Goal: Task Accomplishment & Management: Use online tool/utility

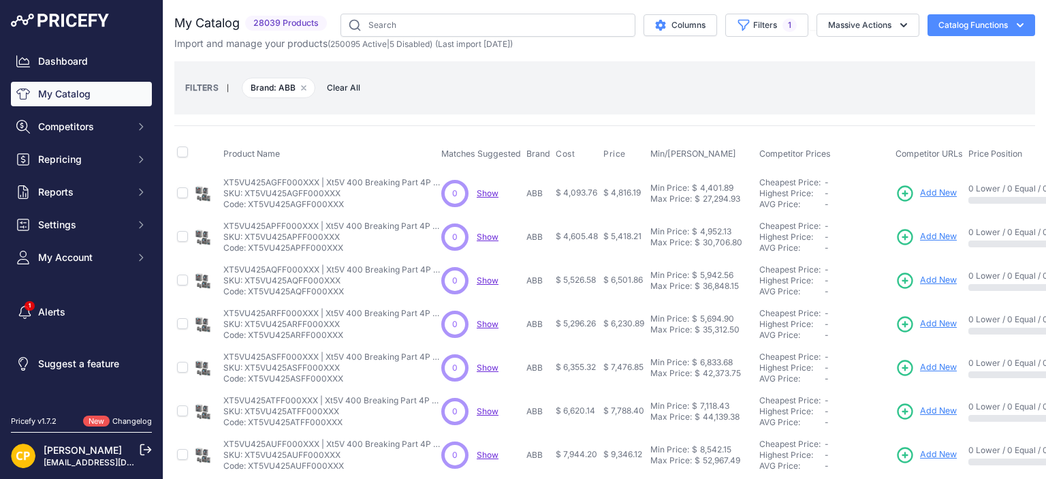
click at [936, 192] on span "Add New" at bounding box center [938, 193] width 37 height 13
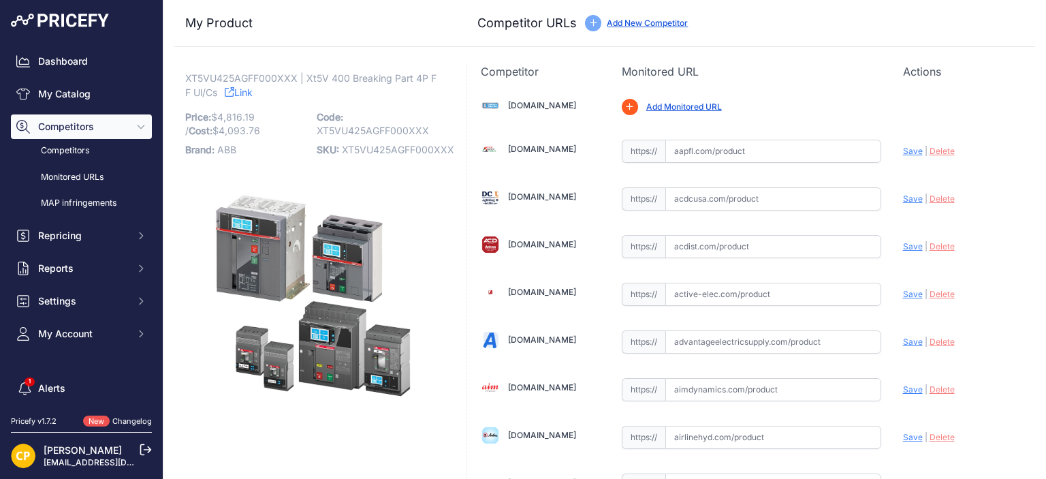
click at [364, 149] on span "XT5VU425AGFF000XXX" at bounding box center [398, 150] width 112 height 12
copy span "XT5VU425AGFF000XXX"
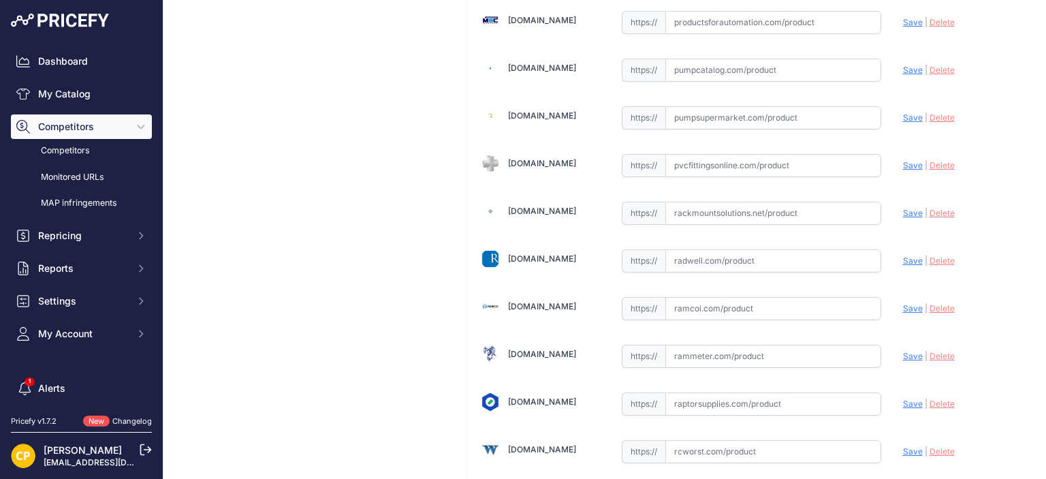
scroll to position [7230, 0]
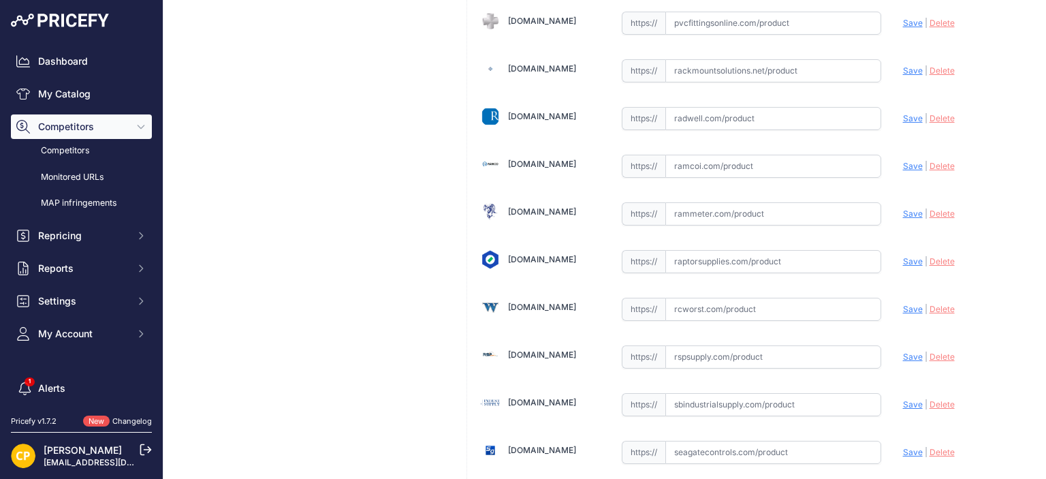
paste input "https://rspsupply.com/p-417275-abb-xt5vu425agff000xxx-xt5-250-amp-4p-600-vac.as…"
click at [903, 351] on span "Save" at bounding box center [913, 356] width 20 height 10
type input "https://rspsupply.com/p-417275-abb-xt5vu425agff000xxx-xt5-250-amp-4p-600-vac.as…"
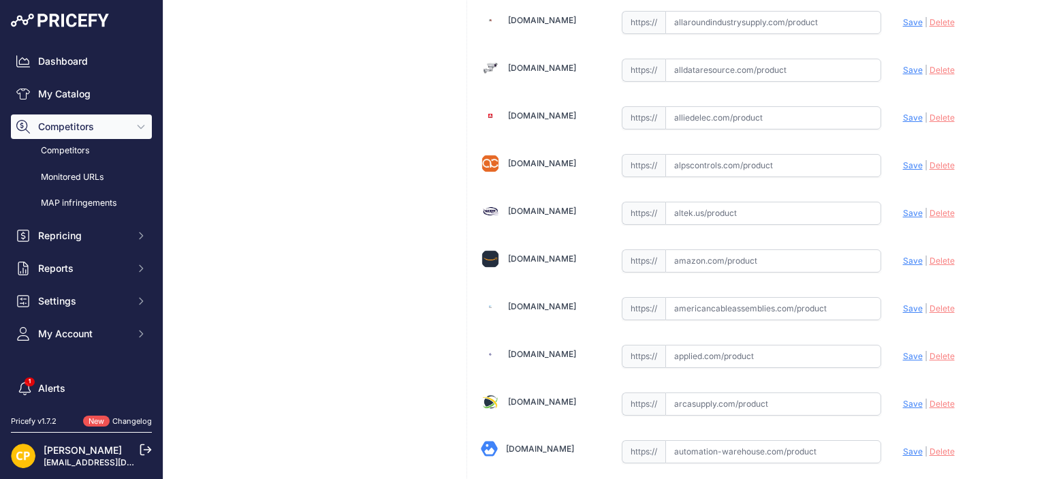
scroll to position [462, 0]
paste input "https://www.alldataresource.com/ABB-XT5VU425AGFF000XXX-Xt5V-400-Breaking-Part-4…"
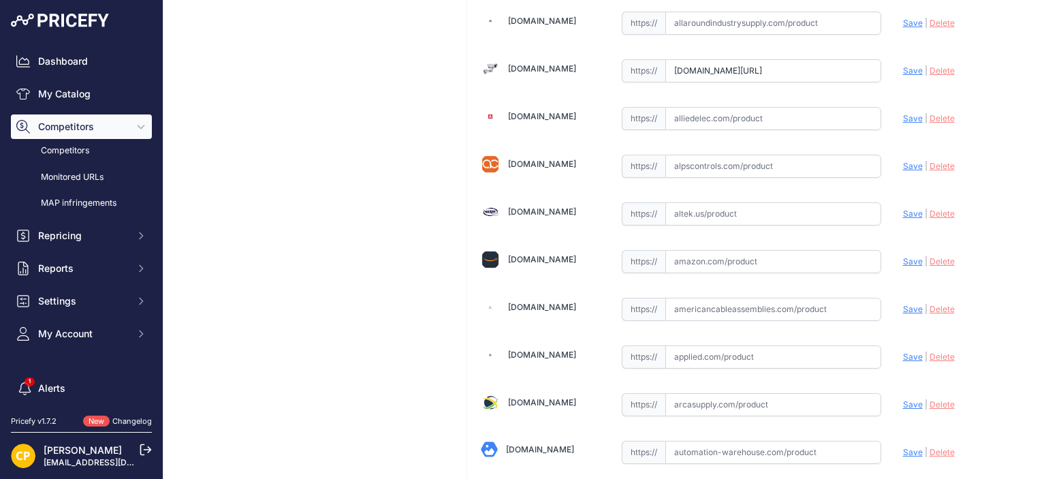
click at [903, 67] on span "Save" at bounding box center [913, 70] width 20 height 10
type input "https://www.alldataresource.com/ABB-XT5VU425AGFF000XXX-Xt5V-400-Breaking-Part-4…"
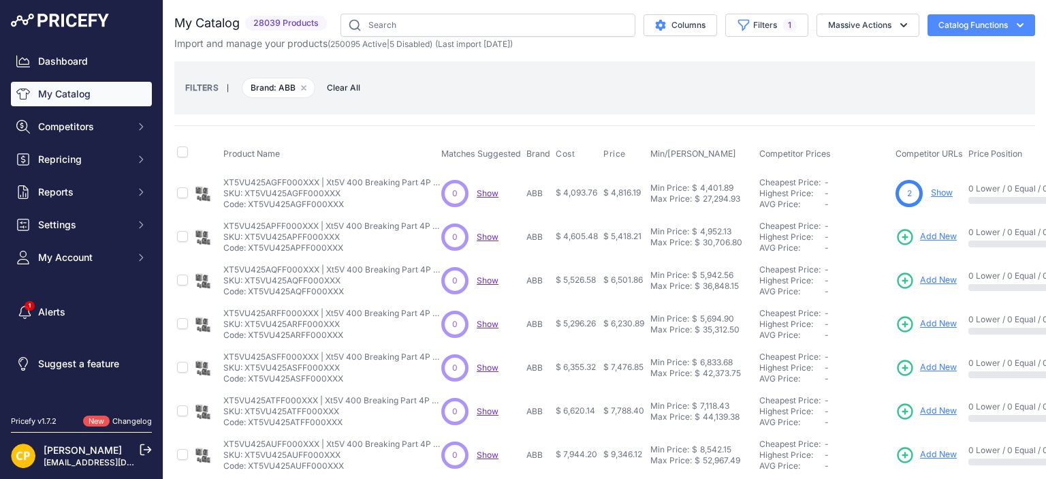
drag, startPoint x: 931, startPoint y: 234, endPoint x: 925, endPoint y: 228, distance: 8.2
click at [931, 234] on span "Add New" at bounding box center [938, 236] width 37 height 13
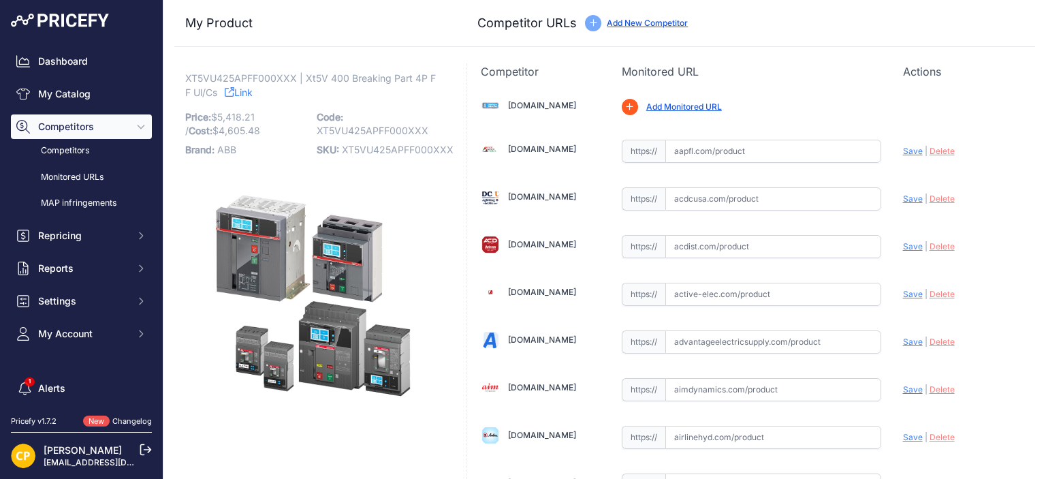
click at [398, 148] on span "XT5VU425APFF000XXX" at bounding box center [398, 150] width 112 height 12
copy span "XT5VU425APFF000XXX"
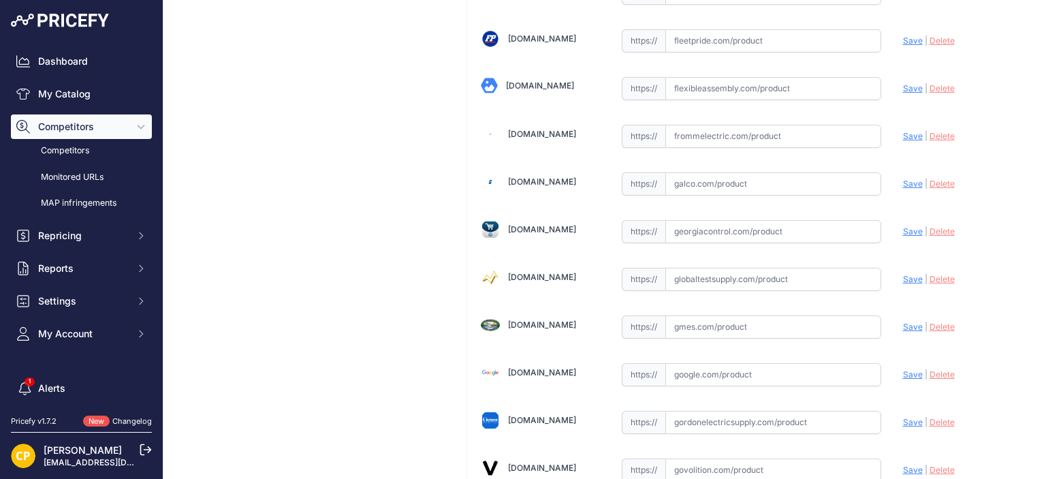
scroll to position [3132, 0]
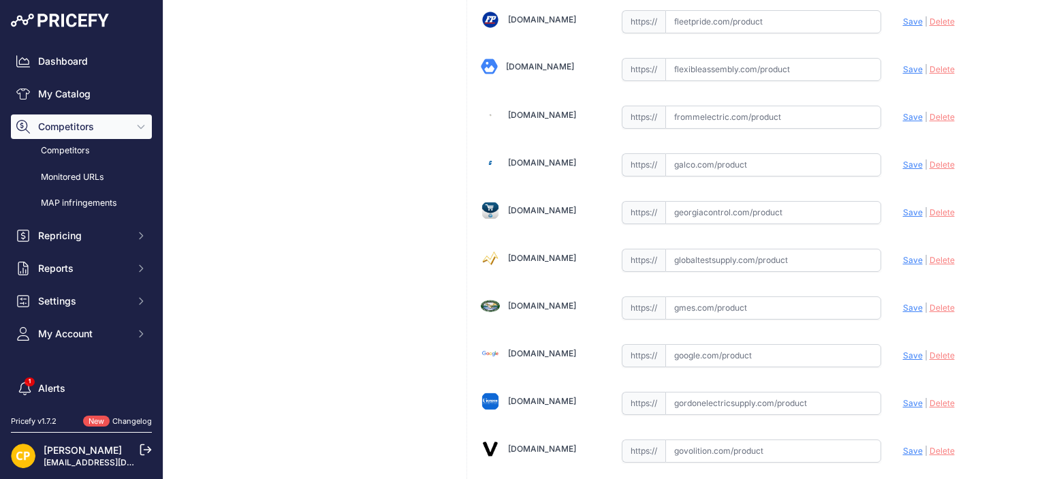
paste input "https://www.galco.com/xt5vu425apff000xxx-abbg.html?srsltid=AfmBOoofubLtIkzU5IBN…"
click at [903, 159] on span "Save" at bounding box center [913, 164] width 20 height 10
type input "https://www.galco.com/xt5vu425apff000xxx-abbg.html?prirule_jdsnikfkfjsd=1137"
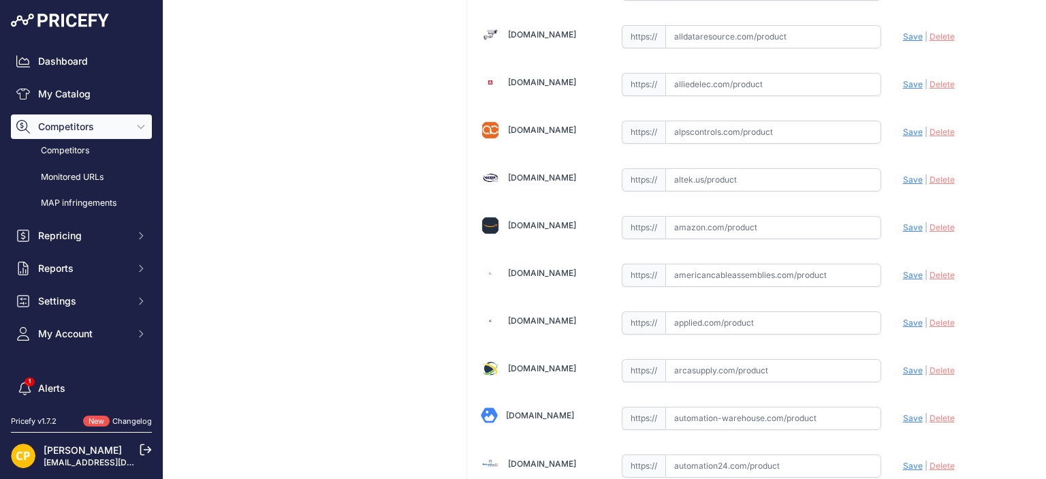
scroll to position [477, 0]
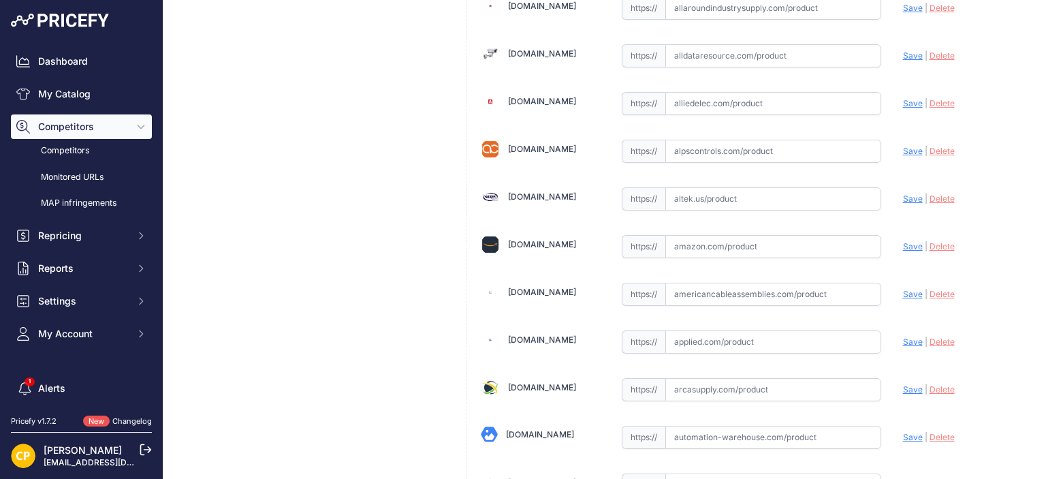
paste input "https://www.alldataresource.com/ABB-XT5VU425APFF000XXX-Xt5V-400-Breaking-Part-4…"
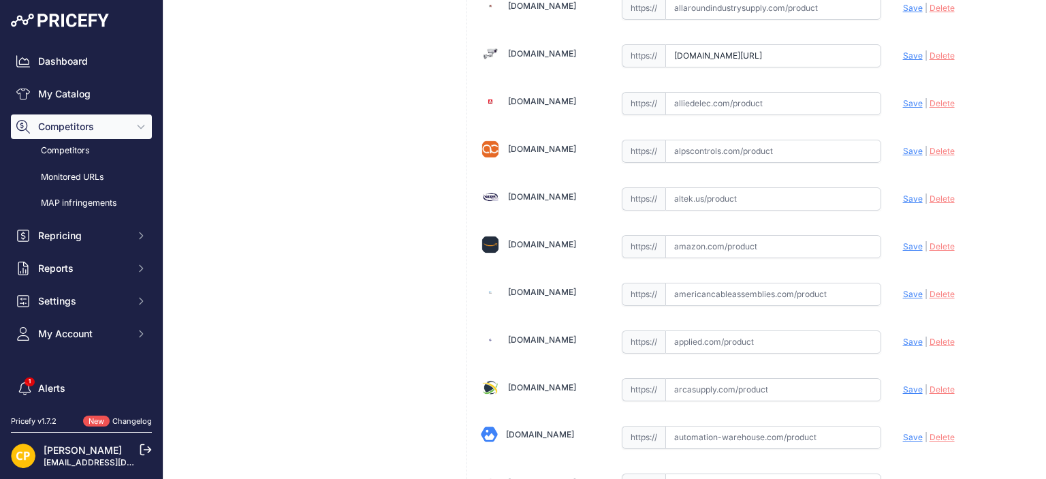
drag, startPoint x: 902, startPoint y: 54, endPoint x: 861, endPoint y: 54, distance: 40.9
click at [903, 55] on span "Save" at bounding box center [913, 55] width 20 height 10
type input "https://www.alldataresource.com/ABB-XT5VU425APFF000XXX-Xt5V-400-Breaking-Part-4…"
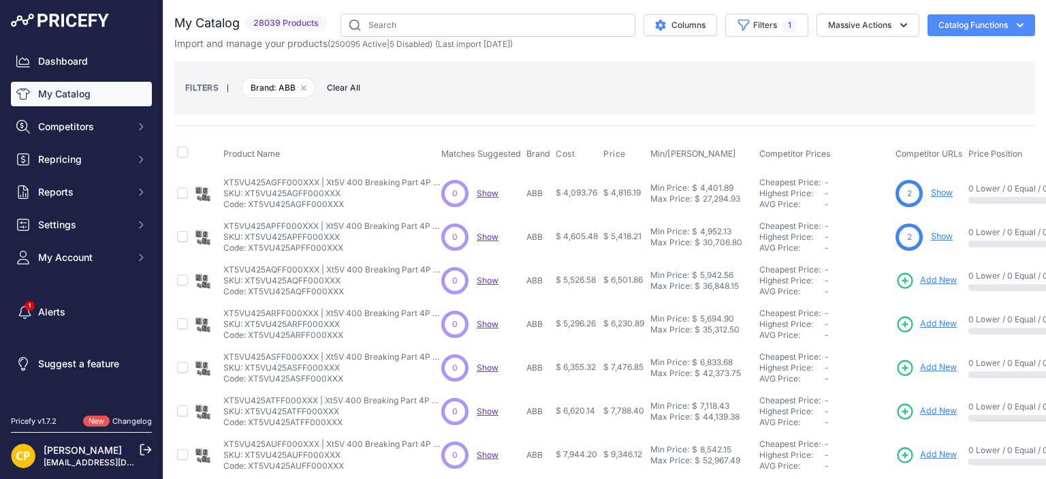
click at [929, 278] on span "Add New" at bounding box center [938, 280] width 37 height 13
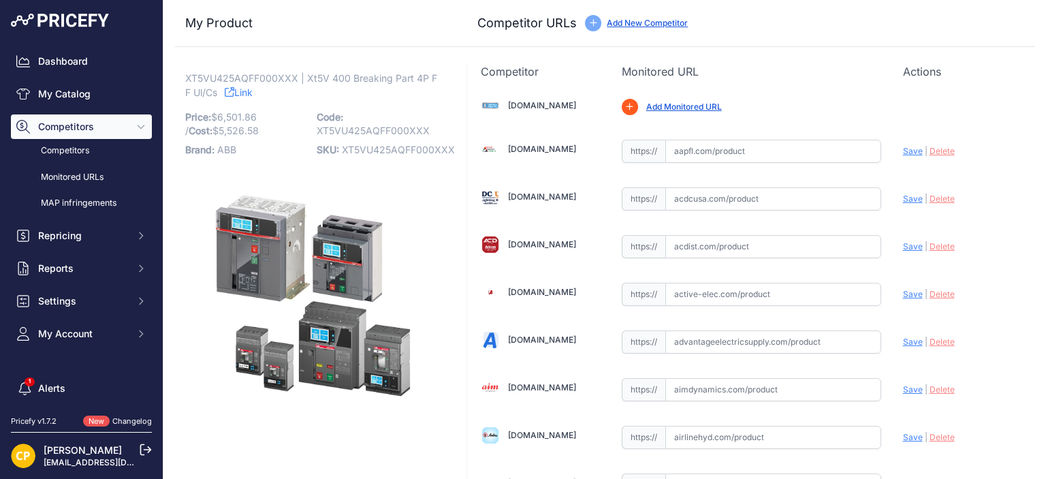
click at [389, 144] on span "XT5VU425AQFF000XXX" at bounding box center [398, 150] width 113 height 12
copy span "XT5VU425AQFF000XXX"
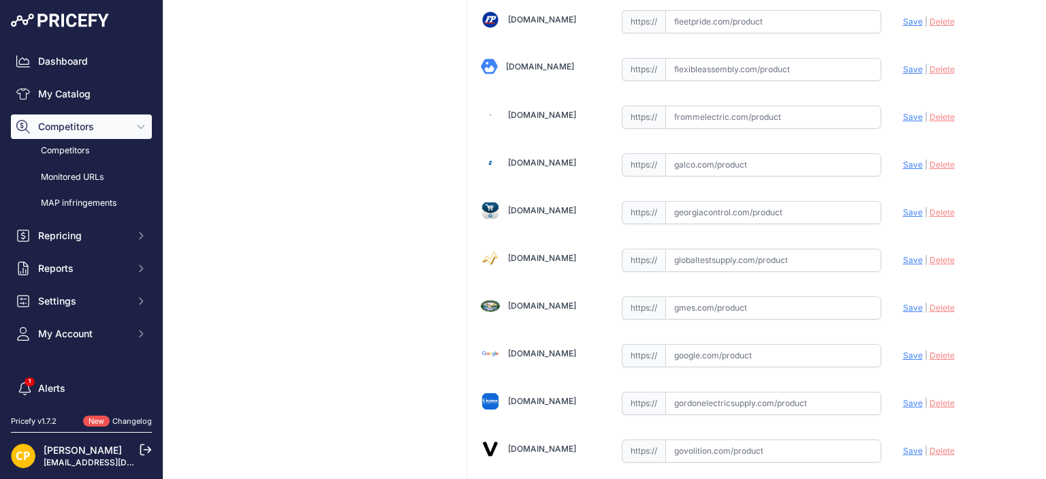
scroll to position [3132, 0]
paste input "https://www.galco.com/xt5vu425aqff000xxx-abbg.html?utm_brand=ABB%20Control&utm_…"
click at [903, 159] on span "Save" at bounding box center [913, 164] width 20 height 10
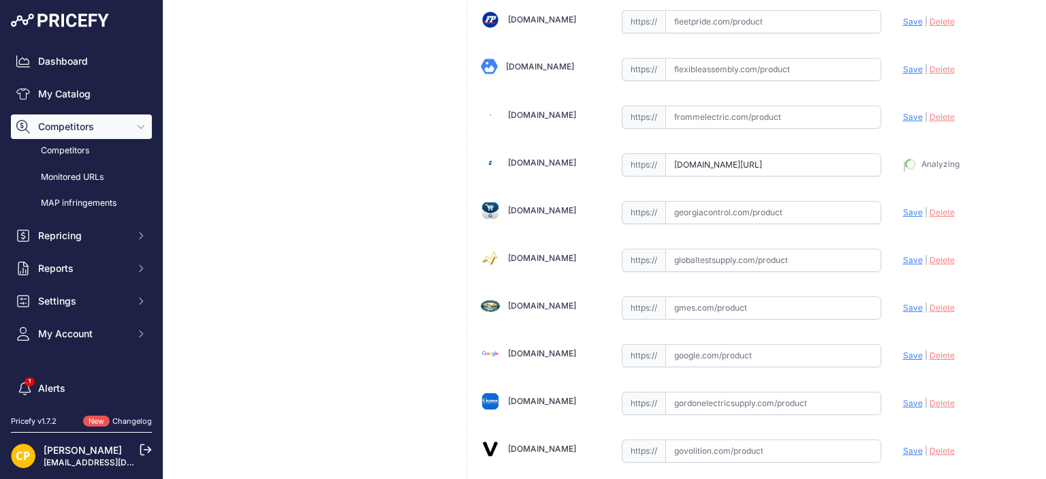
type input "https://www.galco.com/xt5vu425aqff000xxx-abbg.html?utm_brand=ABB+Control&utm_ca…"
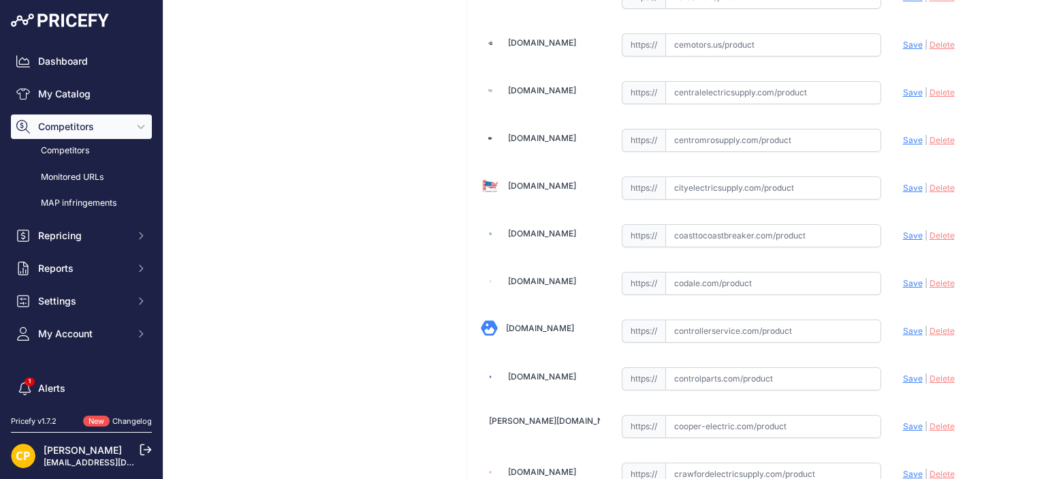
scroll to position [1634, 0]
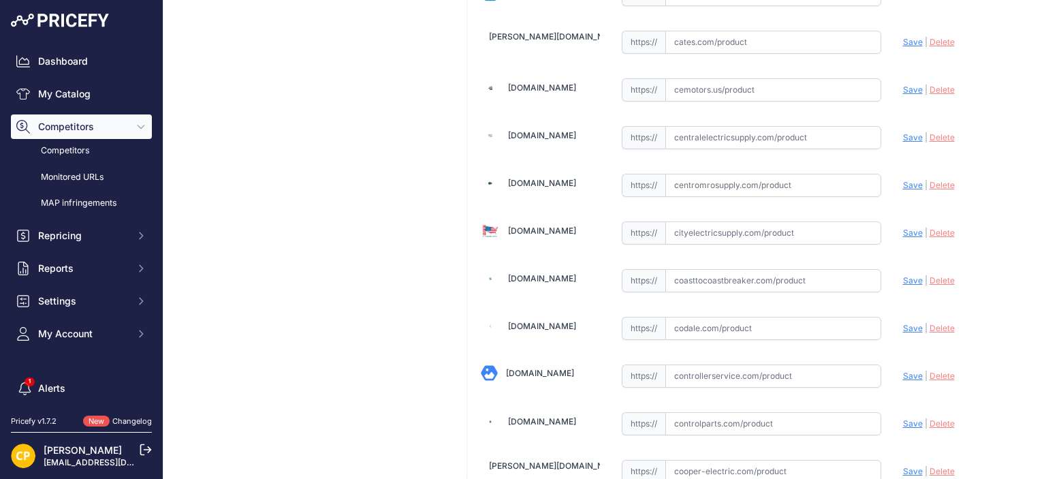
paste input "https://www.centromrosupply.com/product/abb-XT5VU425AQFF000XXX?srsltid=AfmBOor1…"
click at [910, 180] on span "Save" at bounding box center [913, 185] width 20 height 10
type input "https://www.centromrosupply.com/product/abb-XT5VU425AQFF000XXX?prirule_jdsnikfk…"
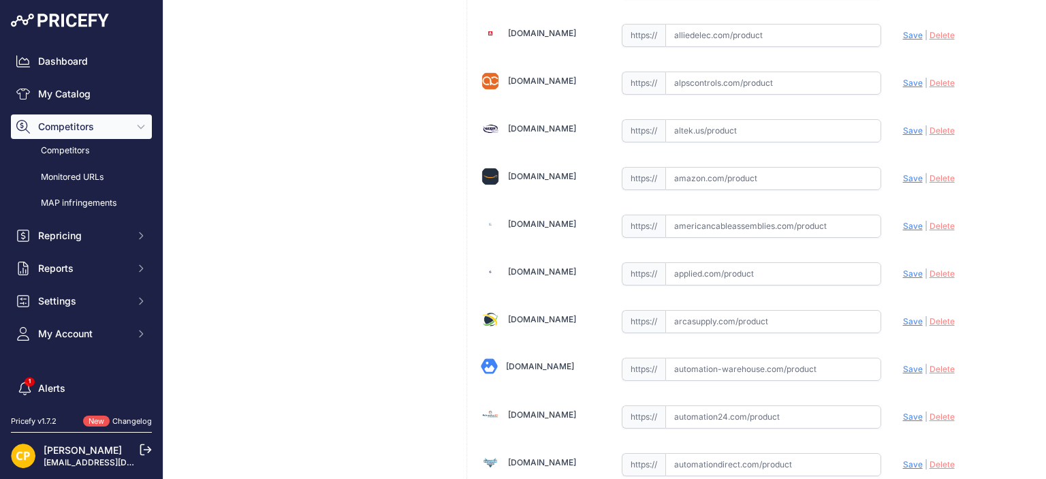
scroll to position [477, 0]
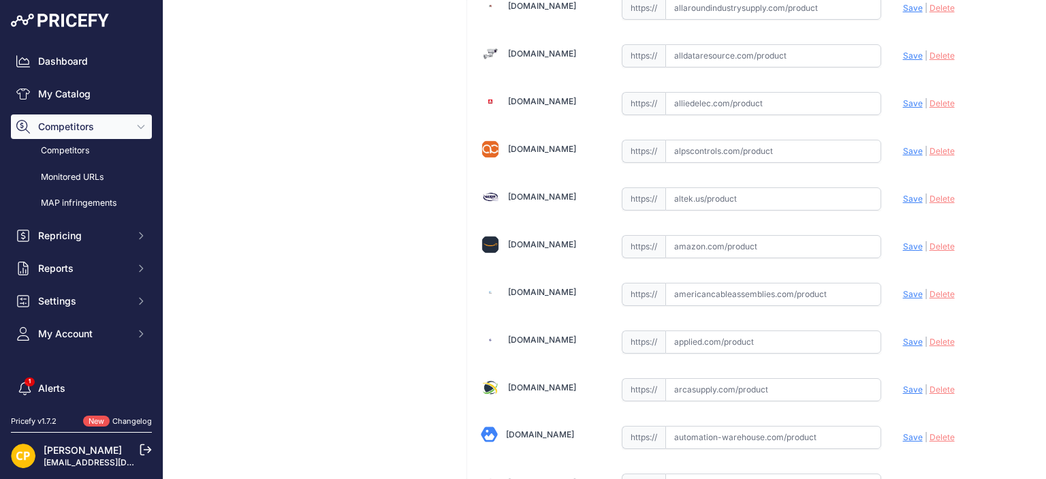
paste input "https://www.alldataresource.com/ABB-XT5VU425AQFF000XXX-Xt5V-400-Breaking-Part-4…"
drag, startPoint x: 904, startPoint y: 52, endPoint x: 881, endPoint y: 48, distance: 23.5
click at [904, 51] on span "Save" at bounding box center [913, 55] width 20 height 10
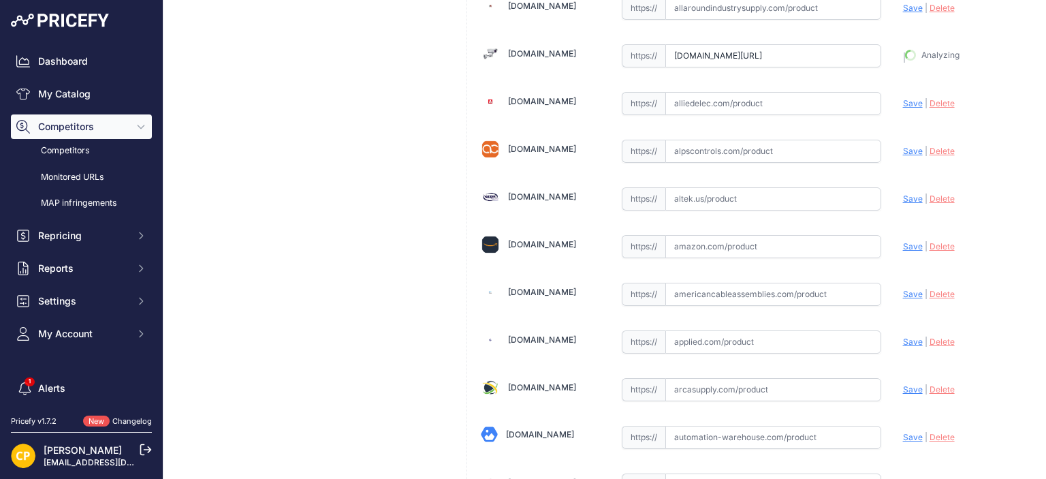
type input "https://www.alldataresource.com/ABB-XT5VU425AQFF000XXX-Xt5V-400-Breaking-Part-4…"
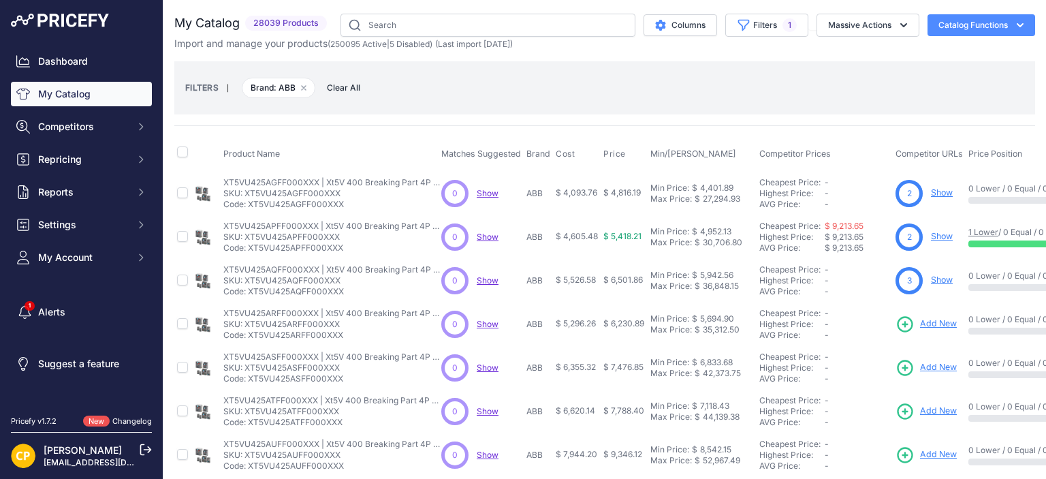
click at [927, 317] on span "Add New" at bounding box center [938, 323] width 37 height 13
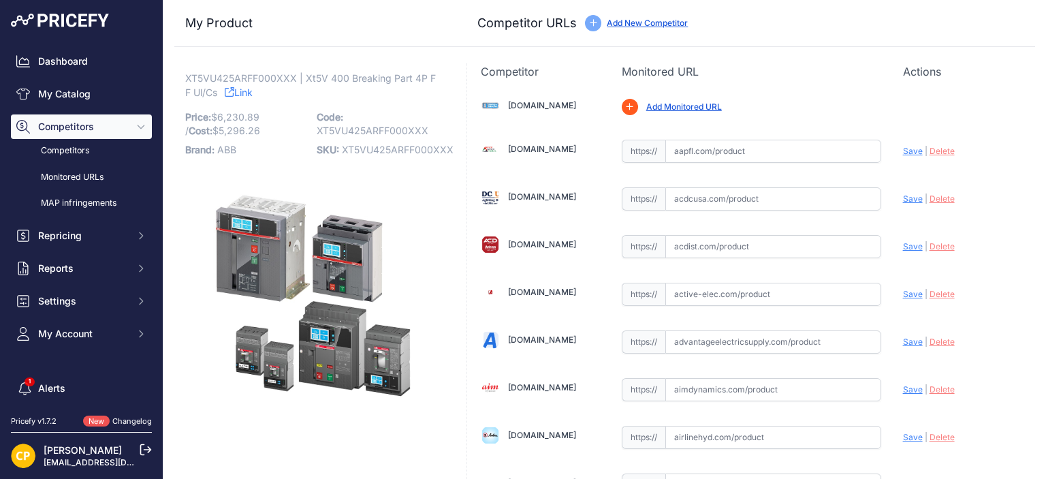
click at [374, 155] on p "SKU: XT5VU425ARFF000XXX" at bounding box center [378, 149] width 123 height 19
copy span "XT5VU425ARFF000XXX"
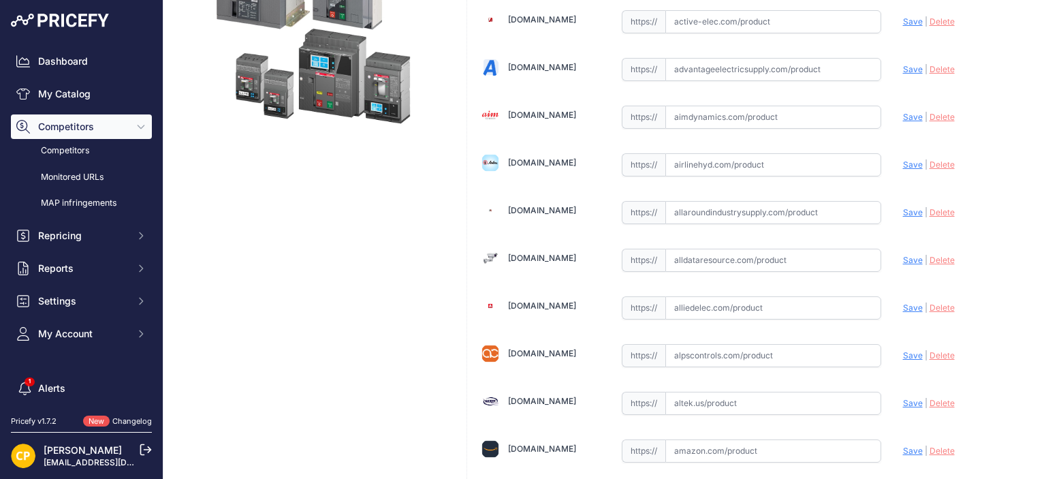
scroll to position [340, 0]
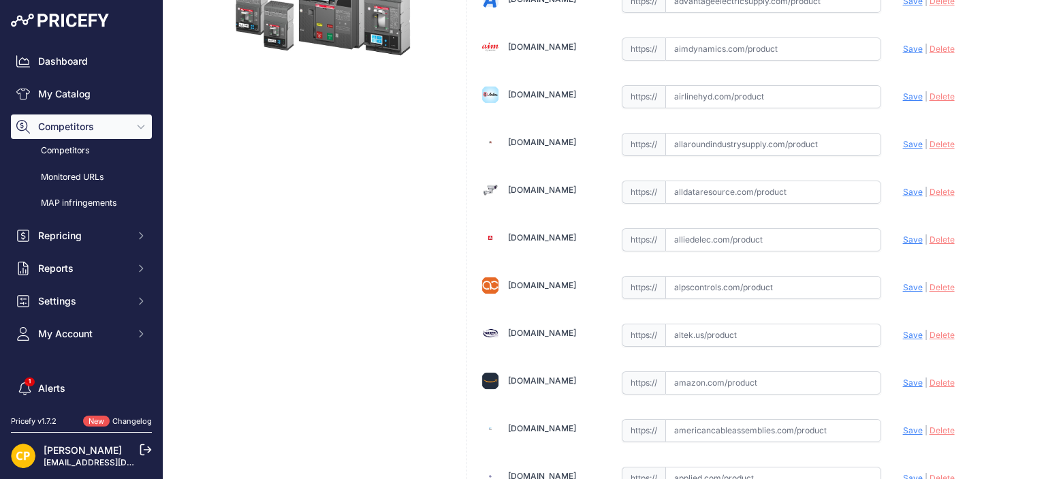
paste input "[URL][DOMAIN_NAME]"
drag, startPoint x: 897, startPoint y: 191, endPoint x: 858, endPoint y: 171, distance: 44.2
click at [903, 191] on span "Save" at bounding box center [913, 192] width 20 height 10
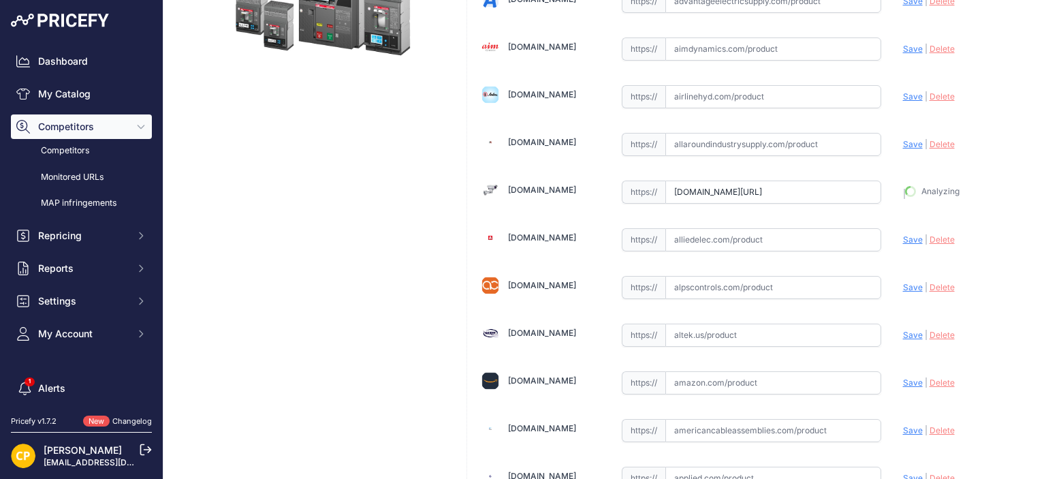
type input "[URL][DOMAIN_NAME]"
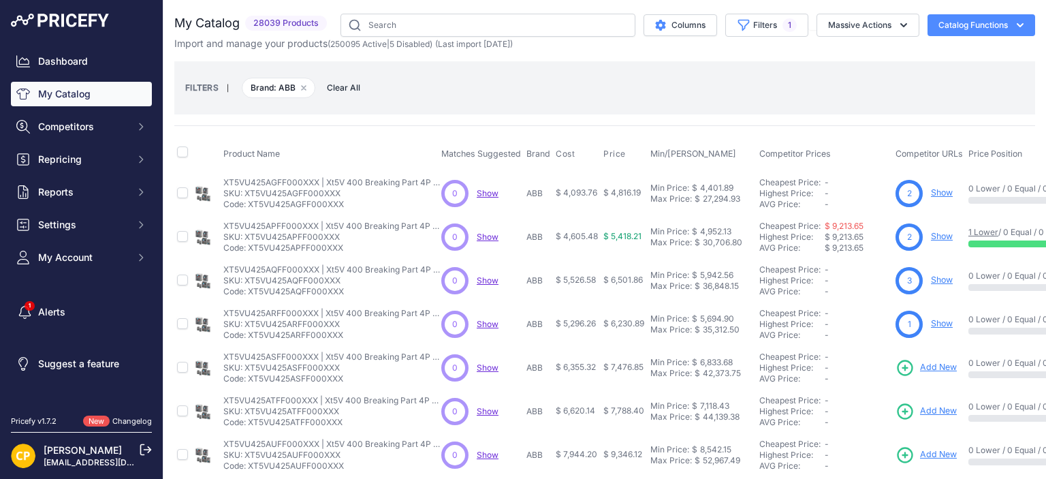
click at [922, 365] on span "Add New" at bounding box center [938, 367] width 37 height 13
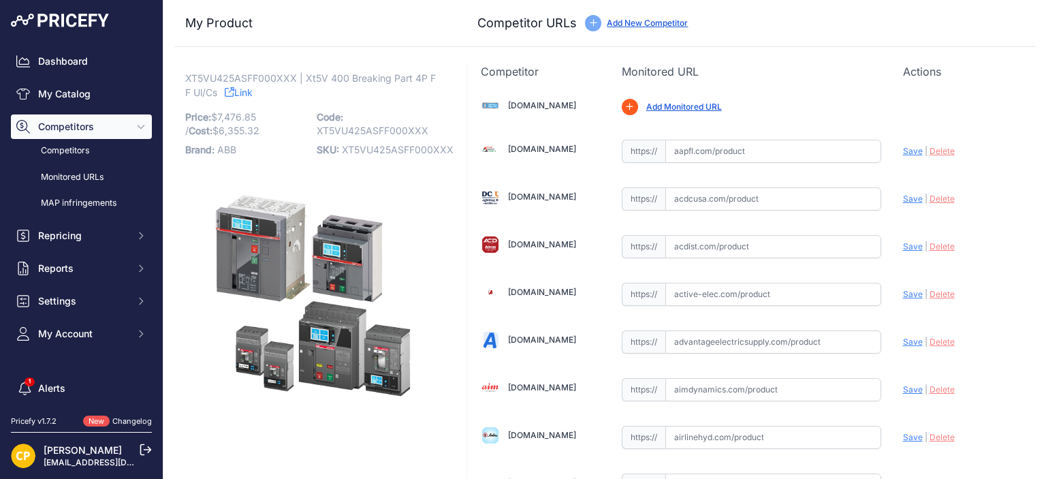
click at [377, 149] on span "XT5VU425ASFF000XXX" at bounding box center [398, 150] width 112 height 12
copy span "XT5VU425ASFF000XXX"
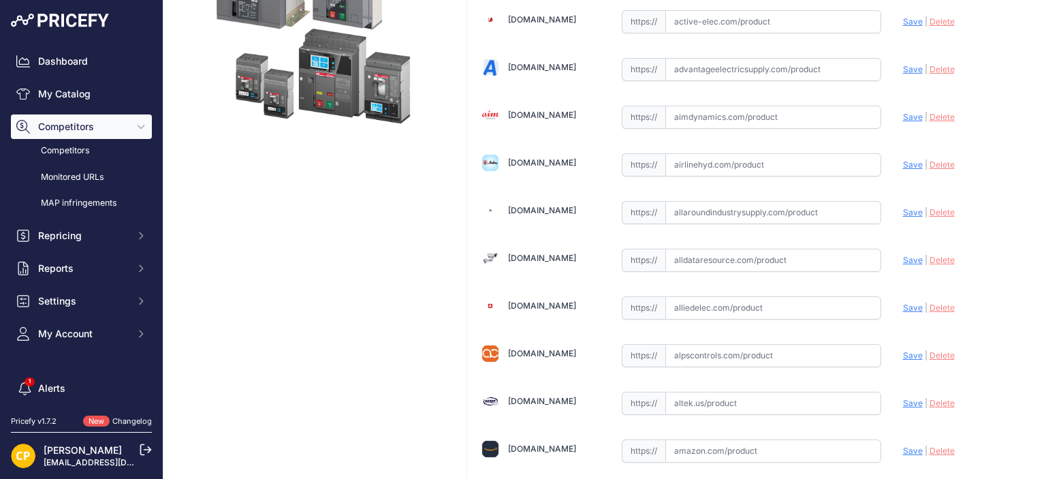
scroll to position [340, 0]
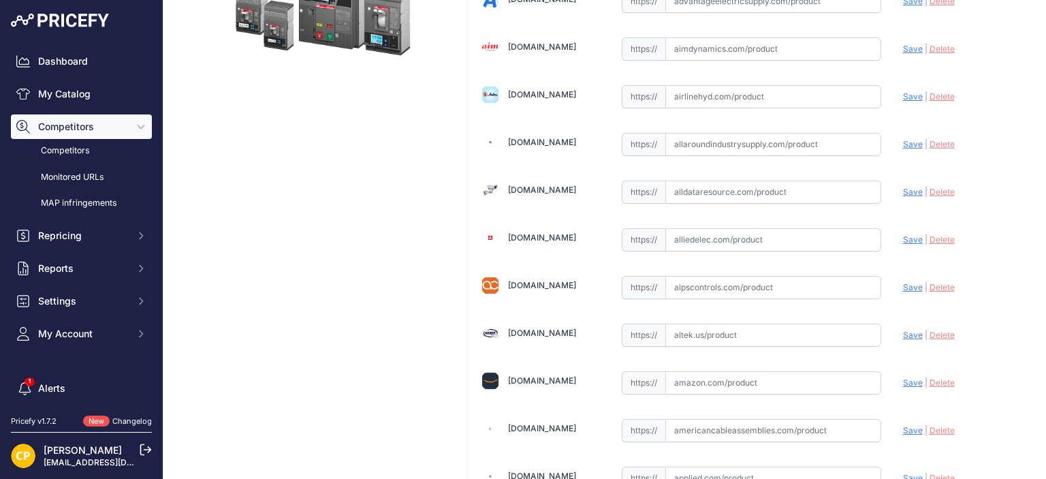
paste input "https://www.alldataresource.com/ABB-XT5VU425ASFF000XXX-Xt5V-400-Breaking-Part-4…"
click at [906, 190] on span "Save" at bounding box center [913, 192] width 20 height 10
type input "https://www.alldataresource.com/ABB-XT5VU425ASFF000XXX-Xt5V-400-Breaking-Part-4…"
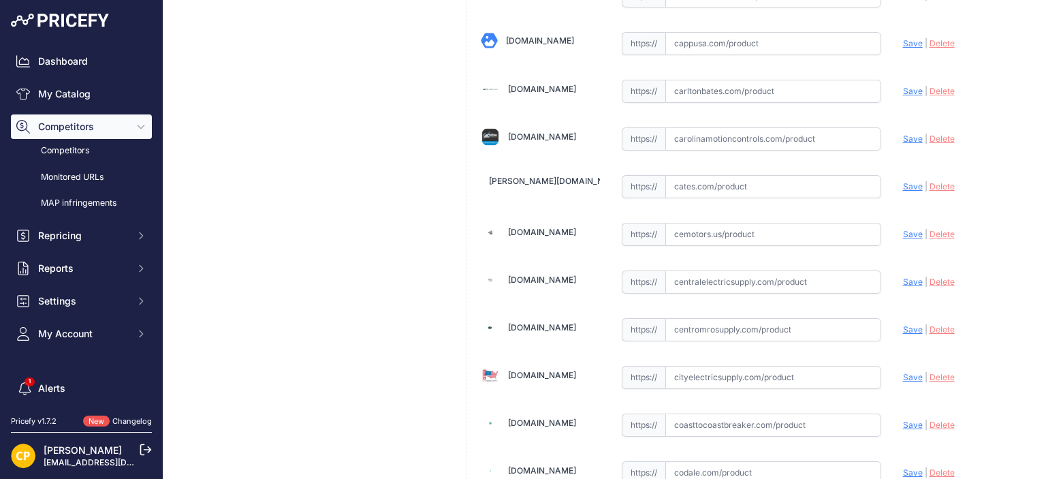
scroll to position [1498, 0]
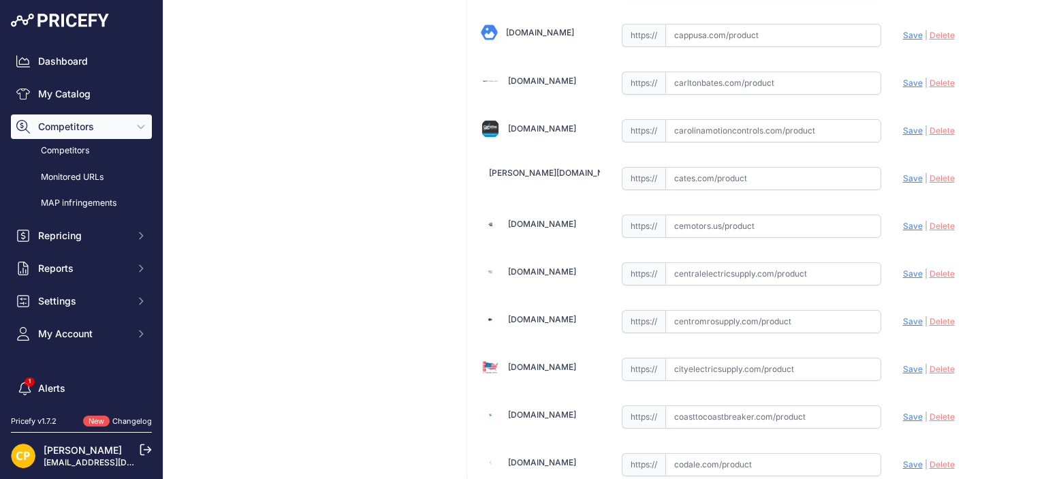
paste input "https://carolinamotioncontrols.com/buy/abb-electrification/XT5VU425ASFF000XXX/"
click at [907, 125] on span "Save" at bounding box center [913, 130] width 20 height 10
type input "https://carolinamotioncontrols.com/buy/abb-electrification/XT5VU425ASFF000XXX/?…"
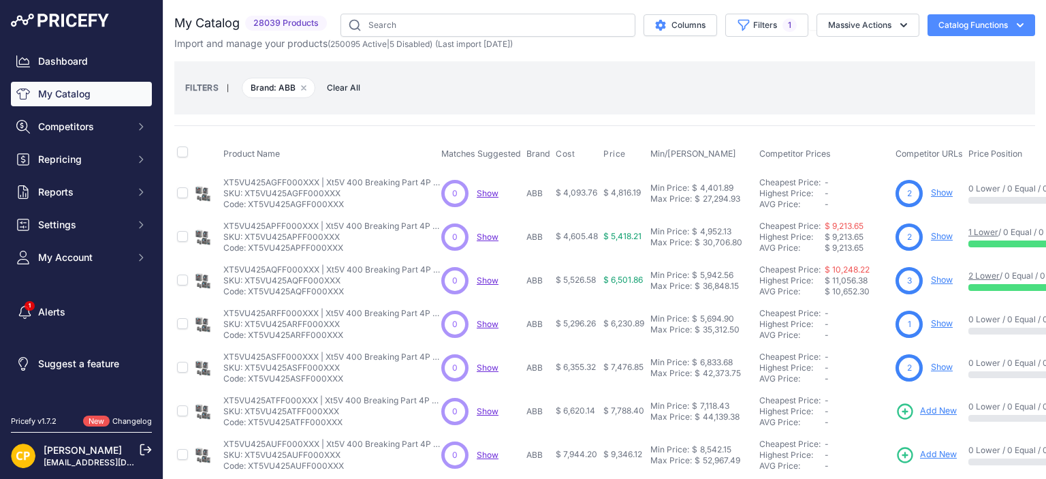
click at [927, 409] on span "Add New" at bounding box center [938, 410] width 37 height 13
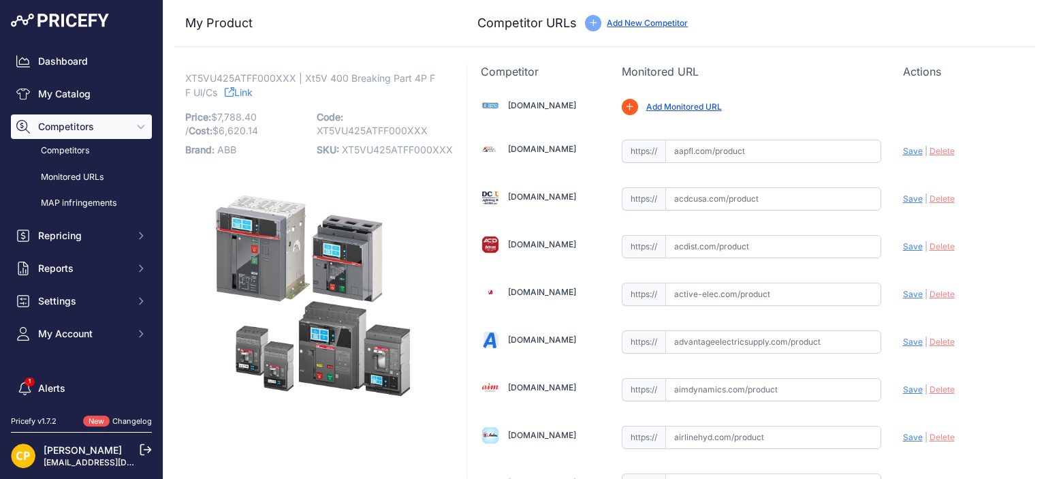
click at [383, 146] on span "XT5VU425ATFF000XXX" at bounding box center [397, 150] width 111 height 12
copy span "XT5VU425ATFF000XXX"
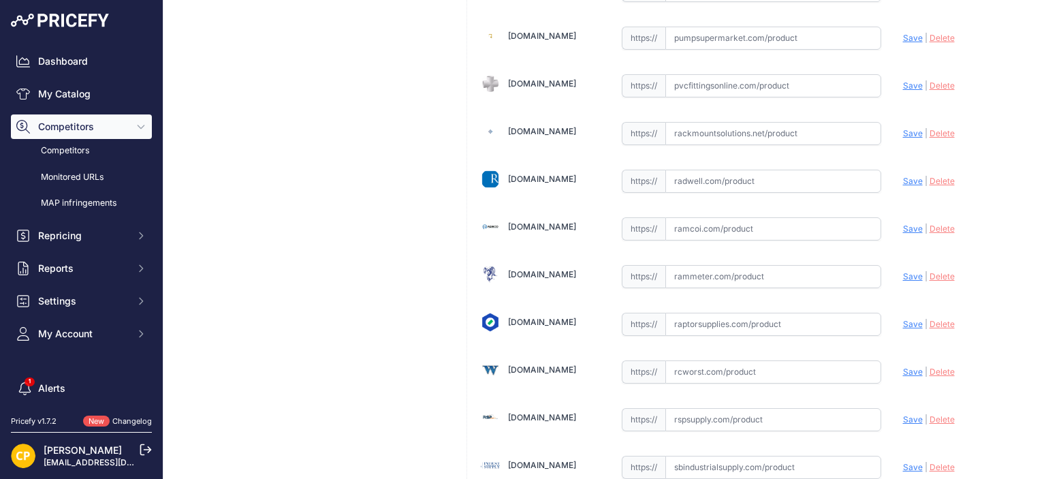
scroll to position [7218, 0]
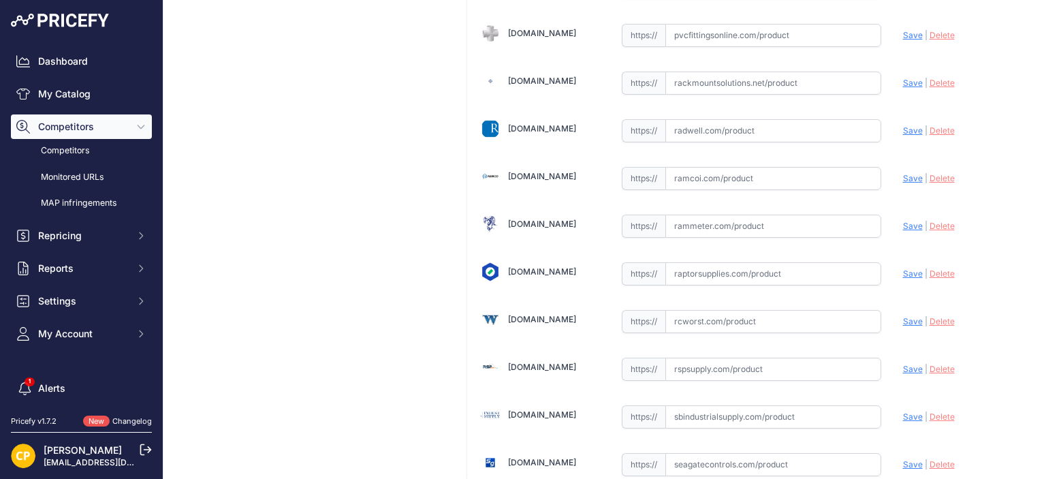
paste input "https://rspsupply.com/p-417819-abb-xt5vu425atff000xxx-xt5-250-amp-4p-600-vac.as…"
click at [910, 364] on span "Save" at bounding box center [913, 369] width 20 height 10
type input "https://rspsupply.com/p-417819-abb-xt5vu425atff000xxx-xt5-250-amp-4p-600-vac.as…"
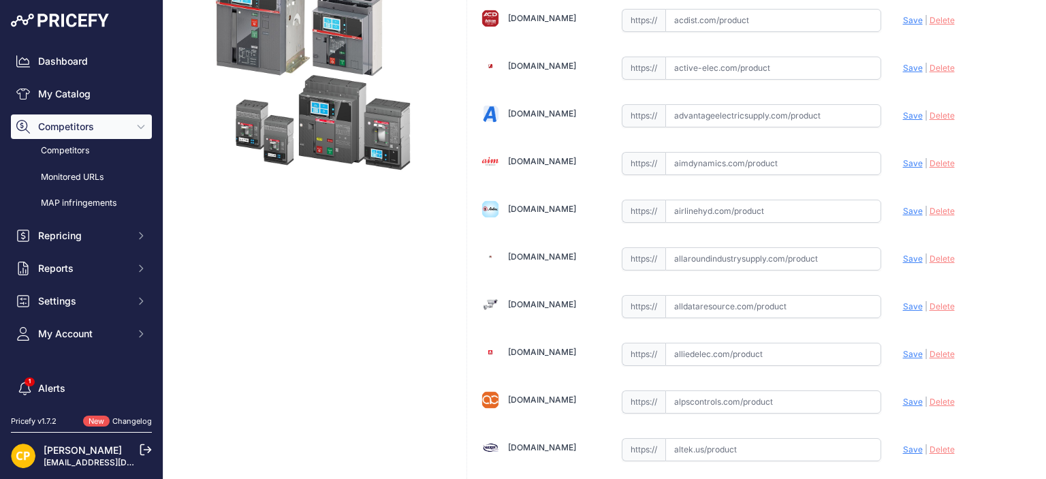
scroll to position [300, 0]
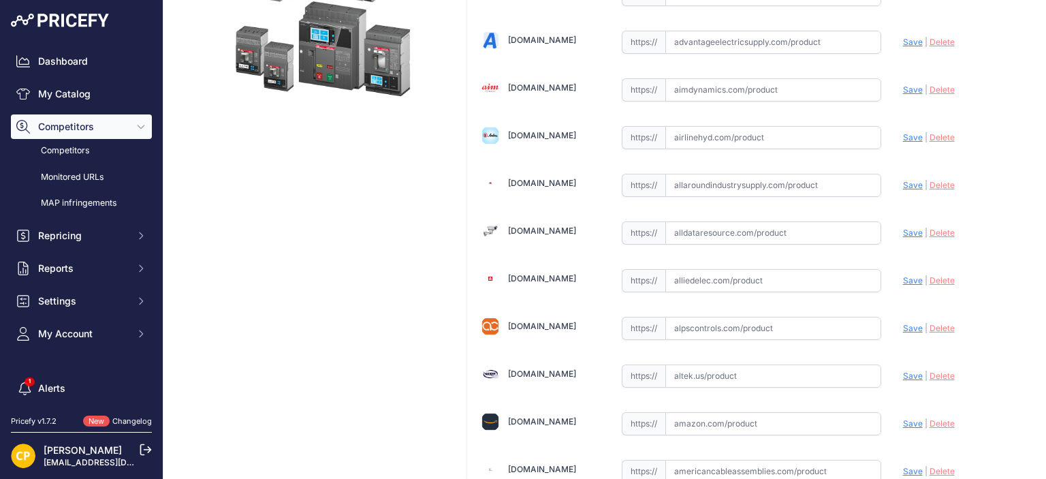
paste input "https://www.alldataresource.com/ABB-XT5VU425ATFF000XXX-Xt5V-400-Breaking-Part-4…"
click at [903, 232] on span "Save" at bounding box center [913, 232] width 20 height 10
type input "https://www.alldataresource.com/ABB-XT5VU425ATFF000XXX-Xt5V-400-Breaking-Part-4…"
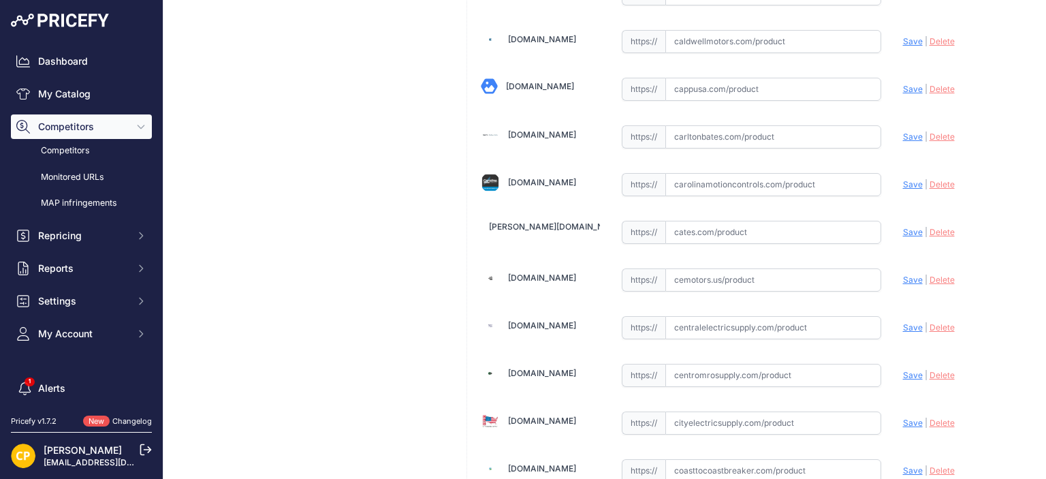
scroll to position [1457, 0]
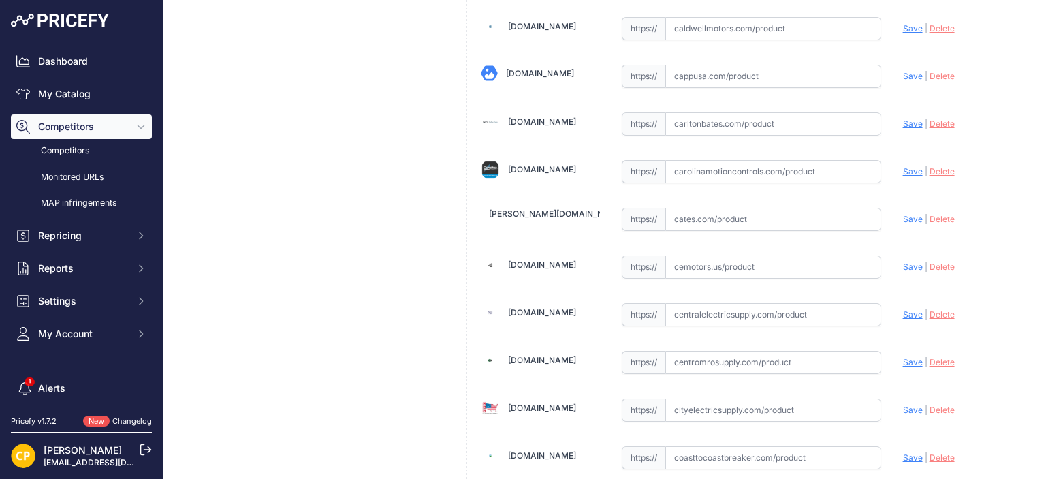
paste input "https://carolinamotioncontrols.com/buy/abb-electrification/XT5VU425ATFF000XXX/"
click at [903, 166] on span "Save" at bounding box center [913, 171] width 20 height 10
type input "https://carolinamotioncontrols.com/buy/abb-electrification/XT5VU425ATFF000XXX/?…"
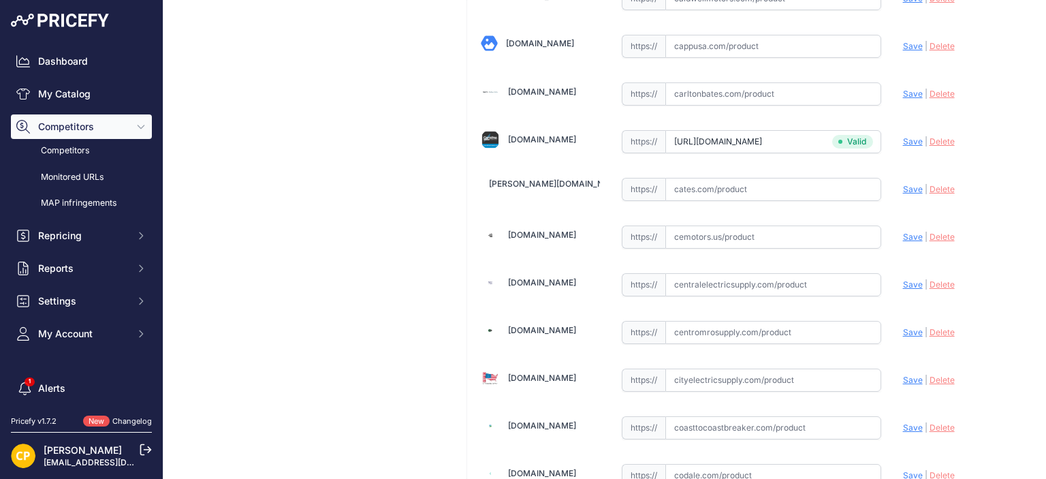
scroll to position [1457, 0]
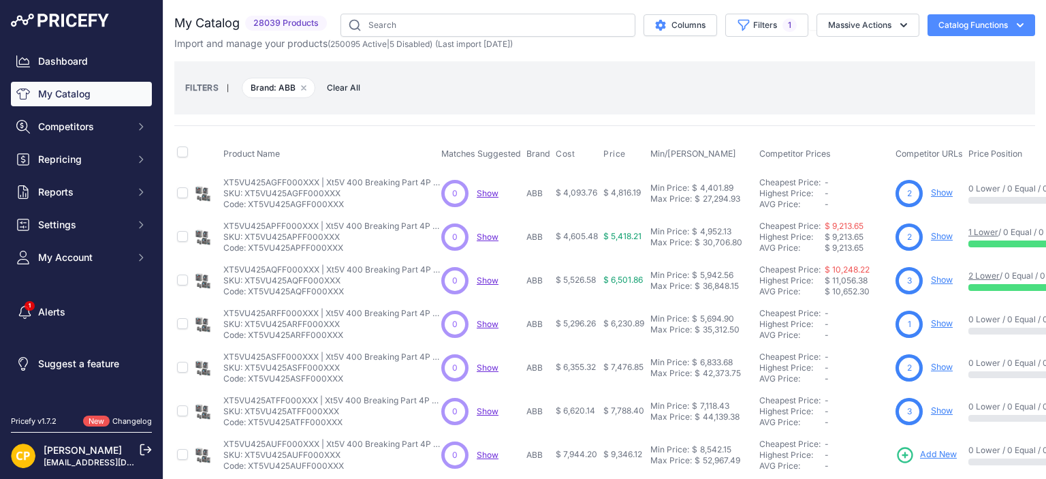
click at [947, 456] on span "Add New" at bounding box center [938, 454] width 37 height 13
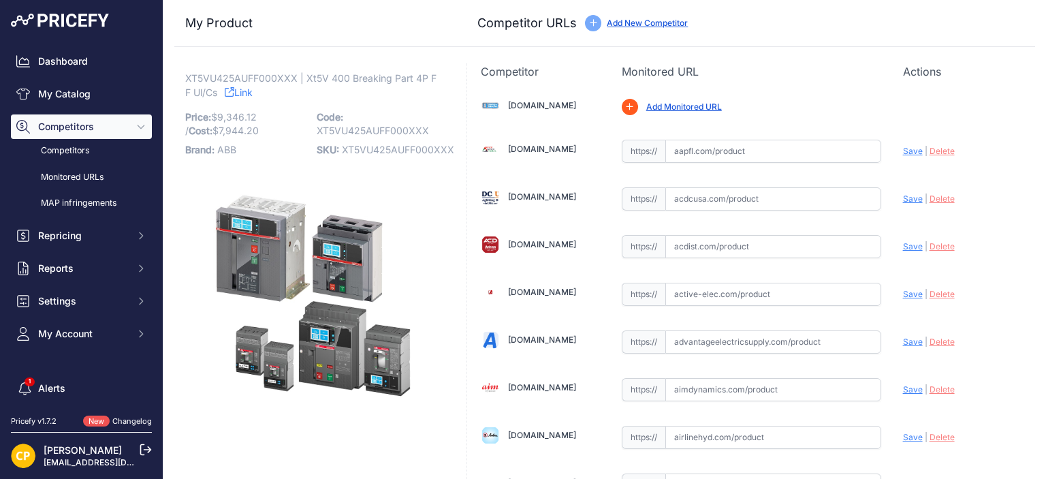
click at [409, 147] on span "XT5VU425AUFF000XXX" at bounding box center [398, 150] width 112 height 12
click at [408, 147] on span "XT5VU425AUFF000XXX" at bounding box center [398, 150] width 112 height 12
copy span "XT5VU425AUFF000XXX"
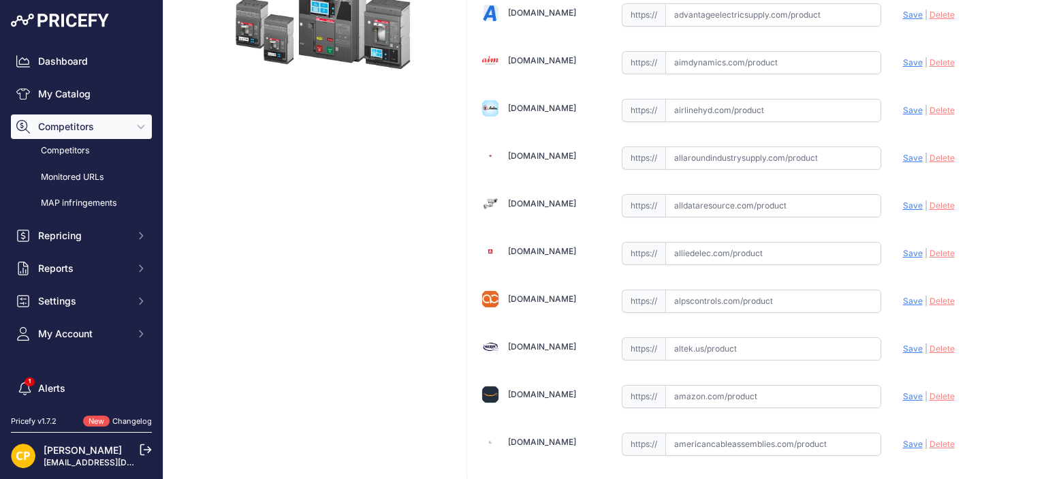
scroll to position [340, 0]
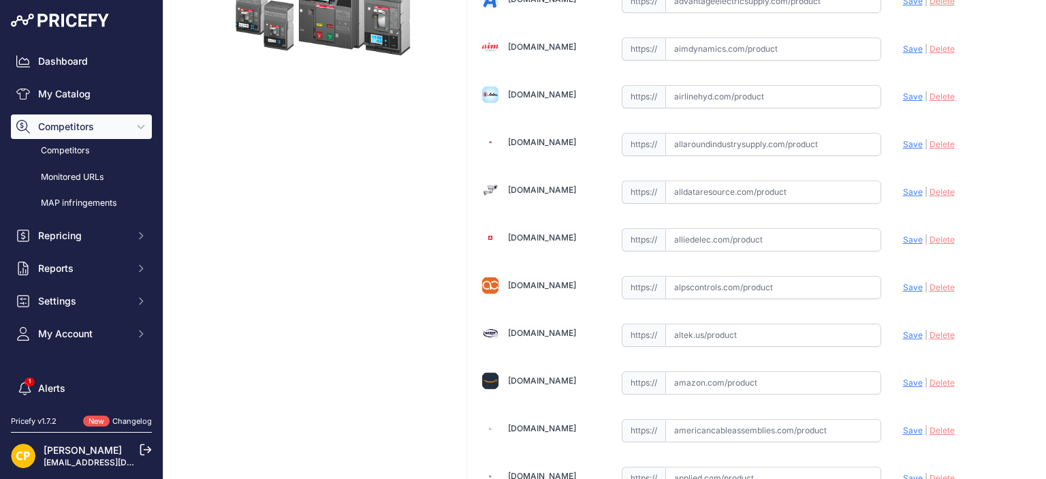
paste input "https://www.alldataresource.com/ABB-XT5VU425AUFF000XXX-Xt5V-400-Breaking-Part-4…"
click at [903, 188] on span "Save" at bounding box center [913, 192] width 20 height 10
type input "https://www.alldataresource.com/ABB-XT5VU425AUFF000XXX-Xt5V-400-Breaking-Part-4…"
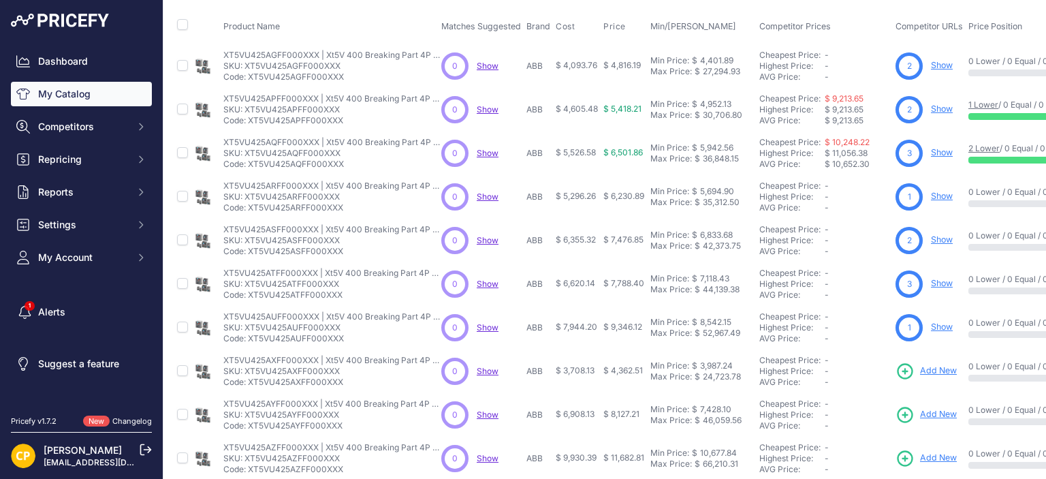
scroll to position [136, 0]
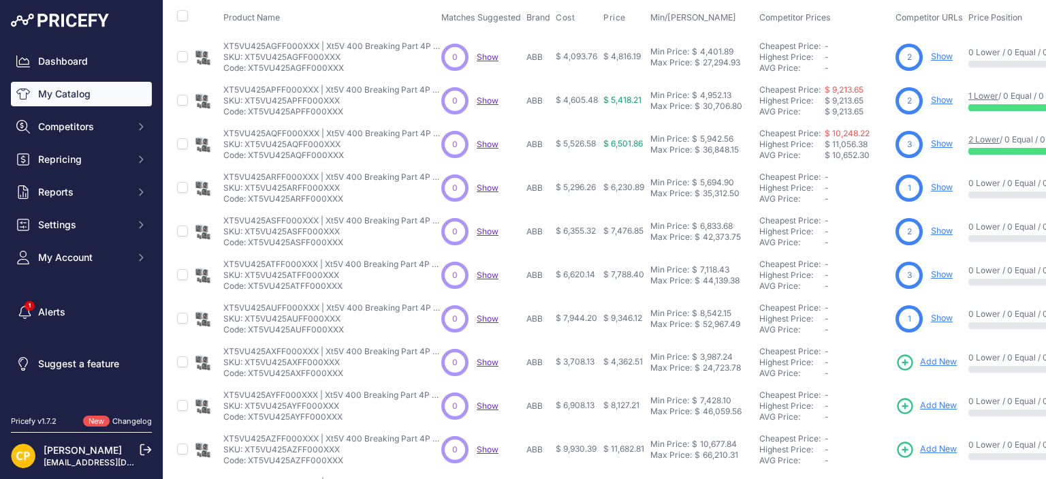
click at [934, 359] on span "Add New" at bounding box center [938, 361] width 37 height 13
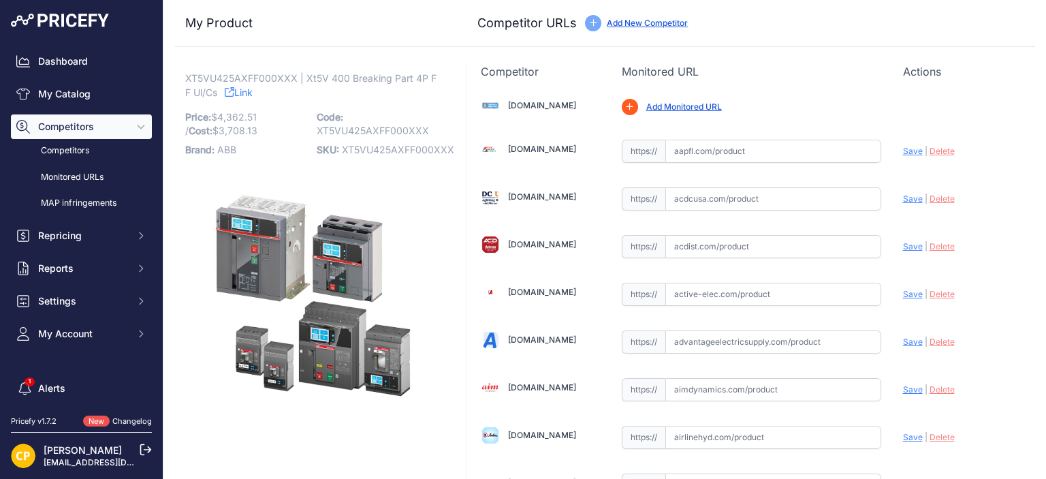
click at [390, 151] on span "XT5VU425AXFF000XXX" at bounding box center [398, 150] width 112 height 12
copy span "XT5VU425AXFF000XXX"
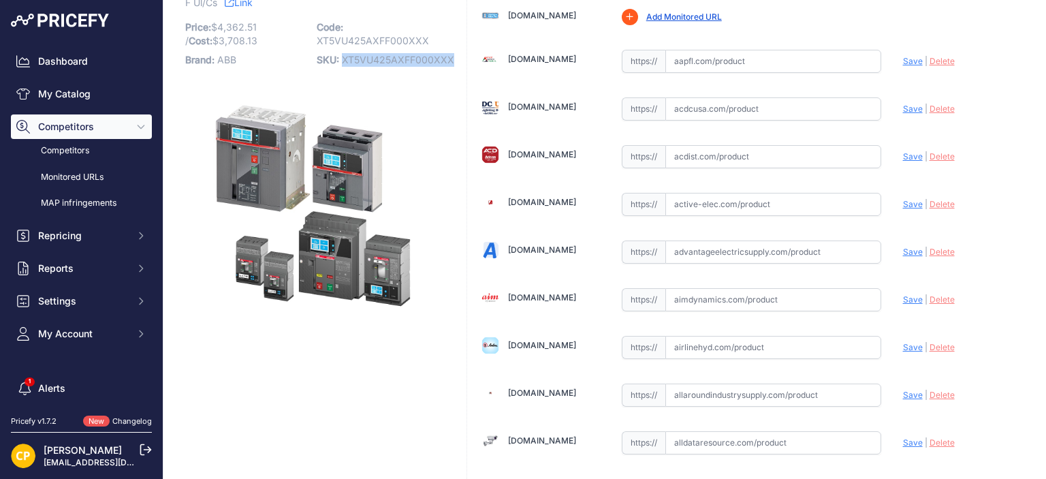
scroll to position [272, 0]
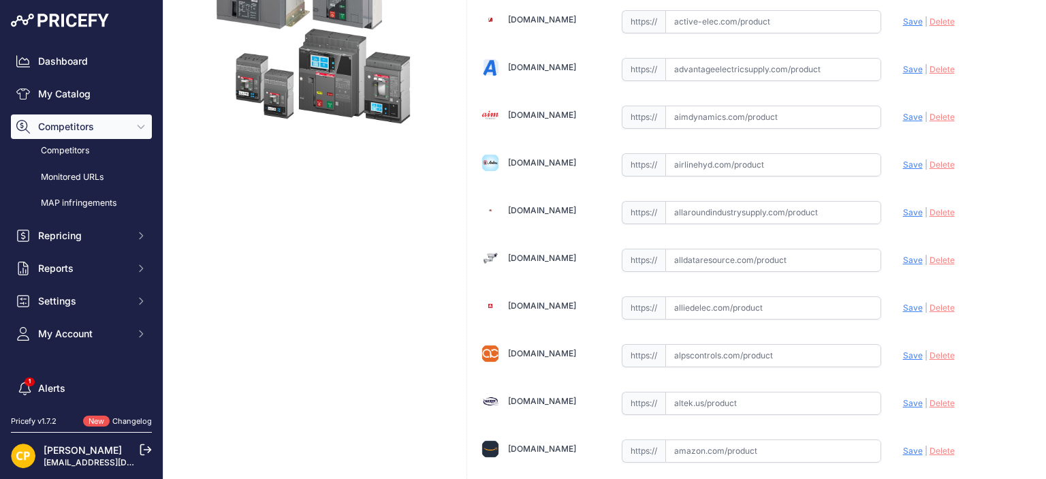
paste input "https://www.alldataresource.com/ABB-XT5VU425AXFF000XXX-Xt5V-400-Breaking-Part-4…"
click at [904, 257] on span "Save" at bounding box center [913, 260] width 20 height 10
type input "https://www.alldataresource.com/ABB-XT5VU425AXFF000XXX-Xt5V-400-Breaking-Part-4…"
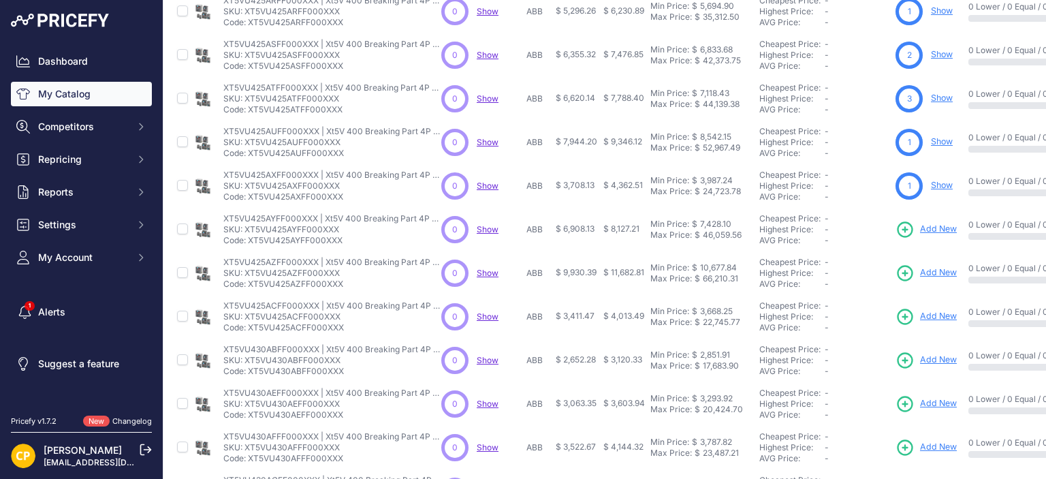
scroll to position [340, 0]
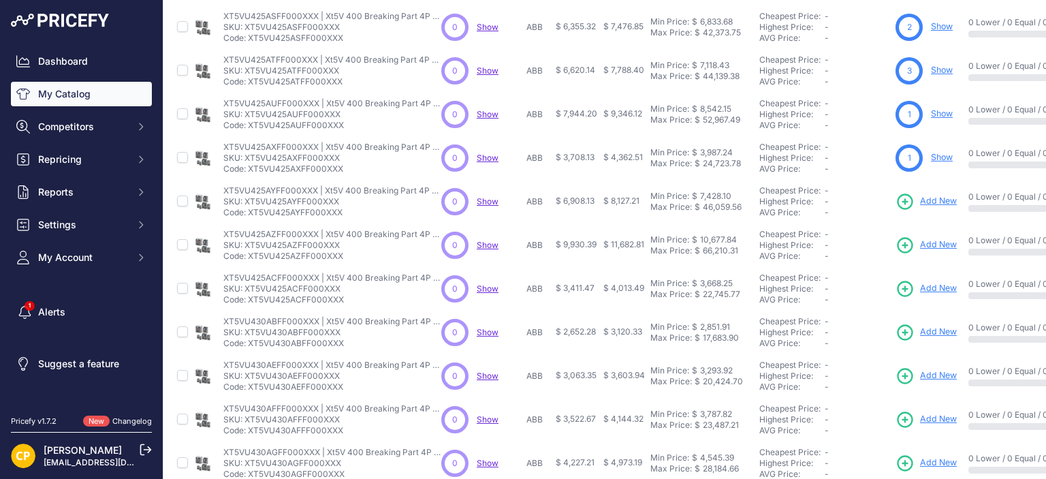
click at [928, 206] on span "Add New" at bounding box center [938, 201] width 37 height 13
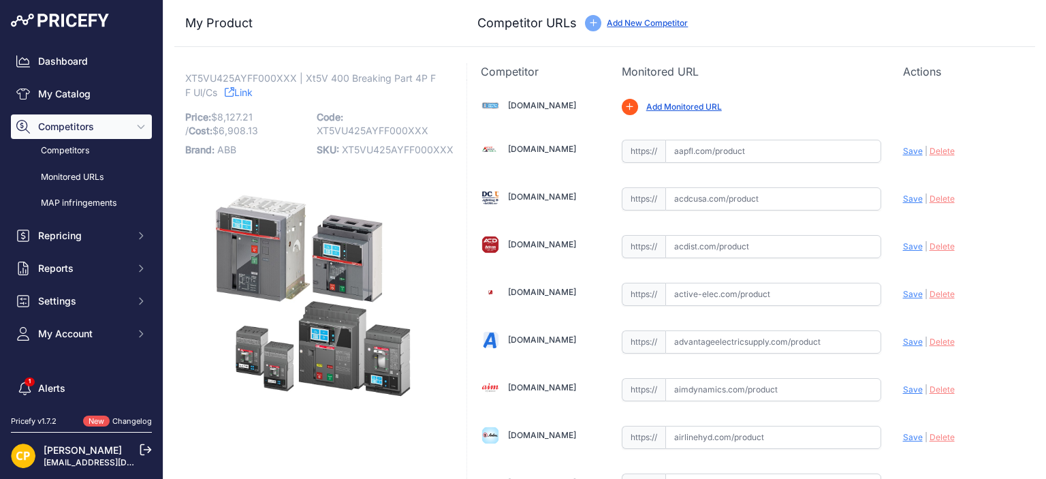
click at [384, 145] on span "XT5VU425AYFF000XXX" at bounding box center [398, 150] width 112 height 12
copy span "XT5VU425AYFF000XXX"
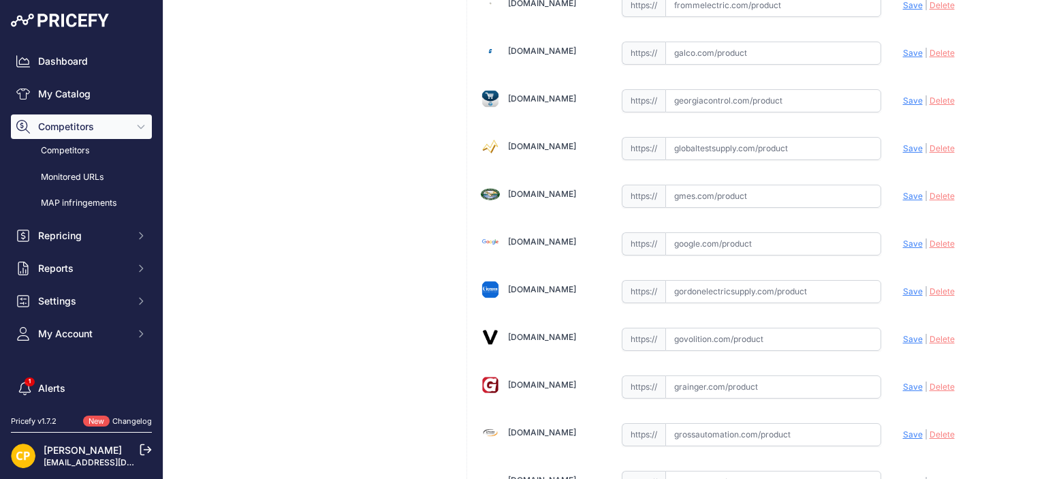
scroll to position [3132, 0]
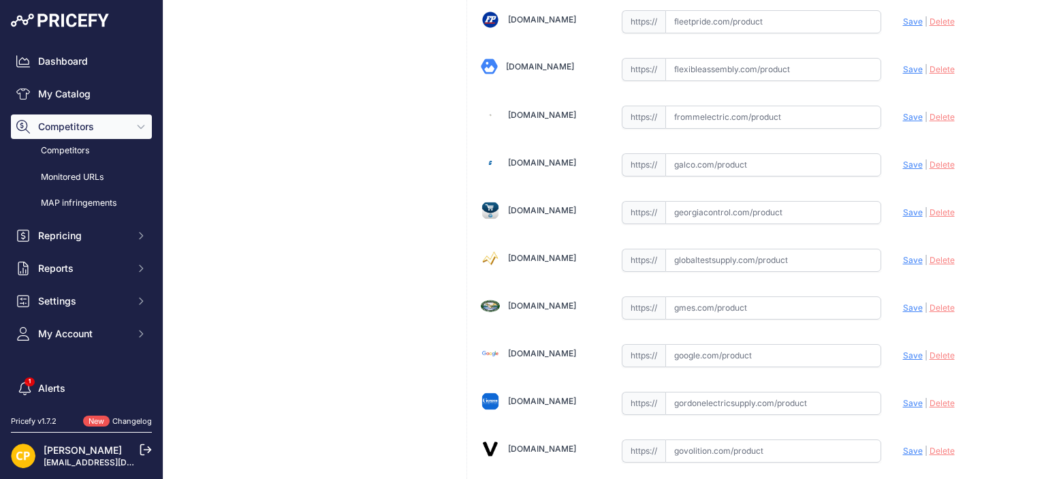
paste input "https://www.galco.com/xt5vu425ayff000xxx-abbg.html?srsltid=AfmBOor_c7vziArSQ0Ha…"
click at [903, 159] on span "Save" at bounding box center [913, 164] width 20 height 10
type input "https://www.galco.com/xt5vu425ayff000xxx-abbg.html?prirule_jdsnikfkfjsd=1137"
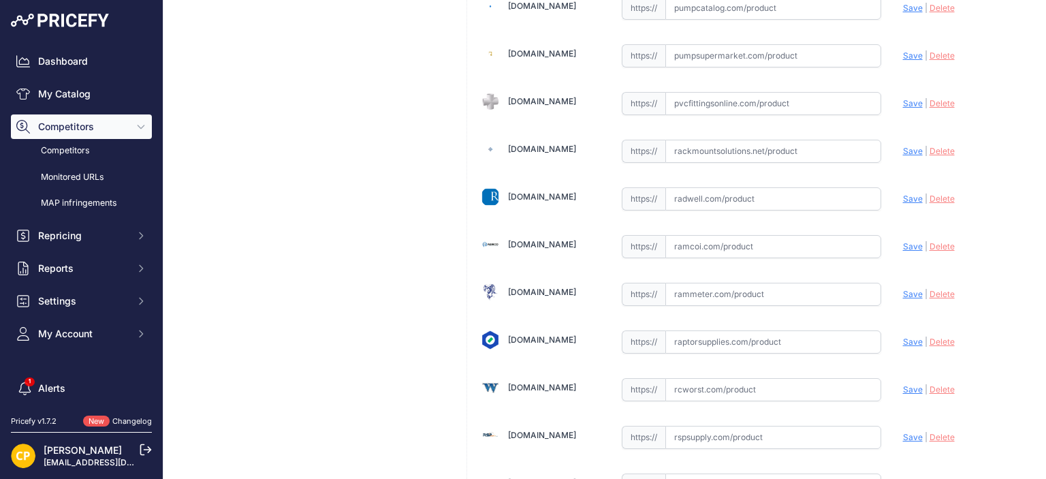
scroll to position [7422, 0]
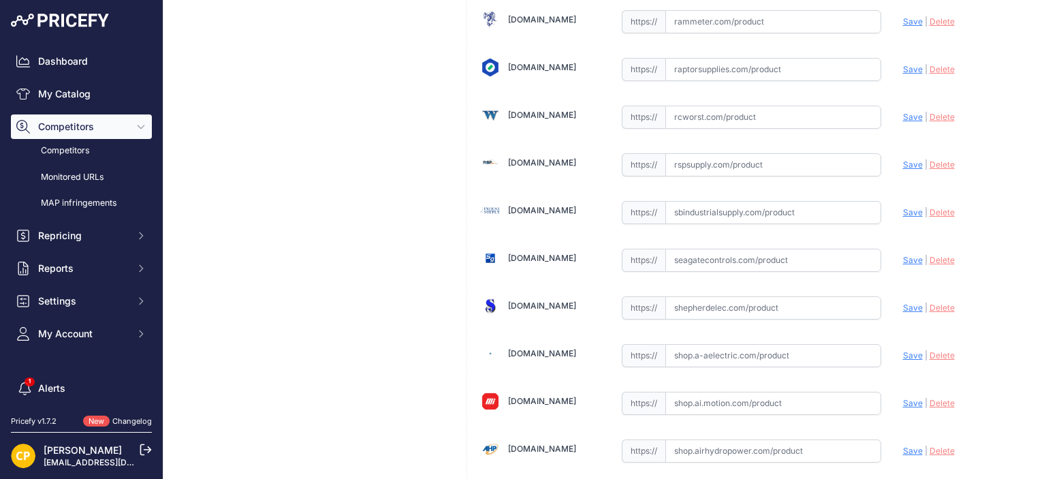
paste input "https://rspsupply.com/p-417820-abb-xt5vu425ayff000xxx-xt5-250-amp-4p-600-vac.as…"
click at [903, 159] on span "Save" at bounding box center [913, 164] width 20 height 10
type input "https://rspsupply.com/p-417820-abb-xt5vu425ayff000xxx-xt5-250-amp-4p-600-vac.as…"
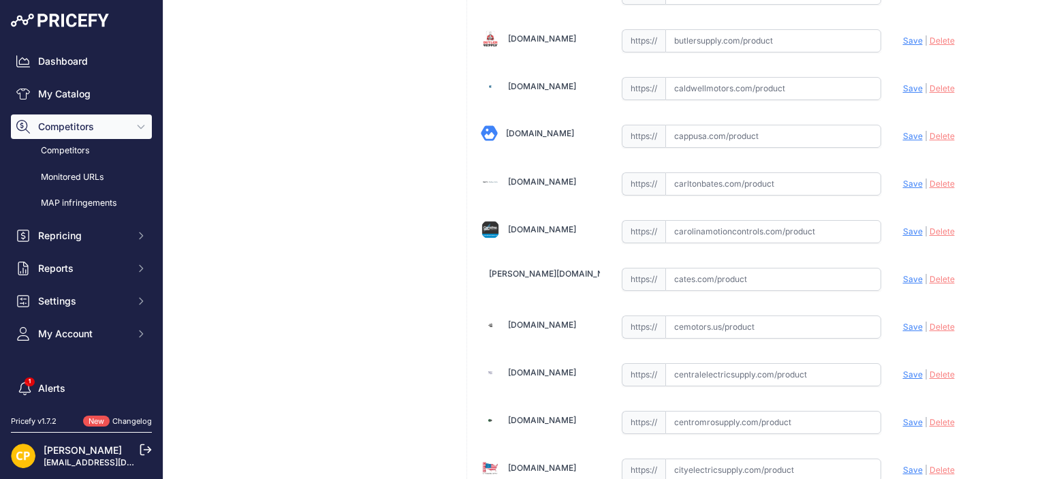
scroll to position [1454, 0]
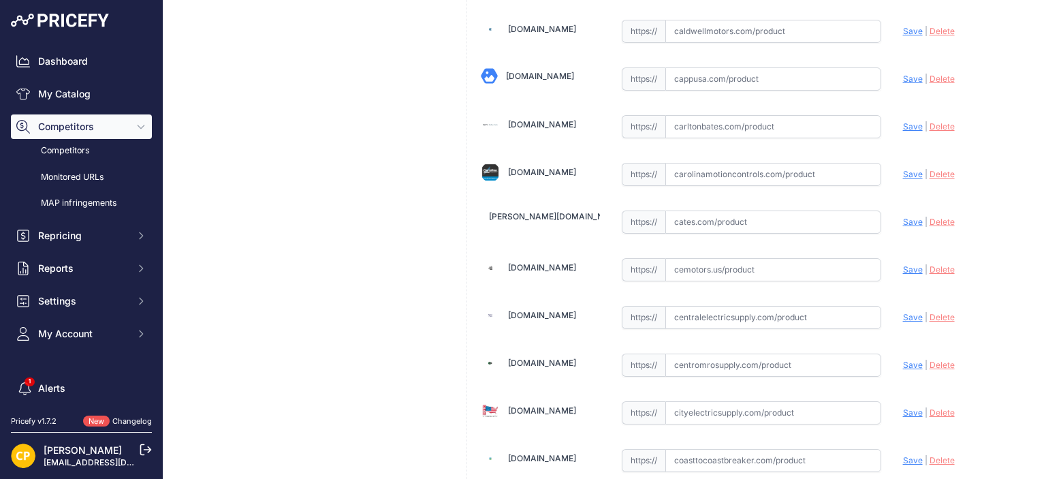
paste input "https://carolinamotioncontrols.com/buy/abb-electrification/XT5VU425AYFF000XXX/"
drag, startPoint x: 905, startPoint y: 163, endPoint x: 899, endPoint y: 159, distance: 7.4
click at [905, 169] on span "Save" at bounding box center [913, 174] width 20 height 10
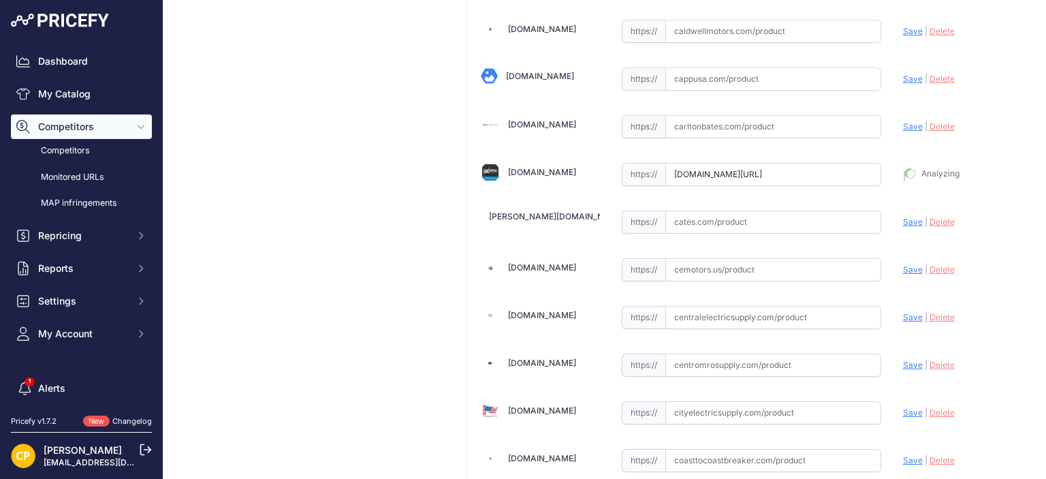
type input "https://carolinamotioncontrols.com/buy/abb-electrification/XT5VU425AYFF000XXX/?…"
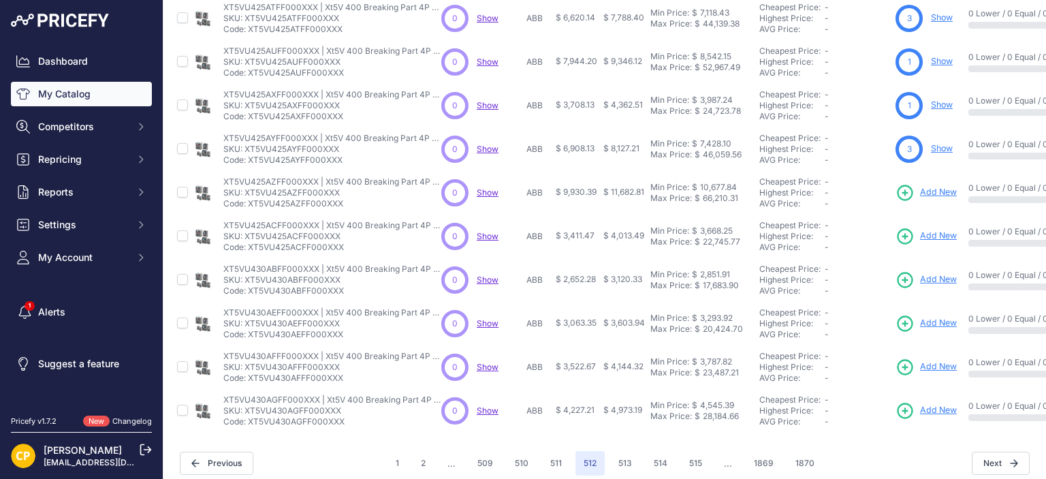
scroll to position [409, 0]
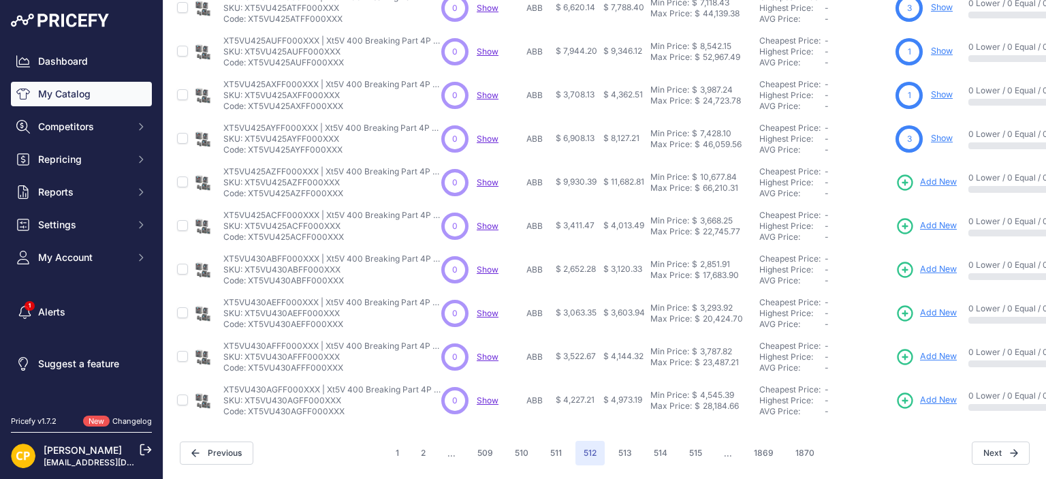
click at [950, 179] on span "Add New" at bounding box center [938, 182] width 37 height 13
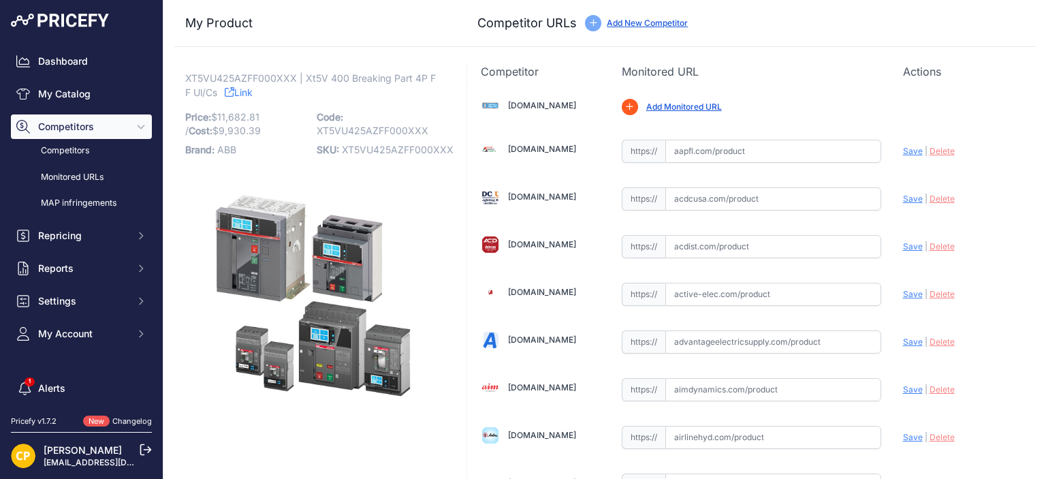
click at [387, 153] on span "XT5VU425AZFF000XXX" at bounding box center [398, 150] width 112 height 12
copy span "XT5VU425AZFF000XXX"
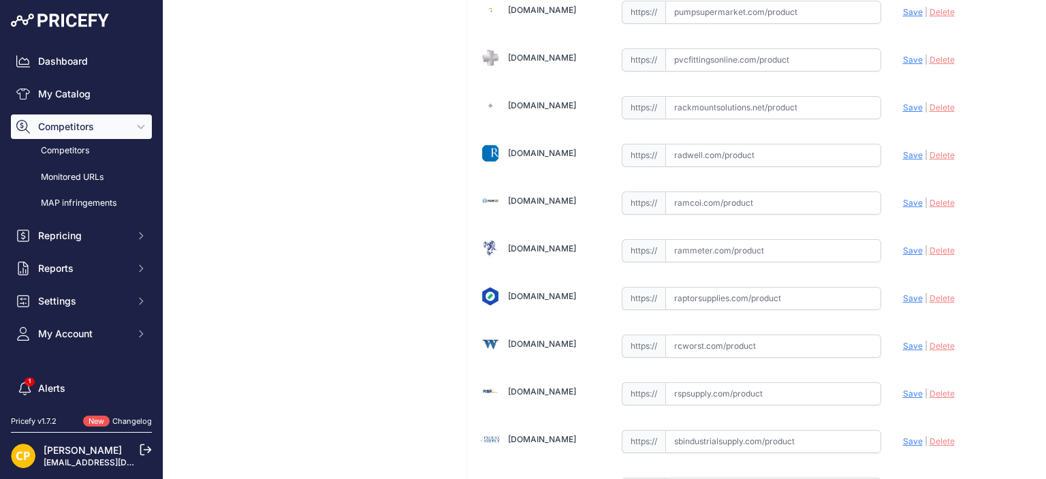
scroll to position [7226, 0]
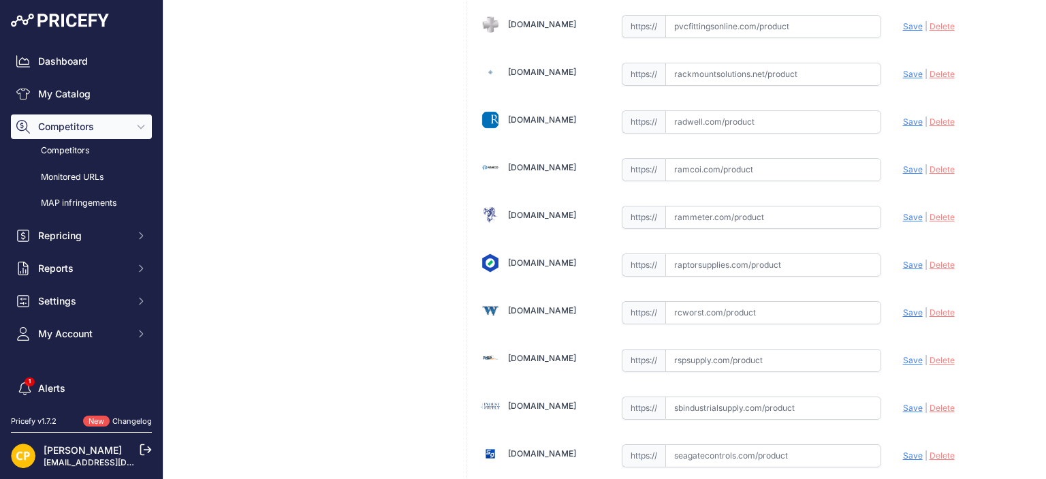
drag, startPoint x: 734, startPoint y: 310, endPoint x: 733, endPoint y: 317, distance: 6.9
paste input "https://rspsupply.com/p-418111-abb-xt5vu425azff000xxx-xt5-250-amp-4p-600-vac.as…"
click at [910, 355] on span "Save" at bounding box center [913, 360] width 20 height 10
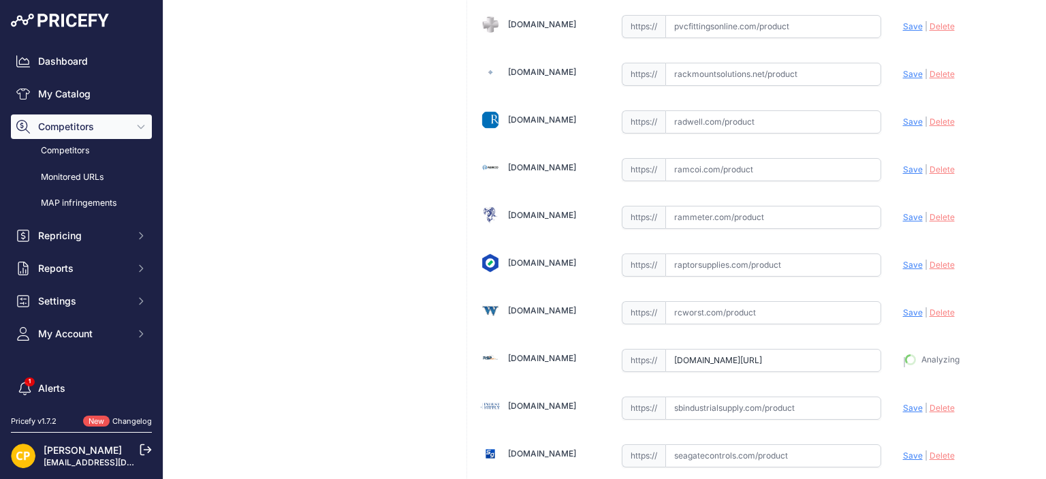
type input "https://rspsupply.com/p-418111-abb-xt5vu425azff000xxx-xt5-250-amp-4p-600-vac.as…"
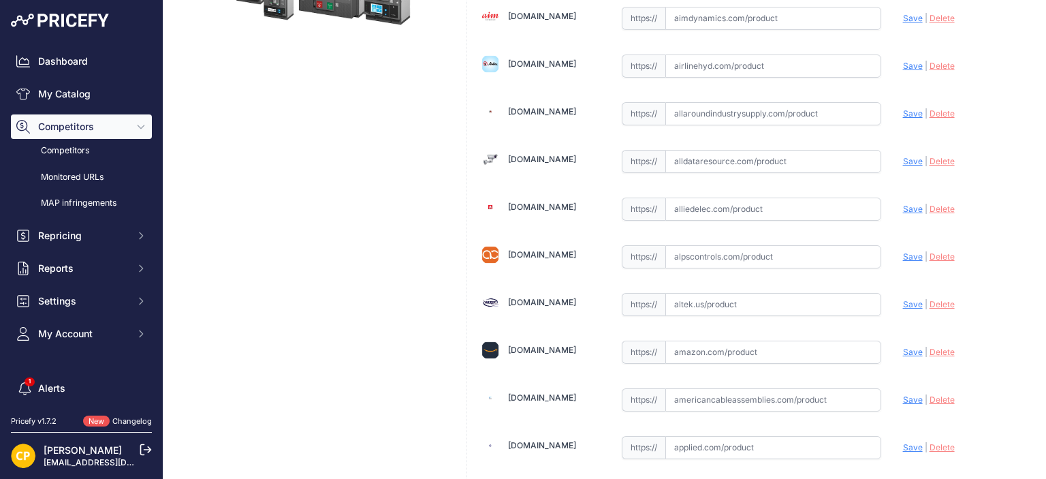
scroll to position [394, 0]
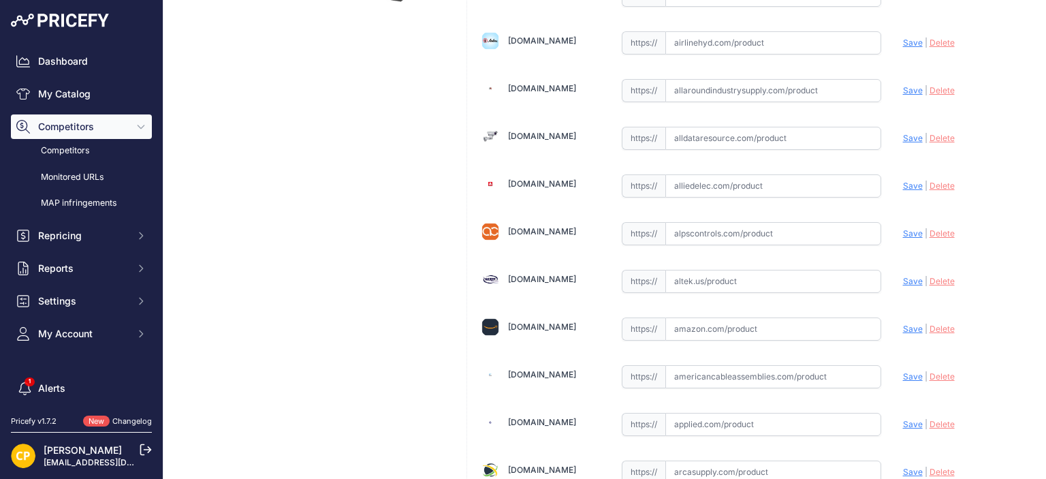
paste input "https://www.alldataresource.com/ABB-XT5VU425AZFF000XXX-Xt5V-400-Breaking-Part-4…"
click at [904, 135] on span "Save" at bounding box center [913, 138] width 20 height 10
type input "https://www.alldataresource.com/ABB-XT5VU425AZFF000XXX-Xt5V-400-Breaking-Part-4…"
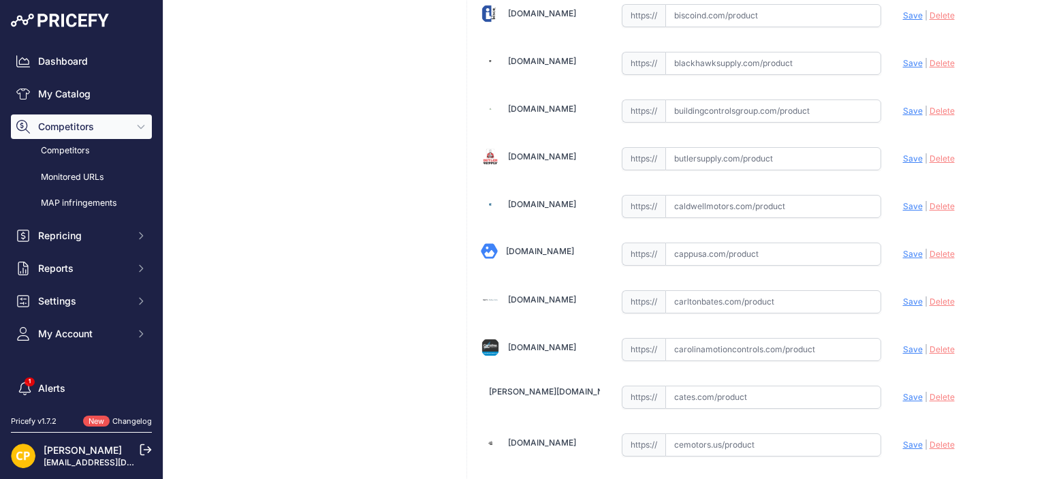
scroll to position [1484, 0]
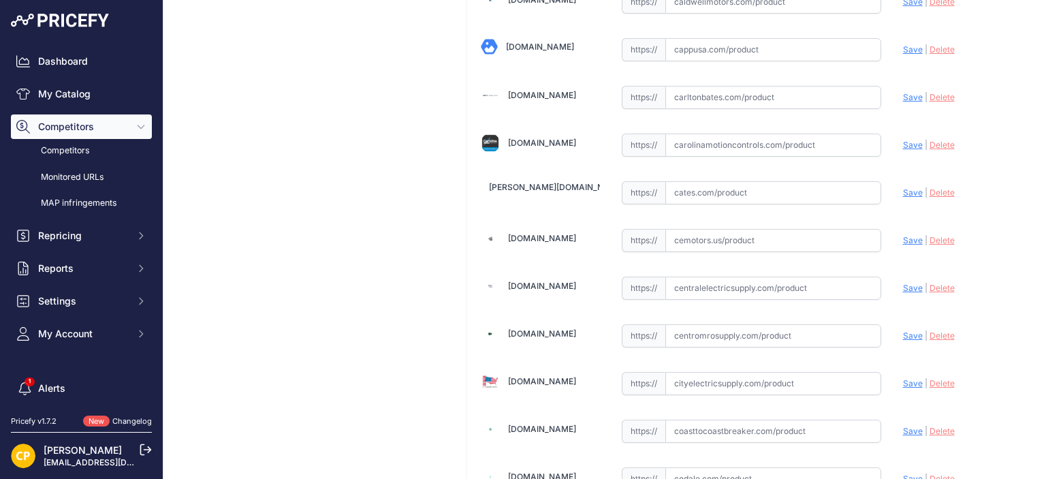
paste input "https://carolinamotioncontrols.com/buy/abb-electrification/XT5VU425AZFF000XXX/"
click at [903, 140] on span "Save" at bounding box center [913, 145] width 20 height 10
type input "https://carolinamotioncontrols.com/buy/abb-electrification/XT5VU425AZFF000XXX/?…"
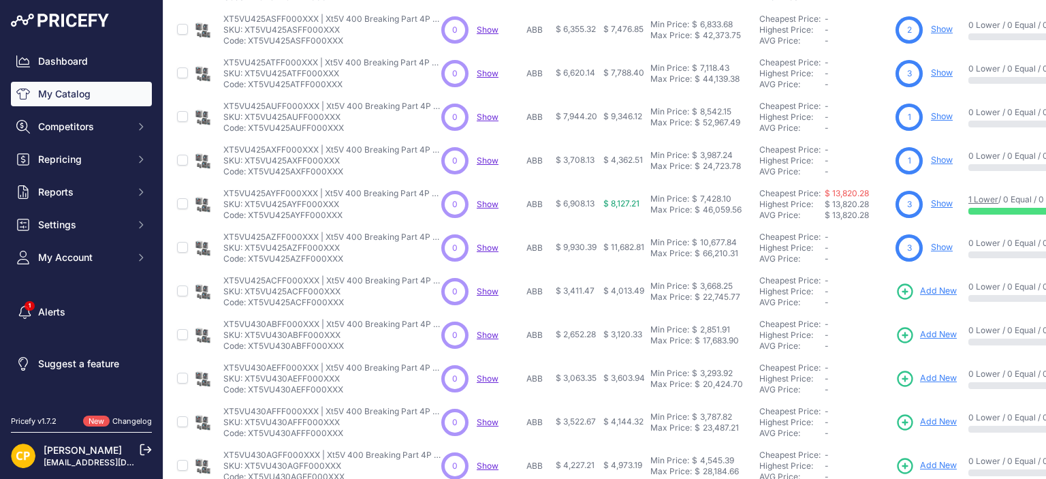
scroll to position [411, 0]
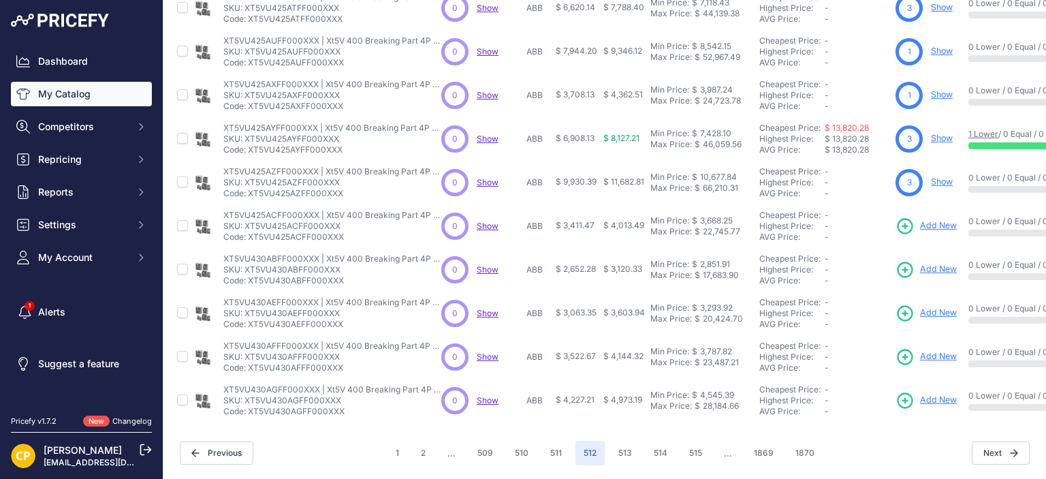
click at [943, 219] on span "Add New" at bounding box center [938, 225] width 37 height 13
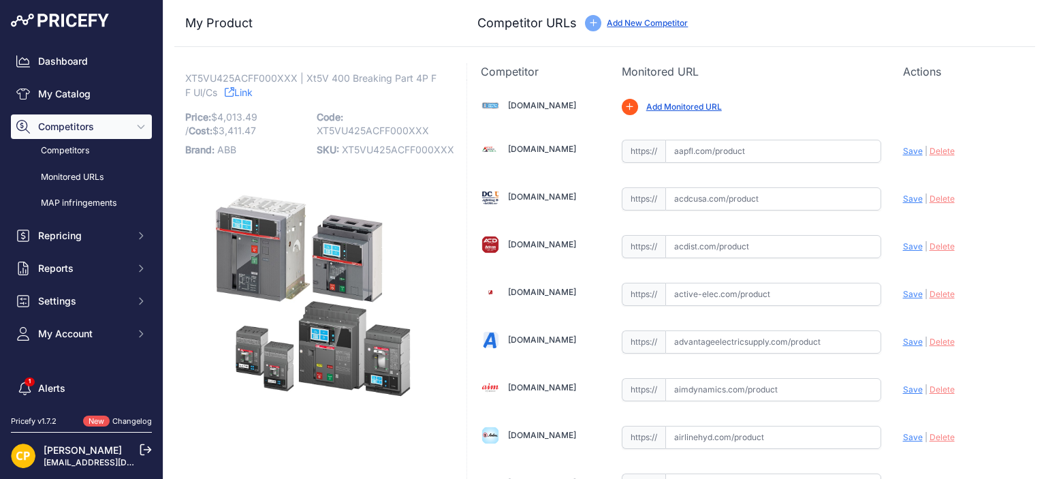
click at [352, 144] on span "XT5VU425ACFF000XXX" at bounding box center [398, 150] width 112 height 12
copy span "XT5VU425ACFF000XXX"
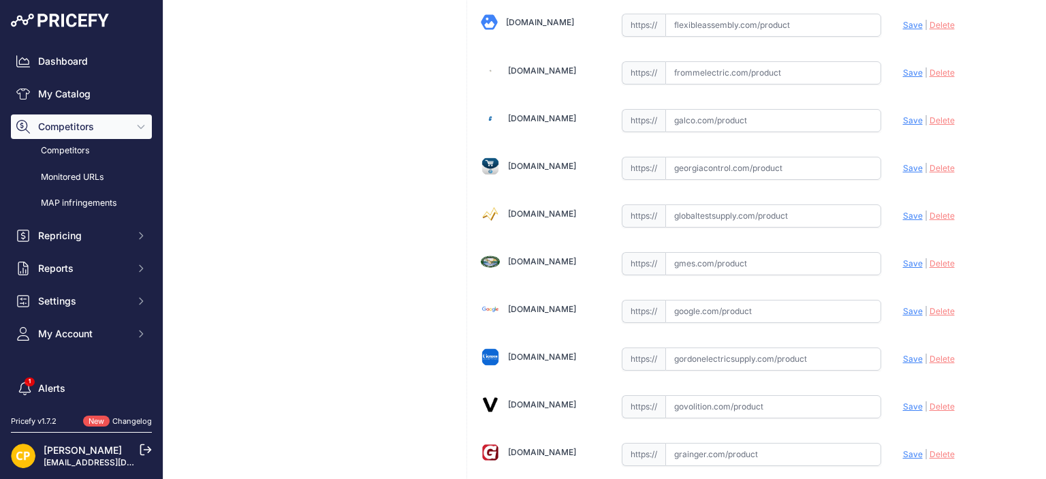
scroll to position [3200, 0]
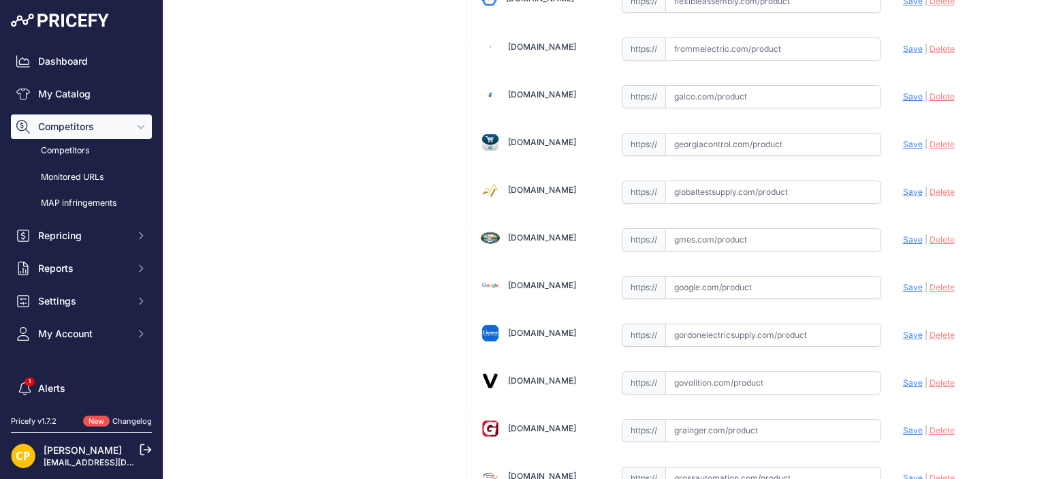
paste input "https://www.galco.com/xt5vu425acff000xxx-abbg.html?srsltid=AfmBOorljmvmcGURPjqS…"
click at [903, 91] on span "Save" at bounding box center [913, 96] width 20 height 10
type input "https://www.galco.com/xt5vu425acff000xxx-abbg.html?prirule_jdsnikfkfjsd=1137"
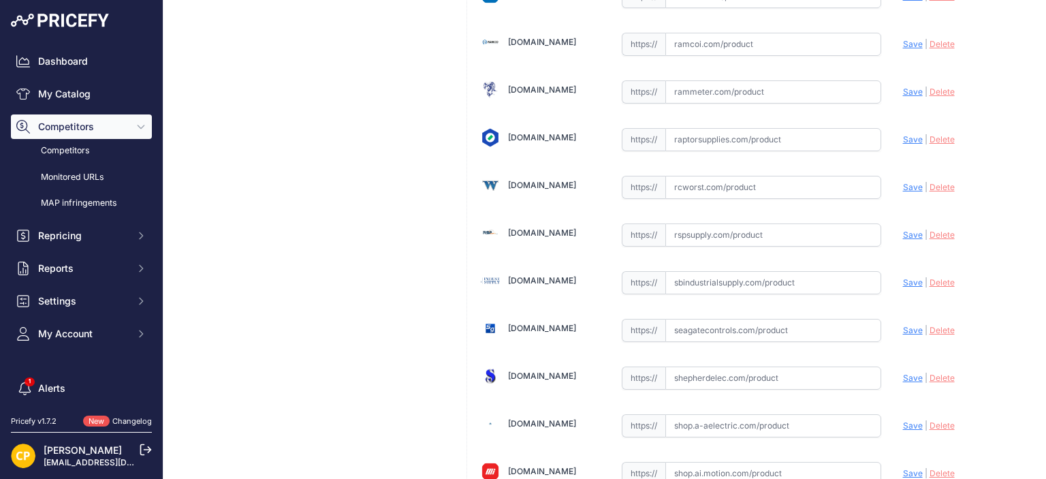
scroll to position [7354, 0]
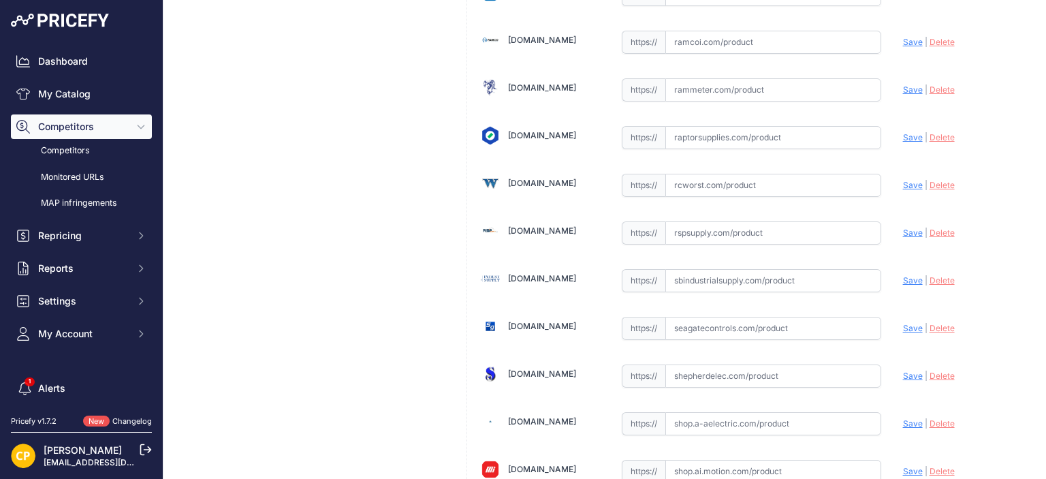
paste input "https://rspsupply.com/p-417090-abb-xt5vu425acff000xxx-xt5-250-amp-4p-600-vac.as…"
drag, startPoint x: 895, startPoint y: 190, endPoint x: 817, endPoint y: 166, distance: 81.8
click at [903, 227] on span "Save" at bounding box center [913, 232] width 20 height 10
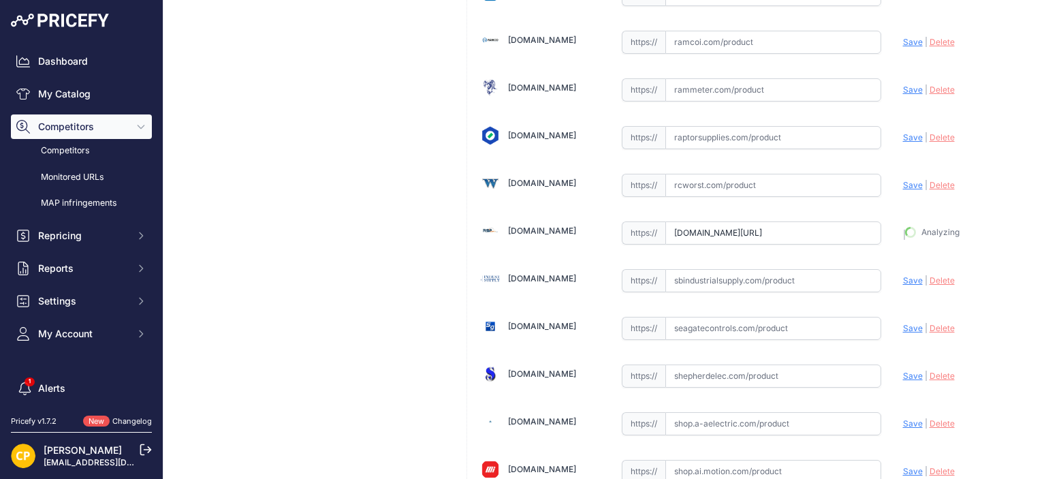
type input "https://rspsupply.com/p-417090-abb-xt5vu425acff000xxx-xt5-250-amp-4p-600-vac.as…"
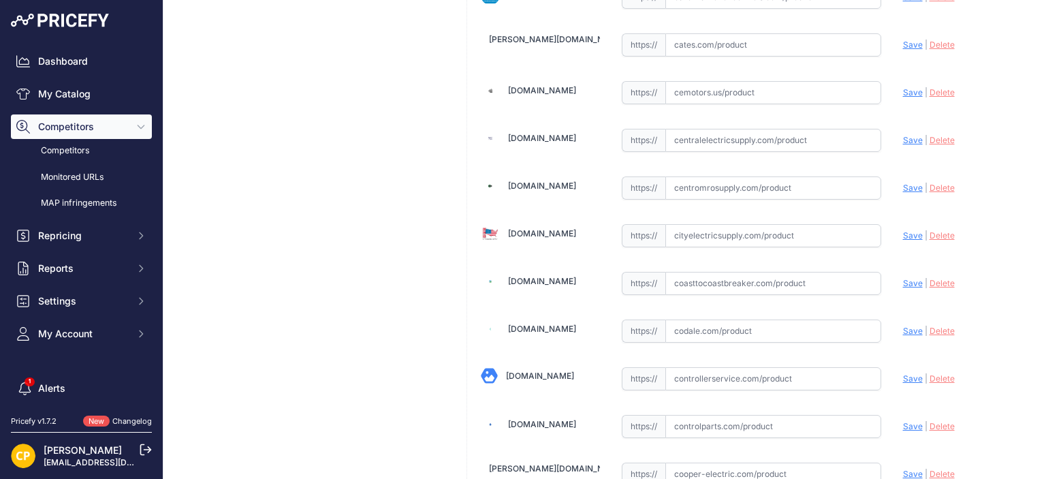
scroll to position [1626, 0]
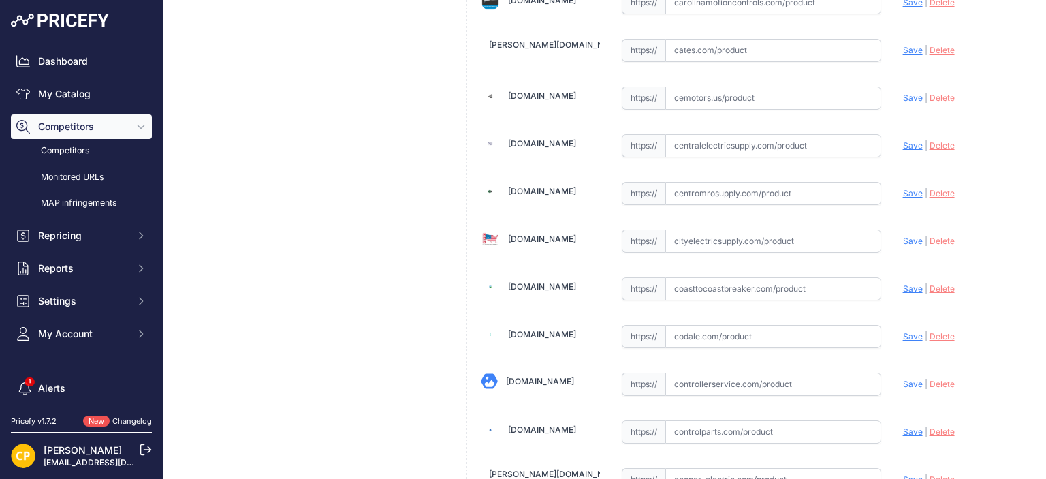
paste input "https://www.centromrosupply.com/product/abb-XT5VU425ACFF000XXX?srsltid=AfmBOopW…"
drag, startPoint x: 904, startPoint y: 182, endPoint x: 787, endPoint y: 135, distance: 125.9
click at [904, 188] on span "Save" at bounding box center [913, 193] width 20 height 10
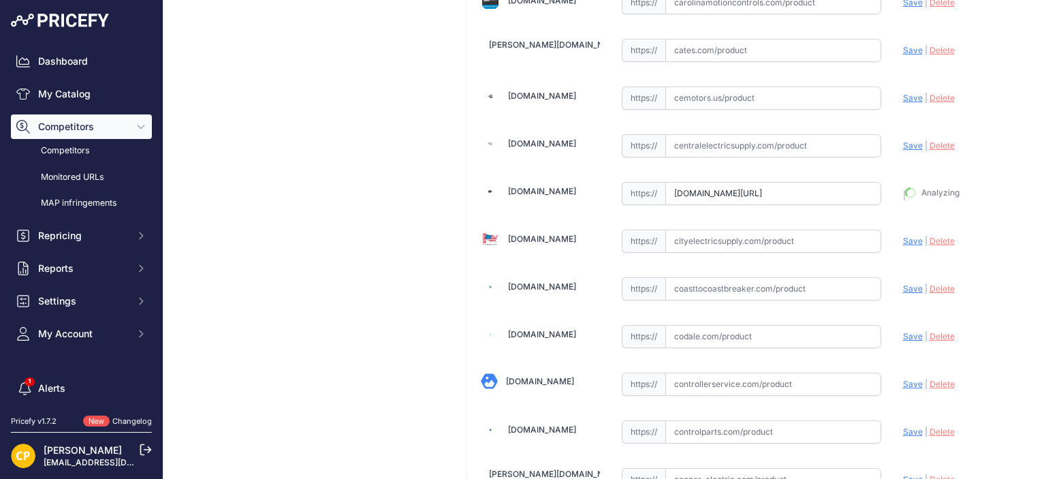
type input "https://www.centromrosupply.com/product/abb-XT5VU425ACFF000XXX?prirule_jdsnikfk…"
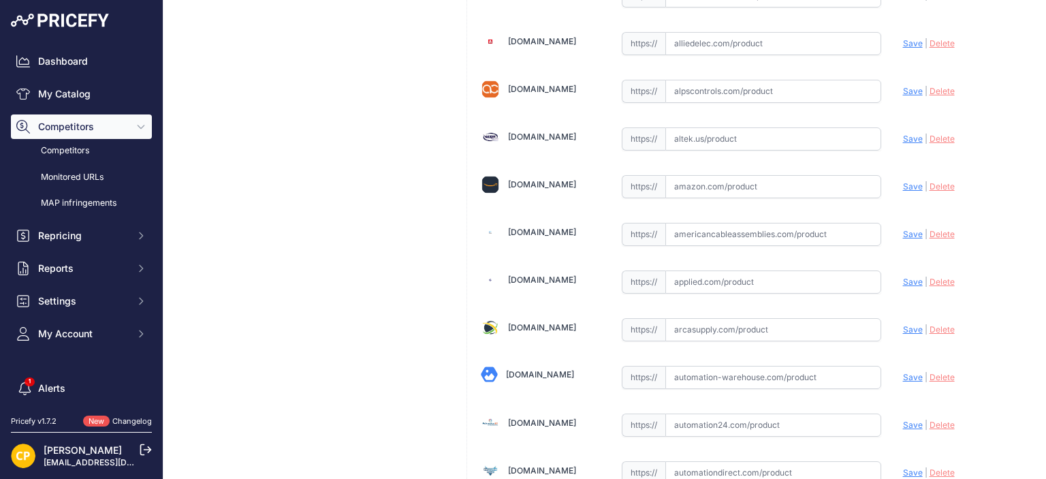
scroll to position [468, 0]
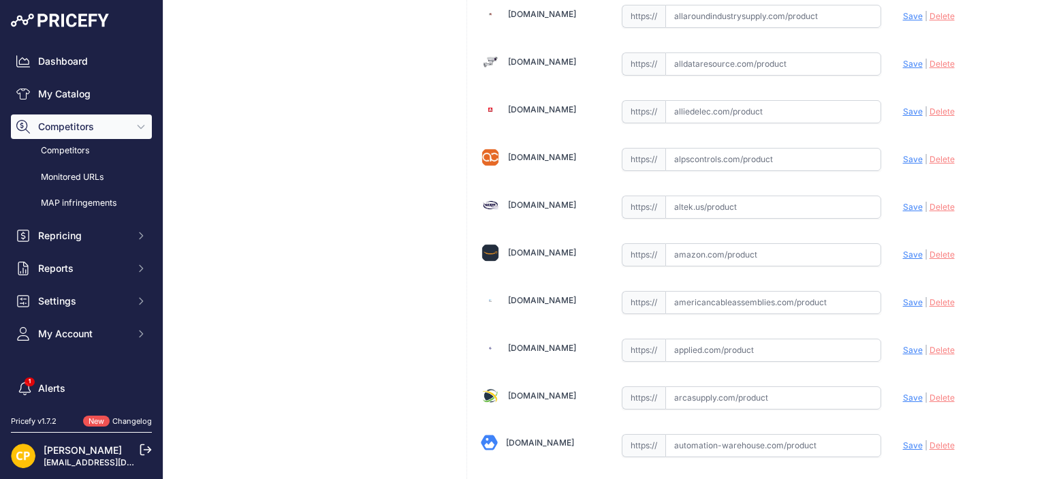
paste input "https://www.alldataresource.com/ABB-XT5VU425ACFF000XXX-Xt5V-400-Breaking-Part-4…"
drag, startPoint x: 904, startPoint y: 63, endPoint x: 857, endPoint y: 57, distance: 46.8
click at [904, 63] on span "Save" at bounding box center [913, 64] width 20 height 10
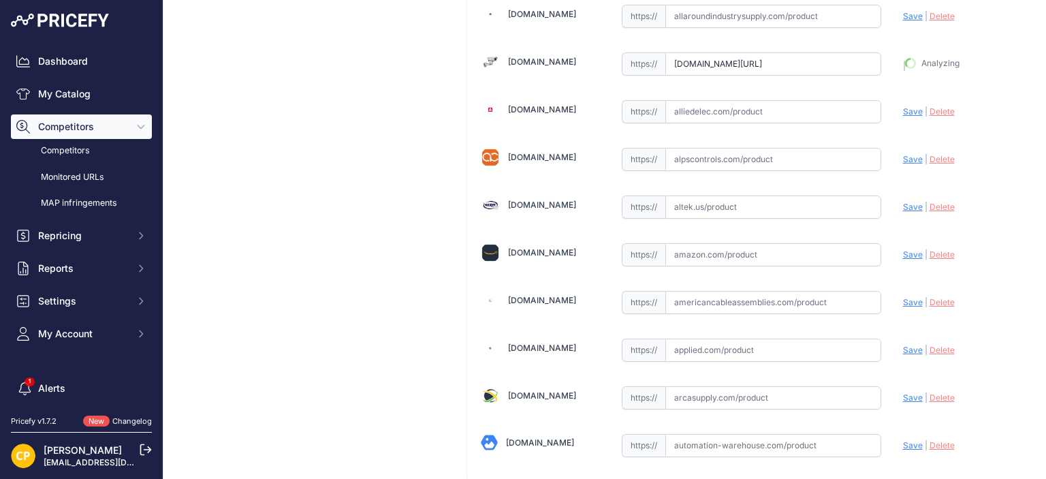
type input "https://www.alldataresource.com/ABB-XT5VU425ACFF000XXX-Xt5V-400-Breaking-Part-4…"
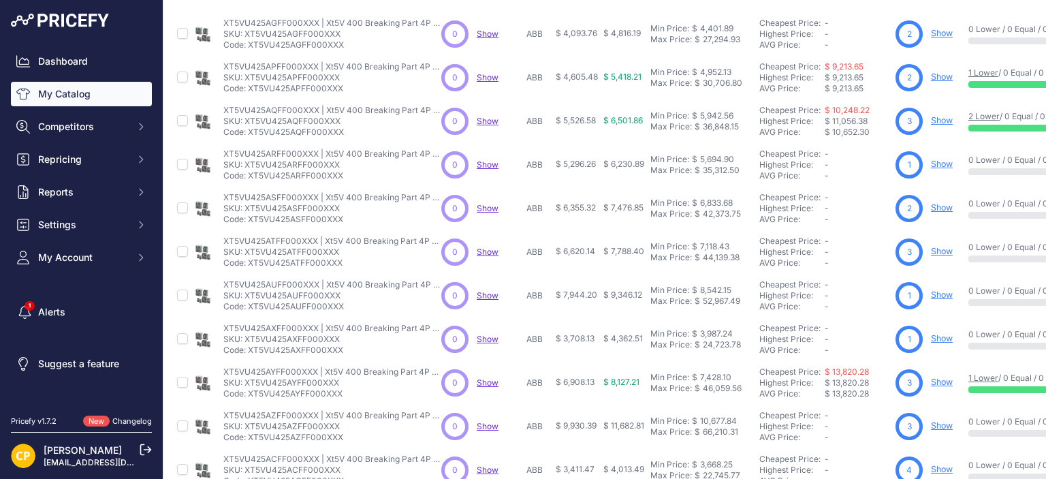
scroll to position [272, 0]
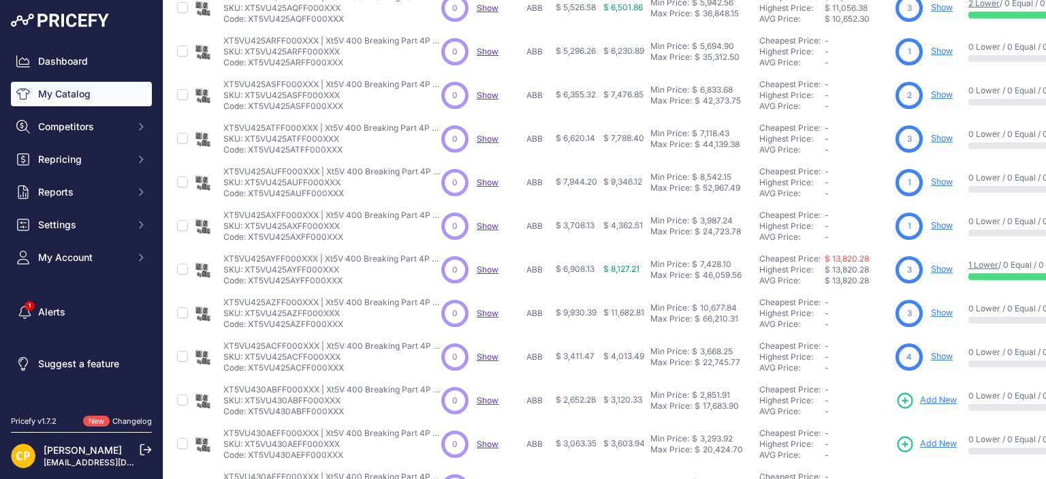
click at [936, 401] on span "Add New" at bounding box center [938, 400] width 37 height 13
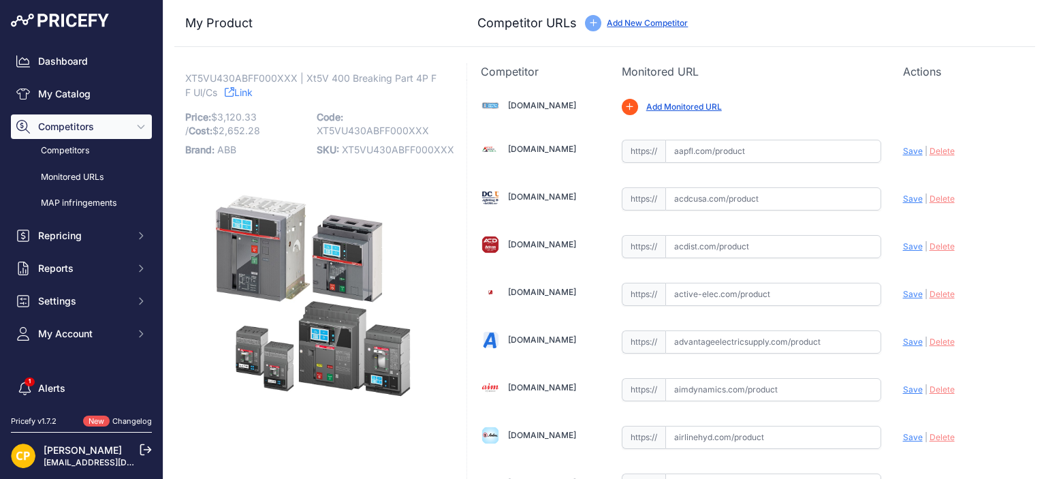
click at [364, 150] on span "XT5VU430ABFF000XXX" at bounding box center [398, 150] width 112 height 12
click at [364, 151] on span "XT5VU430ABFF000XXX" at bounding box center [398, 150] width 112 height 12
copy span "XT5VU430ABFF000XXX"
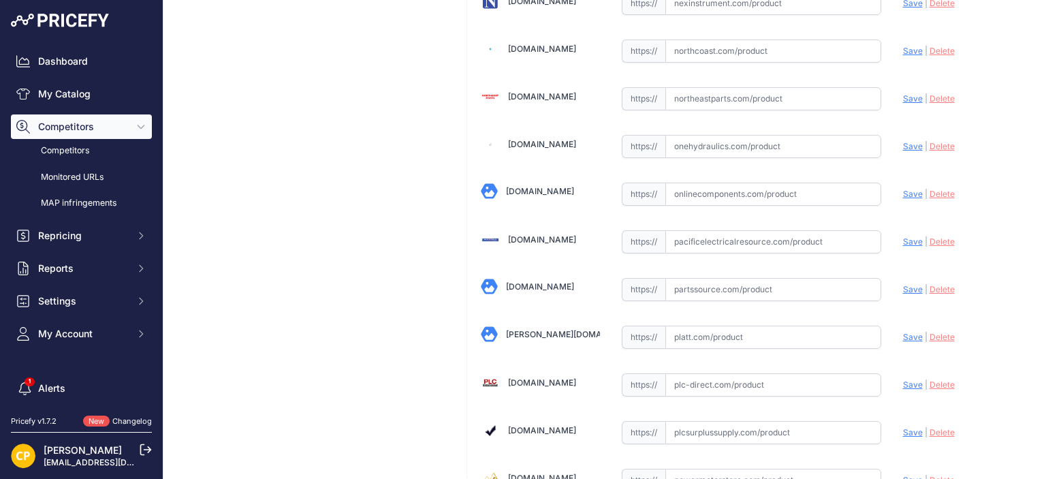
scroll to position [6559, 0]
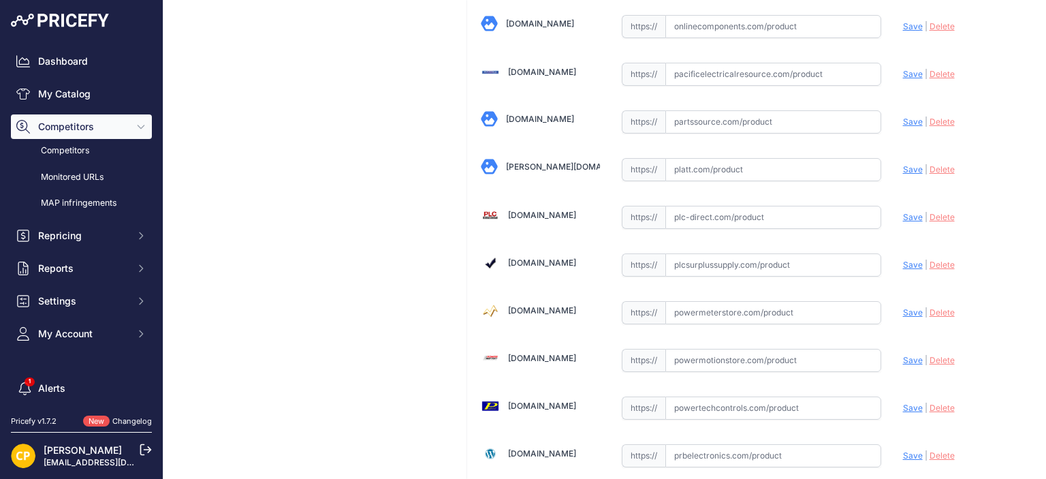
paste input "https://www.platt.com/p/2019863/abb/abb-1sdx036730r1-xt5v-400-bre/abbxt5vu430ab…"
drag, startPoint x: 902, startPoint y: 128, endPoint x: 895, endPoint y: 129, distance: 6.9
click at [903, 164] on span "Save" at bounding box center [913, 169] width 20 height 10
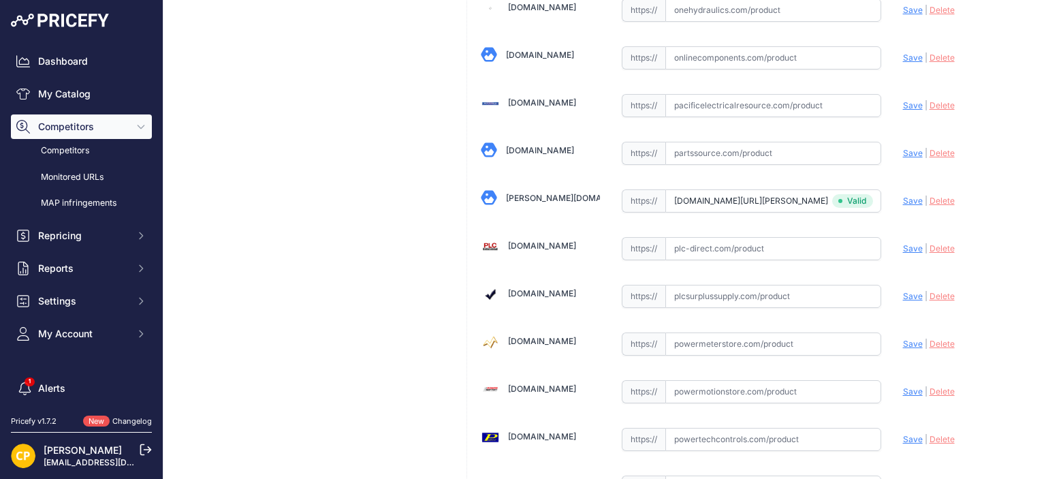
type input "https://www.platt.com/p/2019863/abb/abb-1sdx036730r1-xt5v-400-bre/abbxt5vu430ab…"
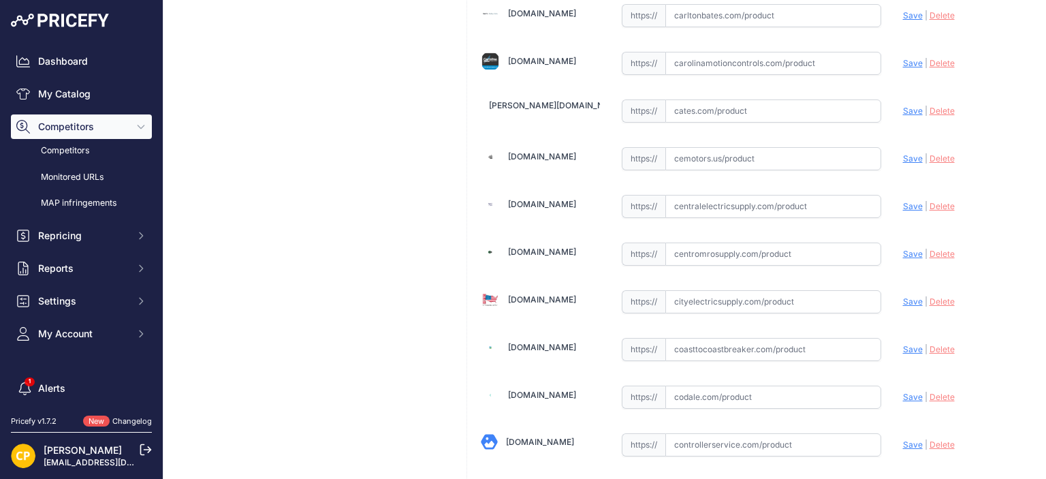
scroll to position [1589, 0]
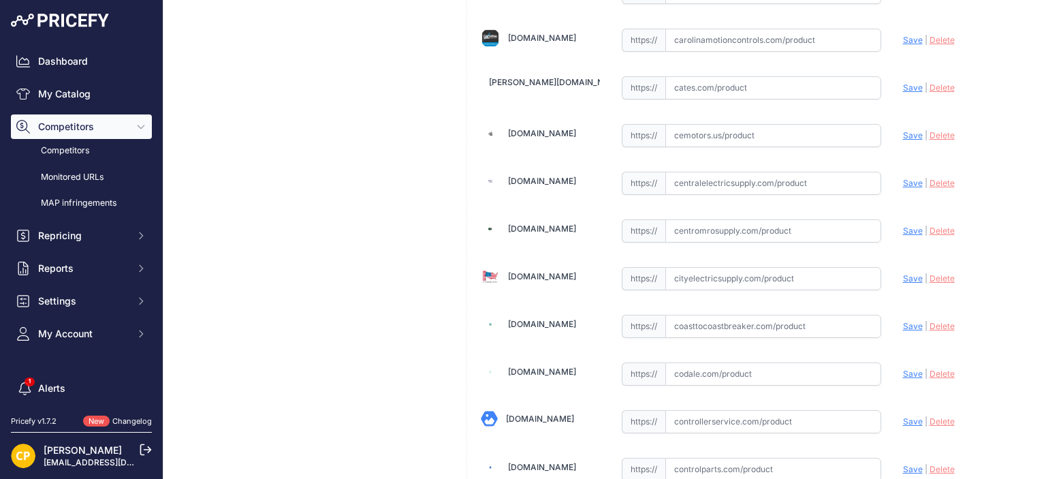
paste input "https://www.centromrosupply.com/product/abb-XT5VU430ABFF000XXX?srsltid=AfmBOooY…"
drag, startPoint x: 903, startPoint y: 218, endPoint x: 881, endPoint y: 209, distance: 23.5
click at [903, 225] on span "Save" at bounding box center [913, 230] width 20 height 10
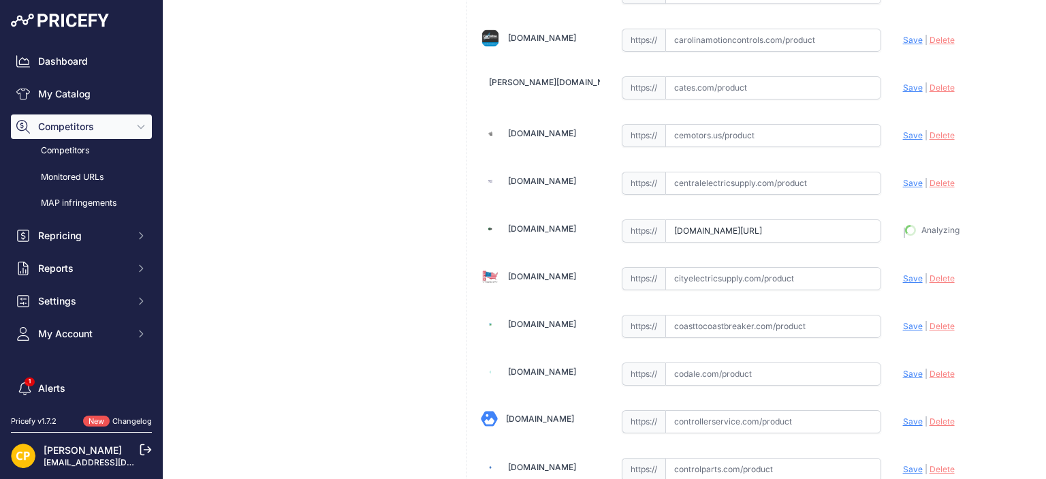
type input "https://www.centromrosupply.com/product/abb-XT5VU430ABFF000XXX?prirule_jdsnikfk…"
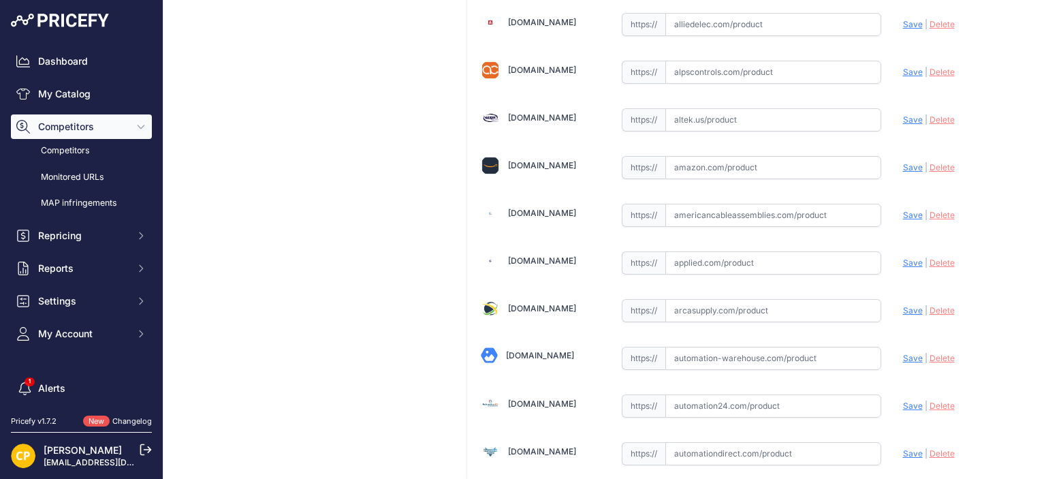
scroll to position [499, 0]
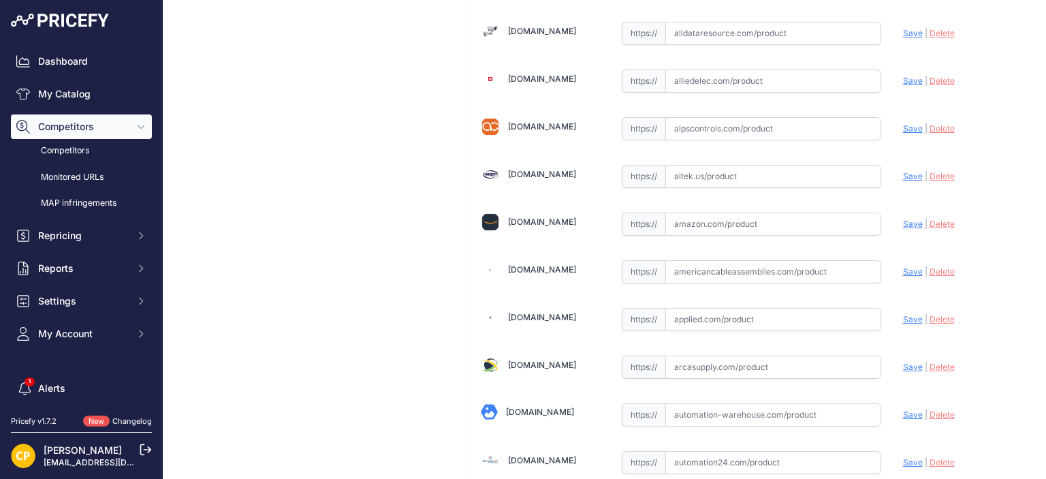
paste input "https://www.alldataresource.com/ABB-XT5VU430ABFF000XXX-Xt5V-400-Breaking-Part-4…"
click at [903, 32] on span "Save" at bounding box center [913, 33] width 20 height 10
type input "https://www.alldataresource.com/ABB-XT5VU430ABFF000XXX-Xt5V-400-Breaking-Part-4…"
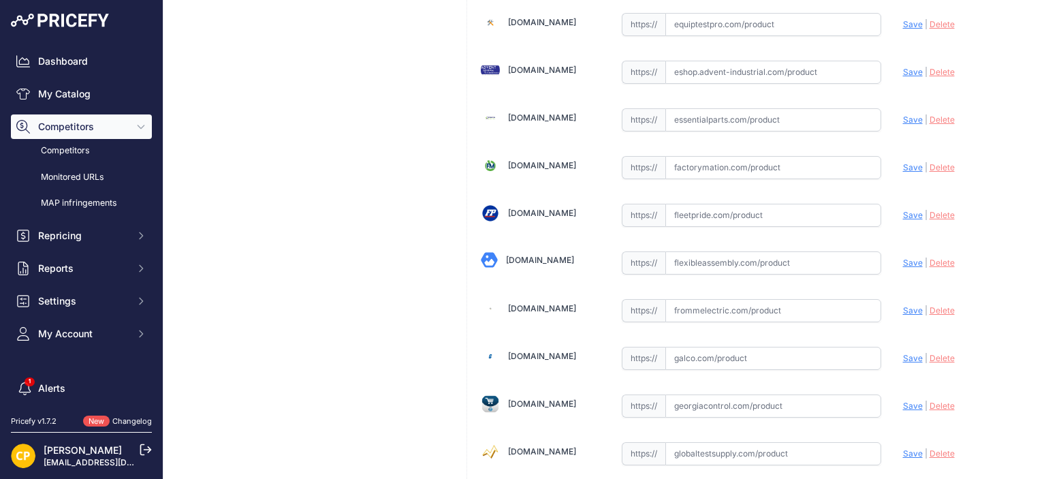
scroll to position [3018, 0]
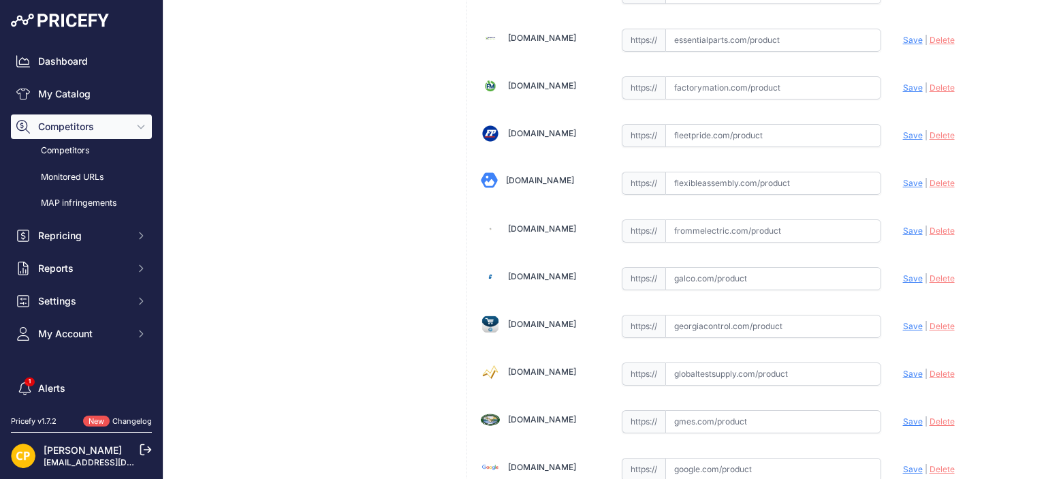
paste input "https://www.galco.com/xt5vu430abff000xxx-abbg.html?queryID=71cd74781bec4199219e…"
click at [904, 273] on span "Save" at bounding box center [913, 278] width 20 height 10
type input "https://www.galco.com/xt5vu430abff000xxx-abbg.html?queryID=71cd74781bec4199219e…"
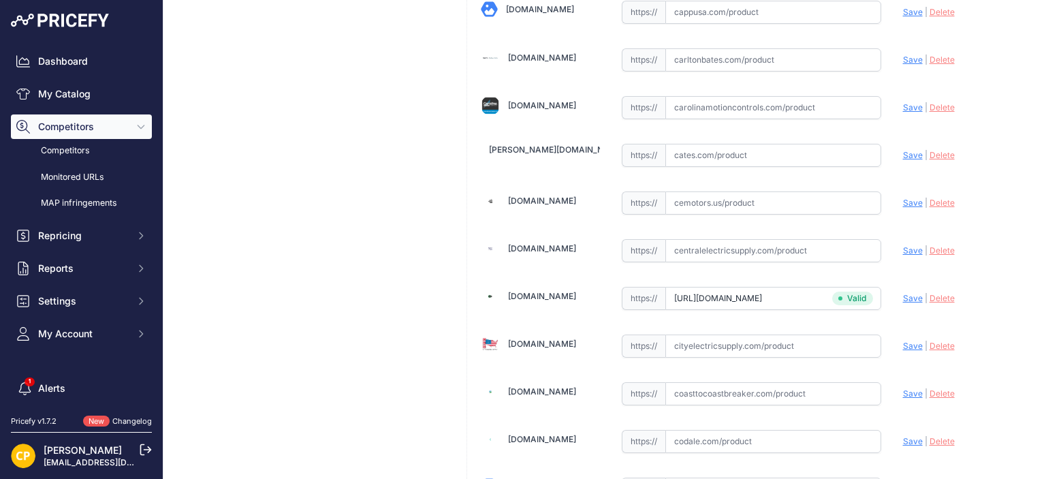
scroll to position [1520, 0]
paste input "https://carolinamotioncontrols.com/buy/abb-electrification/XT5VU430ABFF000XXX/"
click at [904, 103] on span "Save" at bounding box center [913, 108] width 20 height 10
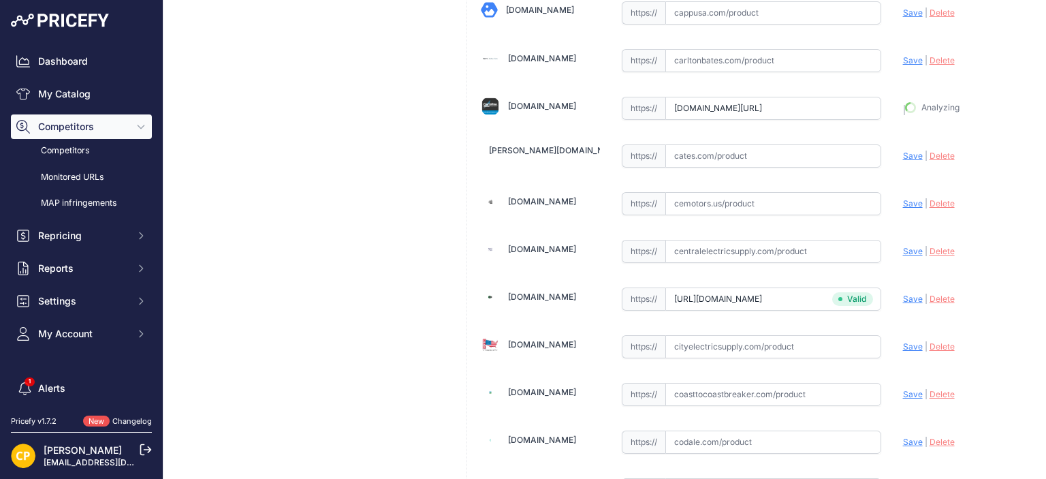
type input "https://carolinamotioncontrols.com/buy/abb-electrification/XT5VU430ABFF000XXX/?…"
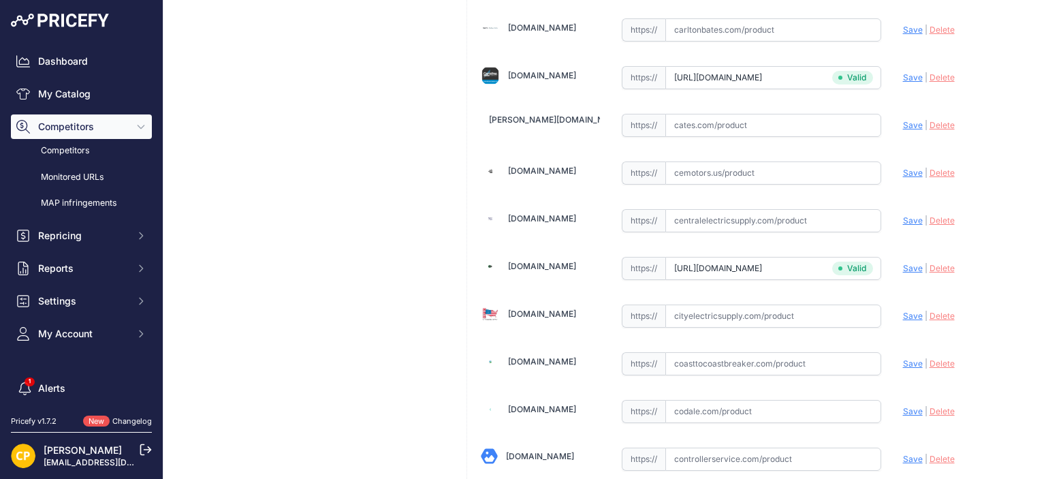
scroll to position [1520, 0]
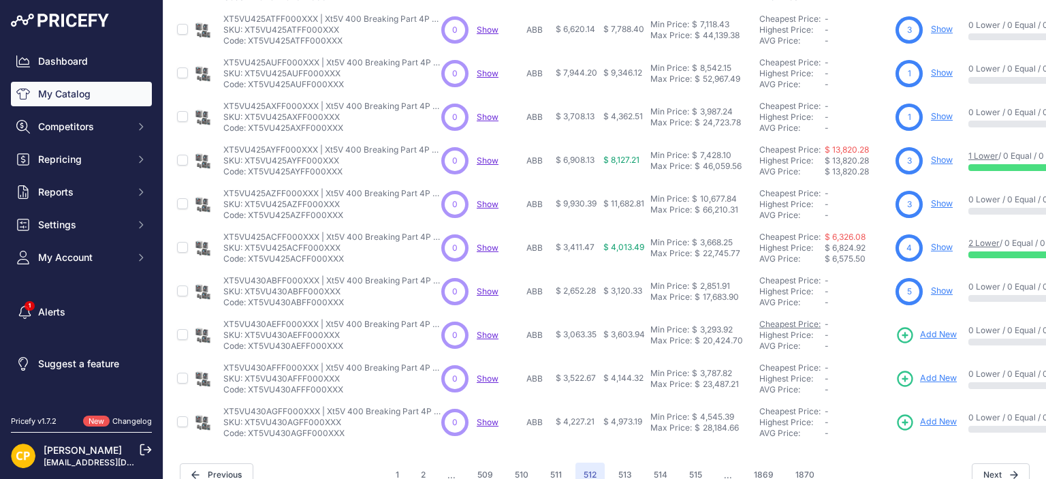
scroll to position [411, 0]
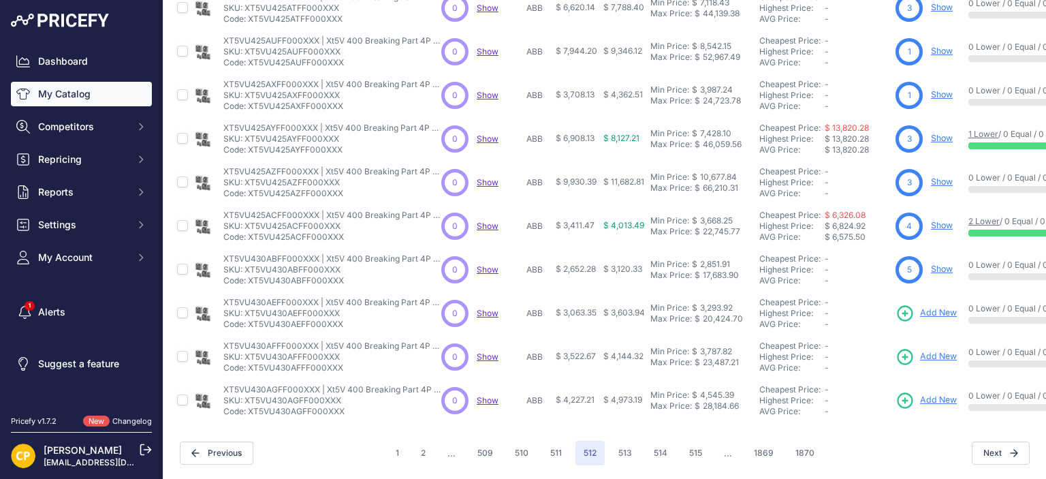
click at [931, 306] on span "Add New" at bounding box center [938, 312] width 37 height 13
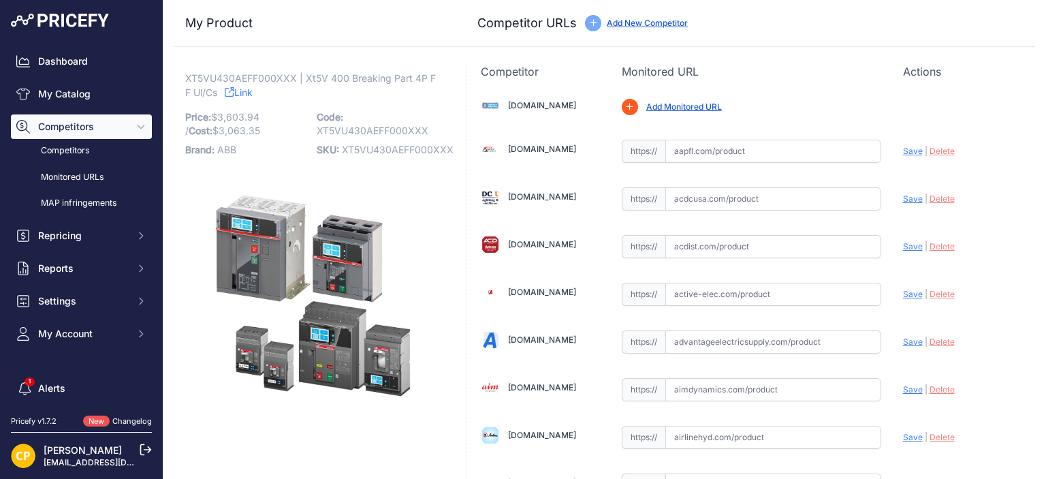
click at [396, 150] on span "XT5VU430AEFF000XXX" at bounding box center [398, 150] width 112 height 12
copy span "XT5VU430AEFF000XXX"
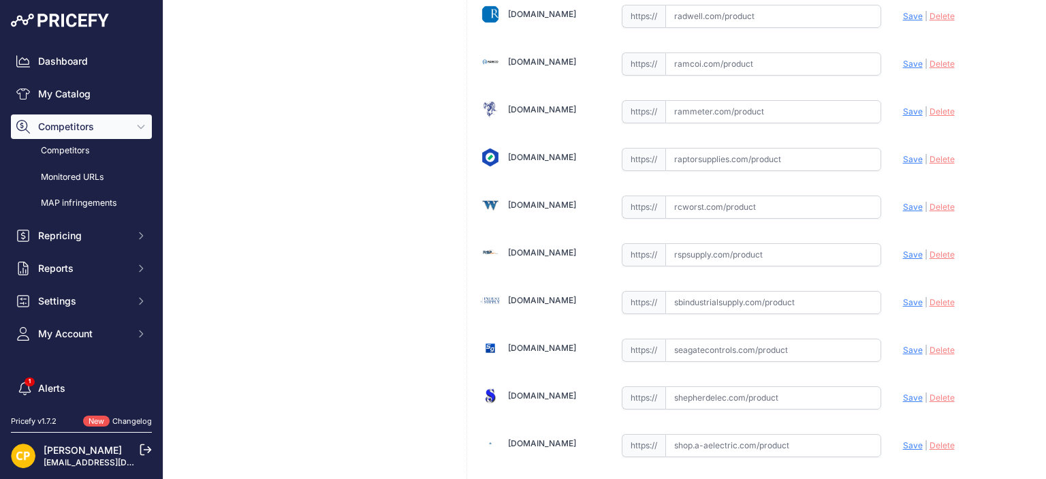
scroll to position [7433, 0]
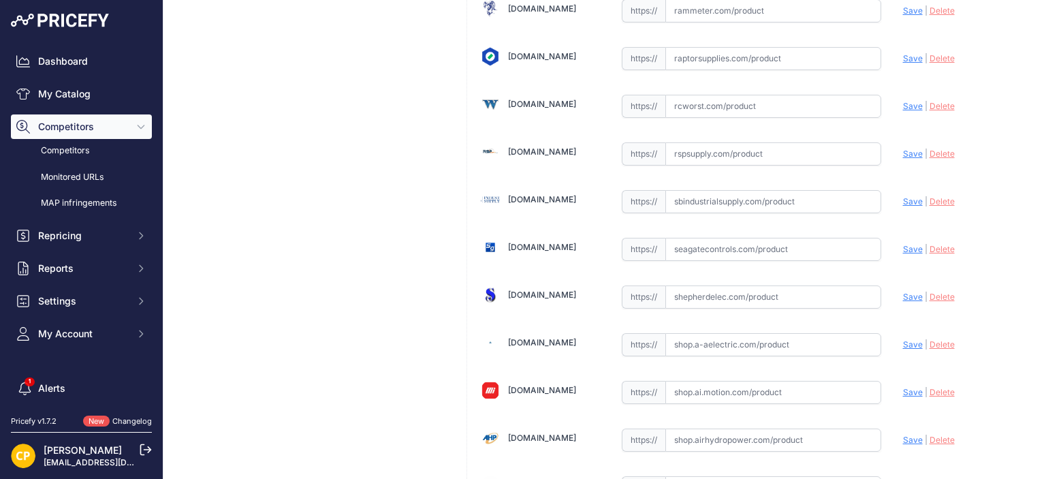
paste input "https://rspsupply.com/p-417278-abb-xt5vu430aeff000xxx-xt5-300-amp-4p-600-vac.as…"
drag, startPoint x: 898, startPoint y: 106, endPoint x: 858, endPoint y: 102, distance: 40.4
click at [903, 148] on span "Save" at bounding box center [913, 153] width 20 height 10
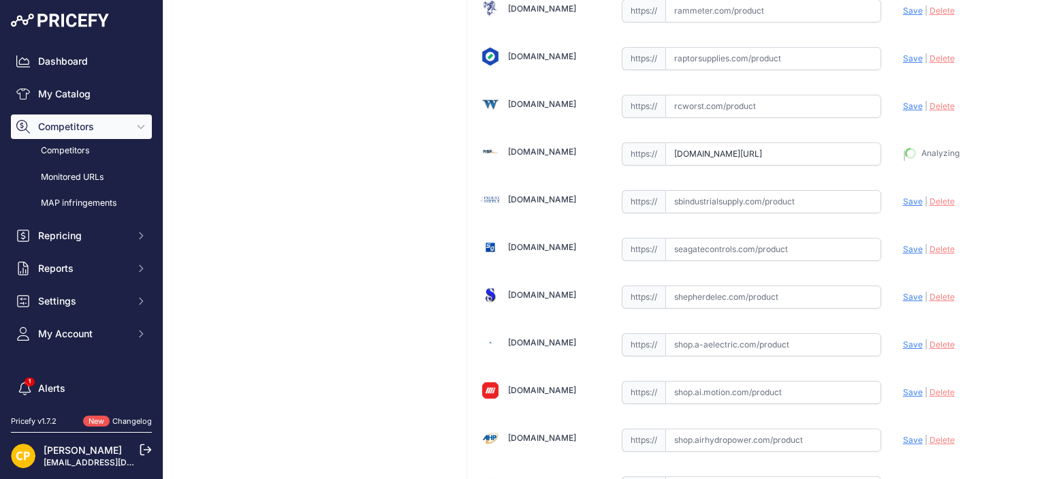
type input "https://rspsupply.com/p-417278-abb-xt5vu430aeff000xxx-xt5-300-amp-4p-600-vac.as…"
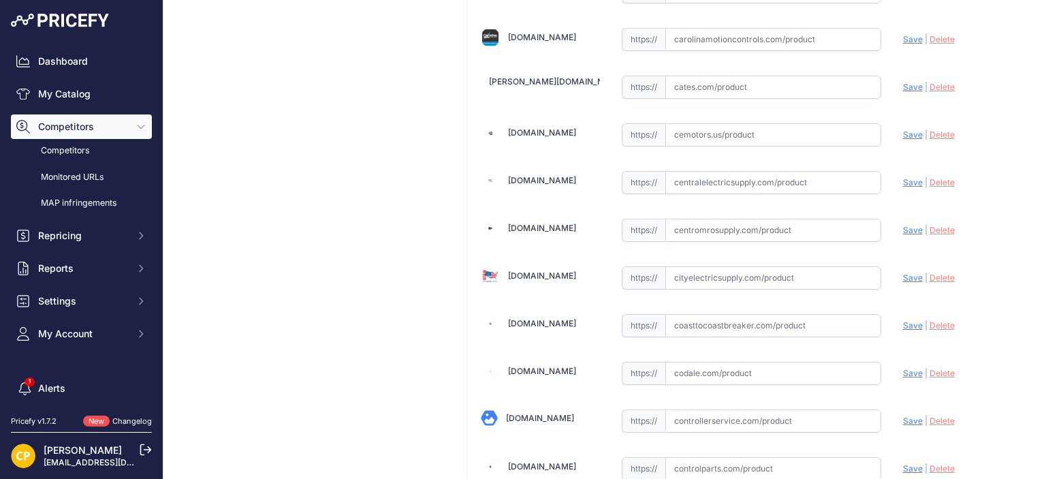
scroll to position [1586, 0]
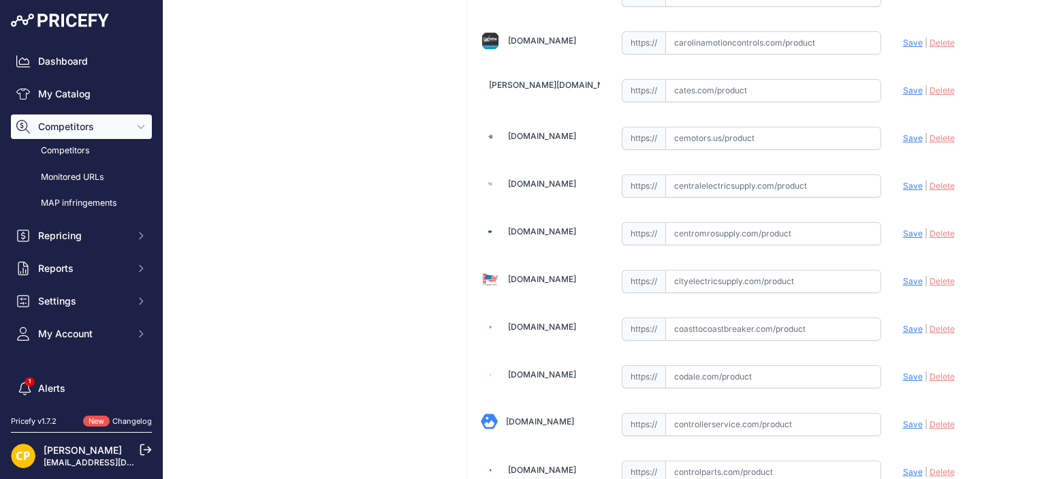
paste input "https://www.centromrosupply.com/product/abb-XT5VU430AEFF000XXX?srsltid=AfmBOoor…"
click at [904, 228] on span "Save" at bounding box center [913, 233] width 20 height 10
type input "https://www.centromrosupply.com/product/abb-XT5VU430AEFF000XXX?prirule_jdsnikfk…"
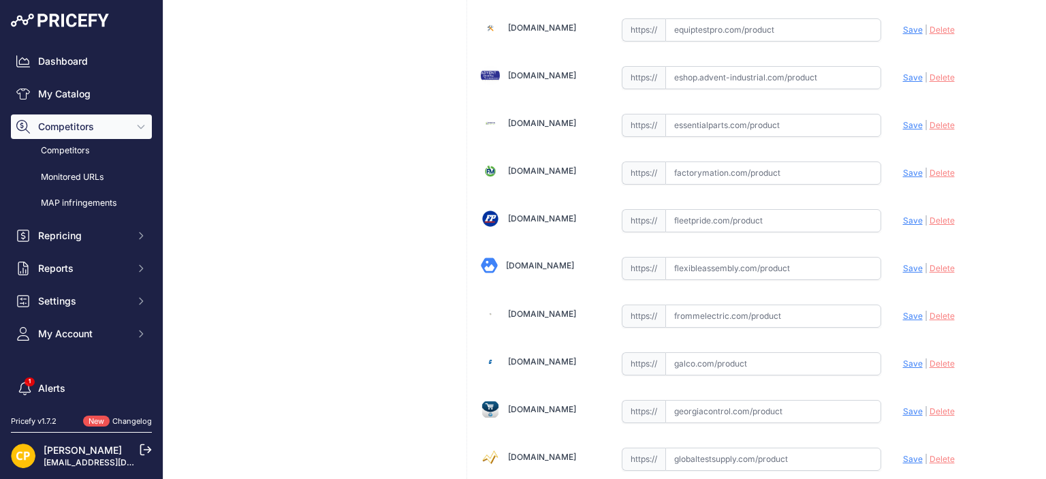
scroll to position [3016, 0]
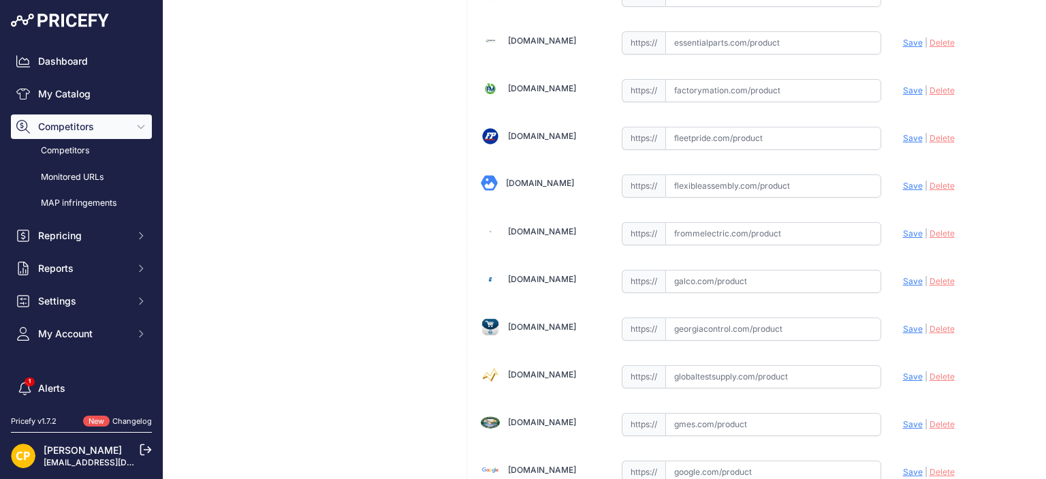
paste input "https://www.galco.com/xt5vu430aeff000xxx-abbg.html?queryID=bf5e759006d3385e2899…"
click at [904, 276] on span "Save" at bounding box center [913, 281] width 20 height 10
type input "https://www.galco.com/xt5vu430aeff000xxx-abbg.html?queryID=bf5e759006d3385e2899…"
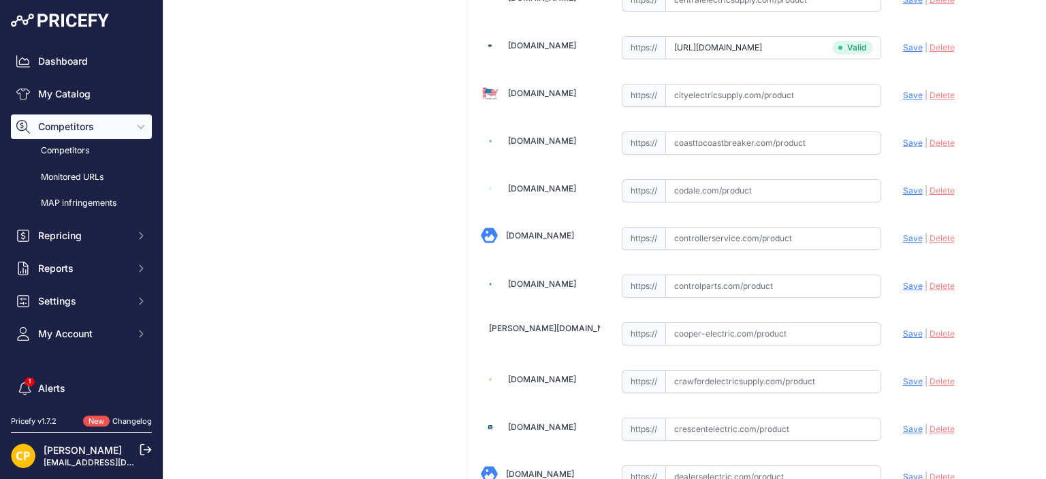
scroll to position [1586, 0]
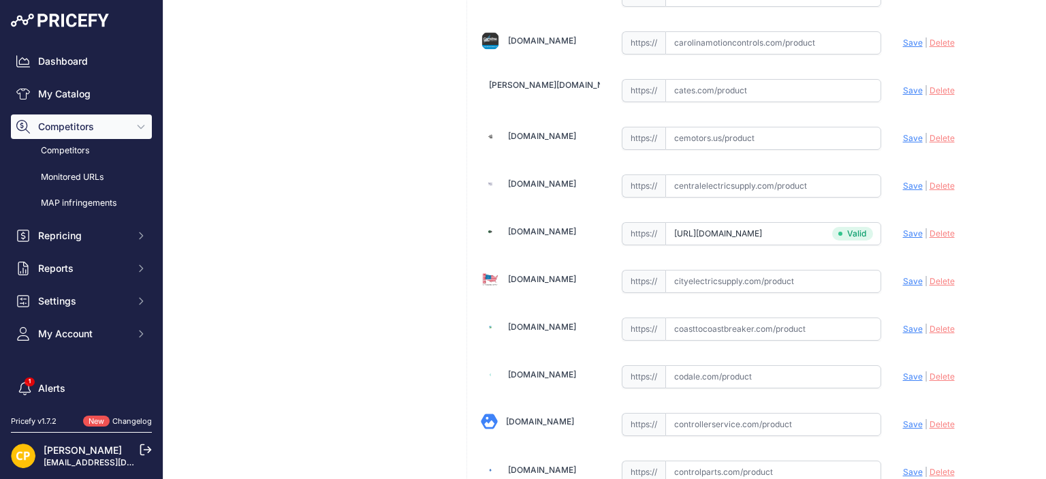
paste input "https://carolinamotioncontrols.com/buy/abb-electrification/XT5VU430AEFF000XXX/"
click at [907, 37] on span "Save" at bounding box center [913, 42] width 20 height 10
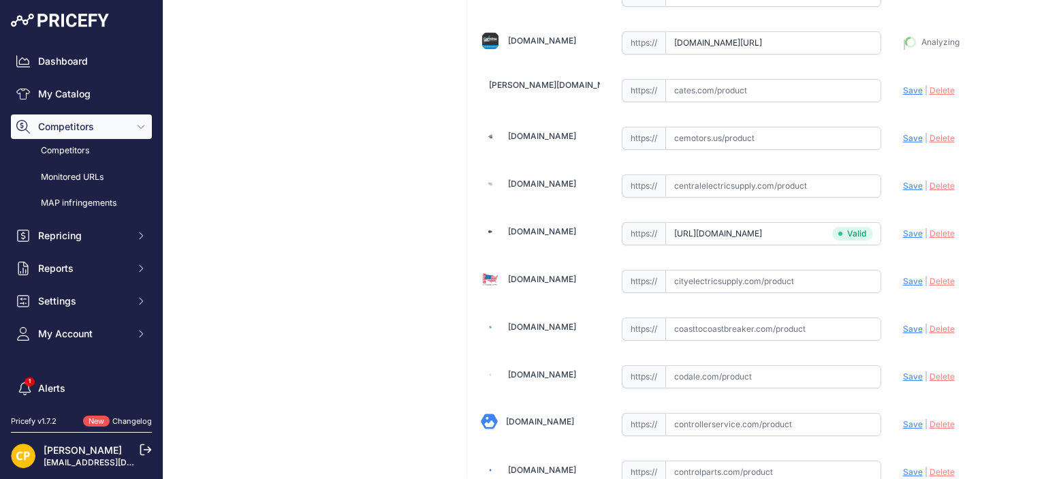
type input "https://carolinamotioncontrols.com/buy/abb-electrification/XT5VU430AEFF000XXX/?…"
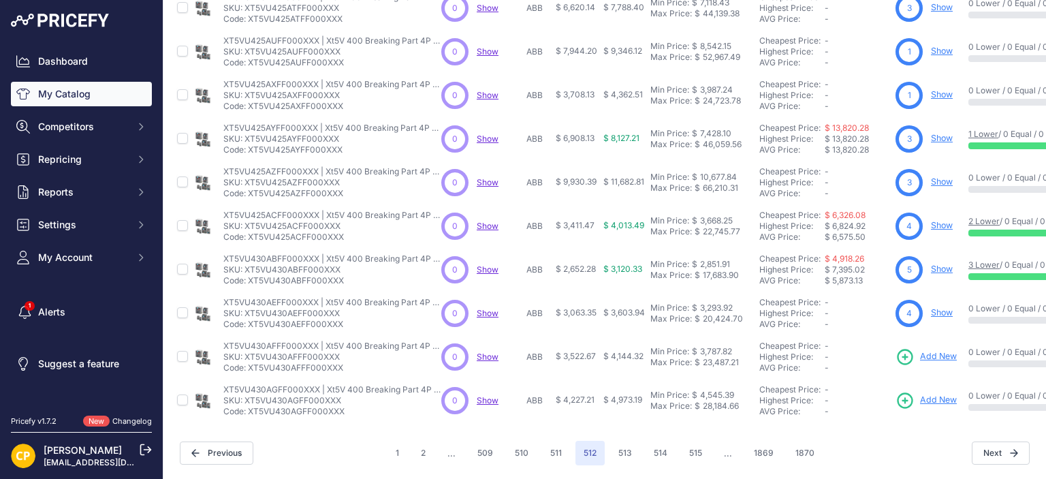
scroll to position [411, 0]
click at [939, 350] on span "Add New" at bounding box center [938, 356] width 37 height 13
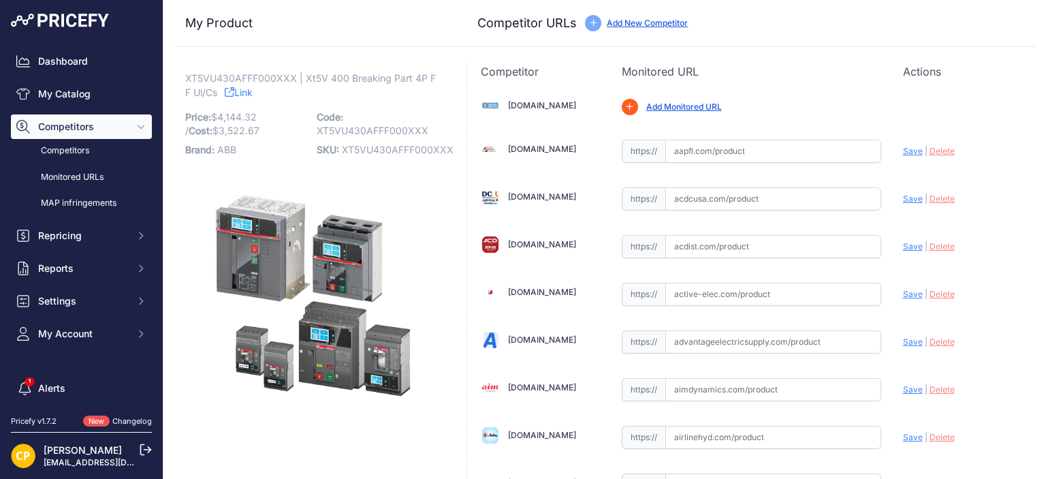
click at [373, 152] on span "XT5VU430AFFF000XXX" at bounding box center [398, 150] width 112 height 12
copy span "XT5VU430AFFF000XXX"
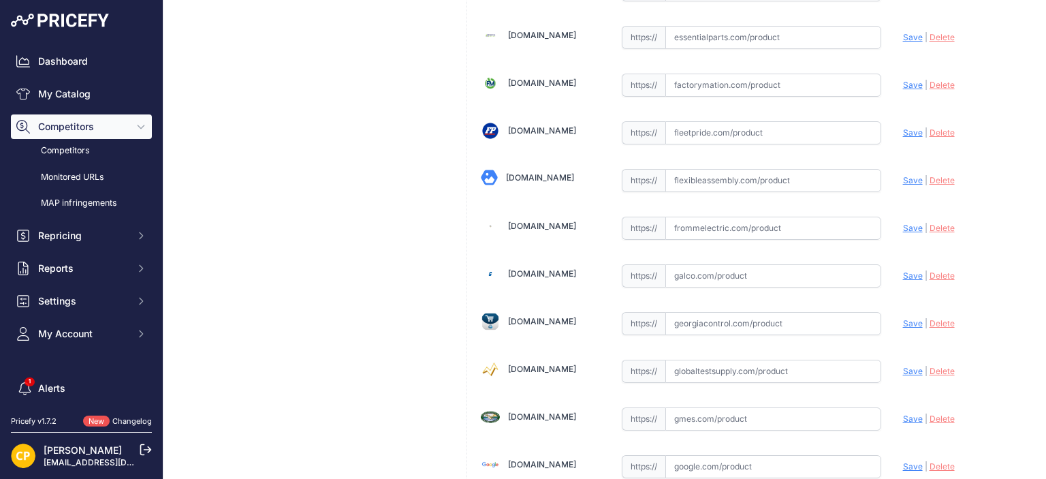
scroll to position [3064, 0]
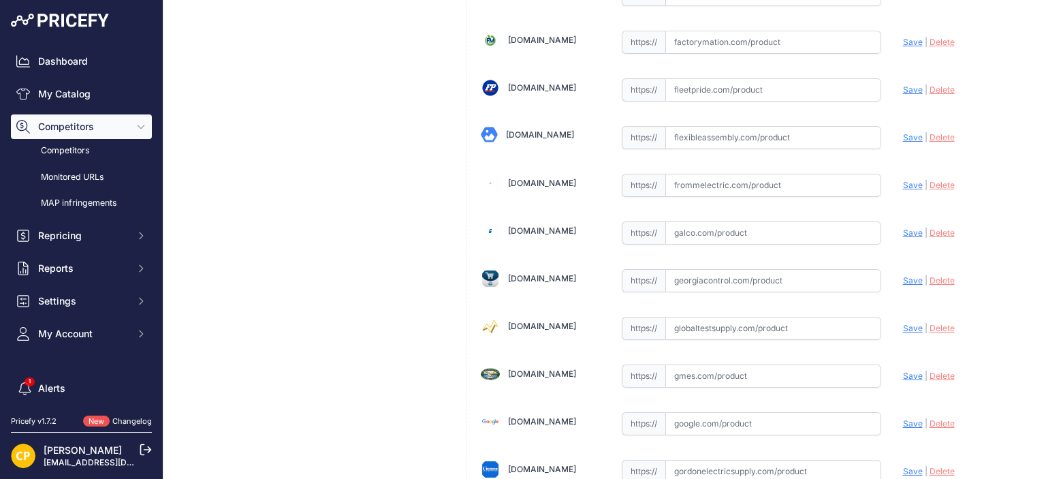
paste input "https://www.galco.com/xt5vu430afff000xxx-abbg.html?srsltid=AfmBOoqFMLBW-FhWbMh7…"
click at [903, 227] on span "Save" at bounding box center [913, 232] width 20 height 10
type input "https://www.galco.com/xt5vu430afff000xxx-abbg.html?prirule_jdsnikfkfjsd=1137"
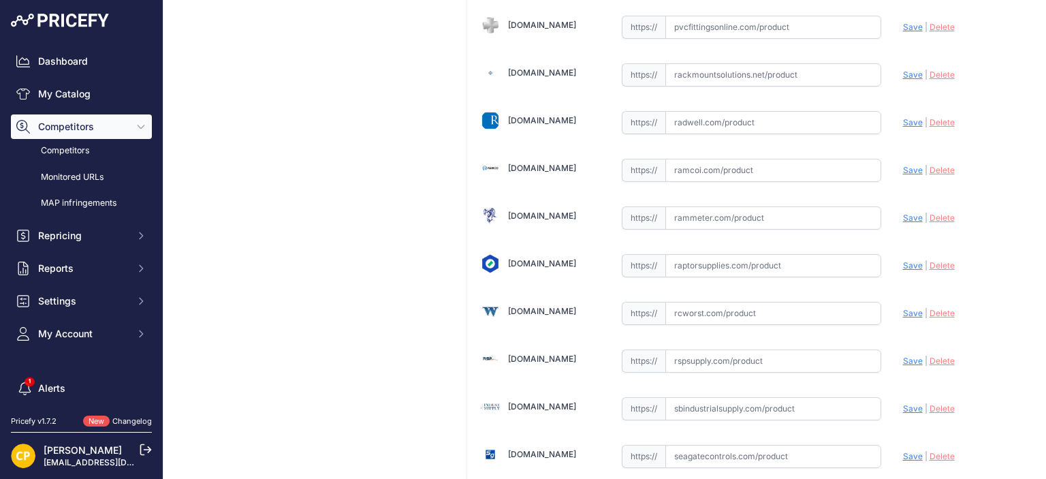
scroll to position [7422, 0]
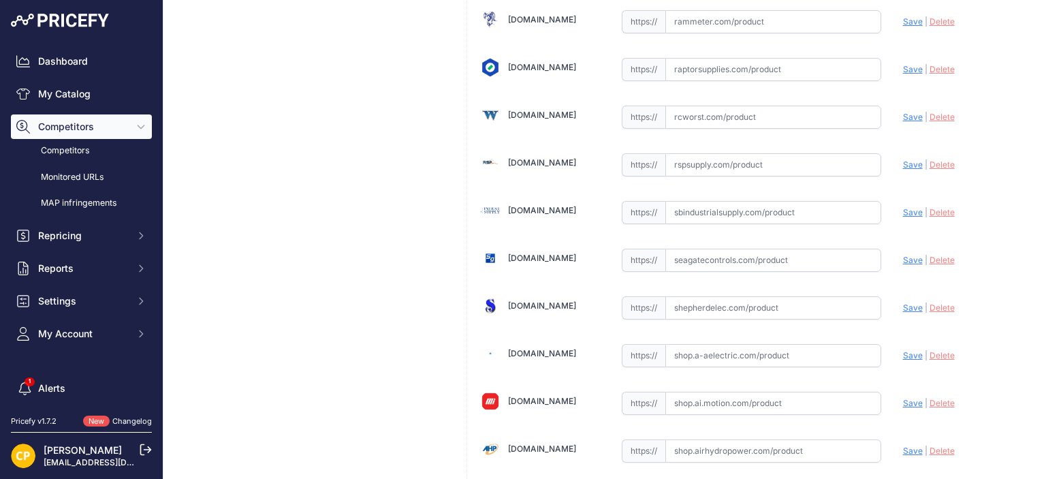
paste input "https://rspsupply.com/p-417095-abb-xt5vu430afff000xxx-xt5-300-amp-4p-600-vac.as…"
click at [904, 159] on span "Save" at bounding box center [913, 164] width 20 height 10
type input "https://rspsupply.com/p-417095-abb-xt5vu430afff000xxx-xt5-300-amp-4p-600-vac.as…"
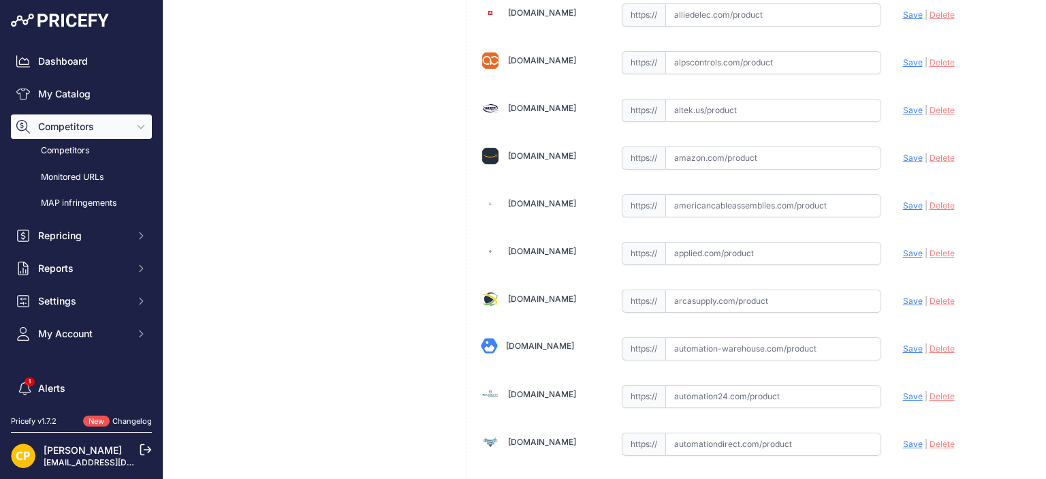
scroll to position [420, 0]
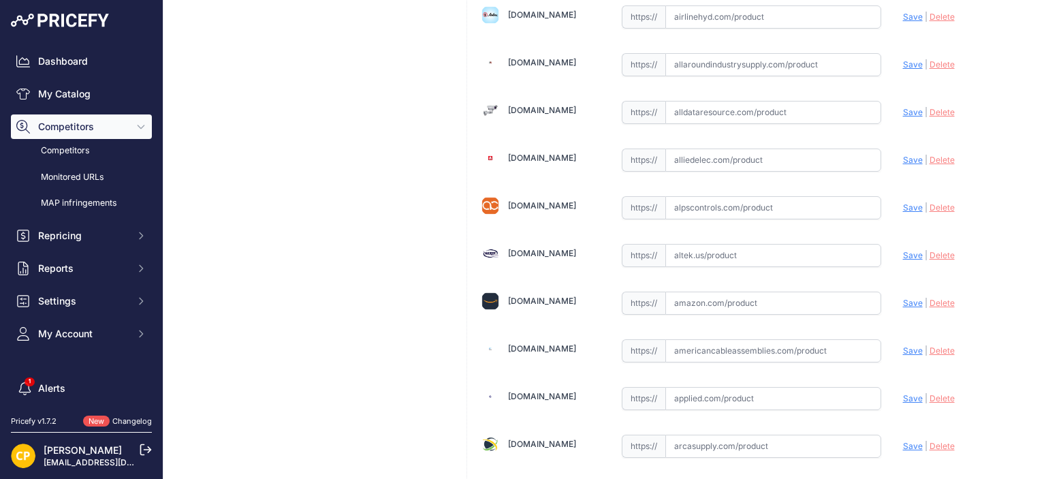
paste input "https://www.alldataresource.com/ABB-XT5VU430AFFF000XXX-Xt5V-400-Breaking-Part-4…"
click at [903, 107] on span "Save" at bounding box center [913, 112] width 20 height 10
type input "https://www.alldataresource.com/ABB-XT5VU430AFFF000XXX-Xt5V-400-Breaking-Part-4…"
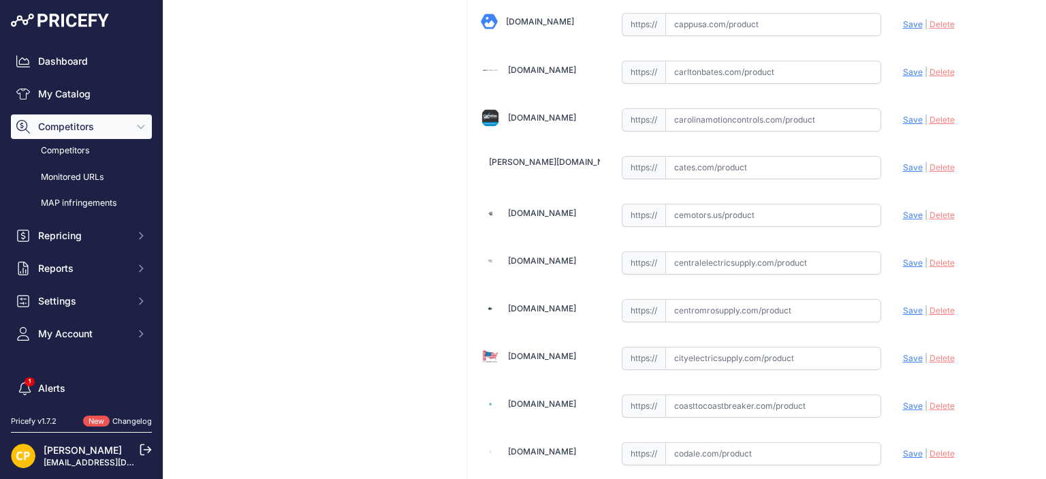
scroll to position [1510, 0]
drag, startPoint x: 695, startPoint y: 255, endPoint x: 689, endPoint y: 300, distance: 45.3
paste input "https://www.centromrosupply.com/product/abb-XT5VU430AFFF000XXX?srsltid=AfmBOorY…"
click at [903, 304] on span "Save" at bounding box center [913, 309] width 20 height 10
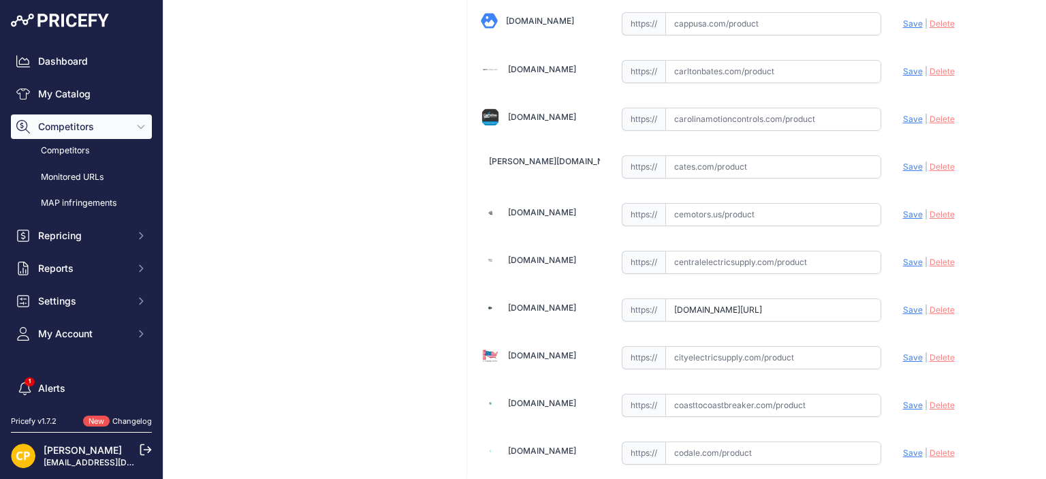
scroll to position [0, 0]
type input "https://www.centromrosupply.com/product/abb-XT5VU430AFFF000XXX?prirule_jdsnikfk…"
paste input "https://carolinamotioncontrols.com/buy/abb-electrification/XT5VU430AFFF000XXX/?…"
click at [903, 114] on span "Save" at bounding box center [913, 119] width 20 height 10
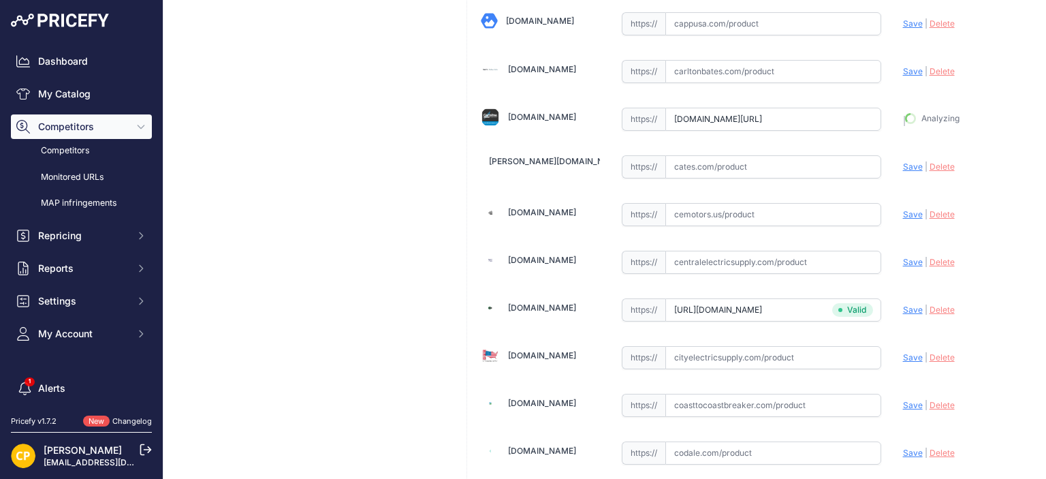
scroll to position [0, 0]
type input "https://carolinamotioncontrols.com/buy/abb-electrification/XT5VU430AFFF000XXX/?…"
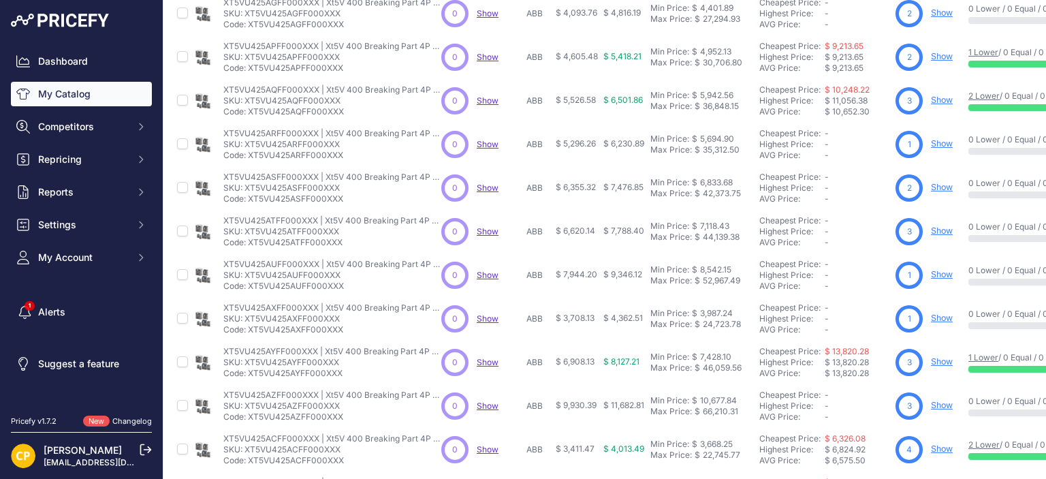
scroll to position [409, 0]
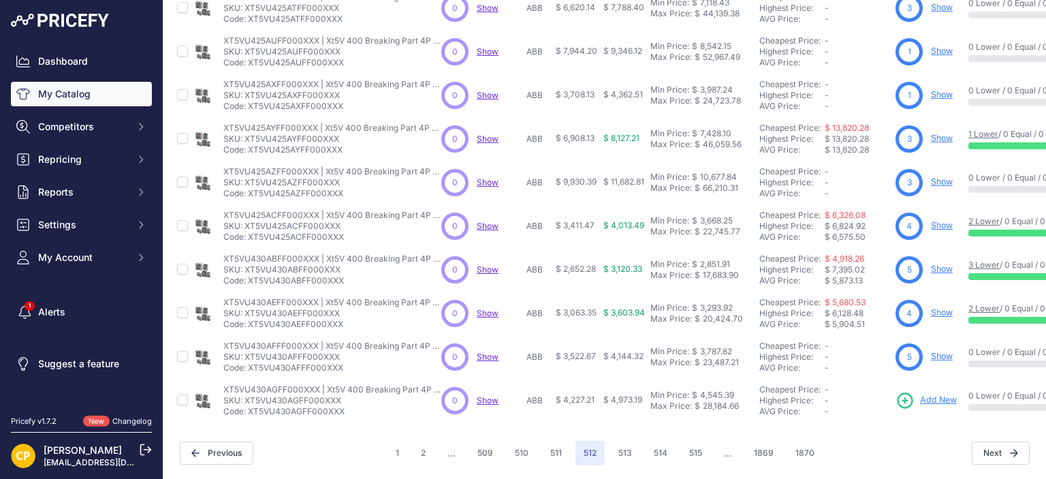
click at [930, 396] on span "Add New" at bounding box center [938, 400] width 37 height 13
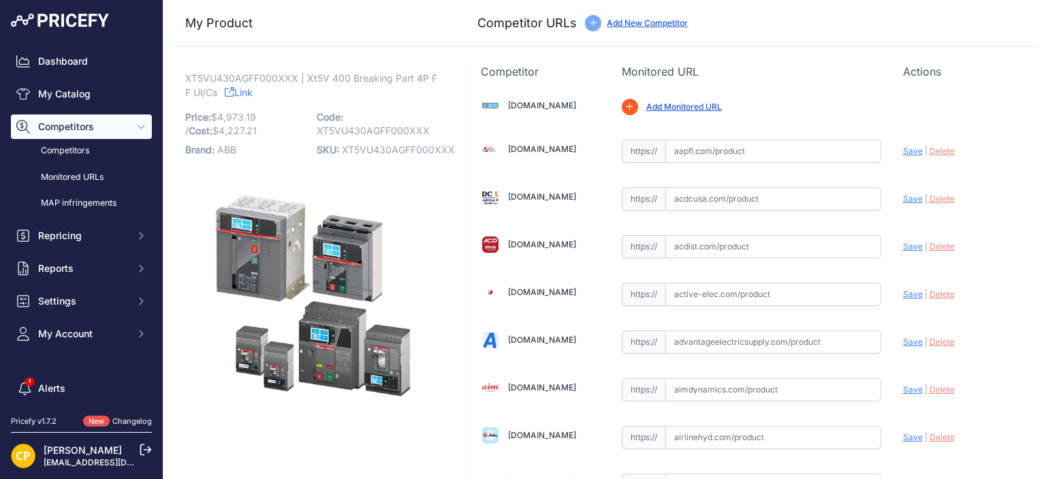
click at [383, 150] on span "XT5VU430AGFF000XXX" at bounding box center [398, 150] width 113 height 12
copy span "XT5VU430AGFF000XXX"
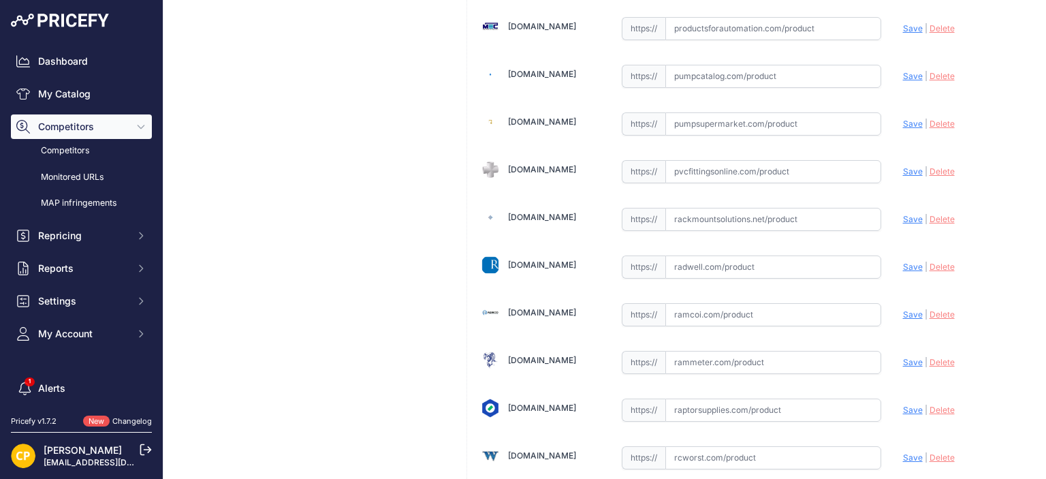
scroll to position [7286, 0]
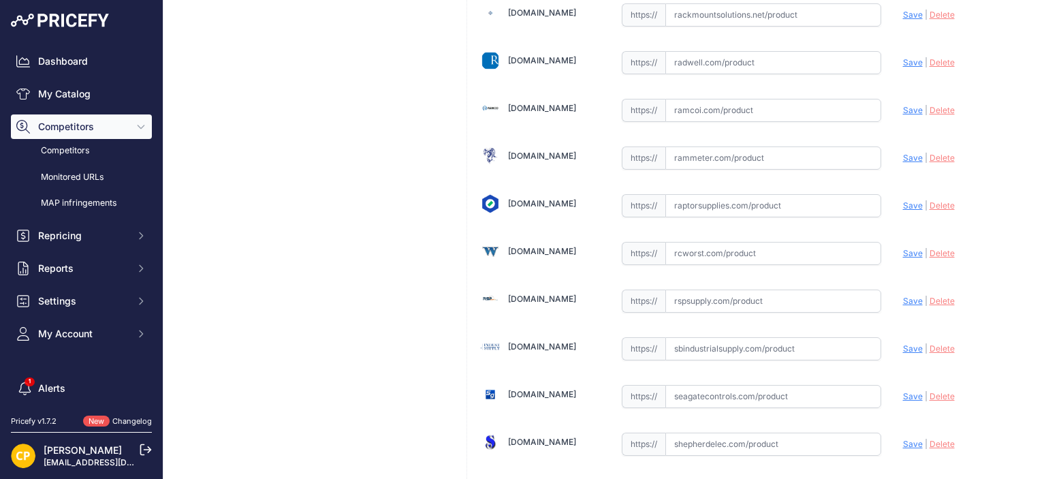
drag, startPoint x: 755, startPoint y: 272, endPoint x: 735, endPoint y: 258, distance: 24.6
paste input "[URL][DOMAIN_NAME]"
click at [903, 296] on span "Save" at bounding box center [913, 301] width 20 height 10
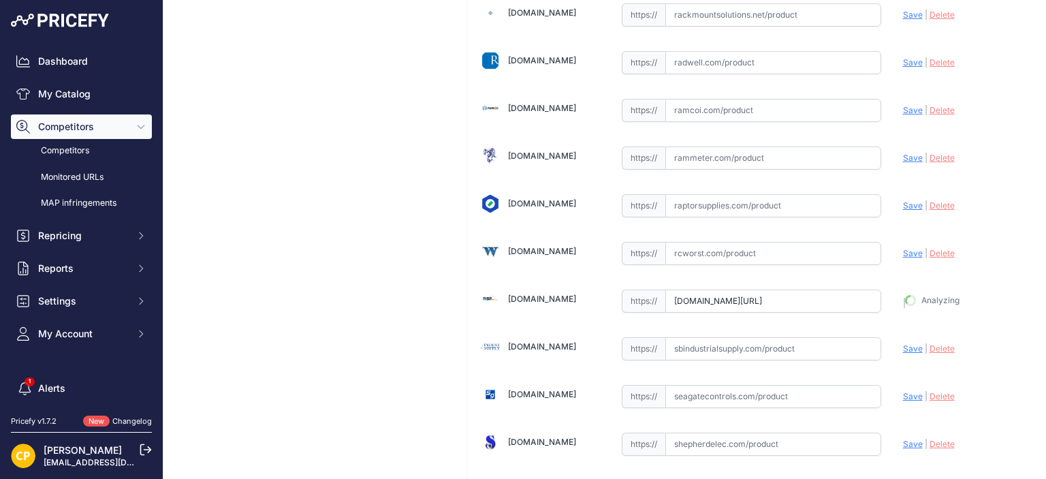
type input "https://rspsupply.com/p-417279-abb-xt5vu430agff000xxx-xt5-300-amp-4p-600-vac.as…"
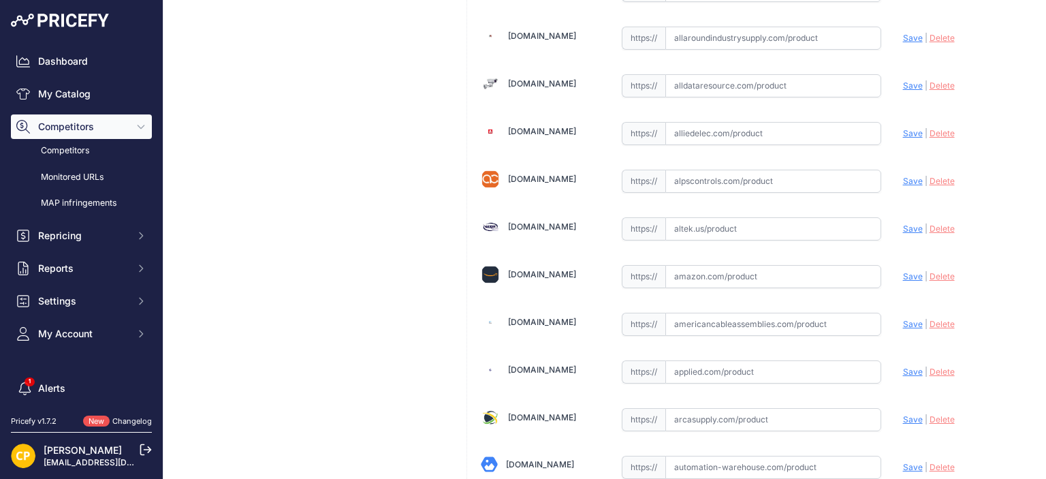
scroll to position [438, 0]
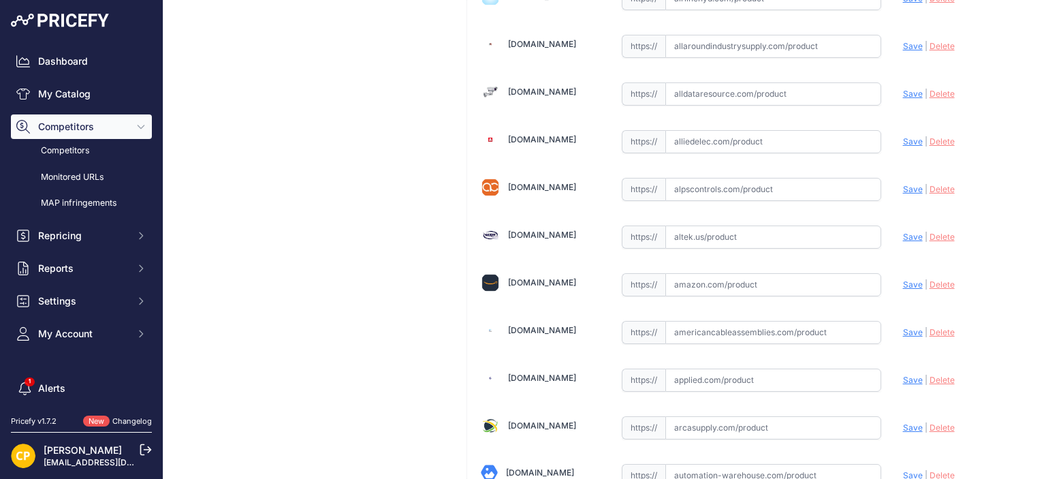
paste input "https://www.alldataresource.com/ABB-XT5VU430AGFF000XXX-Xt5V-400-Breaking-Part-4…"
click at [905, 92] on span "Save" at bounding box center [913, 94] width 20 height 10
type input "https://www.alldataresource.com/ABB-XT5VU430AGFF000XXX-Xt5V-400-Breaking-Part-4…"
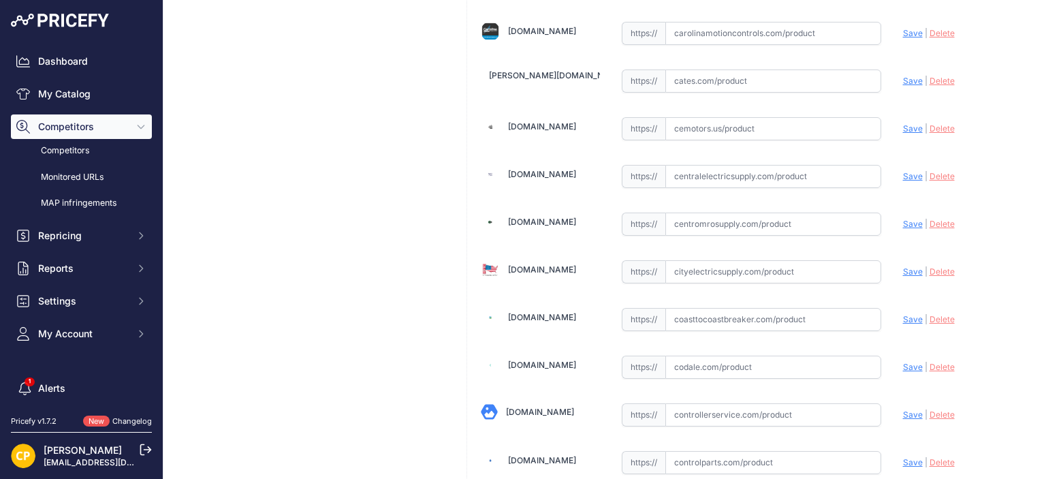
scroll to position [1596, 0]
paste input "https://www.centromrosupply.com/product/abb-XT5VU430AGFF000XXX?srsltid=AfmBOop_…"
click at [905, 218] on span "Save" at bounding box center [913, 223] width 20 height 10
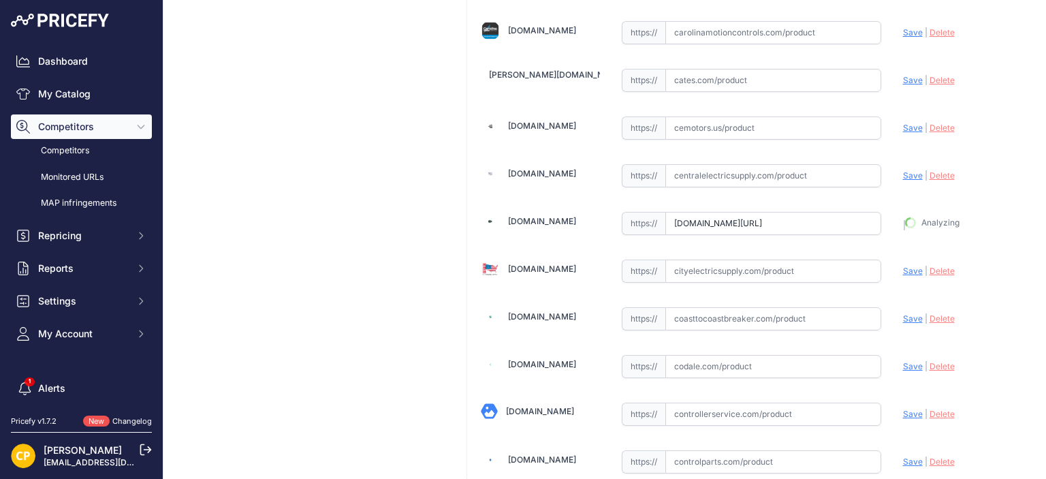
type input "https://www.centromrosupply.com/product/abb-XT5VU430AGFF000XXX?prirule_jdsnikfk…"
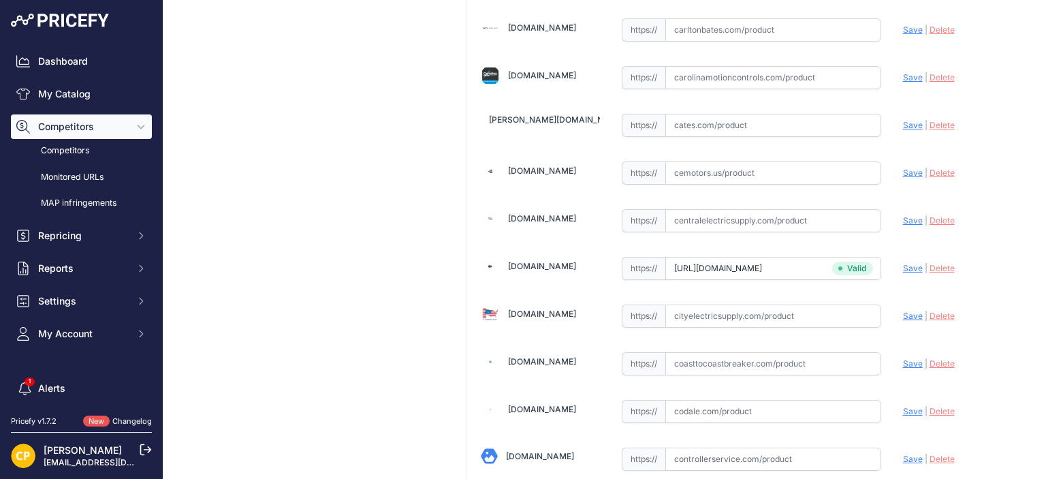
scroll to position [1528, 0]
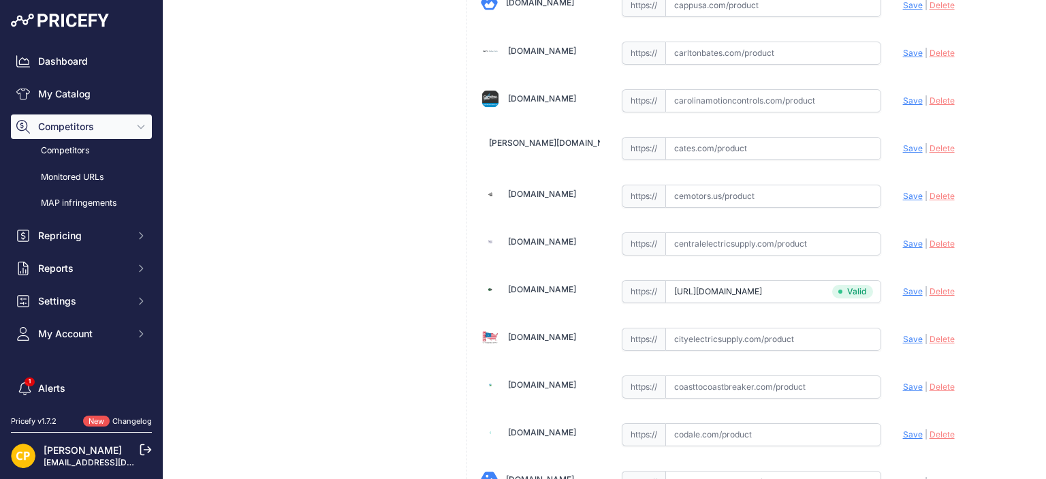
paste input "https://carolinamotioncontrols.com/buy/abb-electrification/XT5VU430AGFF000XXX/"
click at [907, 95] on span "Save" at bounding box center [913, 100] width 20 height 10
type input "https://carolinamotioncontrols.com/buy/abb-electrification/XT5VU430AGFF000XXX/?…"
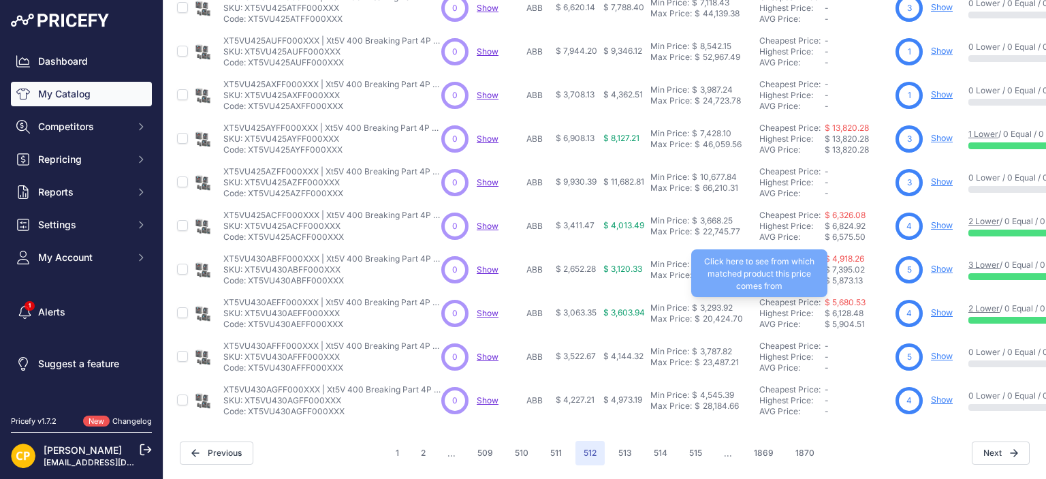
scroll to position [411, 0]
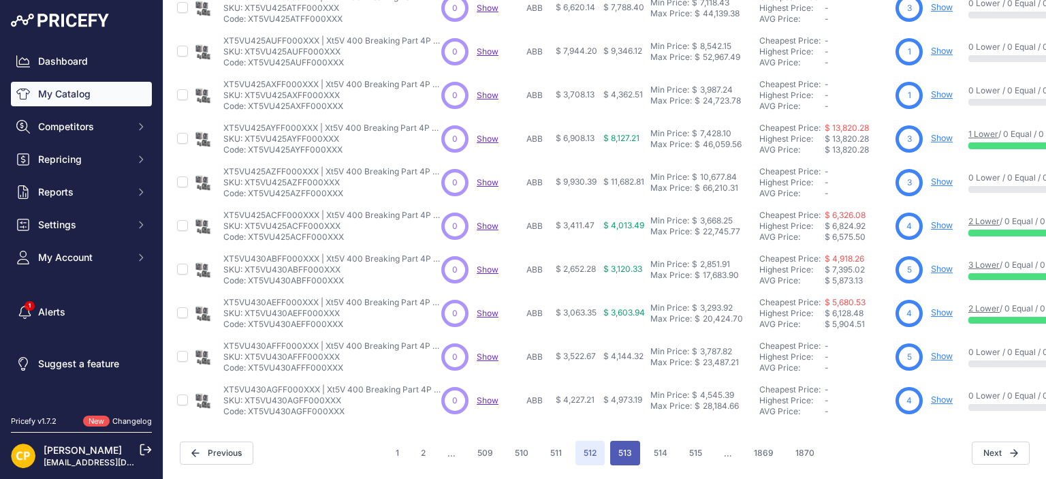
click at [618, 445] on button "513" at bounding box center [625, 453] width 30 height 25
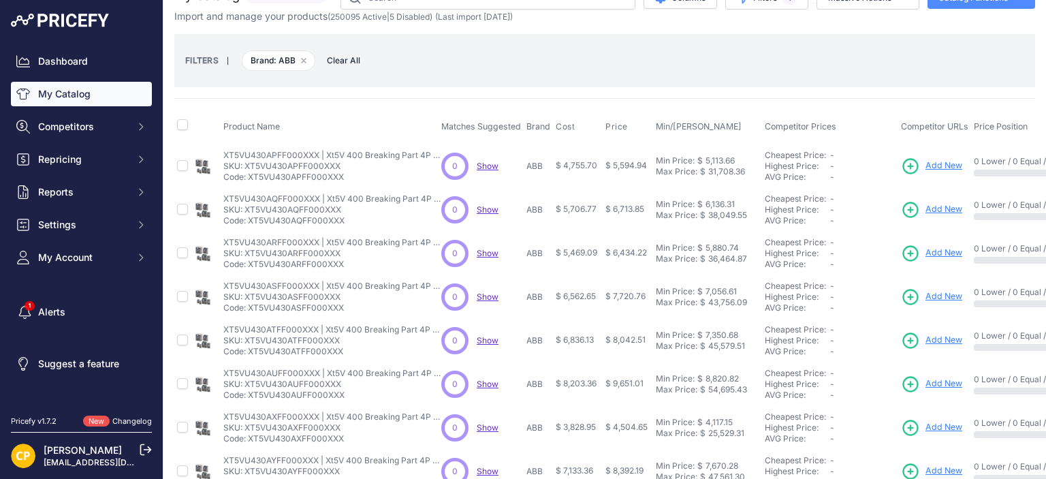
scroll to position [3, 0]
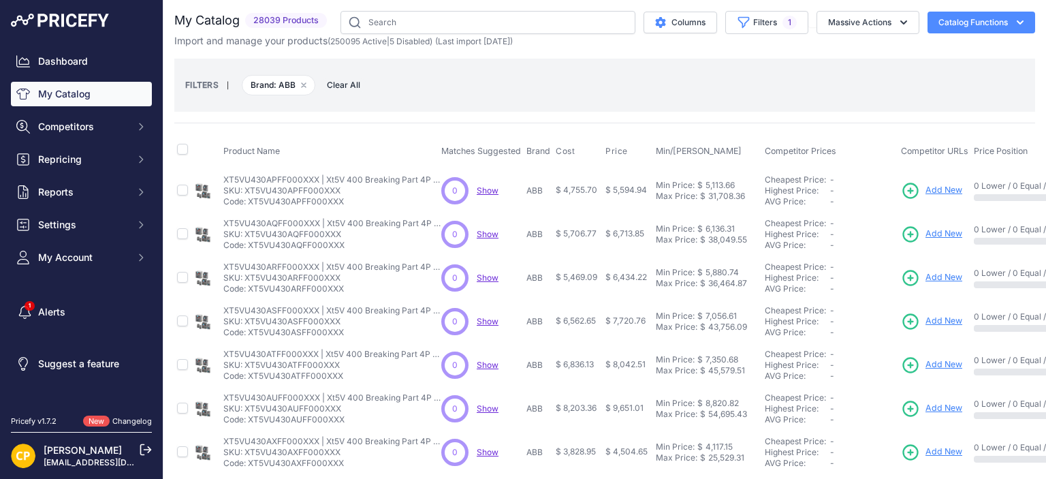
click at [942, 189] on span "Add New" at bounding box center [943, 190] width 37 height 13
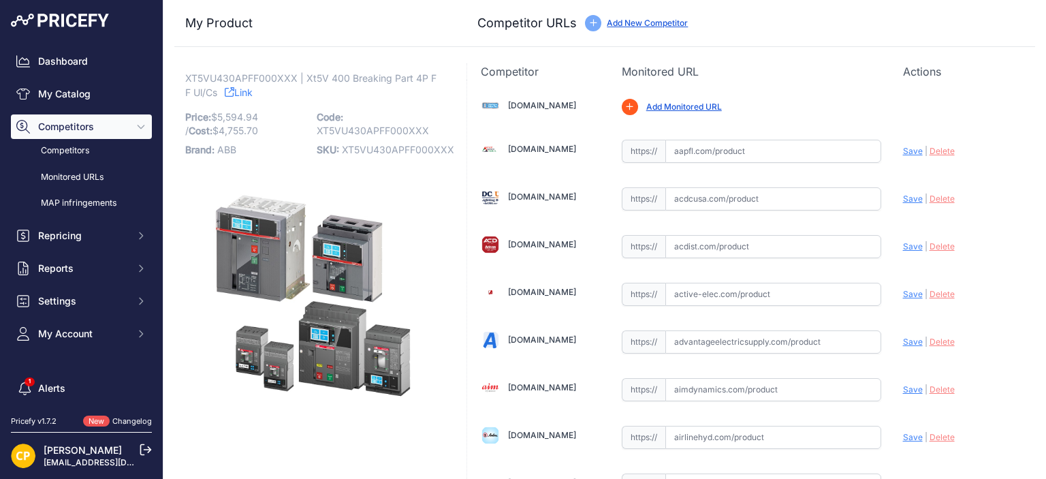
click at [381, 150] on span "XT5VU430APFF000XXX" at bounding box center [398, 150] width 112 height 12
copy span "XT5VU430APFF000XXX"
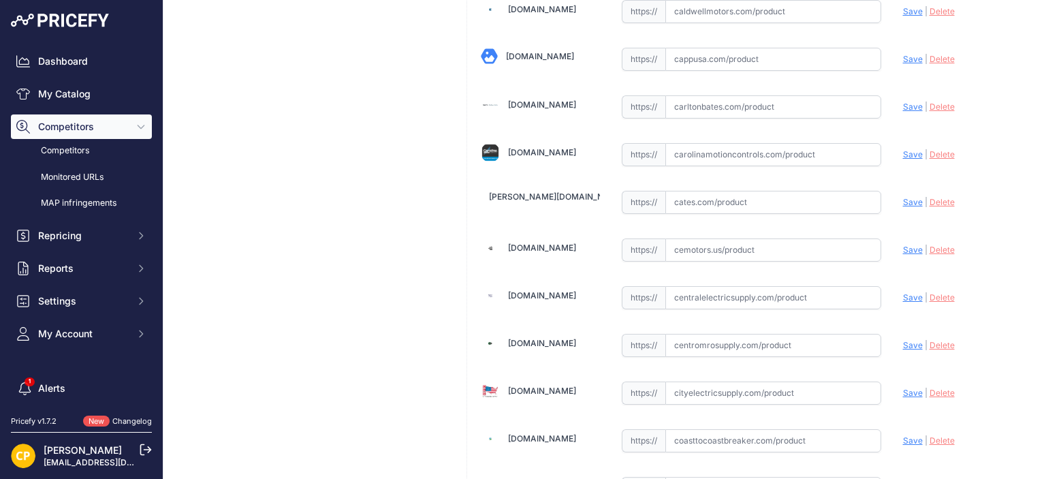
scroll to position [1498, 0]
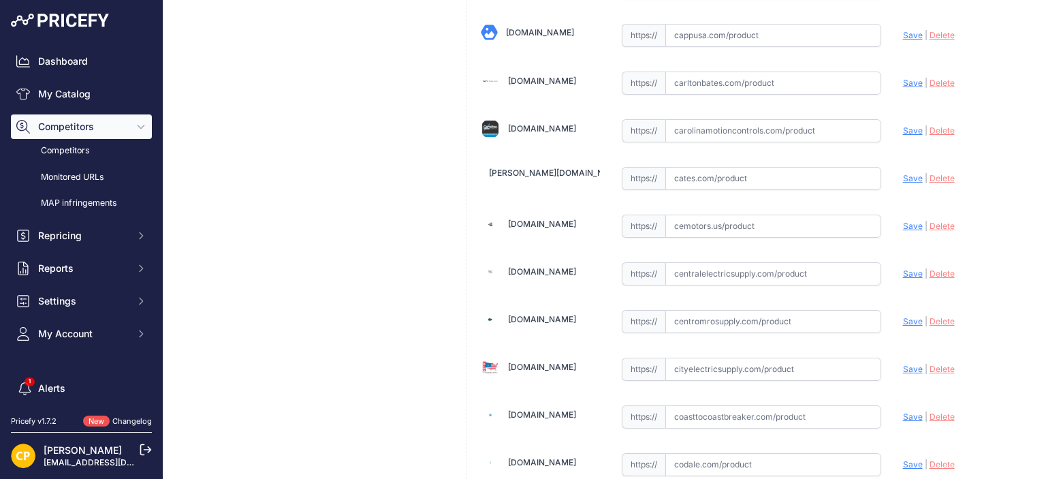
paste input "https://www.centromrosupply.com/product/abb-XT5VU430APFF000XXX?srsltid=AfmBOopC…"
click at [903, 316] on span "Save" at bounding box center [913, 321] width 20 height 10
type input "https://www.centromrosupply.com/product/abb-XT5VU430APFF000XXX?prirule_jdsnikfk…"
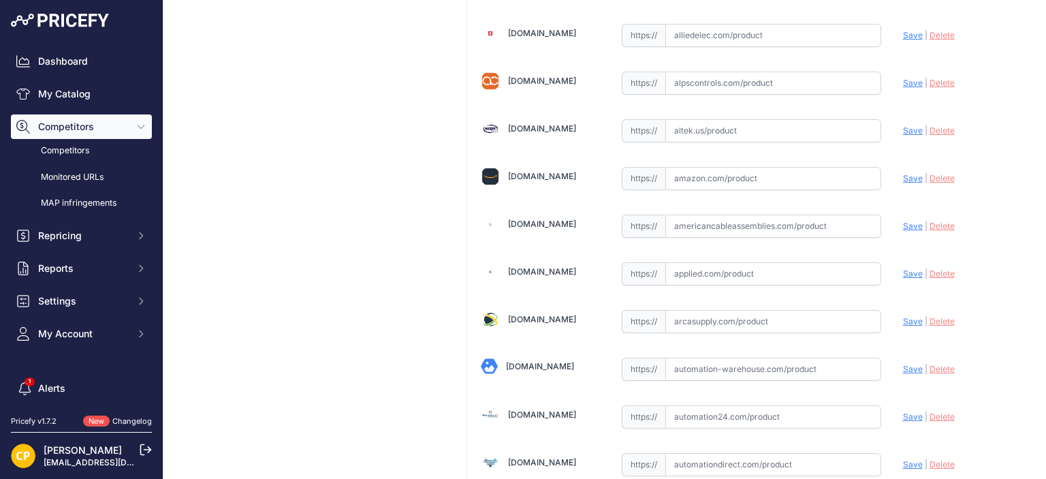
scroll to position [477, 0]
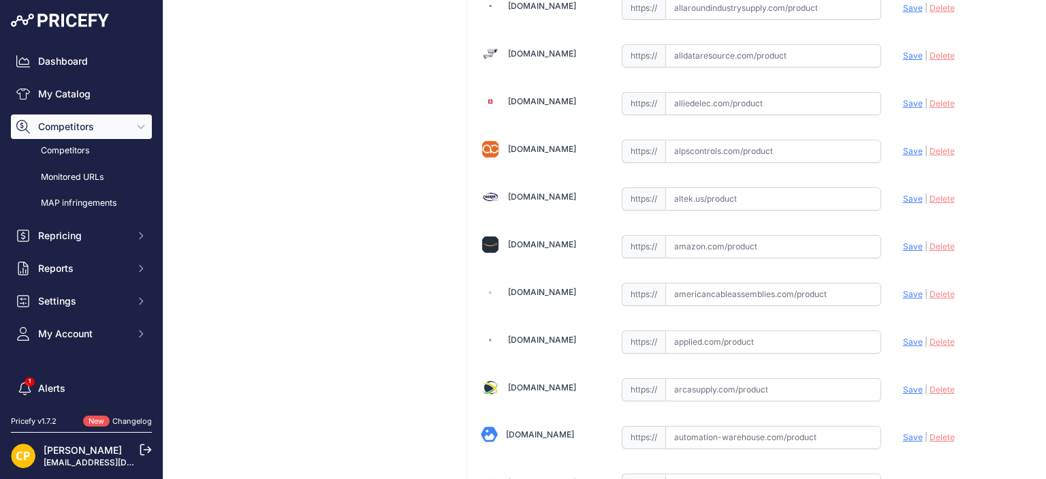
paste input "https://www.alldataresource.com/ABB-XT5VU430APFF000XXX-Xt5V-400-Breaking-Part-4…"
click at [904, 57] on span "Save" at bounding box center [913, 55] width 20 height 10
type input "https://www.alldataresource.com/ABB-XT5VU430APFF000XXX-Xt5V-400-Breaking-Part-4…"
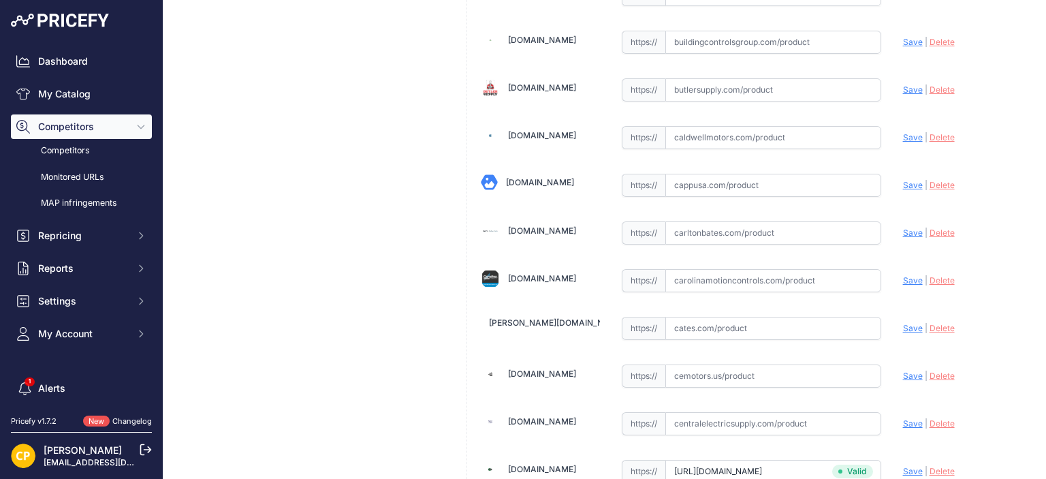
scroll to position [1430, 0]
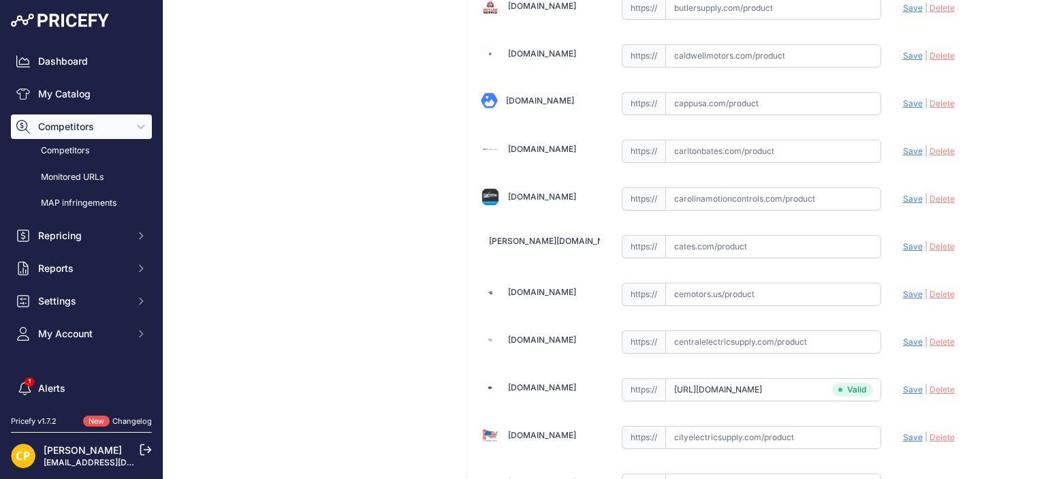
paste input "https://carolinamotioncontrols.com/buy/abb-electrification/XT5VU430APFF000XXX/?…"
click at [903, 193] on span "Save" at bounding box center [913, 198] width 20 height 10
type input "https://carolinamotioncontrols.com/buy/abb-electrification/XT5VU430APFF000XXX/?…"
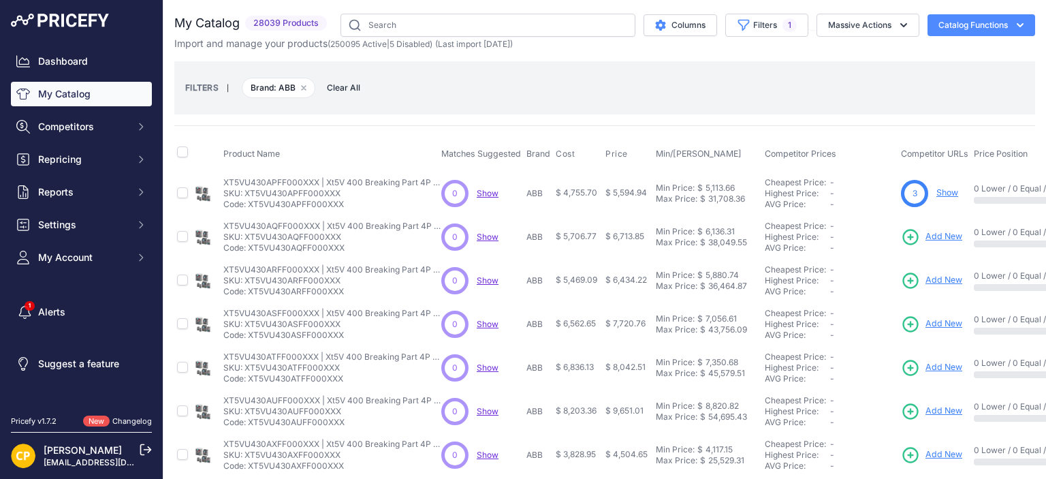
click at [933, 236] on span "Add New" at bounding box center [943, 236] width 37 height 13
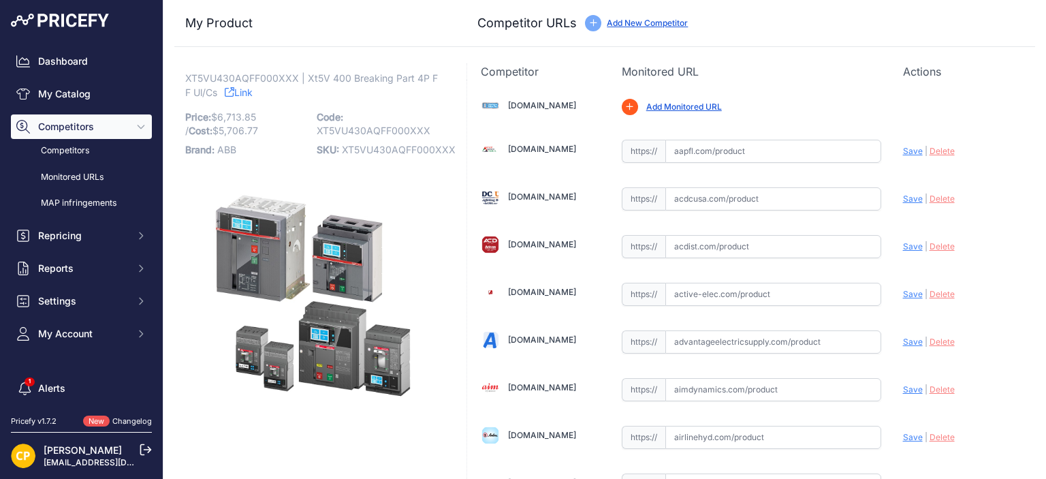
click at [366, 153] on span "XT5VU430AQFF000XXX" at bounding box center [399, 150] width 114 height 12
copy span "XT5VU430AQFF000XXX"
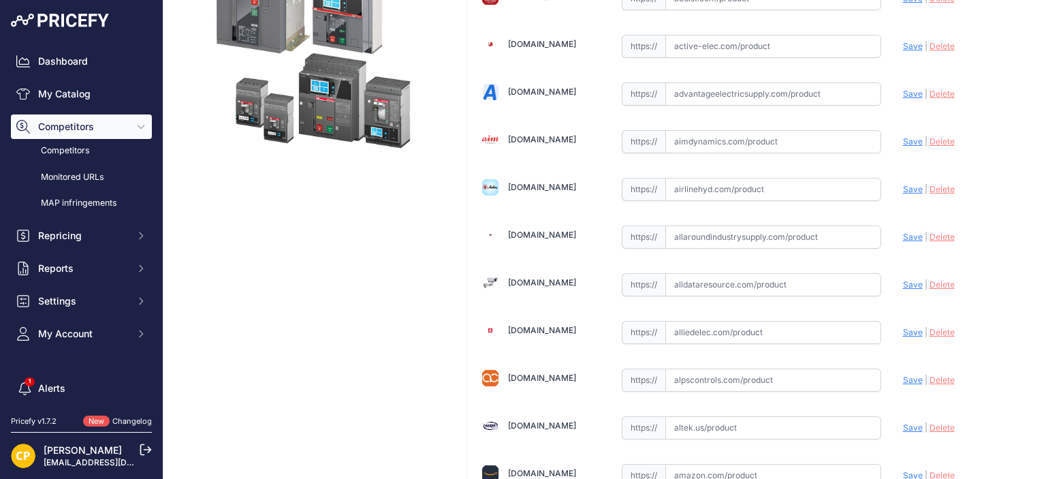
scroll to position [272, 0]
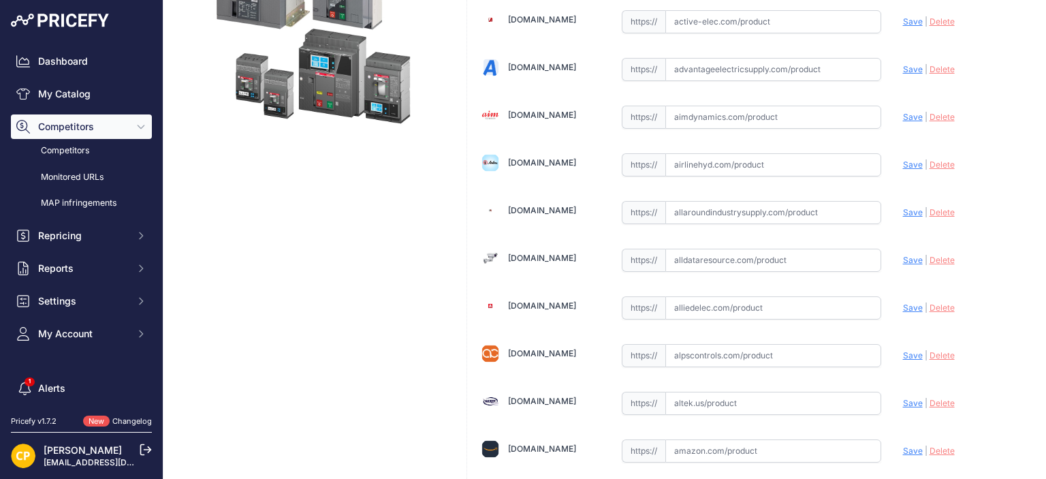
paste input "[URL][DOMAIN_NAME]"
click at [904, 257] on span "Save" at bounding box center [913, 260] width 20 height 10
type input "https://www.alldataresource.com/ABB-XT5VU430AQFF000XXX-Xt5V-400-Breaking-Part-4…"
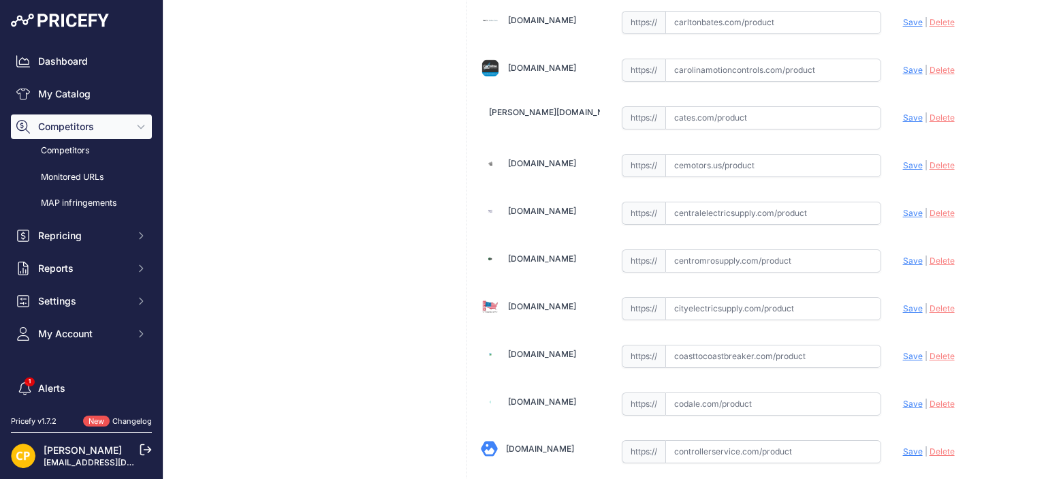
scroll to position [1702, 0]
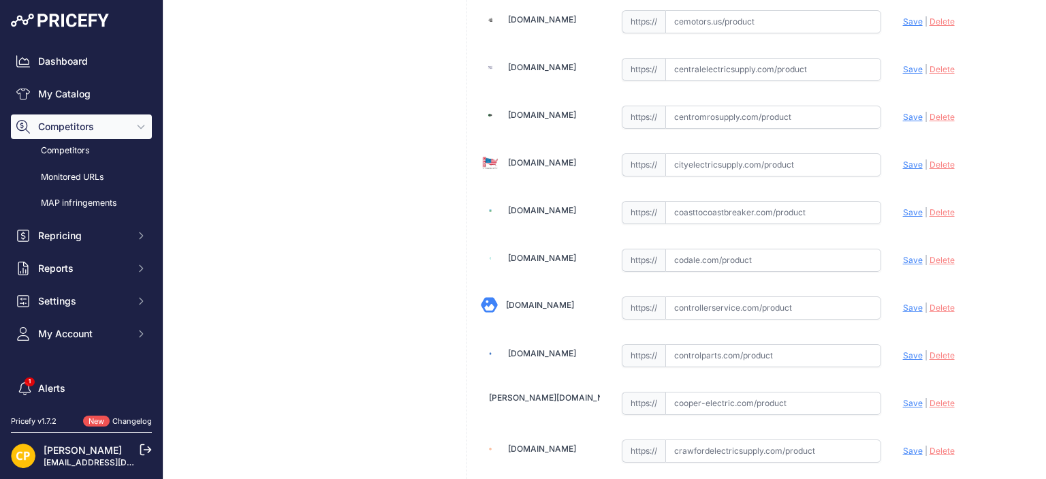
paste input "https://www.centromrosupply.com/product/abb-XT5VU430AQFF000XXX?srsltid=AfmBOoqH…"
click at [907, 112] on span "Save" at bounding box center [913, 117] width 20 height 10
type input "https://www.centromrosupply.com/product/abb-XT5VU430AQFF000XXX?prirule_jdsnikfk…"
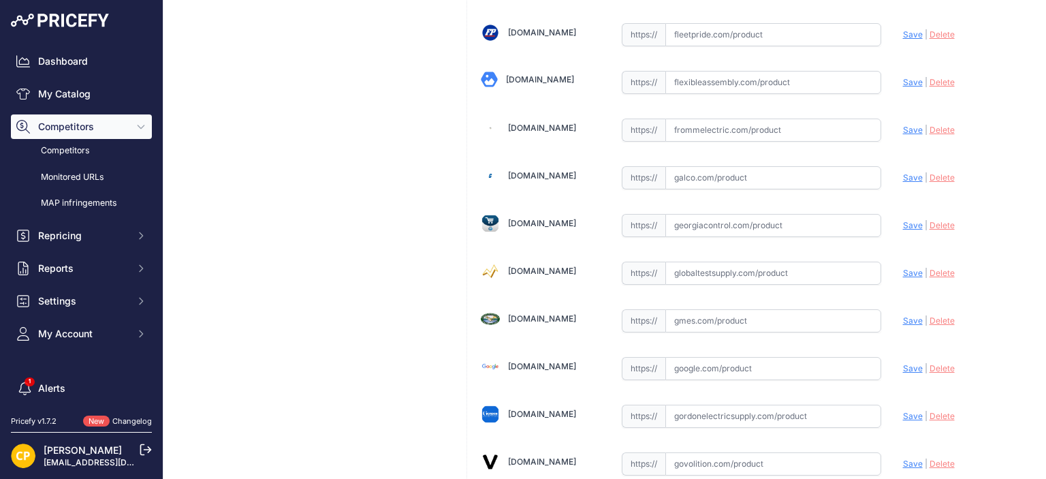
scroll to position [3132, 0]
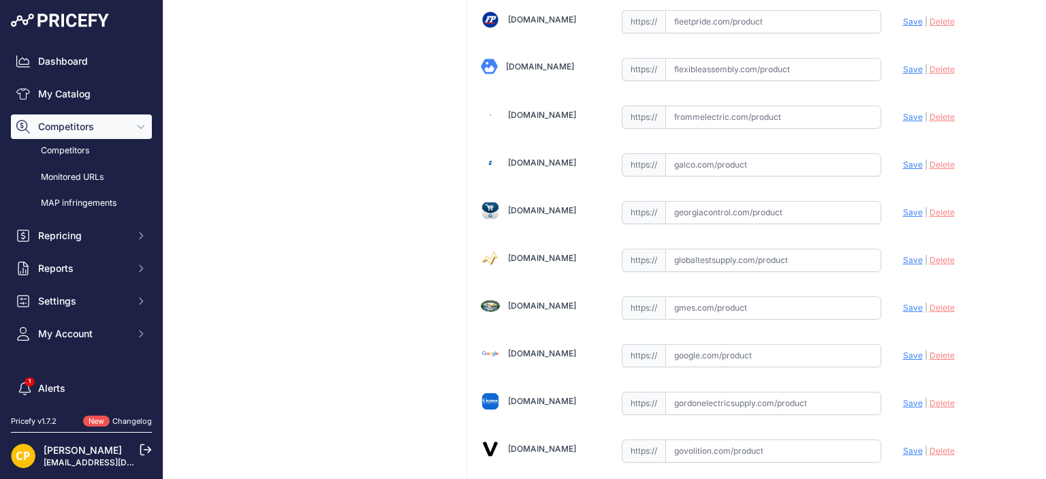
paste input "https://www.galco.com/xt5vu430aqff000xxx-abbg.html?queryID=14e5397f6d182621d4f9…"
drag, startPoint x: 904, startPoint y: 147, endPoint x: 759, endPoint y: 129, distance: 146.1
click at [904, 159] on span "Save" at bounding box center [913, 164] width 20 height 10
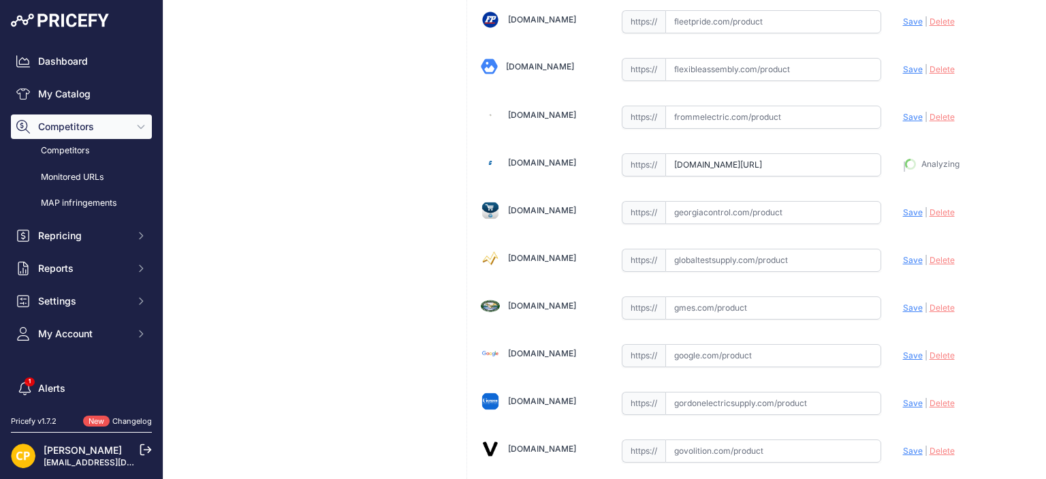
type input "https://www.galco.com/xt5vu430aqff000xxx-abbg.html?queryID=14e5397f6d182621d4f9…"
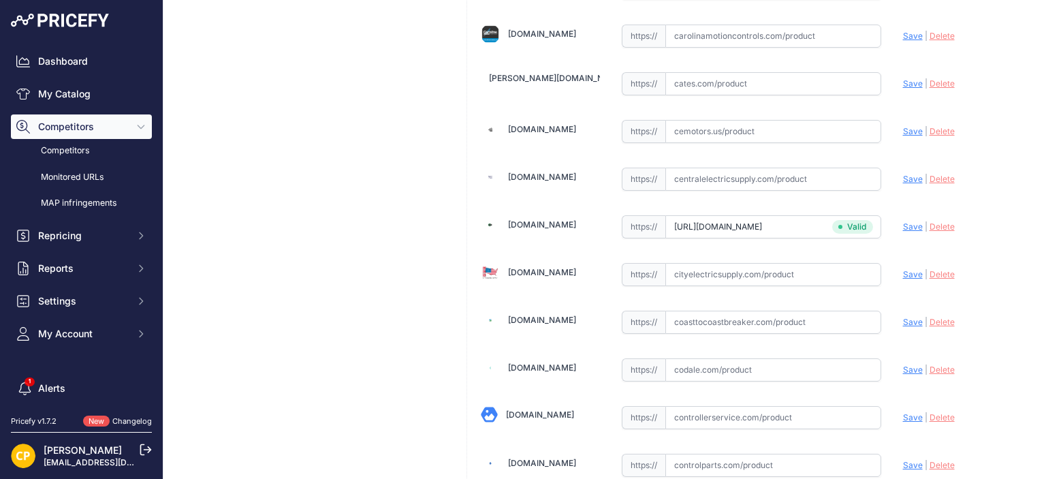
scroll to position [1566, 0]
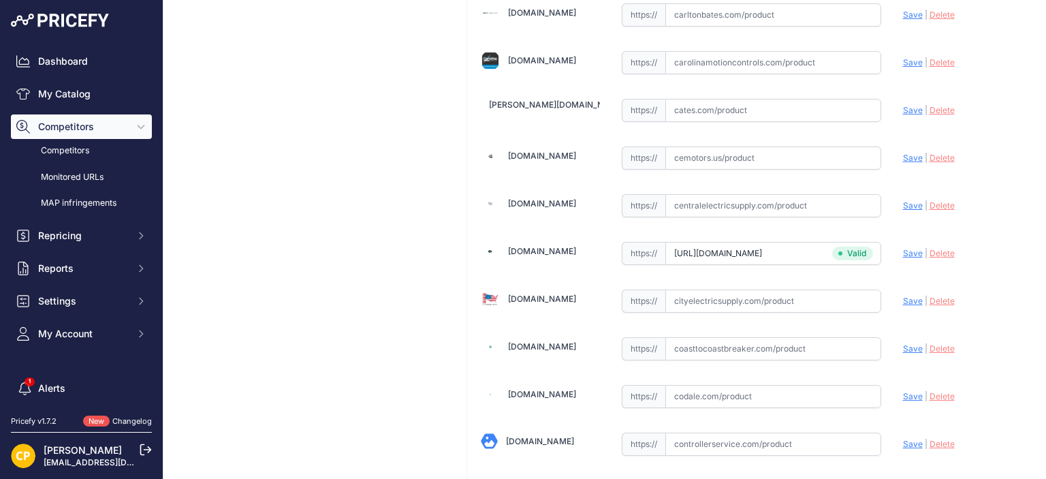
paste input "https://carolinamotioncontrols.com/buy/abb-electrification/XT5VU430AQFF000XXX/"
click at [911, 57] on span "Save" at bounding box center [913, 62] width 20 height 10
type input "https://carolinamotioncontrols.com/buy/abb-electrification/XT5VU430AQFF000XXX/?…"
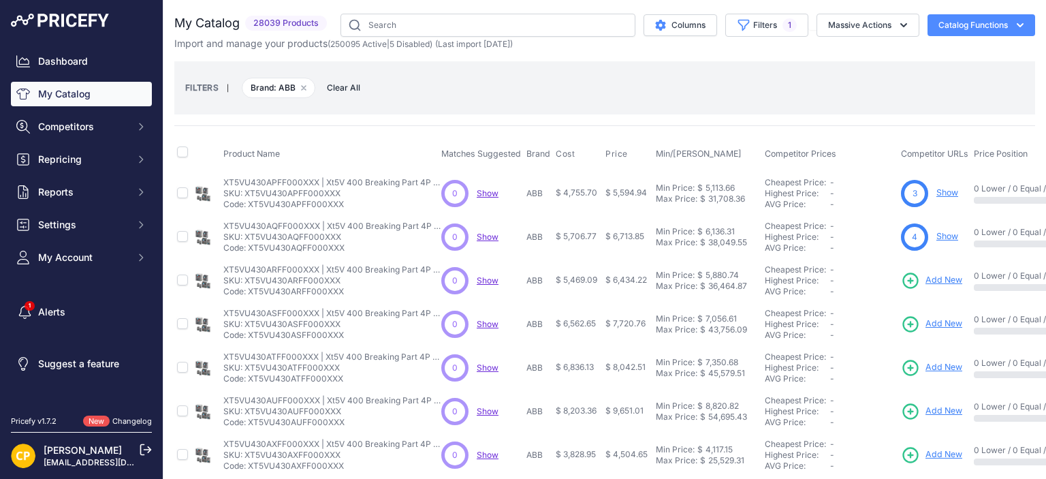
click at [956, 279] on span "Add New" at bounding box center [943, 280] width 37 height 13
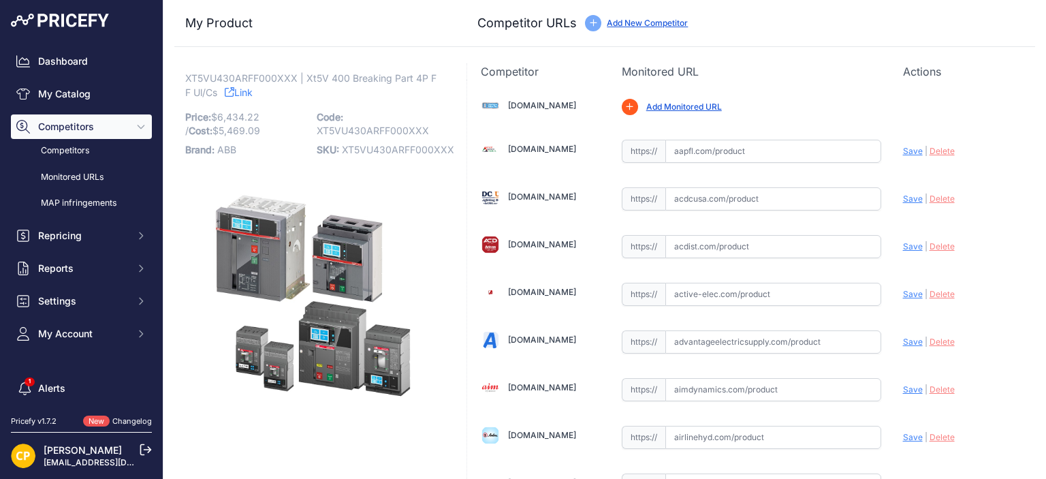
click at [391, 148] on span "XT5VU430ARFF000XXX" at bounding box center [398, 150] width 112 height 12
copy span "XT5VU430ARFF000XXX"
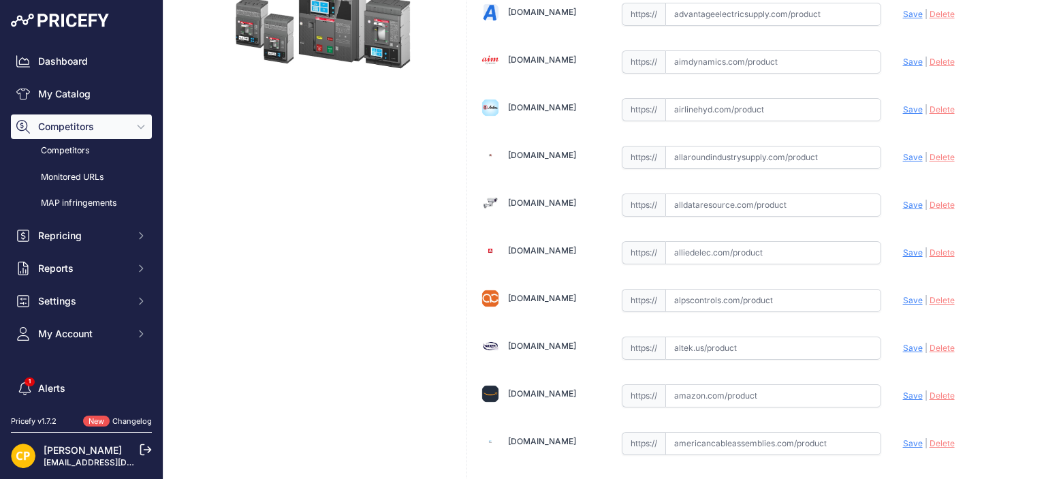
scroll to position [409, 0]
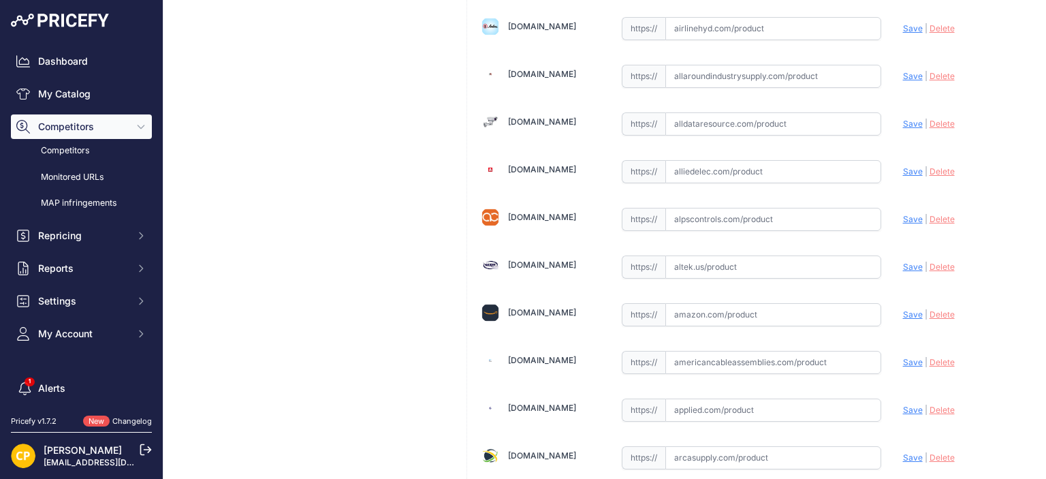
paste input "https://www.alldataresource.com/ABB-XT5VU430ARFF000XXX-Xt5V-400-Breaking-Part-4…"
click at [903, 118] on span "Save" at bounding box center [913, 123] width 20 height 10
type input "https://www.alldataresource.com/ABB-XT5VU430ARFF000XXX-Xt5V-400-Breaking-Part-4…"
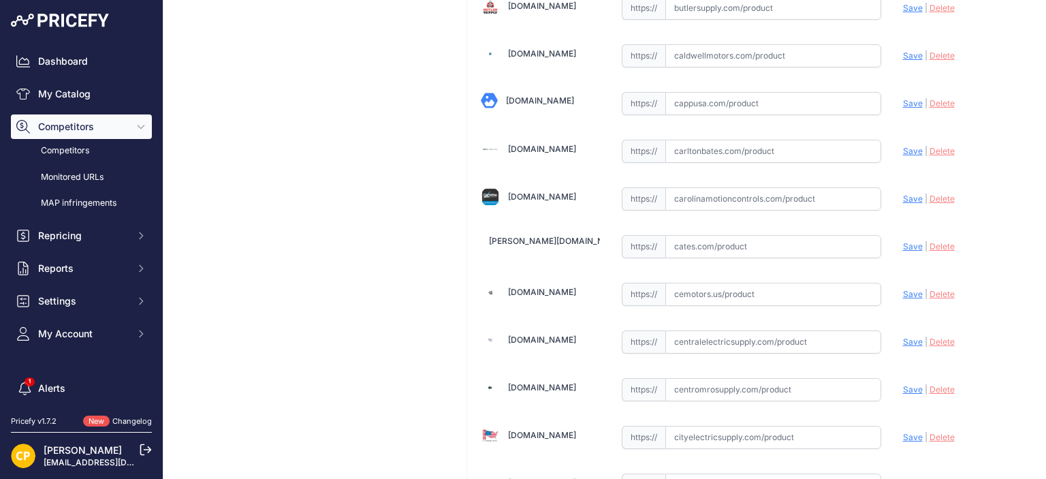
scroll to position [1566, 0]
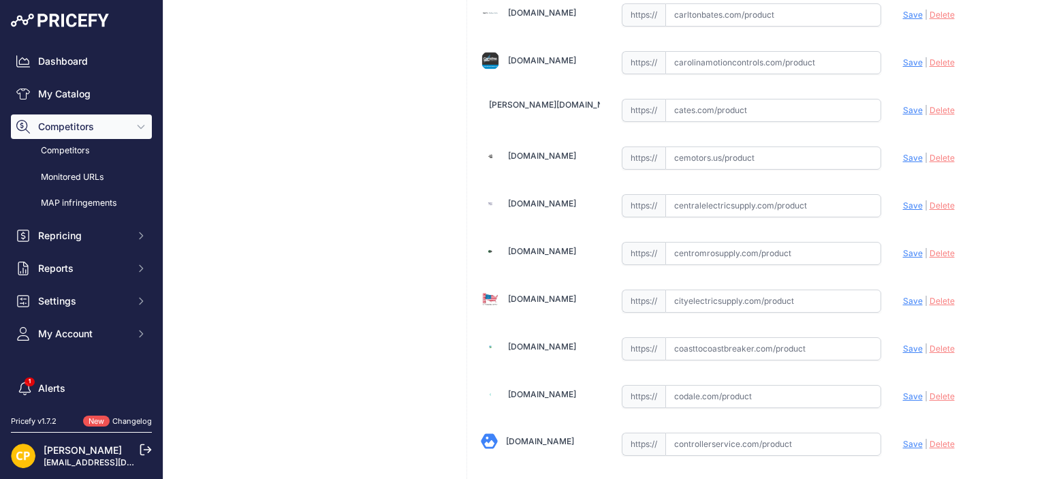
paste input "https://carolinamotioncontrols.com/buy/abb-electrification/XT5VU430ARFF000XXX/"
drag, startPoint x: 912, startPoint y: 52, endPoint x: 748, endPoint y: 25, distance: 165.8
click at [912, 57] on span "Save" at bounding box center [913, 62] width 20 height 10
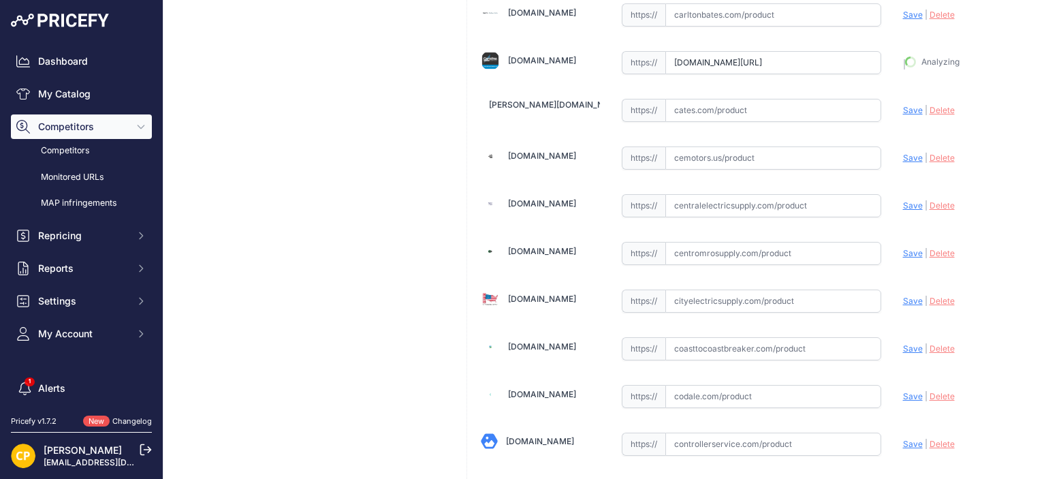
type input "https://carolinamotioncontrols.com/buy/abb-electrification/XT5VU430ARFF000XXX/?…"
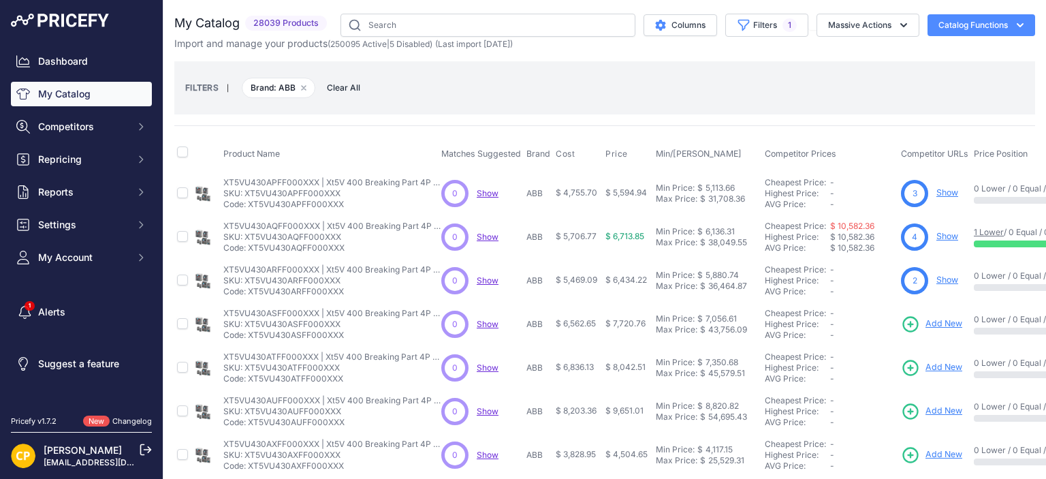
click at [940, 325] on span "Add New" at bounding box center [943, 323] width 37 height 13
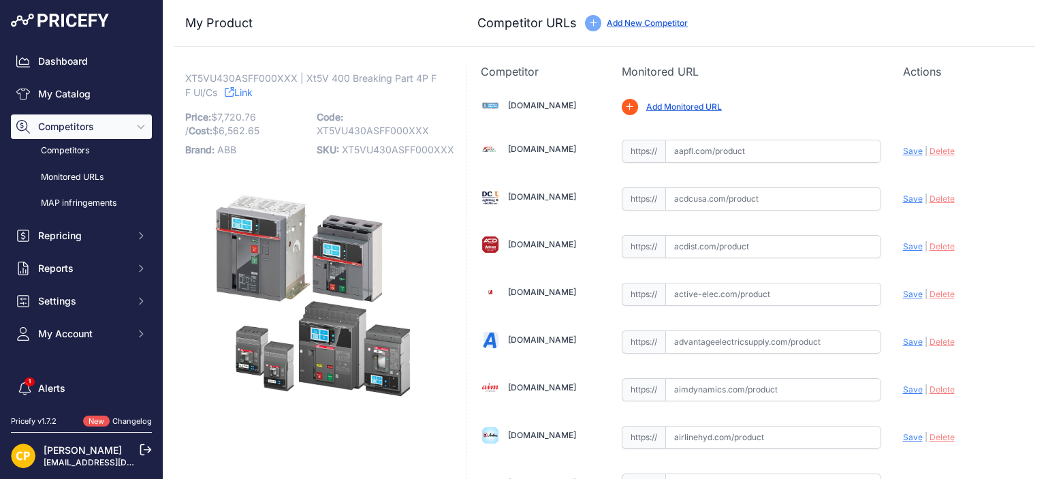
click at [406, 155] on p "SKU: XT5VU430ASFF000XXX" at bounding box center [378, 149] width 123 height 19
click at [404, 153] on span "XT5VU430ASFF000XXX" at bounding box center [398, 150] width 112 height 12
copy span "XT5VU430ASFF000XXX"
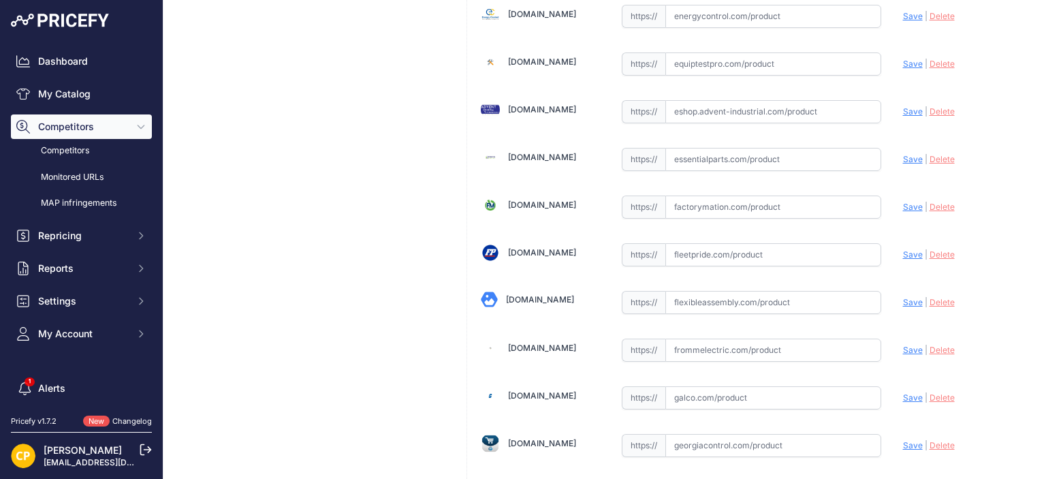
scroll to position [2996, 0]
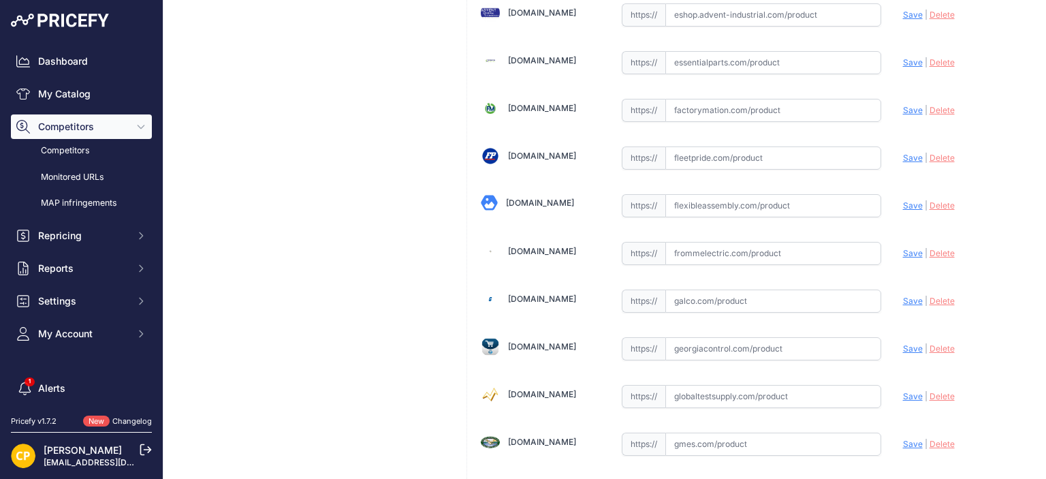
paste input "https://www.galco.com/xt5vu430asff000xxx-abbg.html?utm_brand=ABB%20Control&utm_…"
click at [910, 296] on span "Save" at bounding box center [913, 301] width 20 height 10
type input "https://www.galco.com/xt5vu430asff000xxx-abbg.html?utm_brand=ABB+Control&utm_ca…"
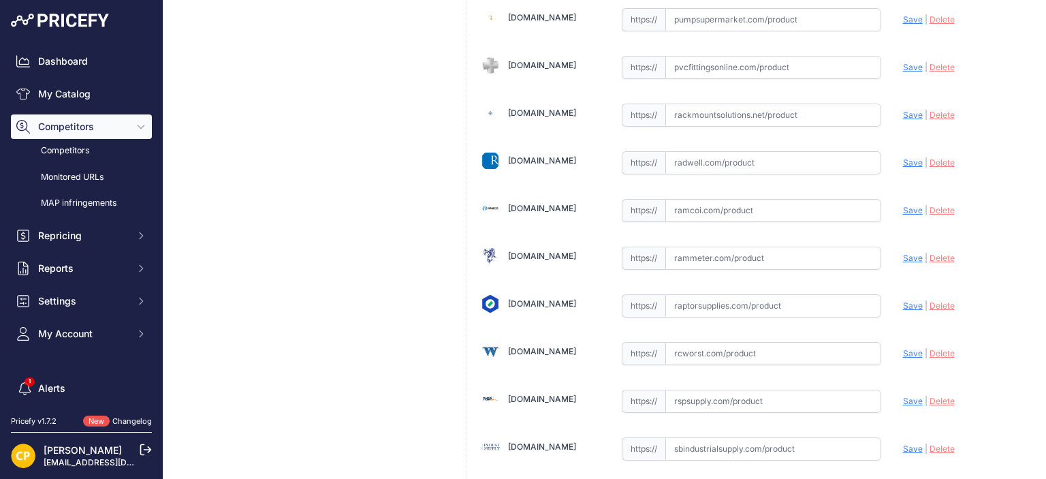
scroll to position [7286, 0]
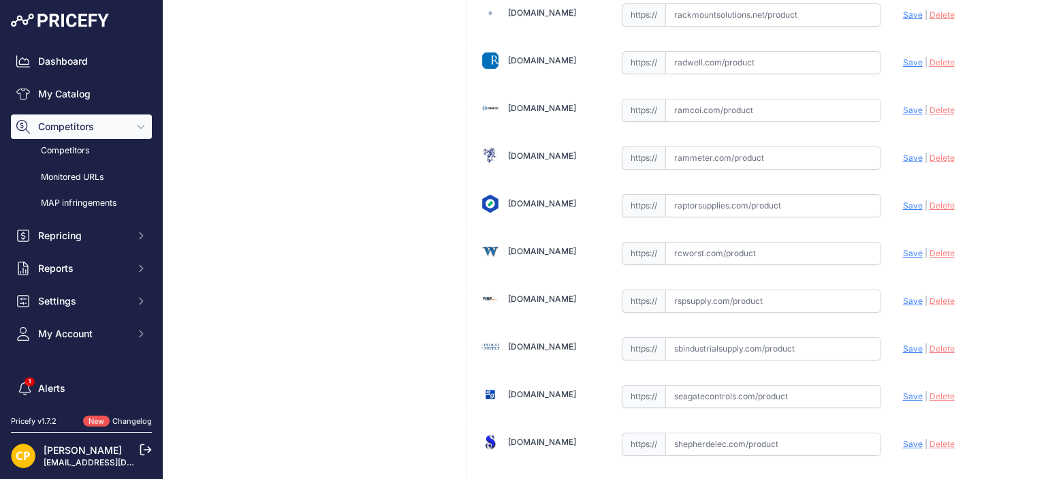
paste input "https://rspsupply.com/p-418305-abb-xt5vu430asff000xxx-xt5-300-amp-4p-600-vac.as…"
drag, startPoint x: 896, startPoint y: 256, endPoint x: 878, endPoint y: 249, distance: 19.9
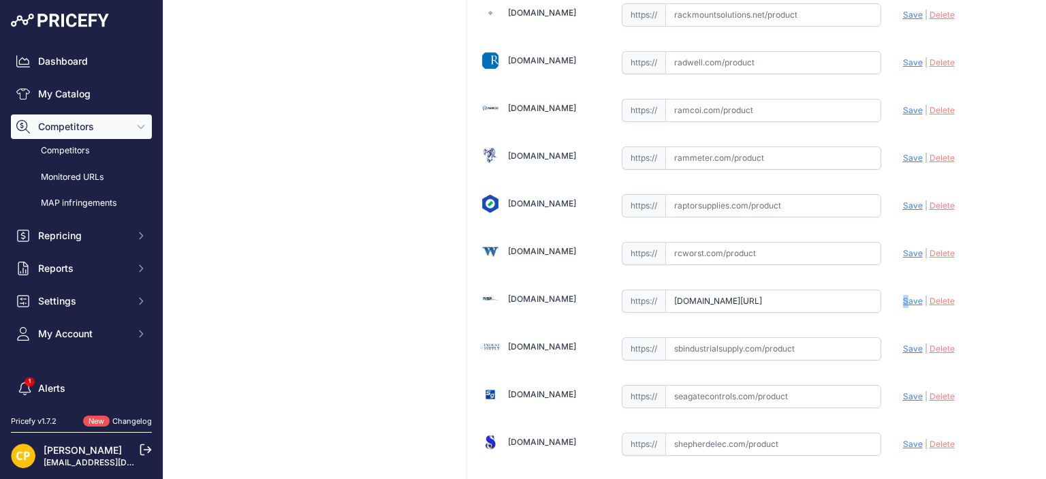
click at [903, 296] on span "Save" at bounding box center [913, 301] width 20 height 10
type input "https://rspsupply.com/p-418305-abb-xt5vu430asff000xxx-xt5-300-amp-4p-600-vac.as…"
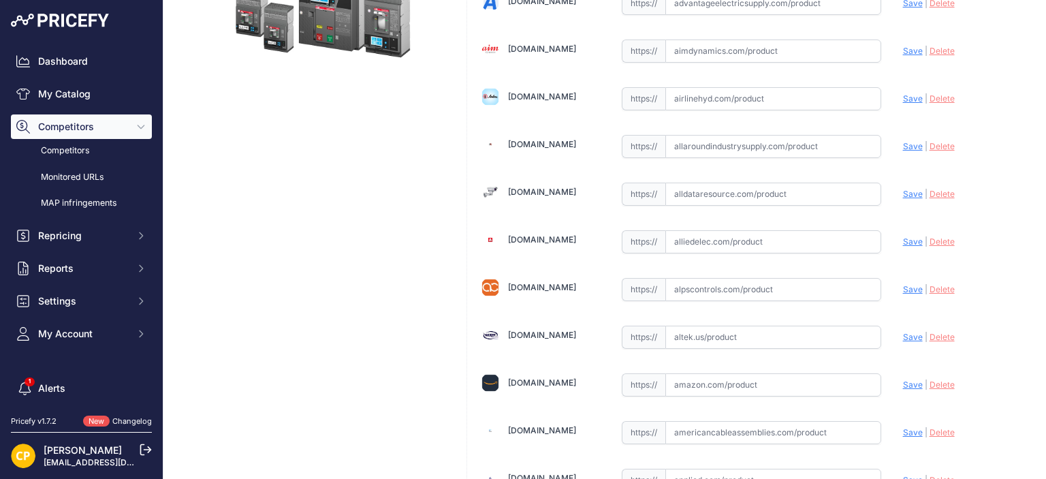
scroll to position [340, 0]
paste input "https://www.alldataresource.com/ABB-XT5VU430ASFF000XXX-Xt5V-400-Breaking-Part-4…"
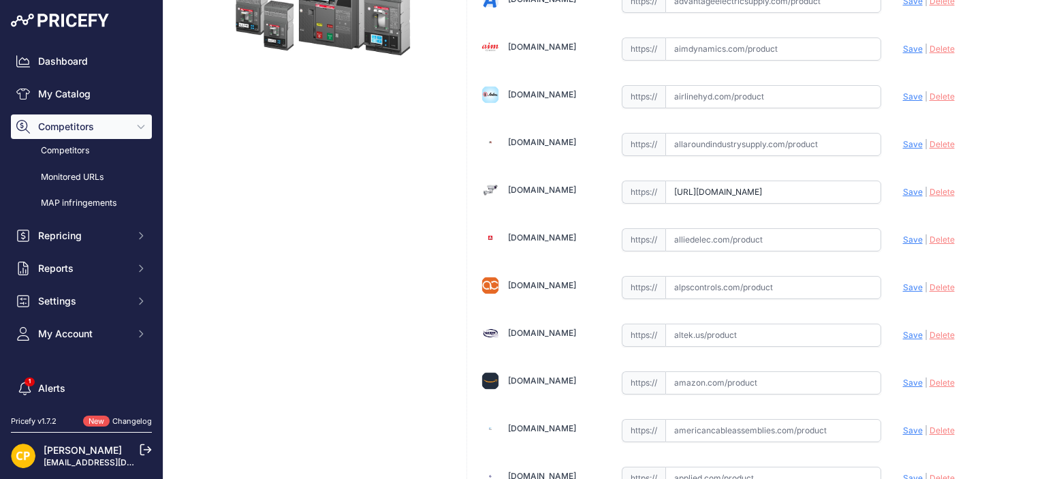
scroll to position [0, 746]
click at [903, 193] on span "Save" at bounding box center [913, 192] width 20 height 10
type input "https://www.alldataresource.com/ABB-XT5VU430ASFF000XXX-Xt5V-400-Breaking-Part-4…"
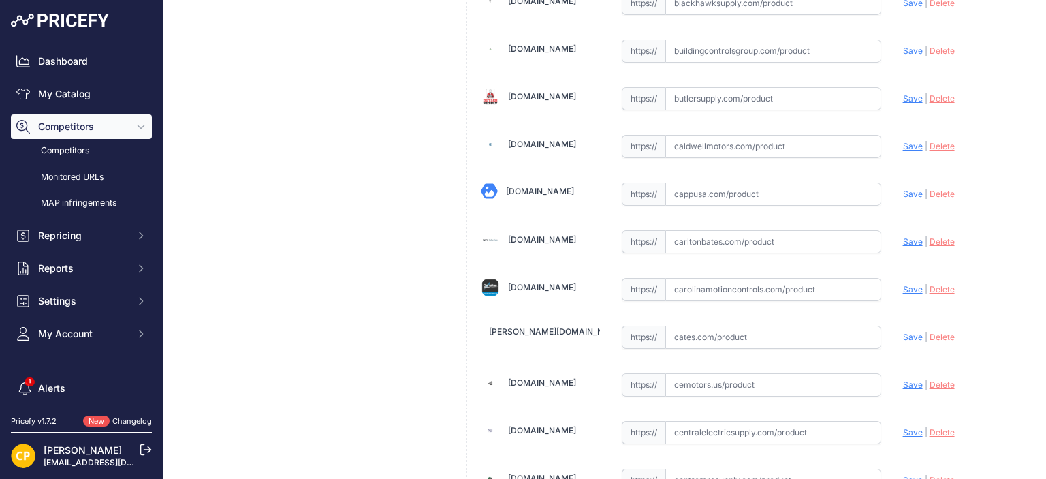
scroll to position [1498, 0]
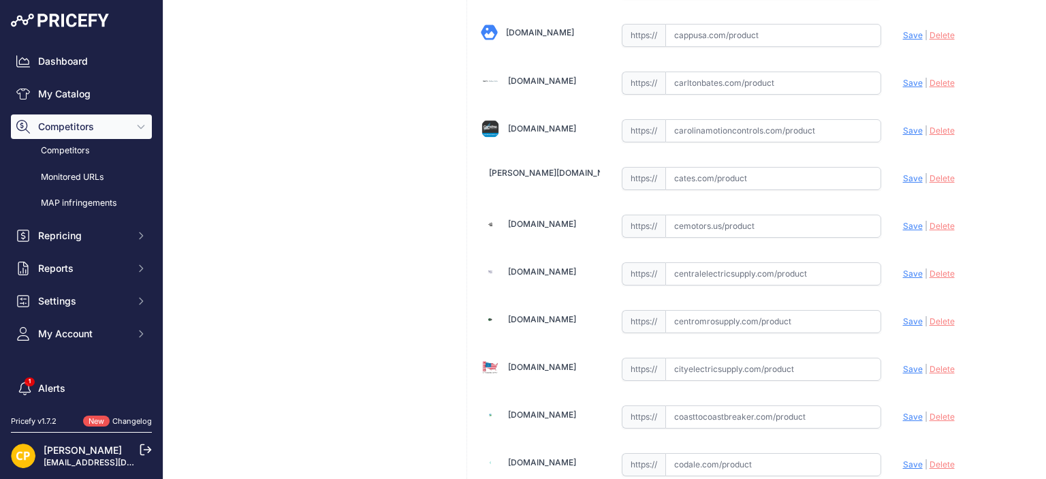
paste input "https://carolinamotioncontrols.com/buy/abb-electrification/XT5VU430ASFF000XXX/"
click at [903, 125] on span "Save" at bounding box center [913, 130] width 20 height 10
type input "https://carolinamotioncontrols.com/buy/abb-electrification/XT5VU430ASFF000XXX/?…"
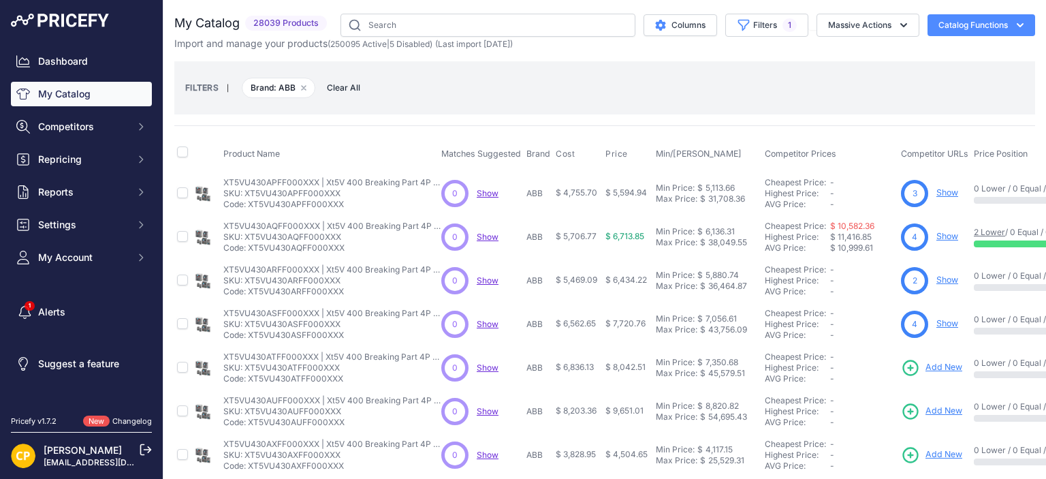
click at [930, 368] on span "Add New" at bounding box center [943, 367] width 37 height 13
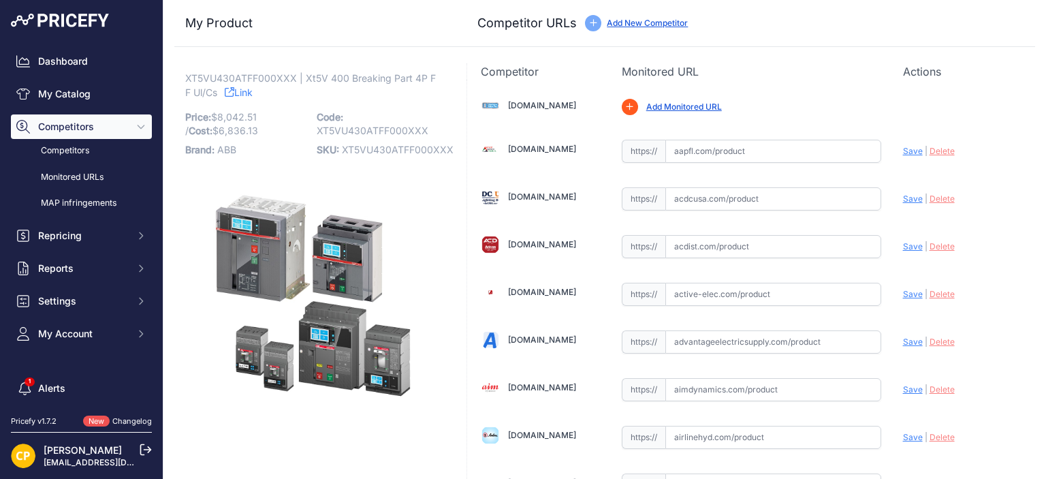
click at [394, 151] on span "XT5VU430ATFF000XXX" at bounding box center [398, 150] width 112 height 12
copy span "XT5VU430ATFF000XXX"
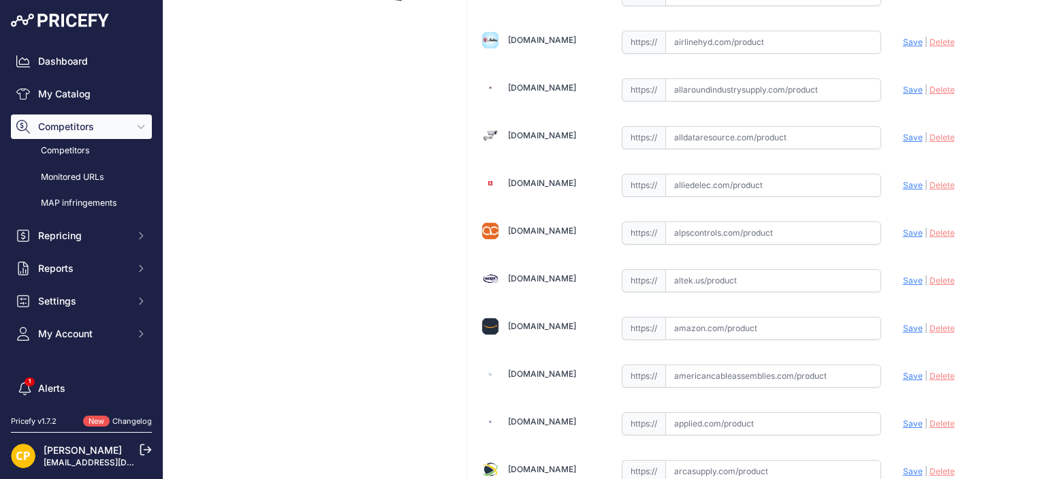
scroll to position [409, 0]
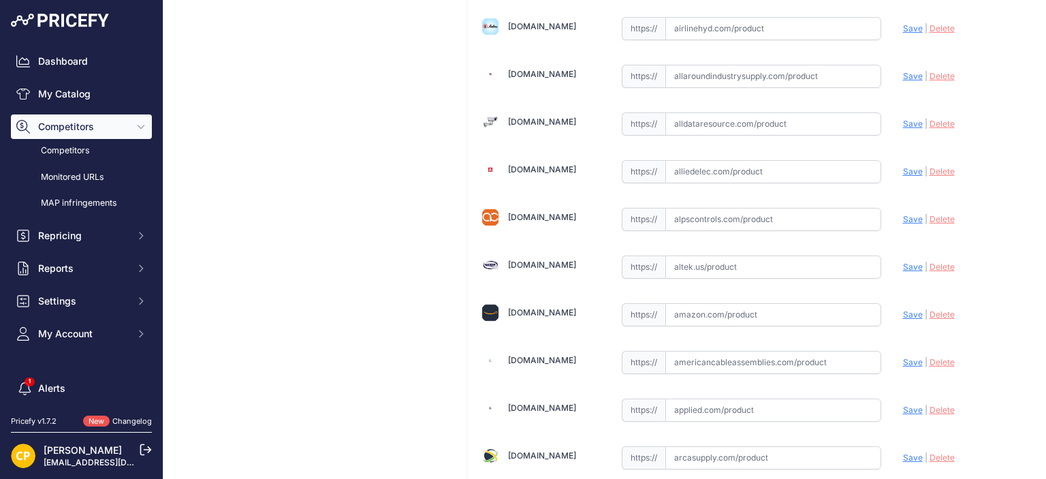
paste input "https://www.alldataresource.com/ABB-XT5VU430ATFF000XXX-Xt5V-400-Breaking-Part-4…"
click at [903, 121] on span "Save" at bounding box center [913, 123] width 20 height 10
type input "https://www.alldataresource.com/ABB-XT5VU430ATFF000XXX-Xt5V-400-Breaking-Part-4…"
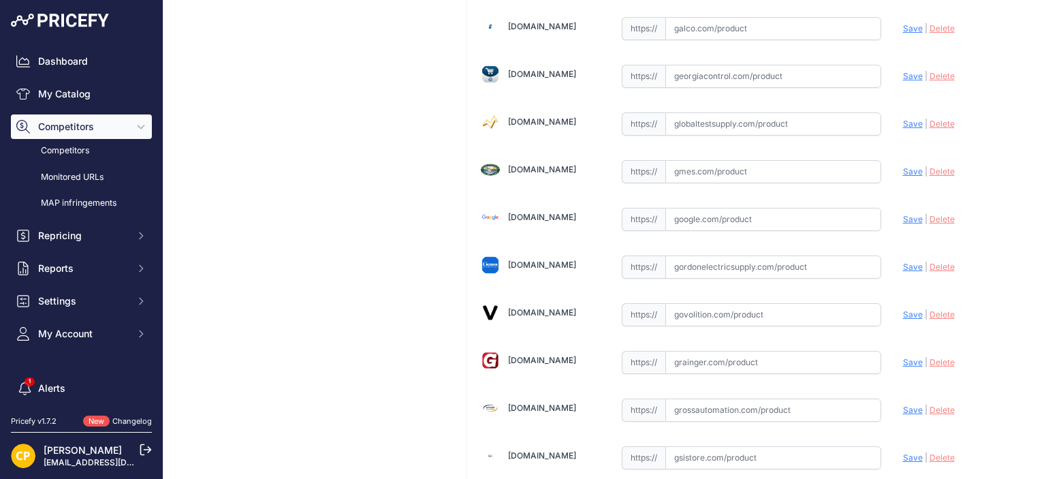
scroll to position [3132, 0]
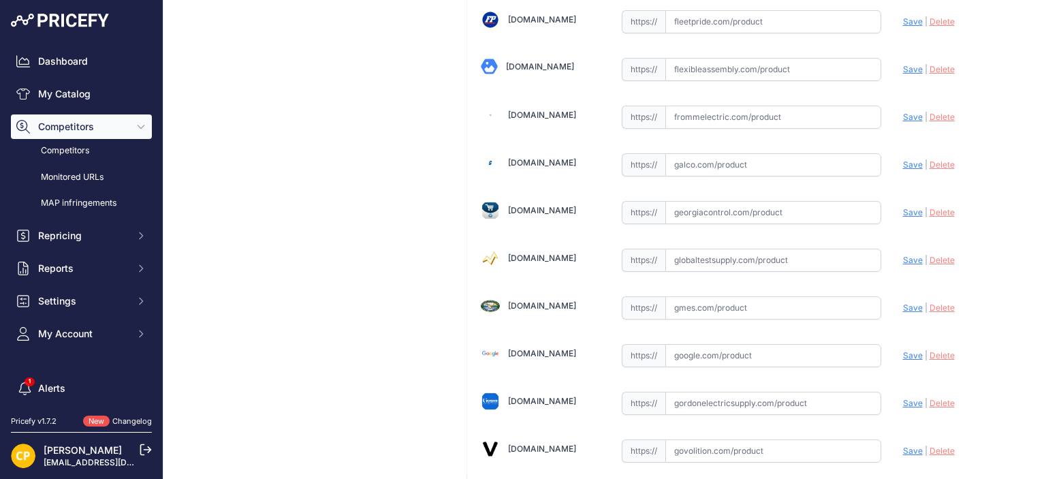
paste input "https://www.galco.com/xt5vu430atff000xxx-abbg.html?queryID=0e268ada198bef7f41e5…"
click at [903, 159] on span "Save" at bounding box center [913, 164] width 20 height 10
type input "https://www.galco.com/xt5vu430atff000xxx-abbg.html?queryID=0e268ada198bef7f41e5…"
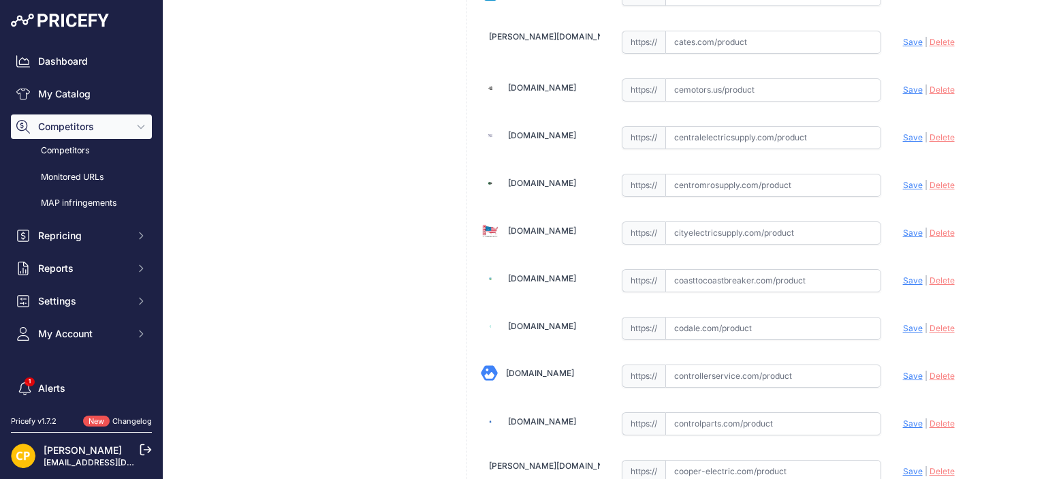
scroll to position [1498, 0]
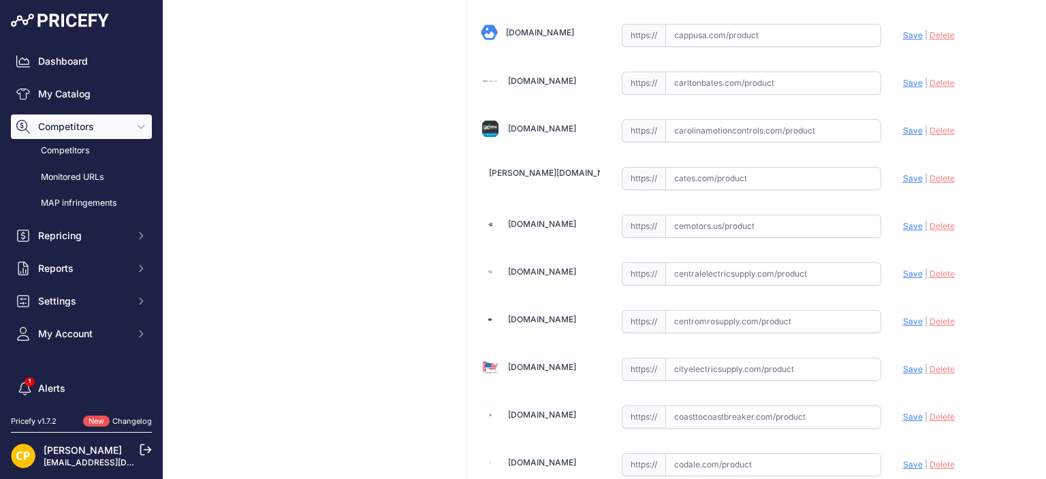
paste input "https://carolinamotioncontrols.com/buy/abb-electrification/XT5VU430ATFF000XXX/"
click at [903, 127] on span "Save" at bounding box center [913, 130] width 20 height 10
type input "https://carolinamotioncontrols.com/buy/abb-electrification/XT5VU430ATFF000XXX/?…"
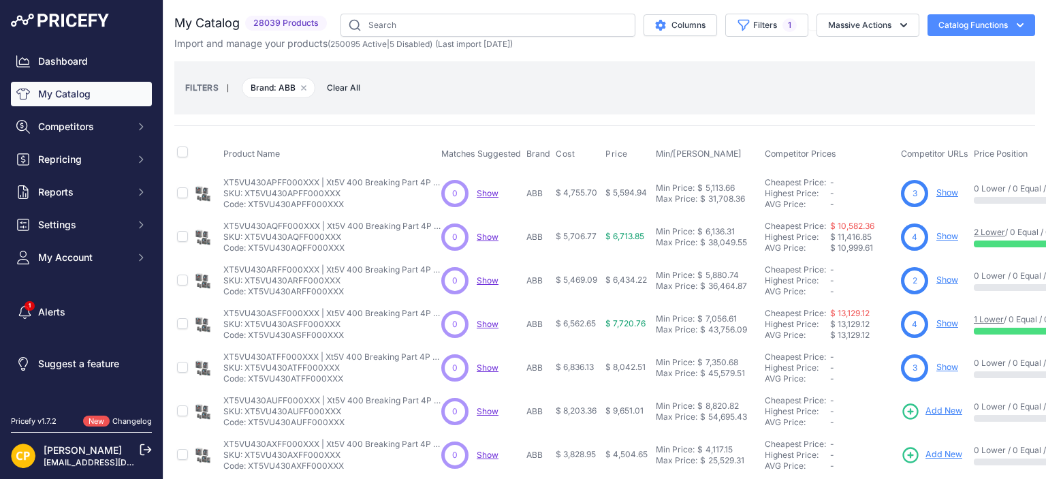
click at [934, 408] on span "Add New" at bounding box center [943, 410] width 37 height 13
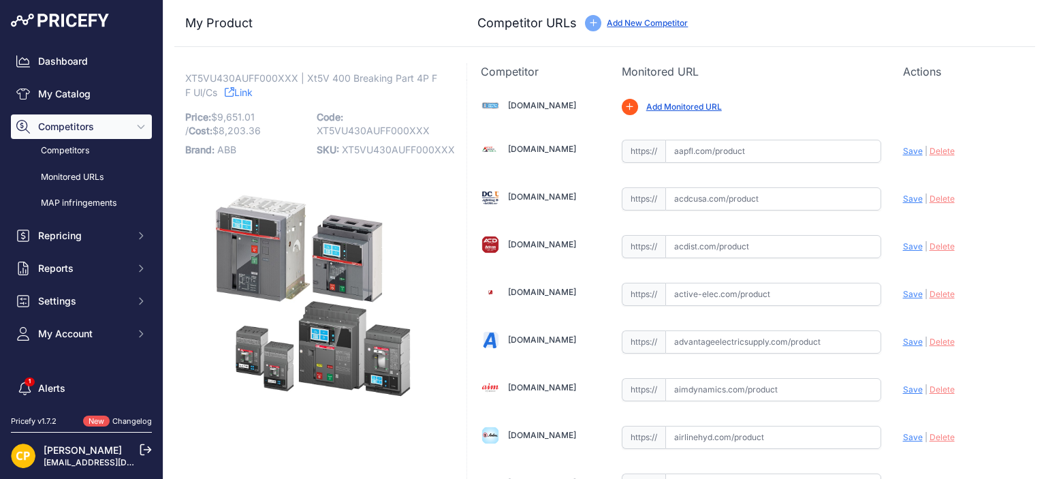
click at [400, 154] on span "XT5VU430AUFF000XXX" at bounding box center [398, 150] width 113 height 12
click at [399, 154] on span "XT5VU430AUFF000XXX" at bounding box center [398, 150] width 113 height 12
copy span "XT5VU430AUFF000XXX"
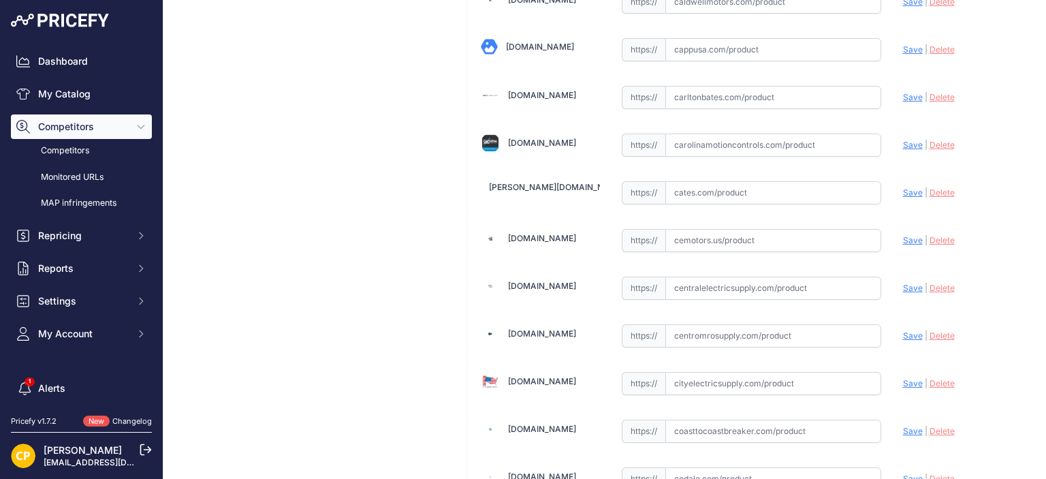
scroll to position [1634, 0]
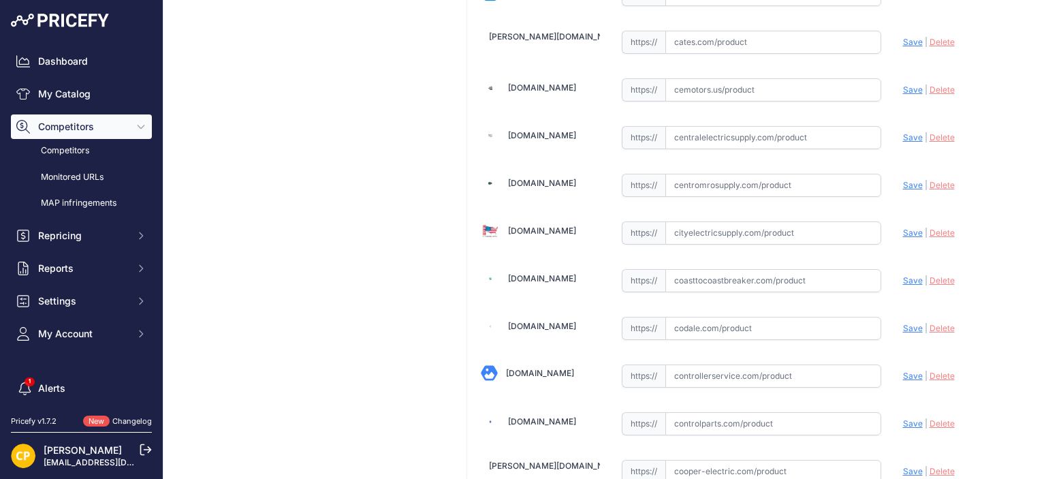
paste input "https://www.centromrosupply.com/product/abb-XT5VU430AUFF000XXX?srsltid=AfmBOoqE…"
click at [903, 180] on span "Save" at bounding box center [913, 185] width 20 height 10
type input "https://www.centromrosupply.com/product/abb-XT5VU430AUFF000XXX?prirule_jdsnikfk…"
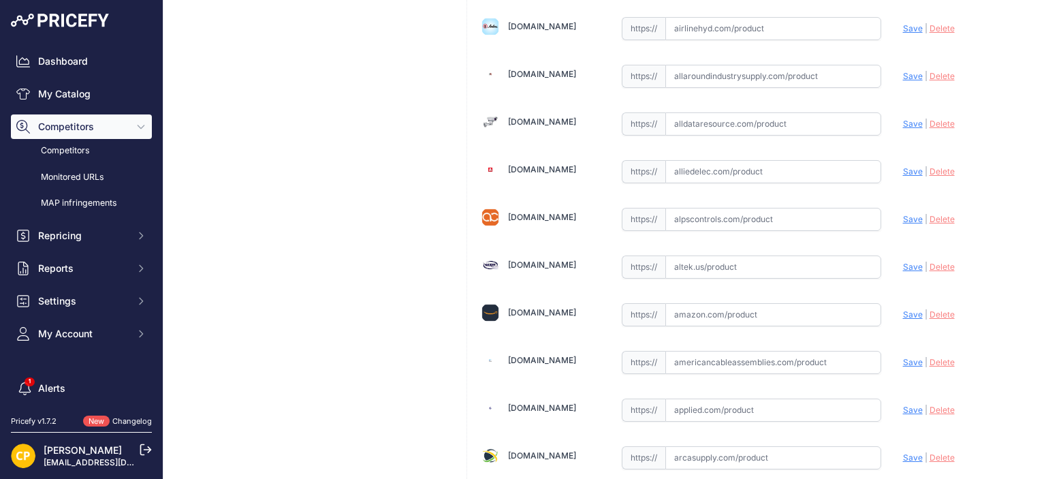
scroll to position [340, 0]
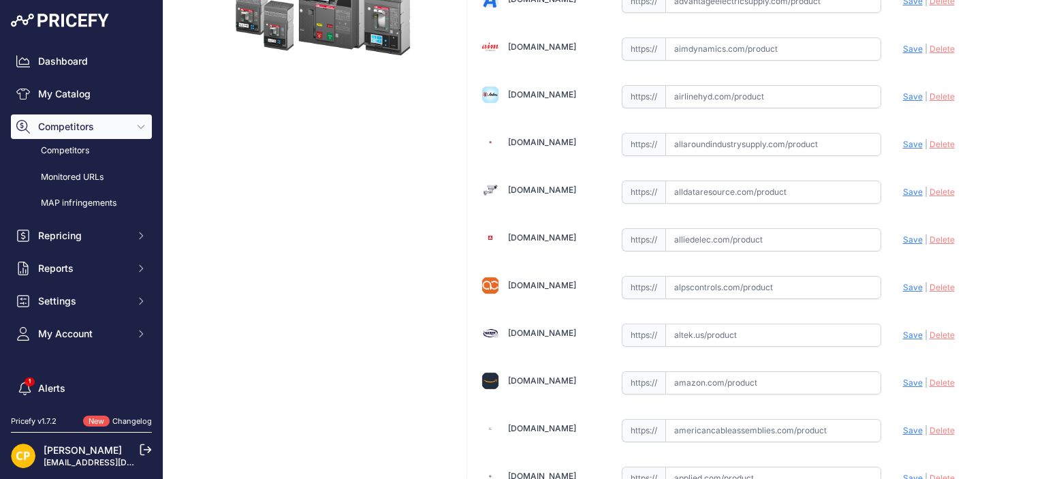
paste input "https://www.alldataresource.com/ABB-XT5VU430AUFF000XXX-Xt5V-400-Breaking-Part-4…"
drag, startPoint x: 901, startPoint y: 191, endPoint x: 826, endPoint y: 176, distance: 76.3
click at [903, 190] on span "Save" at bounding box center [913, 192] width 20 height 10
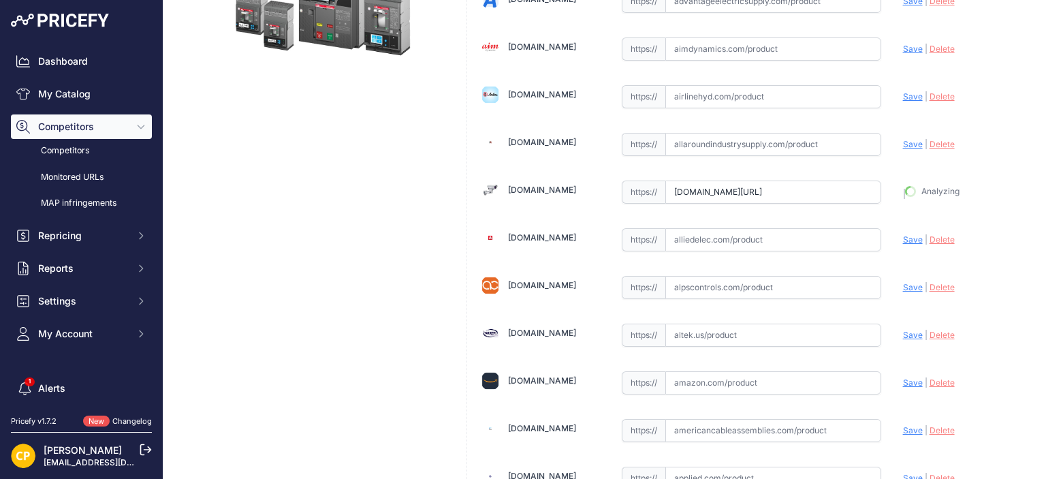
type input "https://www.alldataresource.com/ABB-XT5VU430AUFF000XXX-Xt5V-400-Breaking-Part-4…"
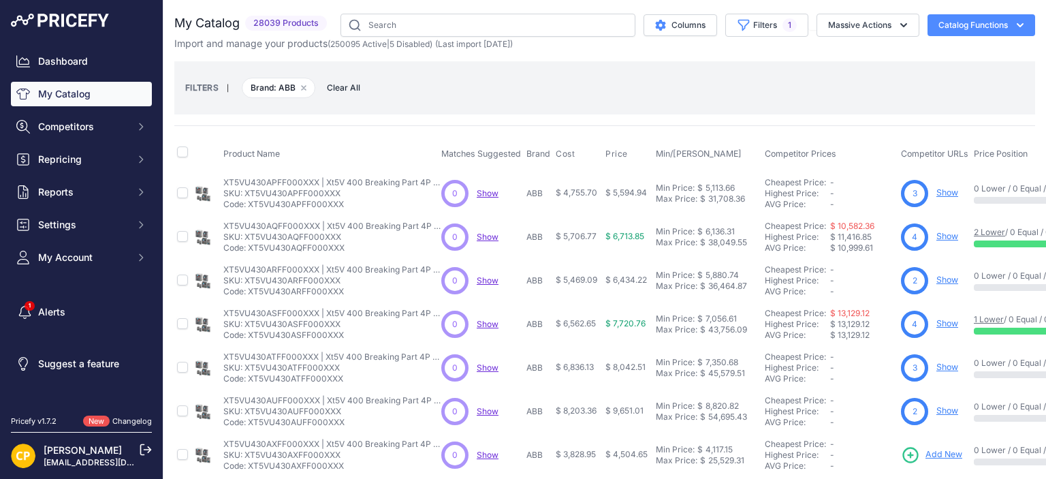
click at [951, 451] on span "Add New" at bounding box center [943, 454] width 37 height 13
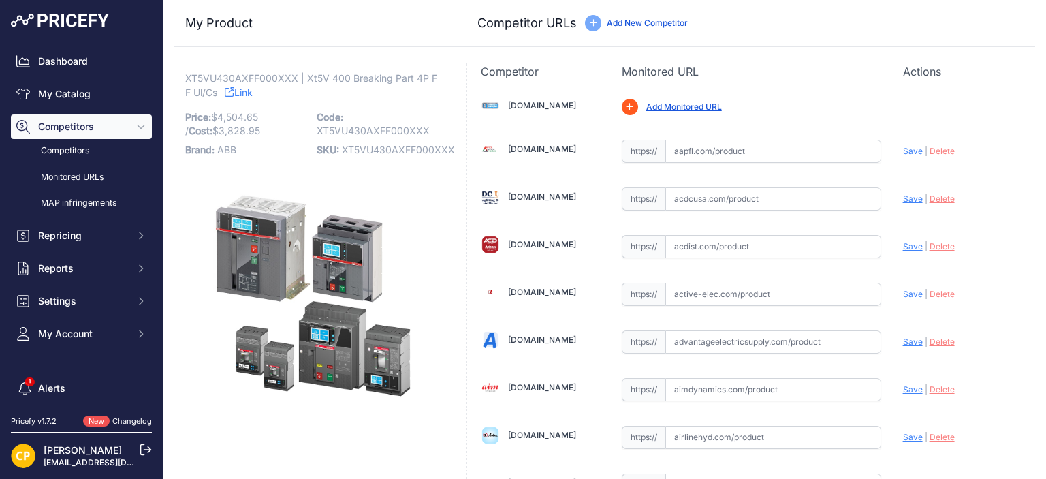
click at [368, 152] on span "XT5VU430AXFF000XXX" at bounding box center [398, 150] width 113 height 12
copy span "XT5VU430AXFF000XXX"
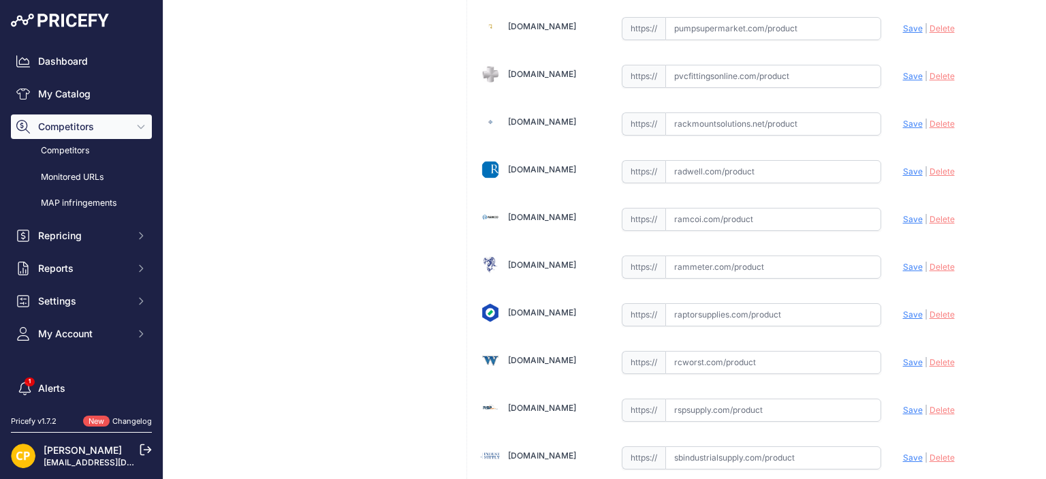
scroll to position [7258, 0]
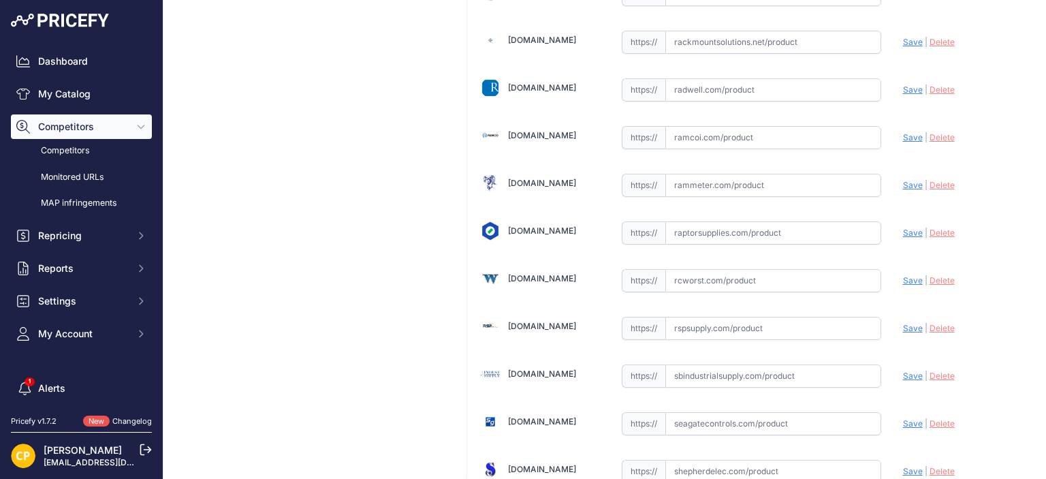
paste input "https://rspsupply.com/p-417609-abb-xt5vu430axff000xxx-xt5-300-amp-4p-600-vac.as…"
drag, startPoint x: 897, startPoint y: 280, endPoint x: 795, endPoint y: 226, distance: 115.4
click at [903, 323] on span "Save" at bounding box center [913, 328] width 20 height 10
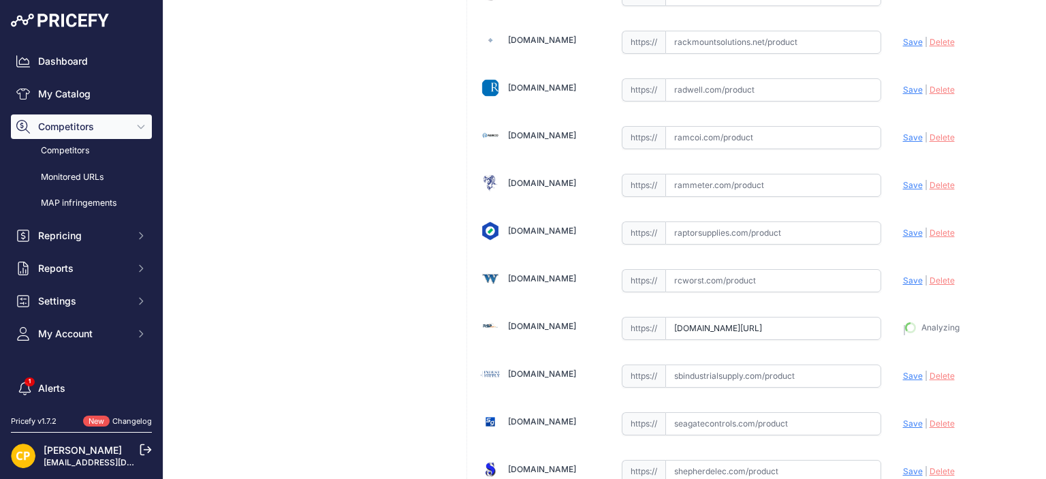
type input "https://rspsupply.com/p-417609-abb-xt5vu430axff000xxx-xt5-300-amp-4p-600-vac.as…"
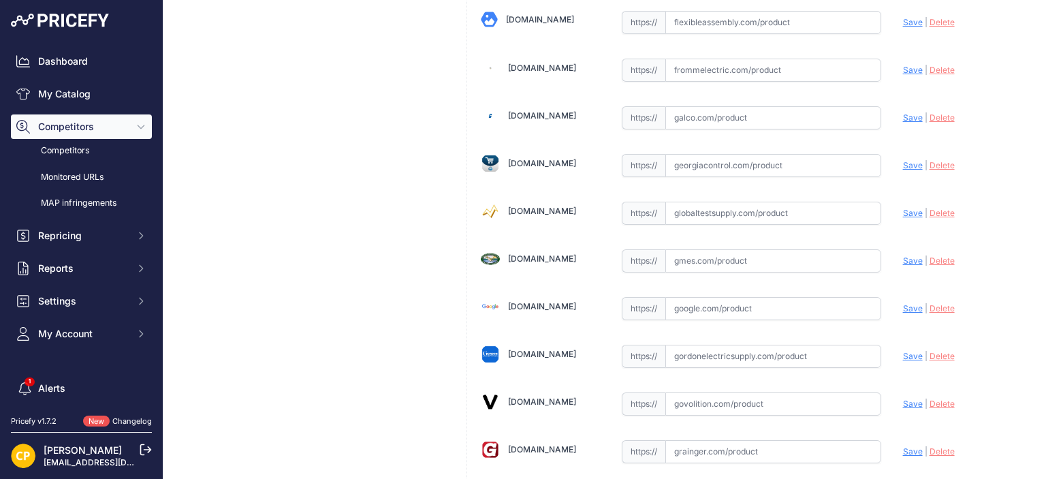
scroll to position [3173, 0]
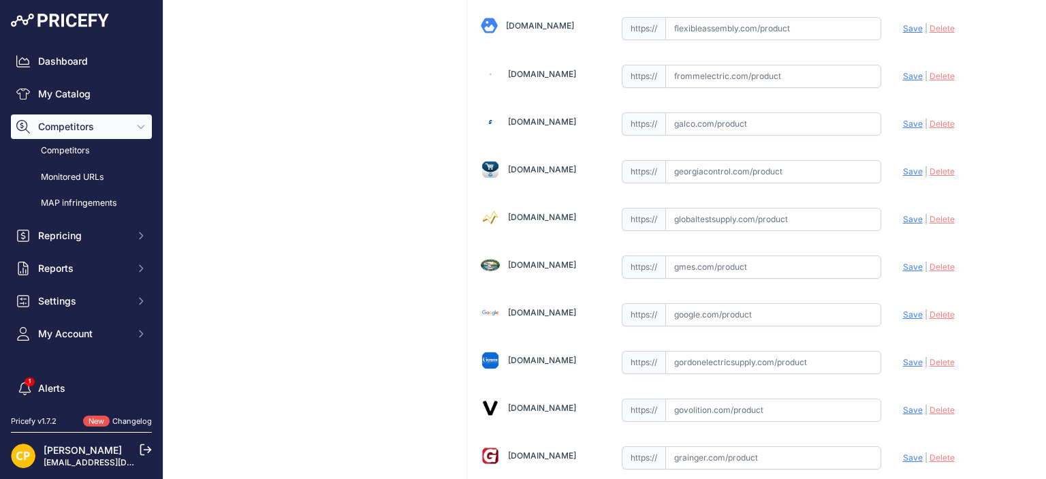
paste input "https://www.galco.com/xt5vu430axff000xxx-abbg.html?utm_brand=ABB%20Control&utm_…"
click at [903, 118] on span "Save" at bounding box center [913, 123] width 20 height 10
type input "https://www.galco.com/xt5vu430axff000xxx-abbg.html?utm_brand=ABB+Control&utm_ca…"
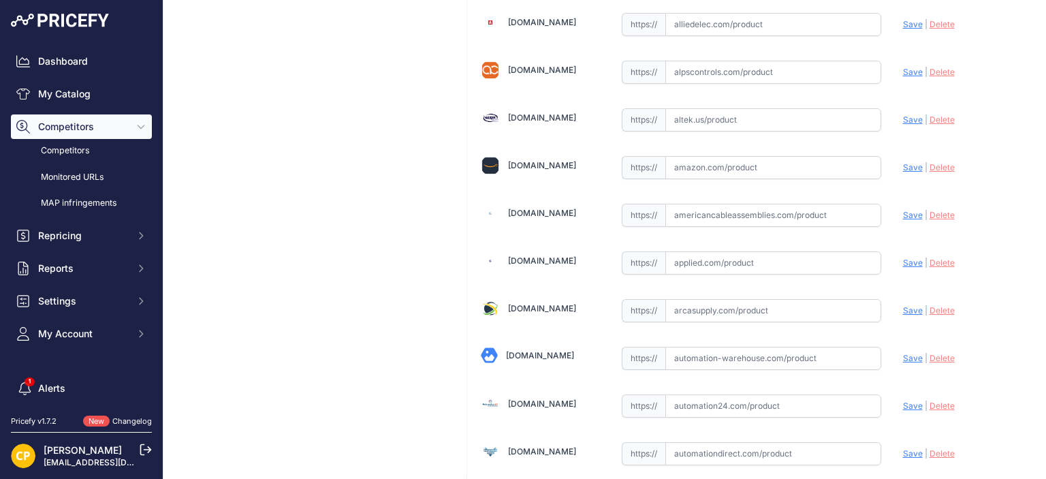
scroll to position [517, 0]
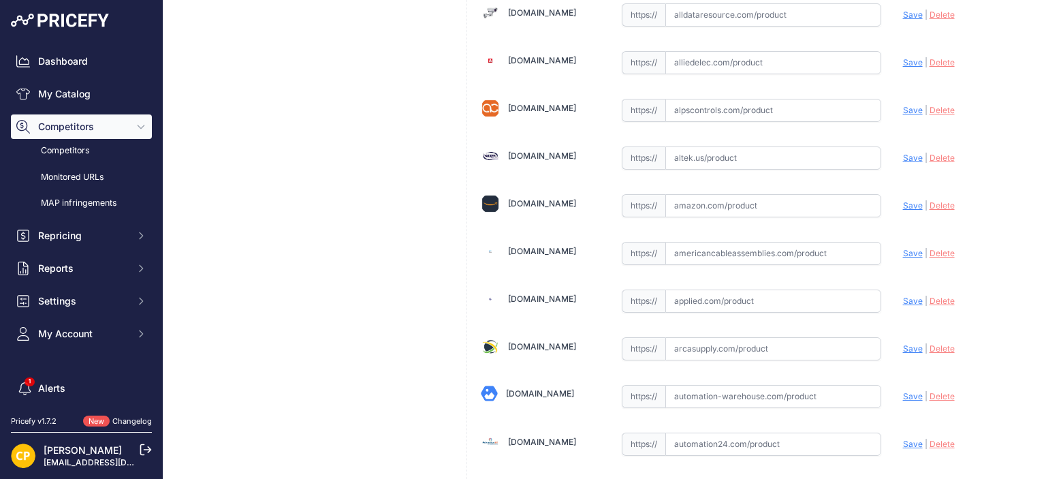
paste input "https://www.alldataresource.com/ABB-XT5VU430AXFF000XXX-Xt5V-400-Breaking-Part-4…"
drag, startPoint x: 897, startPoint y: 10, endPoint x: 818, endPoint y: 7, distance: 79.7
click at [903, 16] on span "Save" at bounding box center [913, 15] width 20 height 10
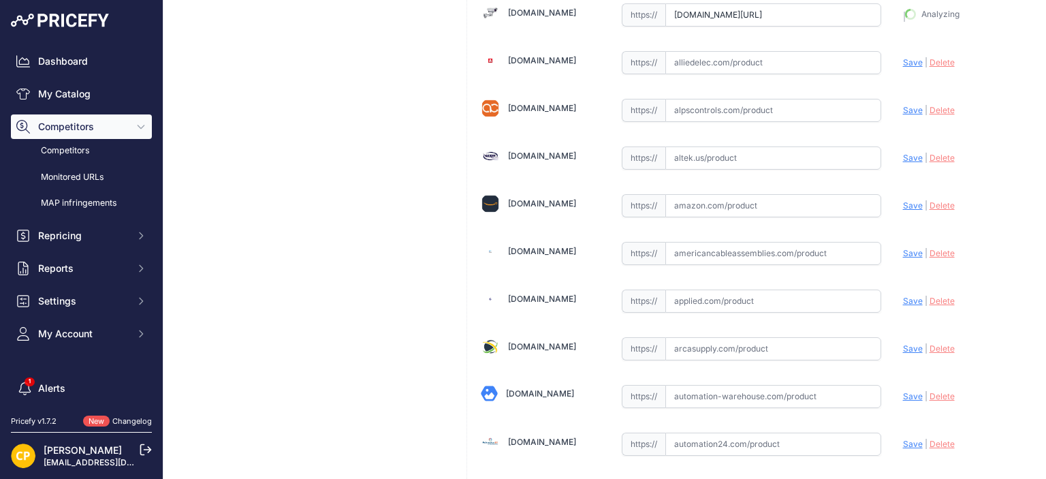
type input "https://www.alldataresource.com/ABB-XT5VU430AXFF000XXX-Xt5V-400-Breaking-Part-4…"
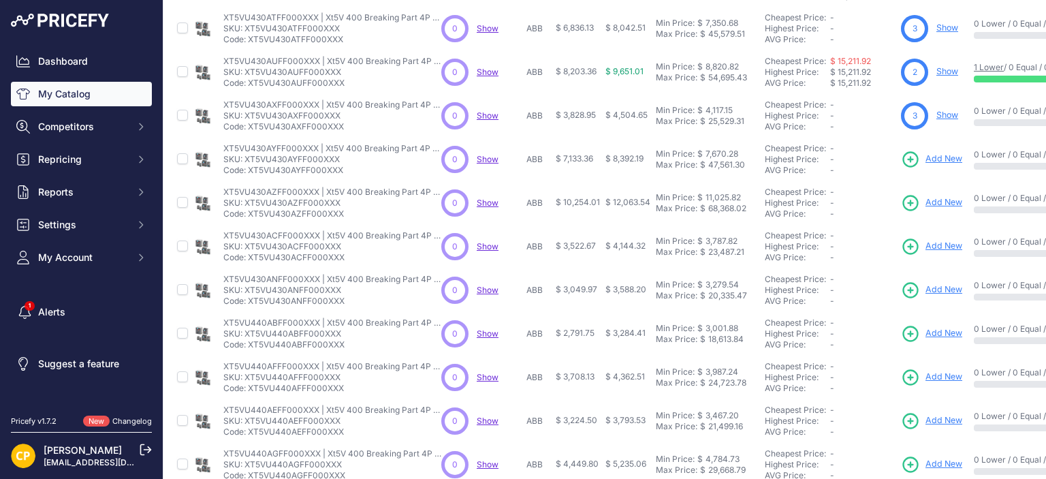
scroll to position [340, 0]
click at [936, 159] on span "Add New" at bounding box center [943, 157] width 37 height 13
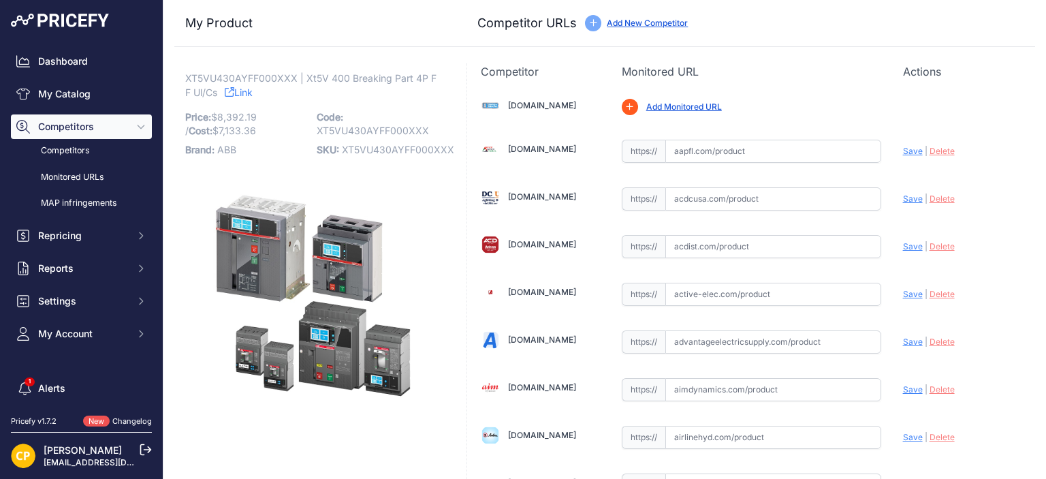
click at [400, 149] on span "XT5VU430AYFF000XXX" at bounding box center [398, 150] width 112 height 12
copy span "XT5VU430AYFF000XXX"
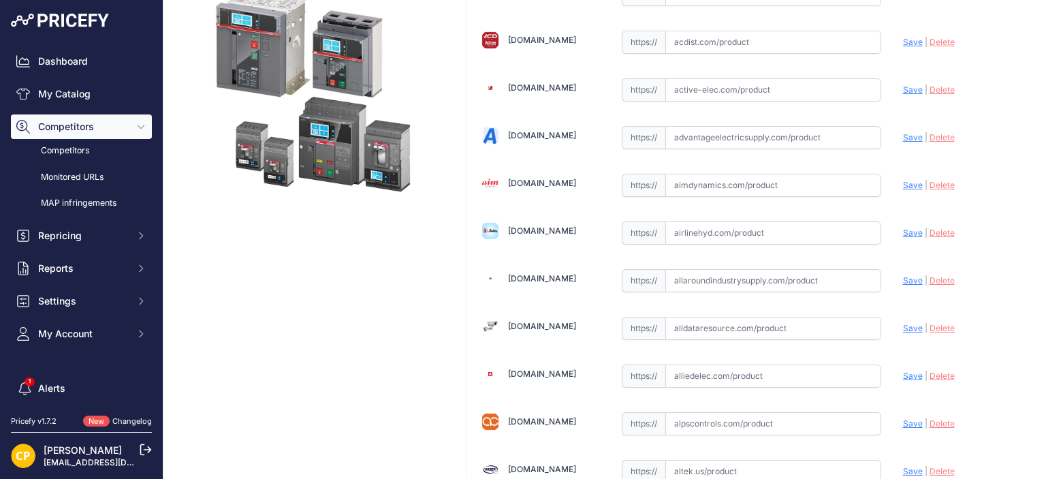
scroll to position [340, 0]
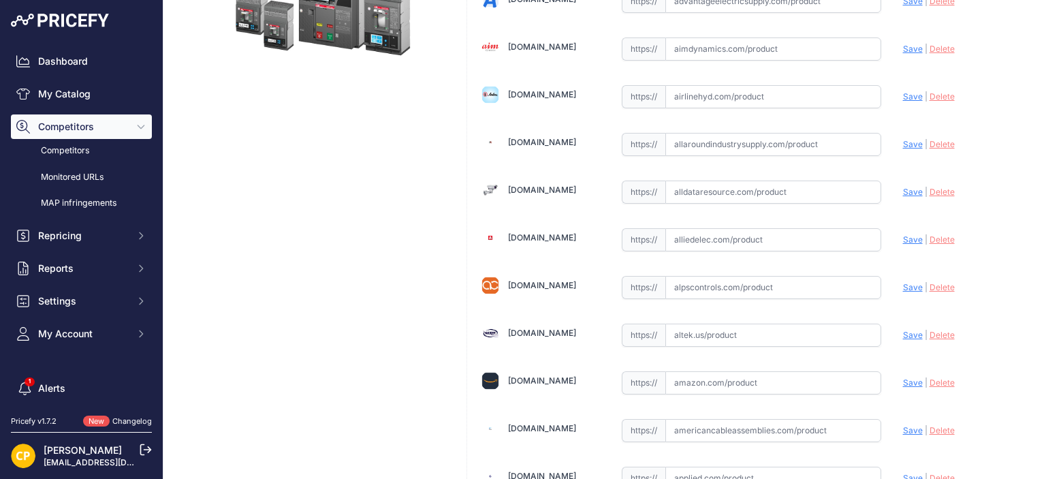
paste input "https://www.alldataresource.com/ABB-XT5VU430AYFF000XXX-Xt5V-400-Breaking-Part-4…"
click at [904, 187] on span "Save" at bounding box center [913, 192] width 20 height 10
type input "https://www.alldataresource.com/ABB-XT5VU430AYFF000XXX-Xt5V-400-Breaking-Part-4…"
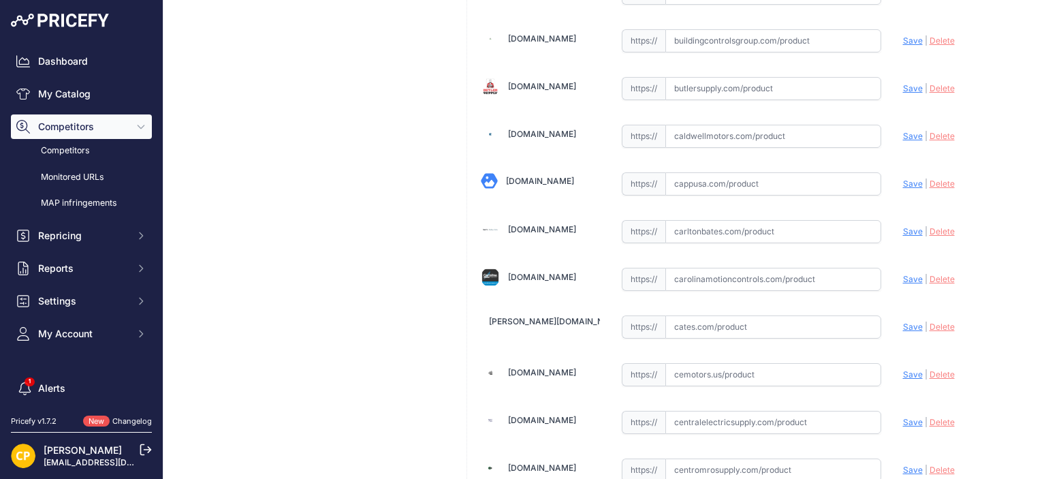
scroll to position [1362, 0]
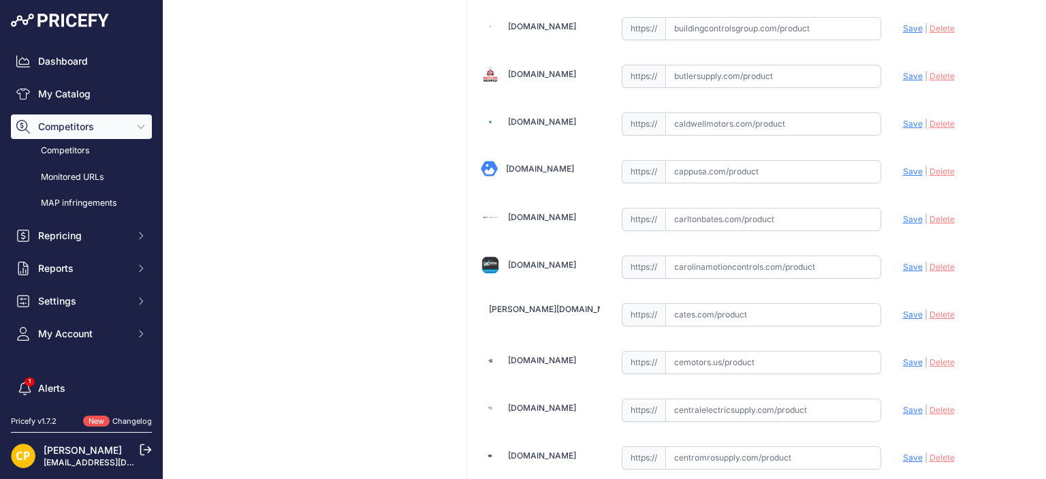
paste input "https://carolinamotioncontrols.com/buy/abb-electrification/XT5VU430AYFF000XXX/"
drag, startPoint x: 902, startPoint y: 262, endPoint x: 877, endPoint y: 246, distance: 29.5
click at [903, 261] on span "Save" at bounding box center [913, 266] width 20 height 10
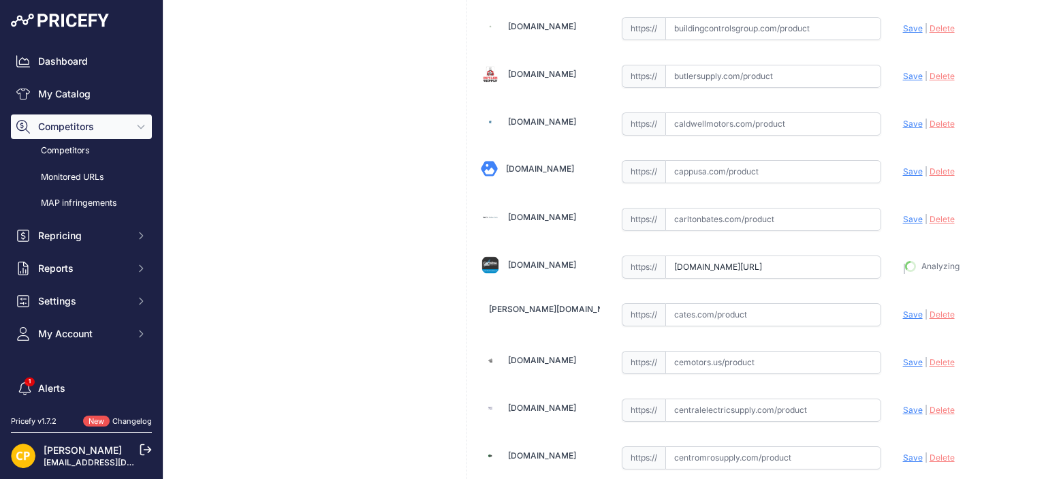
type input "https://carolinamotioncontrols.com/buy/abb-electrification/XT5VU430AYFF000XXX/?…"
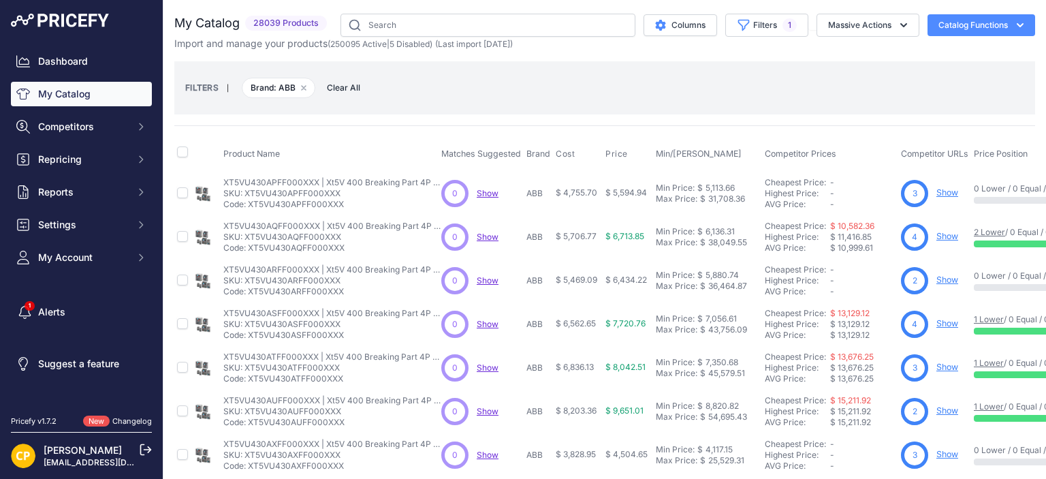
scroll to position [272, 0]
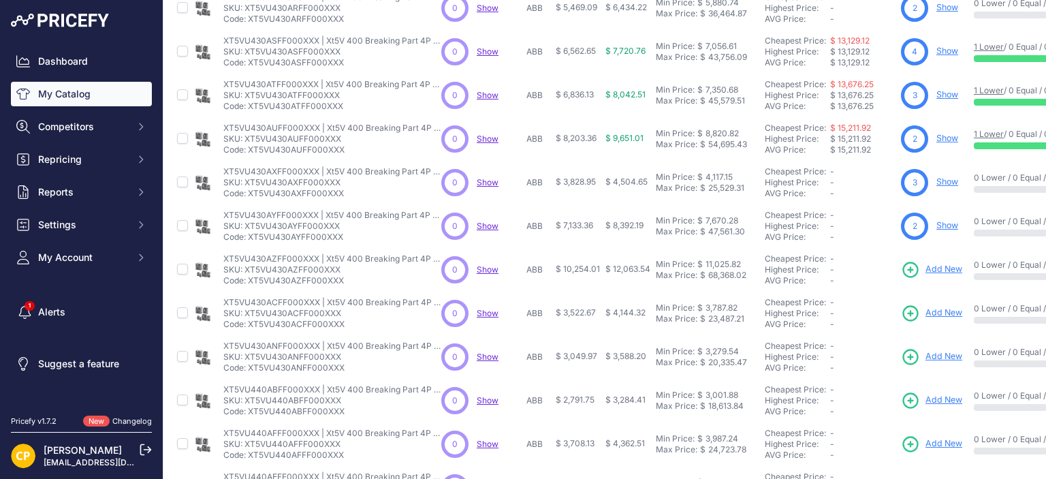
click at [939, 263] on span "Add New" at bounding box center [943, 269] width 37 height 13
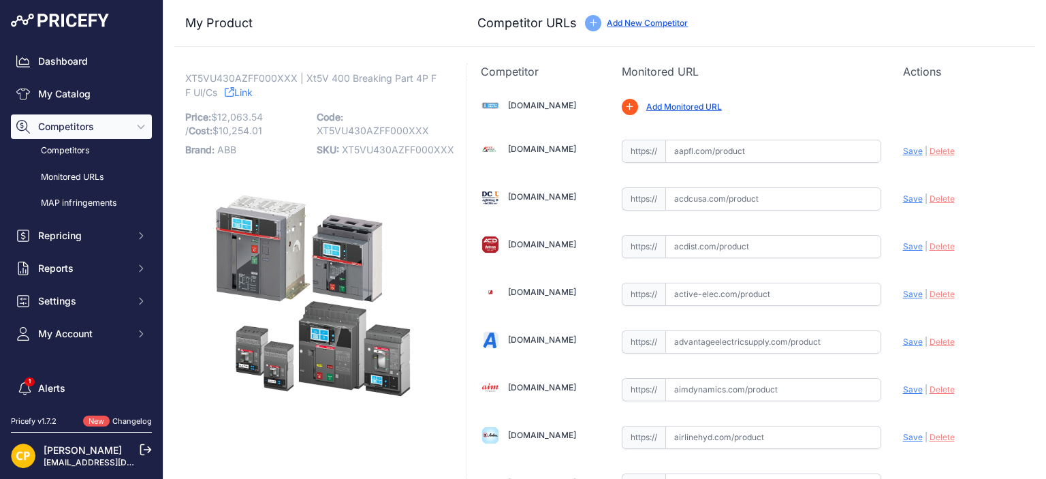
click at [342, 146] on span "XT5VU430AZFF000XXX" at bounding box center [398, 150] width 112 height 12
copy span "XT5VU430AZFF000XXX"
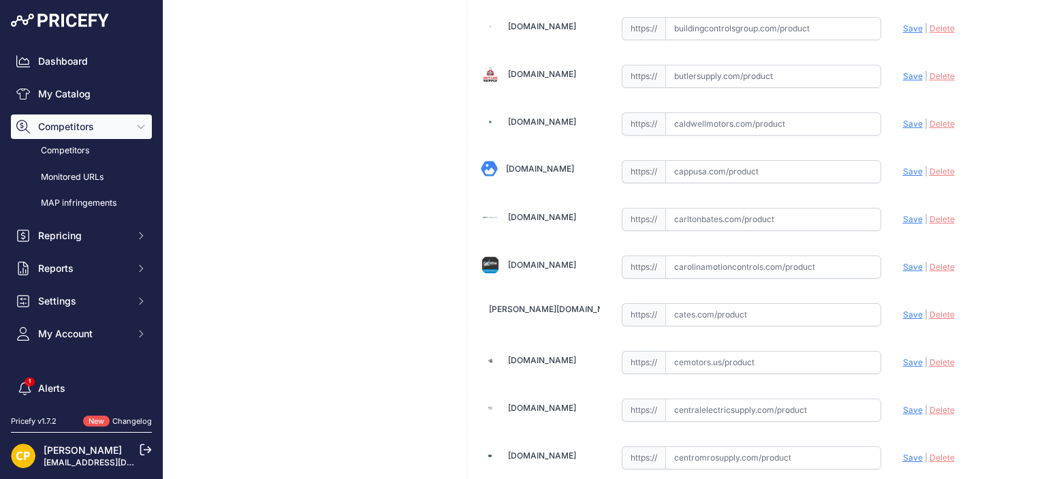
scroll to position [1498, 0]
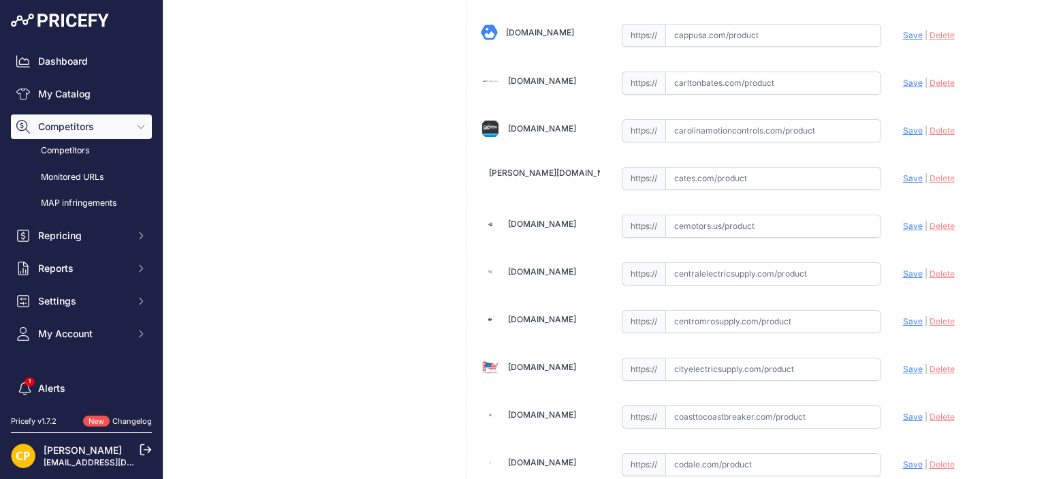
paste input "https://www.centromrosupply.com/product/abb-XT5VU430AZFF000XXX?srsltid=AfmBOopW…"
click at [907, 316] on span "Save" at bounding box center [913, 321] width 20 height 10
type input "https://www.centromrosupply.com/product/abb-XT5VU430AZFF000XXX?prirule_jdsnikfk…"
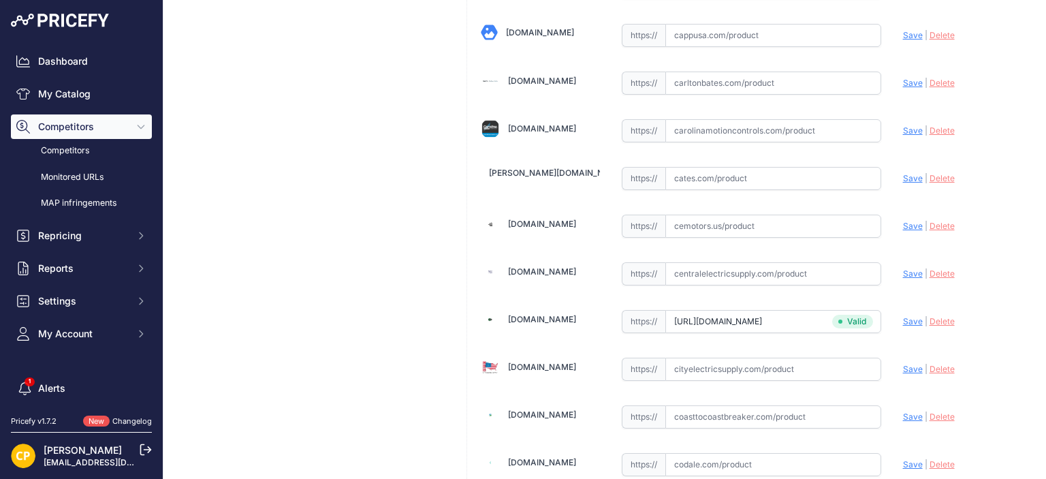
paste input "https://carolinamotioncontrols.com/buy/abb-electrification/XT5VU430AZFF000XXX/"
click at [903, 125] on span "Save" at bounding box center [913, 130] width 20 height 10
type input "https://carolinamotioncontrols.com/buy/abb-electrification/XT5VU430AZFF000XXX/?…"
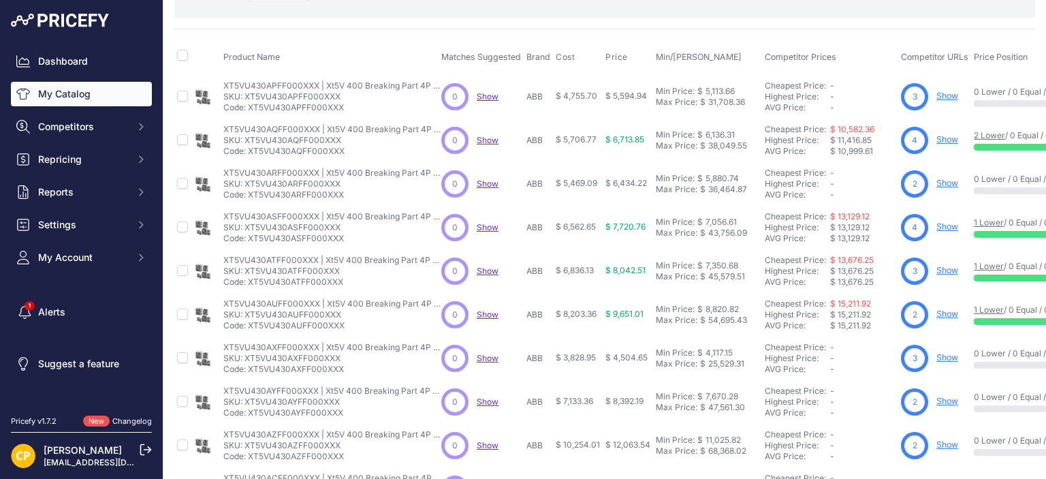
scroll to position [136, 0]
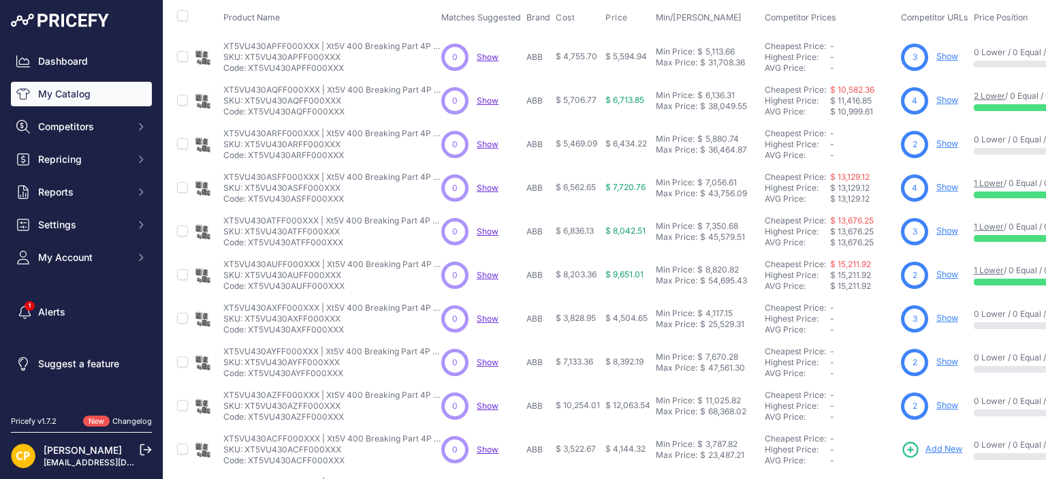
click at [953, 445] on span "Add New" at bounding box center [943, 449] width 37 height 13
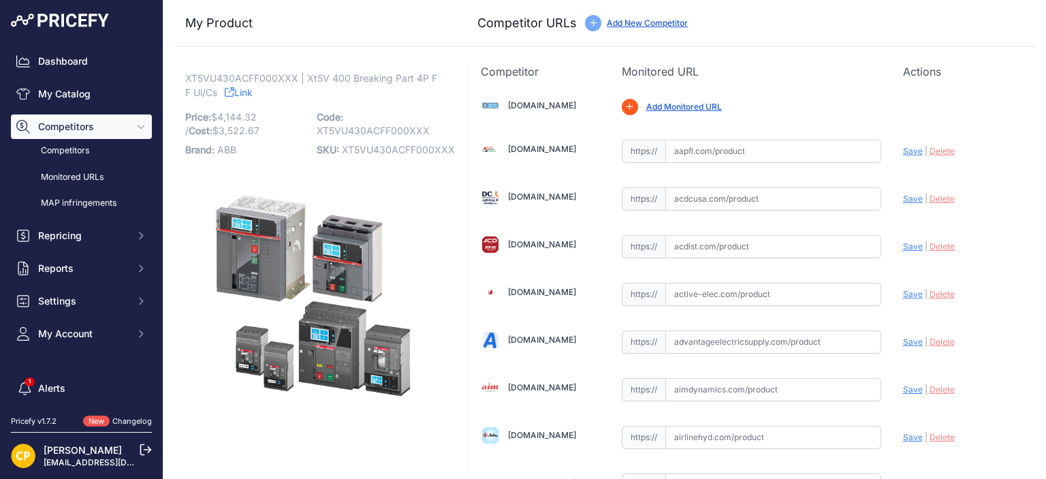
click at [347, 144] on span "XT5VU430ACFF000XXX" at bounding box center [398, 150] width 113 height 12
copy span "XT5VU430ACFF000XXX"
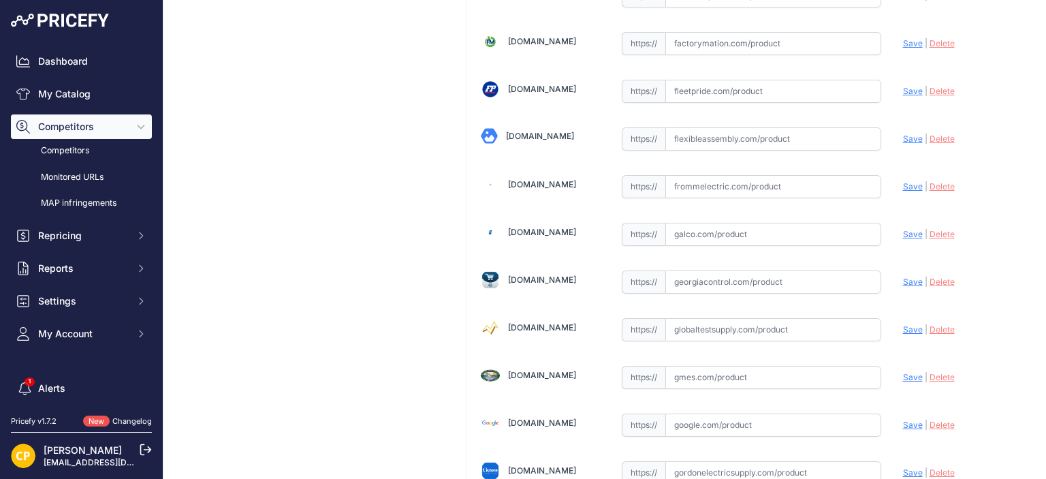
scroll to position [3064, 0]
paste input "[URL][DOMAIN_NAME]"
click at [903, 227] on span "Save" at bounding box center [913, 232] width 20 height 10
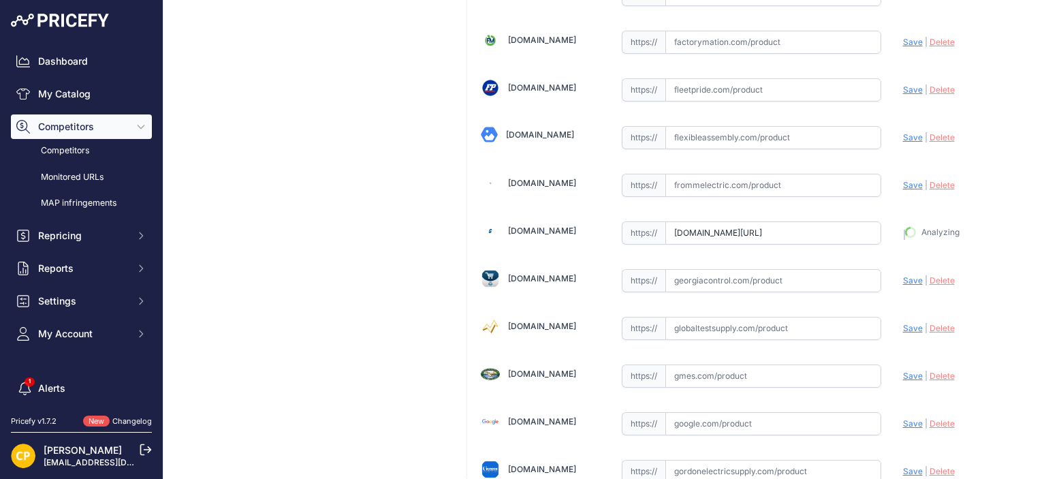
type input "[URL][DOMAIN_NAME]"
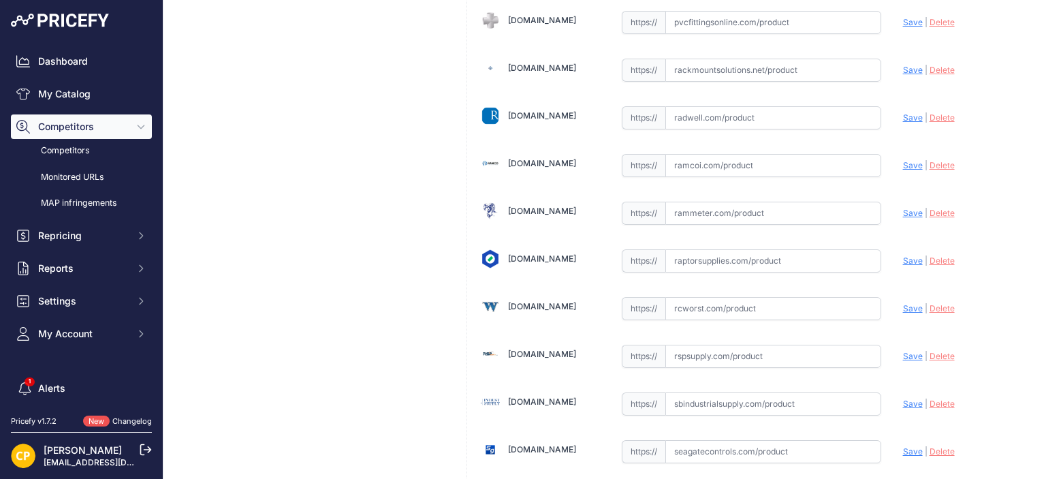
scroll to position [7354, 0]
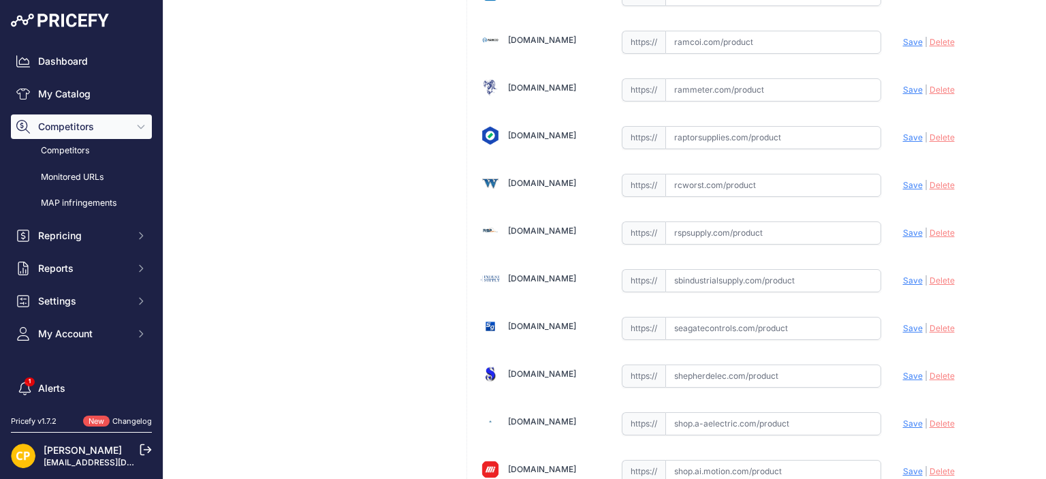
paste input "https://rspsupply.com/p-417094-abb-xt5vu430acff000xxx-xt5-300-amp-4p-600-vac.as…"
click at [905, 227] on span "Save" at bounding box center [913, 232] width 20 height 10
type input "https://rspsupply.com/p-417094-abb-xt5vu430acff000xxx-xt5-300-amp-4p-600-vac.as…"
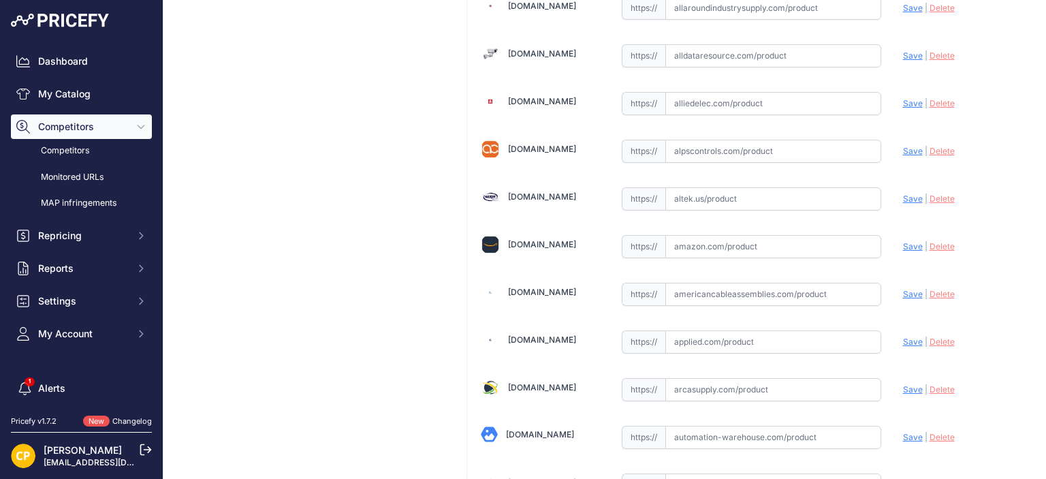
scroll to position [340, 0]
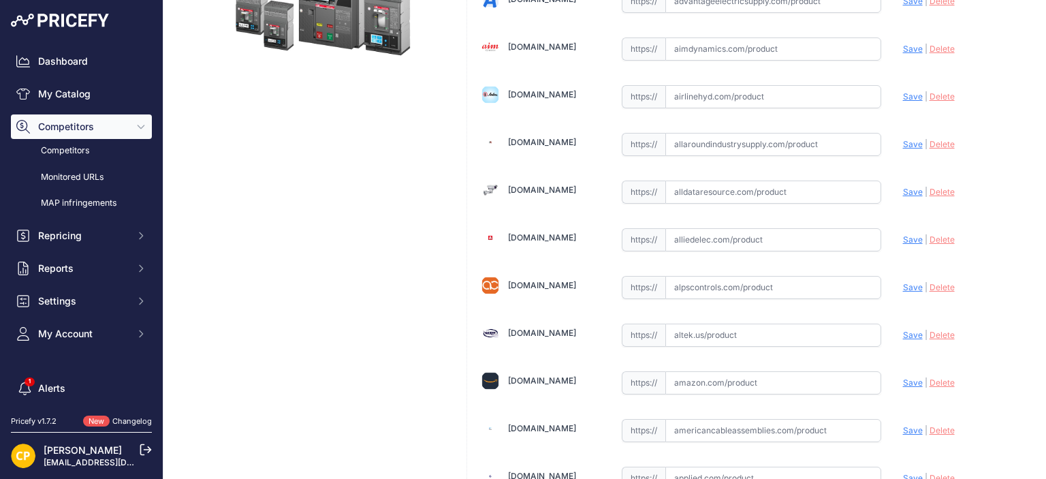
paste input "https://www.alldataresource.com/ABB-XT5VU430ACFF000XXX-Xt5V-400-Breaking-Part-4…"
drag, startPoint x: 898, startPoint y: 190, endPoint x: 720, endPoint y: 128, distance: 188.8
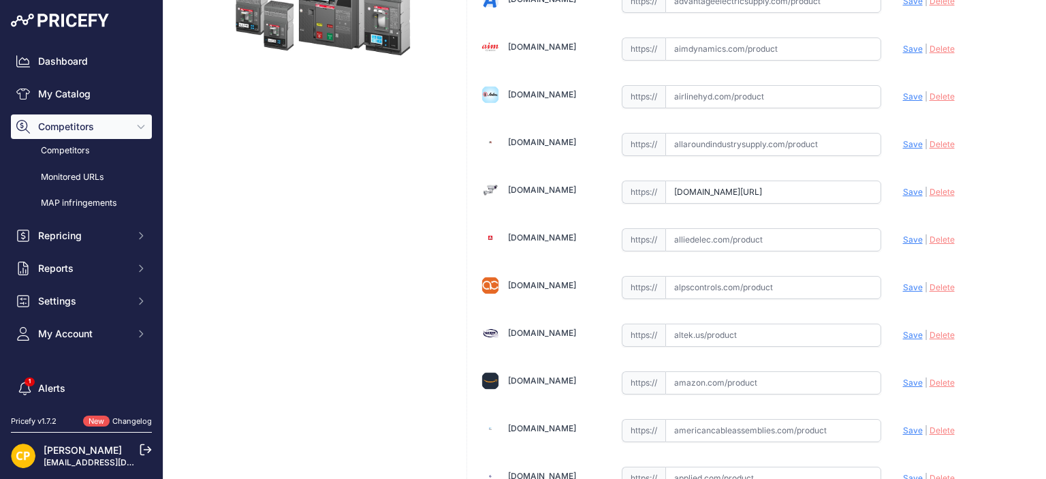
click at [903, 190] on span "Save" at bounding box center [913, 192] width 20 height 10
type input "https://www.alldataresource.com/ABB-XT5VU430ACFF000XXX-Xt5V-400-Breaking-Part-4…"
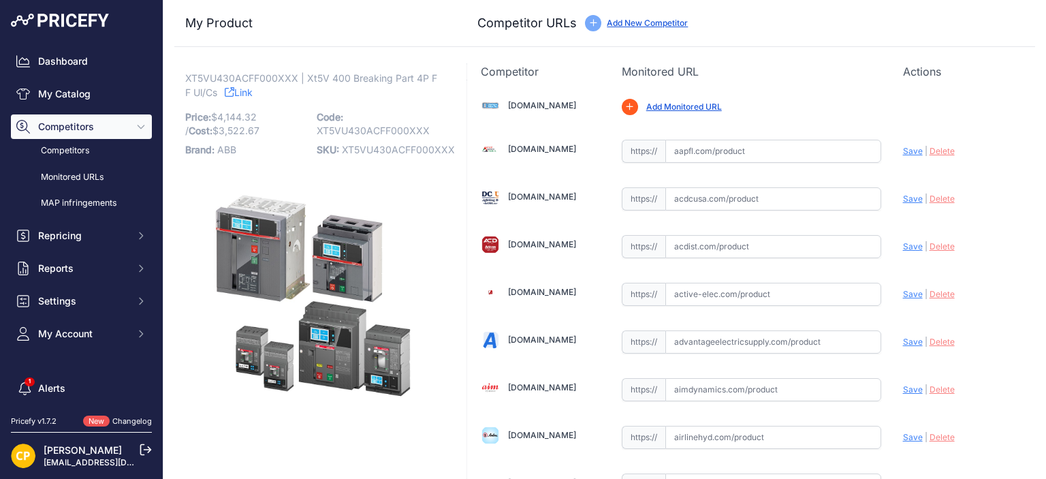
click at [414, 155] on span "XT5VU430ACFF000XXX" at bounding box center [398, 150] width 113 height 12
copy span "XT5VU430ACFF000XXX"
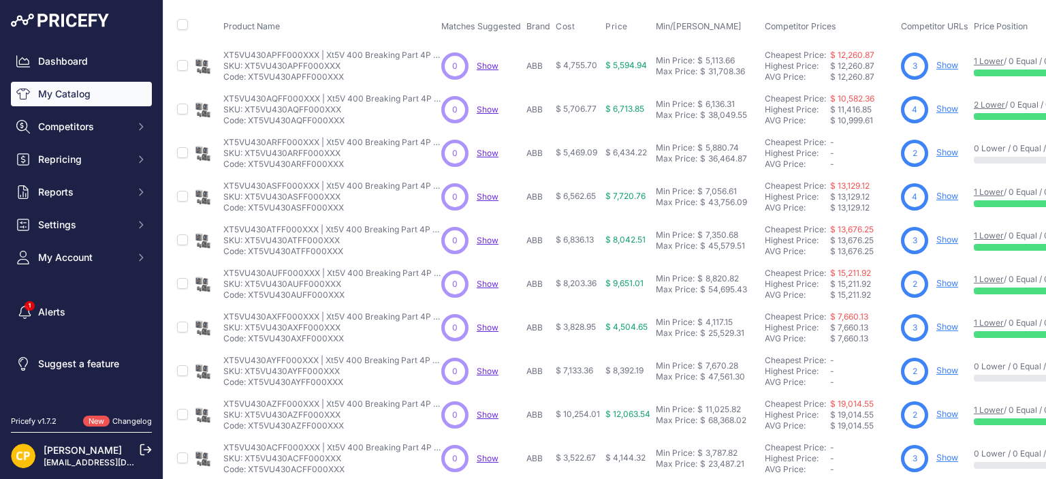
scroll to position [204, 0]
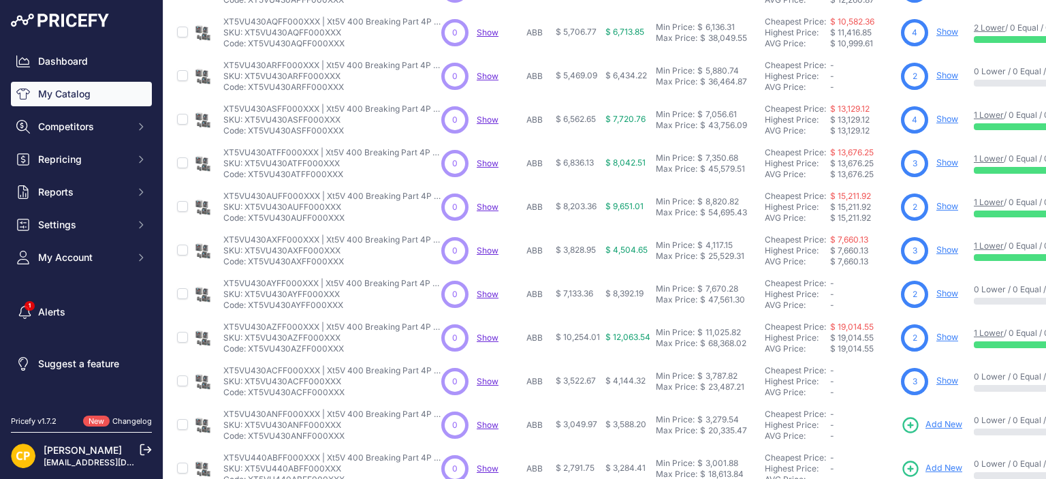
click at [944, 424] on span "Add New" at bounding box center [943, 424] width 37 height 13
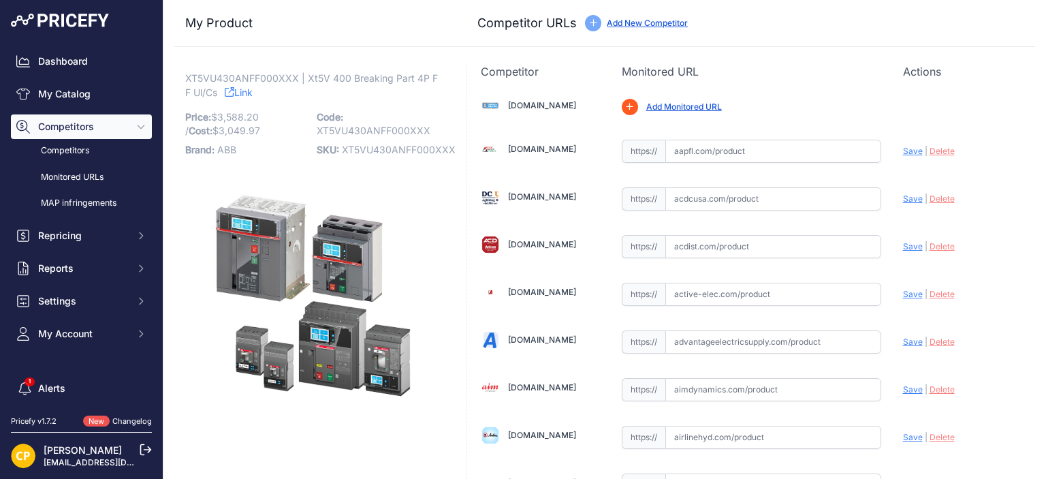
click at [382, 149] on span "XT5VU430ANFF000XXX" at bounding box center [399, 150] width 114 height 12
copy span "XT5VU430ANFF000XXX"
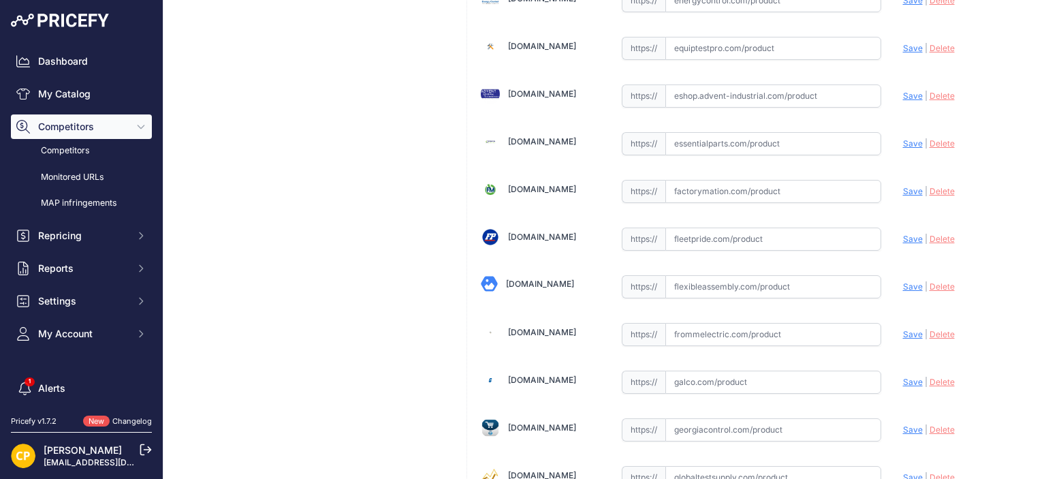
scroll to position [2928, 0]
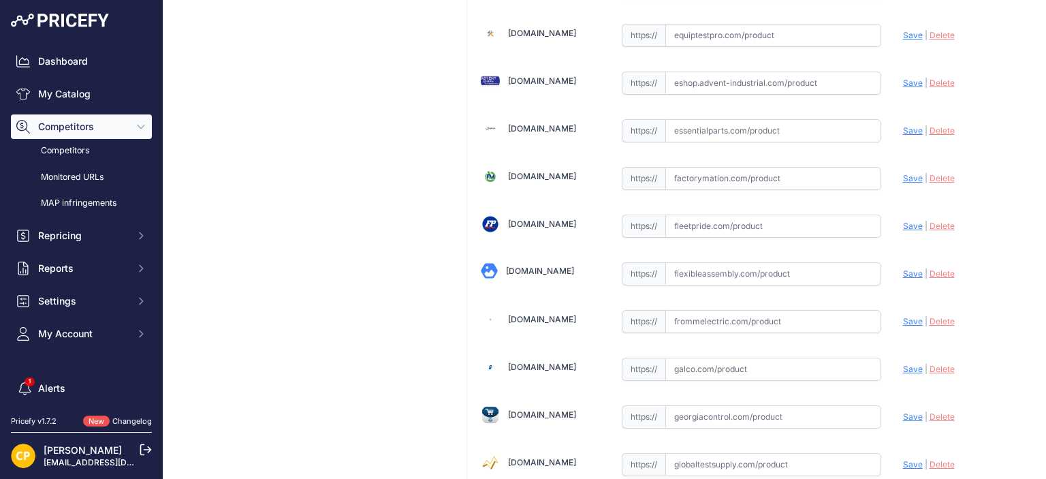
paste input "https://www.galco.com/xt5vu430anff000xxx-abbg.html?utm_brand=ABB%20Control&utm_…"
click at [906, 364] on span "Save" at bounding box center [913, 369] width 20 height 10
type input "https://www.galco.com/xt5vu430anff000xxx-abbg.html?utm_brand=ABB+Control&utm_ca…"
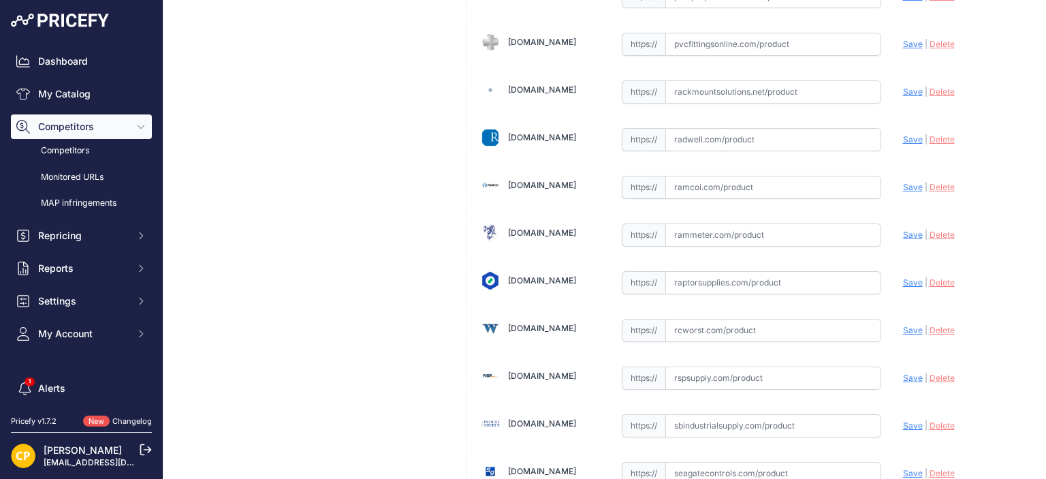
scroll to position [7218, 0]
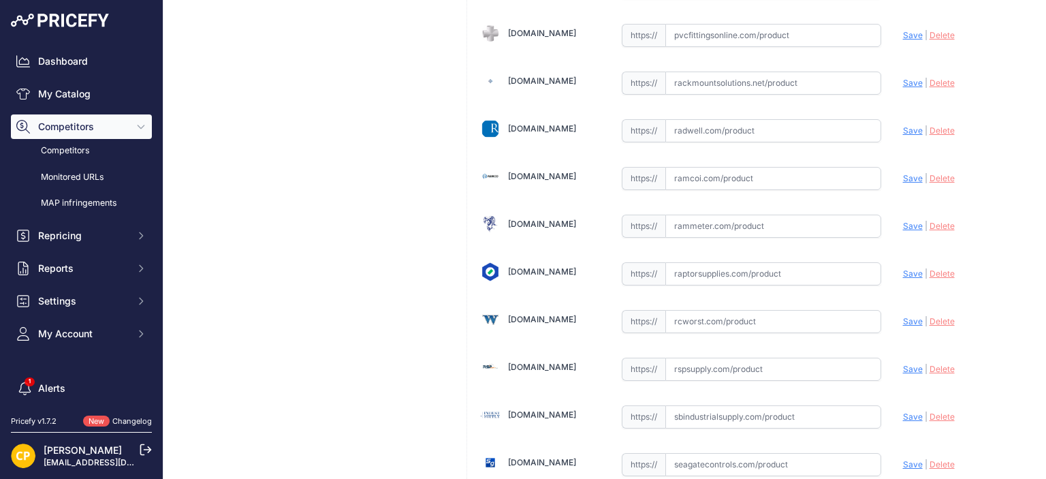
paste input "https://rspsupply.com/p-417027-abb-xt5vu430anff000xxx-xt5-300-amp-4p-600-vac.as…"
click at [908, 364] on span "Save" at bounding box center [913, 369] width 20 height 10
type input "https://rspsupply.com/p-417027-abb-xt5vu430anff000xxx-xt5-300-amp-4p-600-vac.as…"
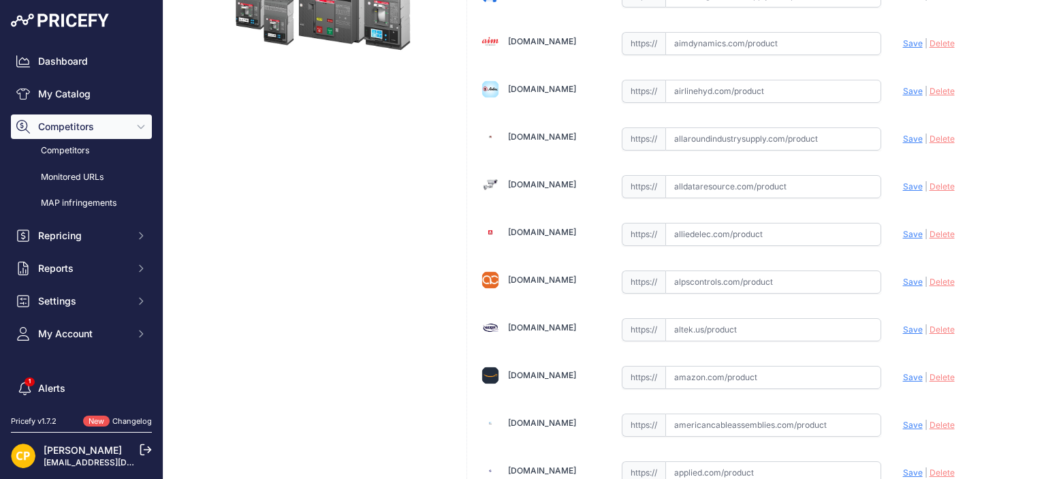
scroll to position [340, 0]
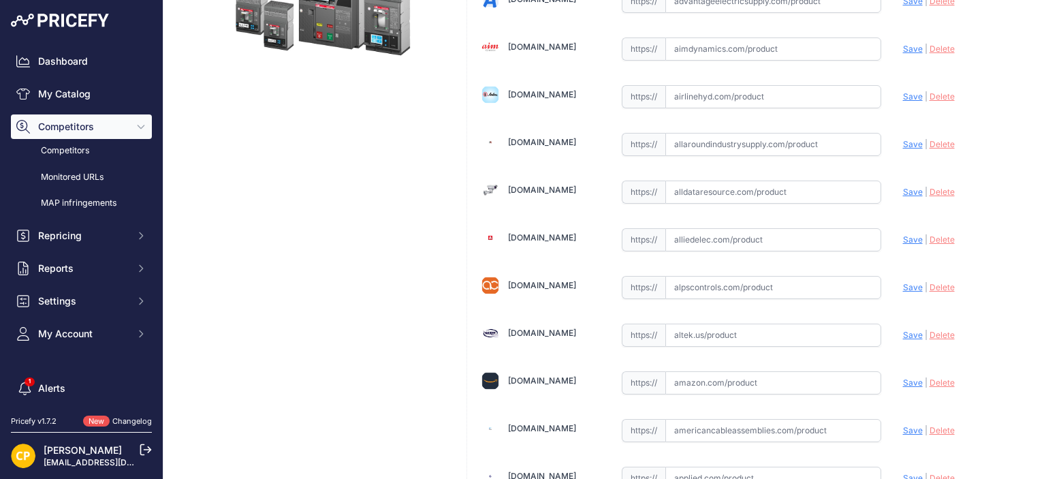
paste input "https://www.alldataresource.com/ABB-XT5VU430ANFF000XXX-Xt5V-400-Breaking-Part-4…"
click at [903, 191] on span "Save" at bounding box center [913, 192] width 20 height 10
type input "https://www.alldataresource.com/ABB-XT5VU430ANFF000XXX-Xt5V-400-Breaking-Part-4…"
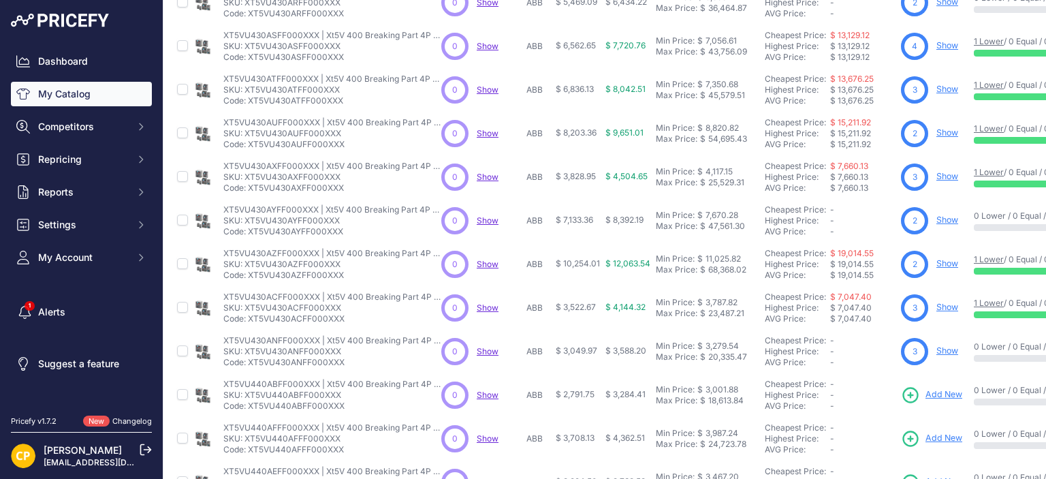
scroll to position [340, 0]
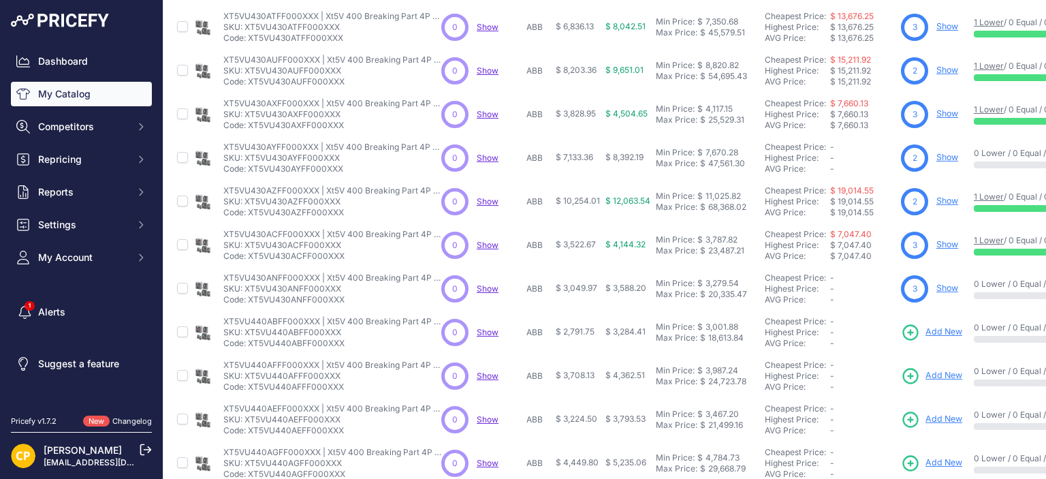
click at [931, 333] on span "Add New" at bounding box center [943, 331] width 37 height 13
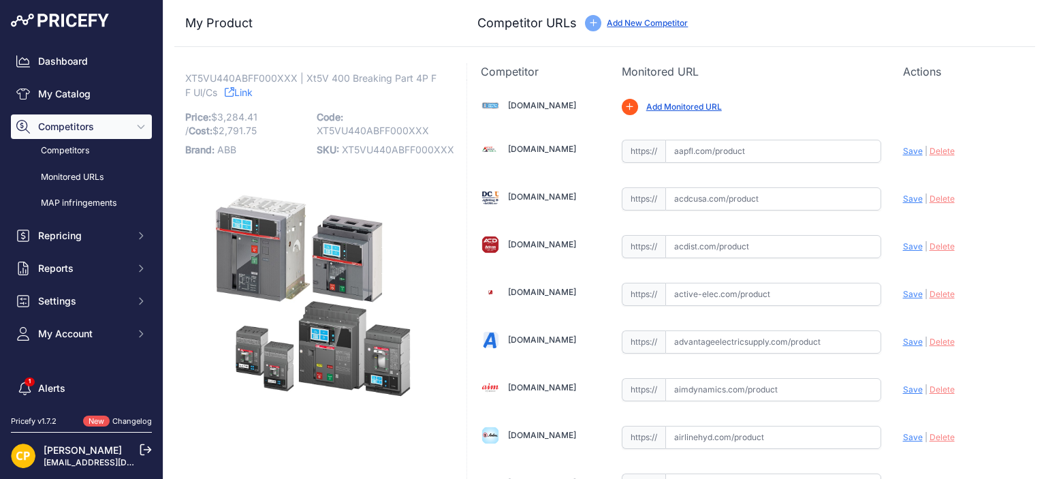
click at [364, 147] on span "XT5VU440ABFF000XXX" at bounding box center [398, 150] width 112 height 12
copy span "XT5VU440ABFF000XXX"
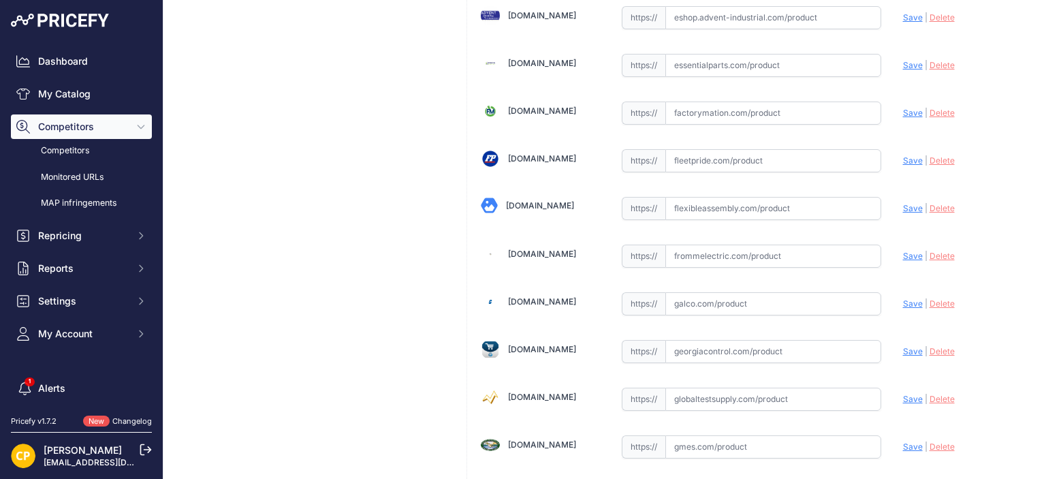
scroll to position [2996, 0]
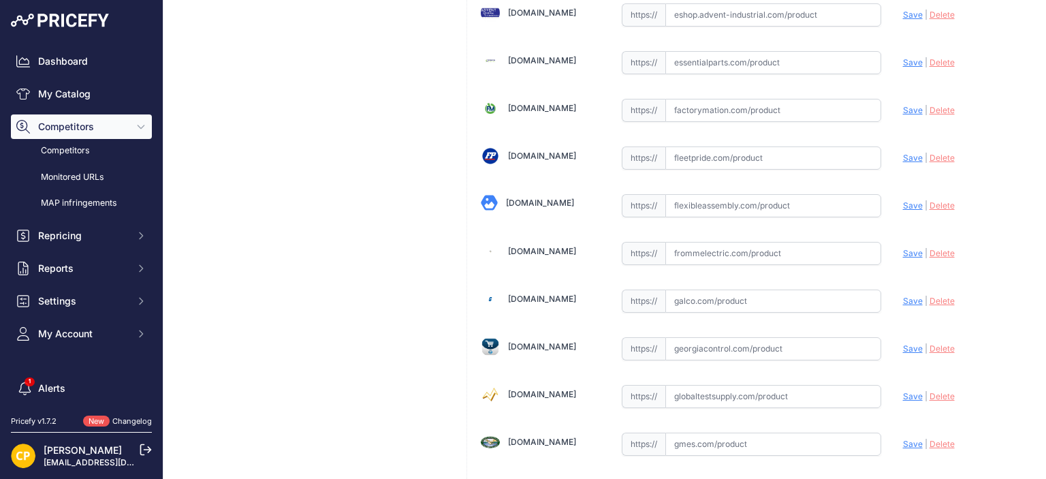
paste input "https://www.galco.com/xt5vu440abff000xxx-abbg.html?srsltid=AfmBOope_2alBJoxv15J…"
click at [903, 296] on span "Save" at bounding box center [913, 301] width 20 height 10
type input "https://www.galco.com/xt5vu440abff000xxx-abbg.html?prirule_jdsnikfkfjsd=1137"
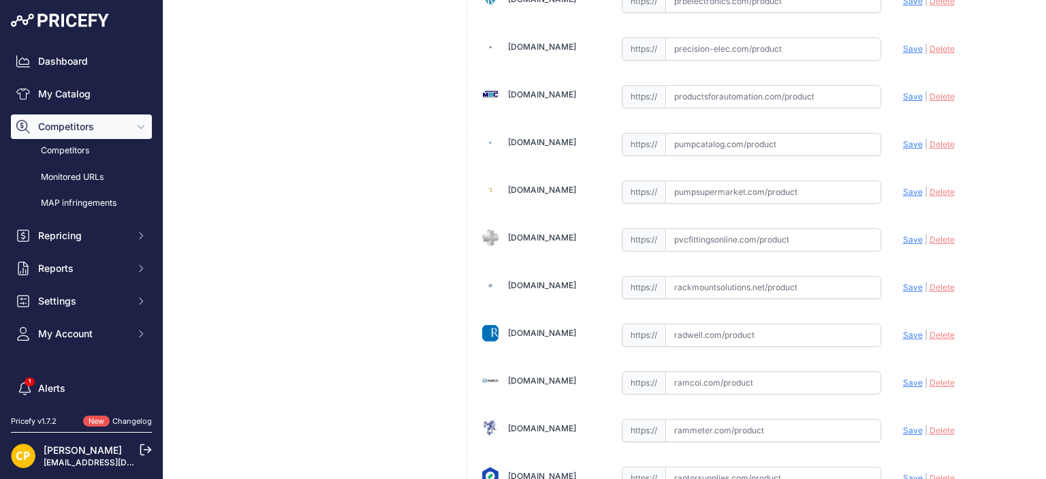
scroll to position [7286, 0]
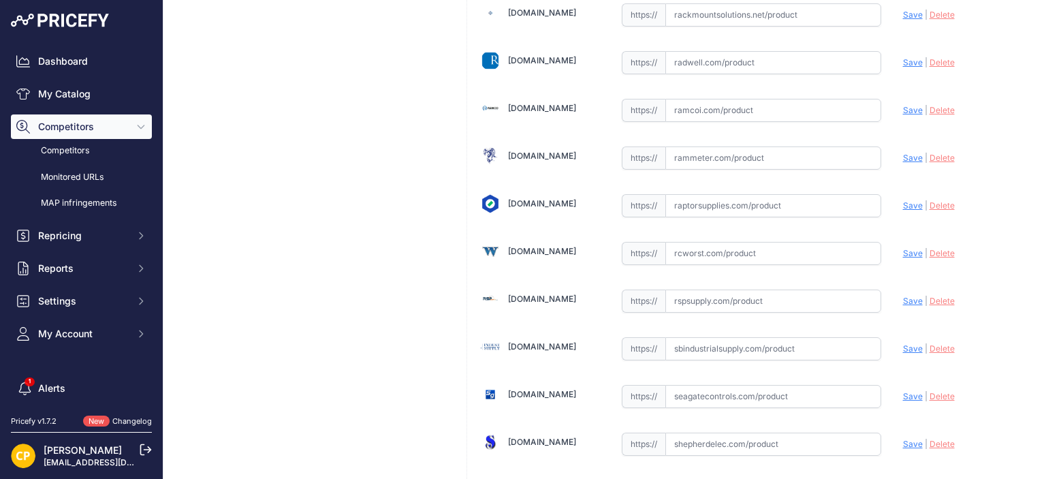
paste input "https://rspsupply.com/p-417029-abb-xt5vu440abff000xxx-xt5-400-amp-4p-600-vac.as…"
click at [903, 296] on span "Save" at bounding box center [913, 301] width 20 height 10
type input "https://rspsupply.com/p-417029-abb-xt5vu440abff000xxx-xt5-400-amp-4p-600-vac.as…"
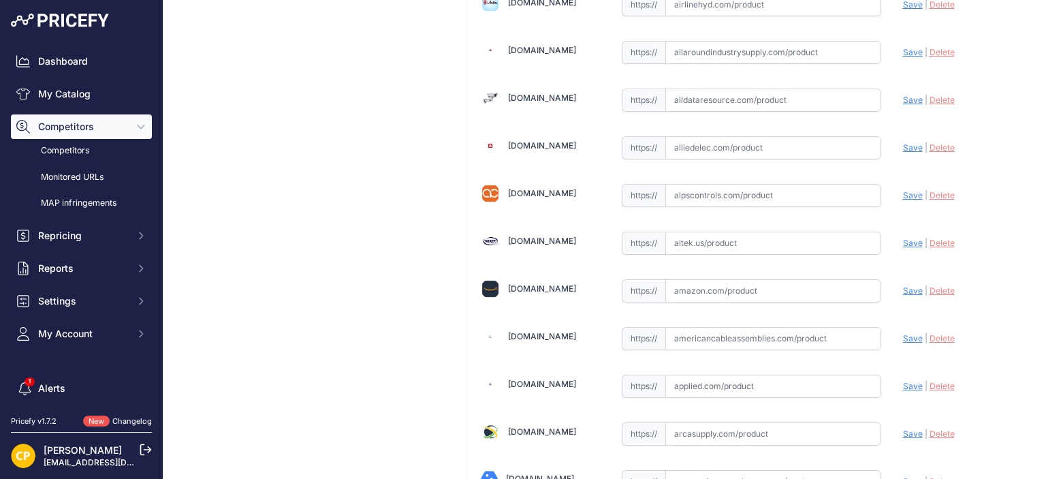
scroll to position [409, 0]
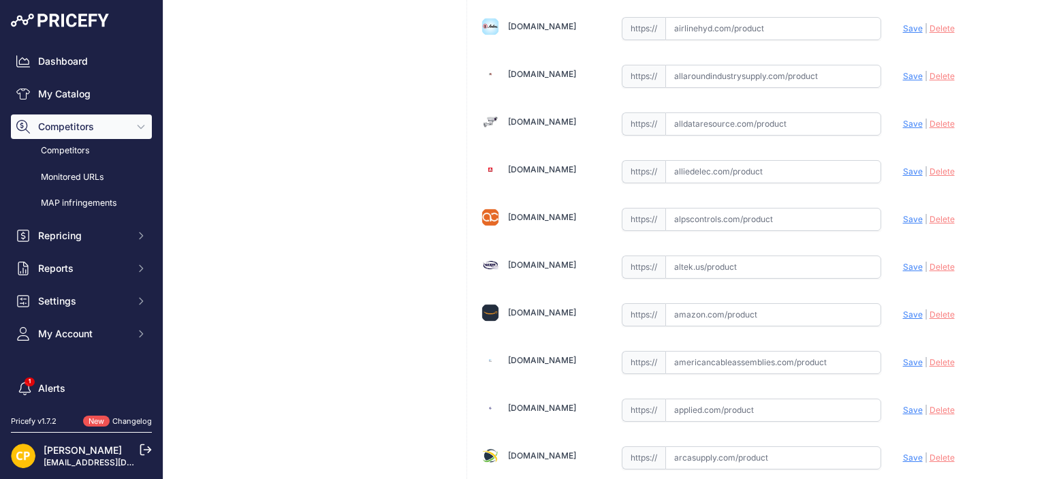
paste input "https://www.alldataresource.com/ABB-XT5VU440ABFF000XXX-Xt5V-400-Breaking-Part-4…"
click at [907, 118] on span "Save" at bounding box center [913, 123] width 20 height 10
type input "https://www.alldataresource.com/ABB-XT5VU440ABFF000XXX-Xt5V-400-Breaking-Part-4…"
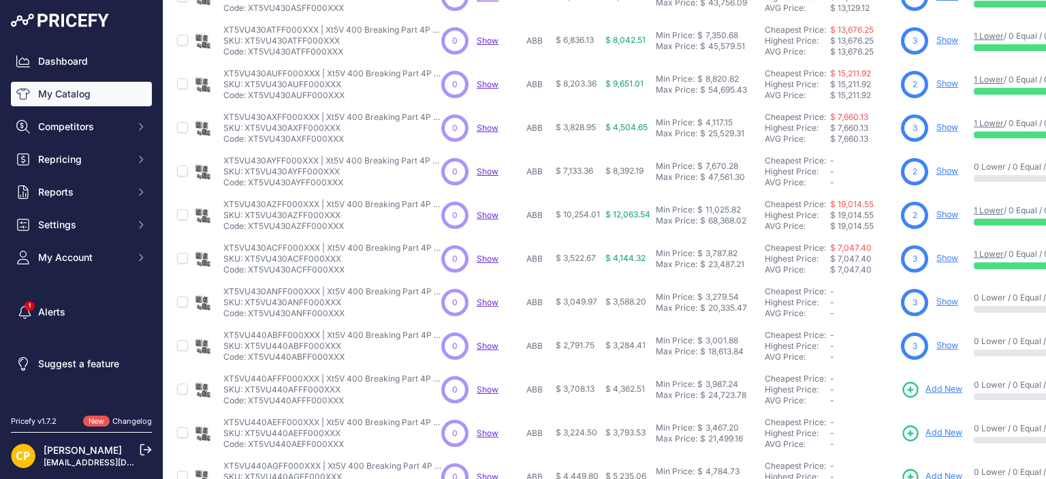
scroll to position [411, 0]
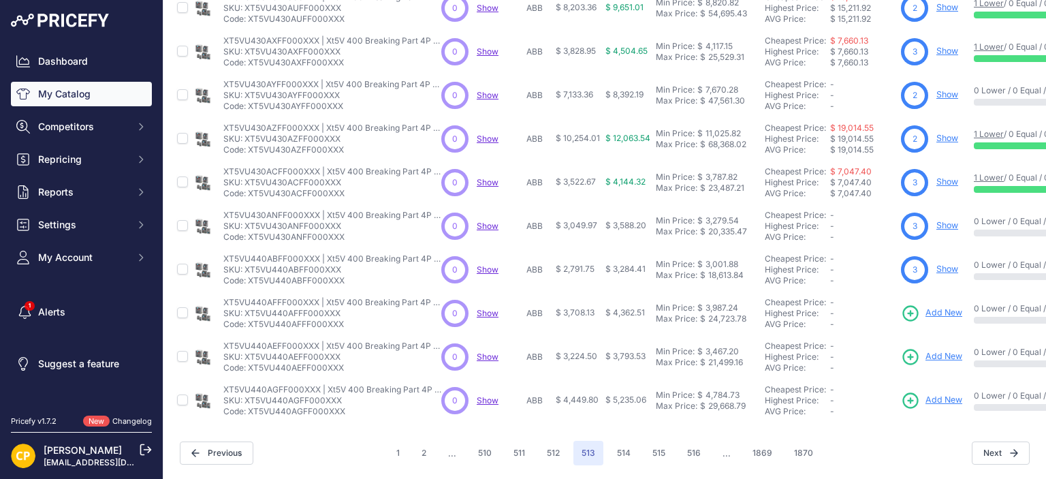
click at [946, 306] on span "Add New" at bounding box center [943, 312] width 37 height 13
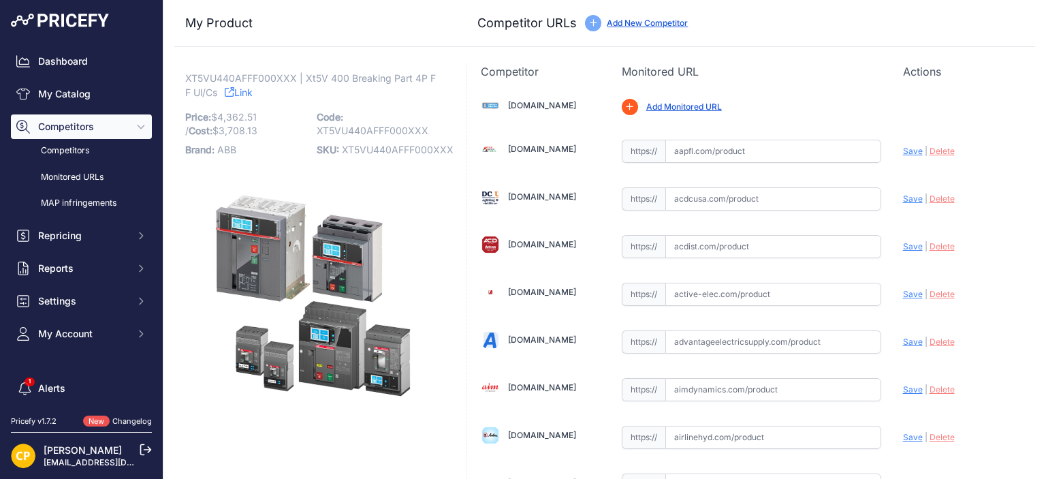
click at [391, 151] on span "XT5VU440AFFF000XXX" at bounding box center [398, 150] width 112 height 12
copy span "XT5VU440AFFF000XXX"
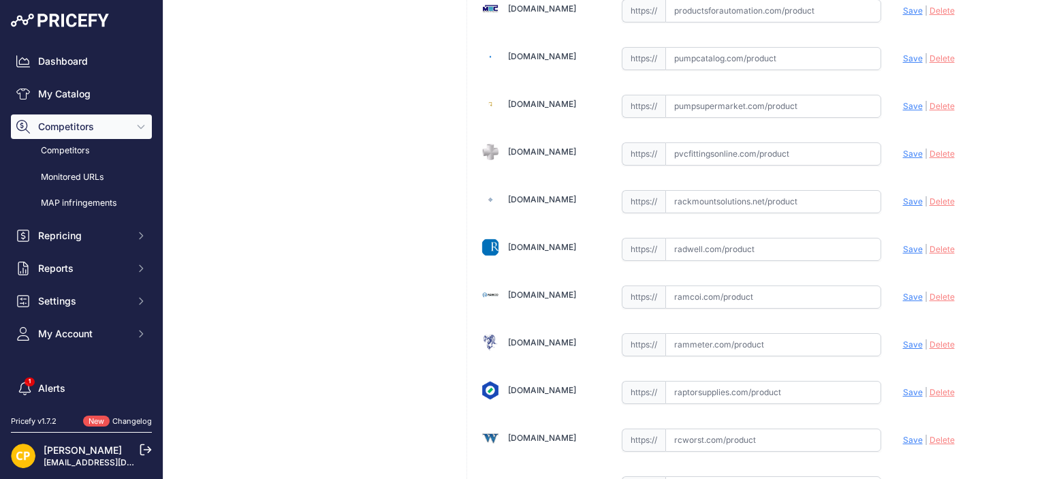
scroll to position [7303, 0]
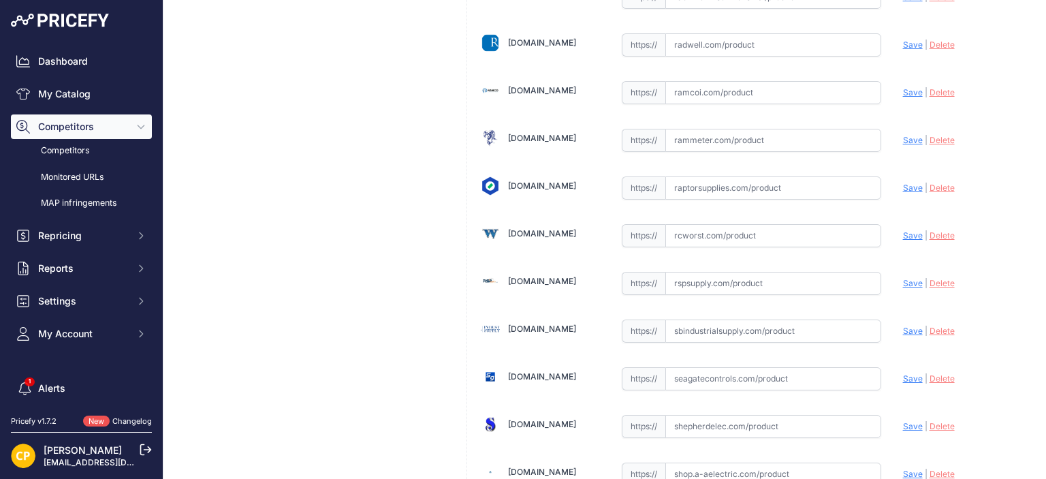
paste input "[URL][DOMAIN_NAME]"
click at [904, 278] on span "Save" at bounding box center [913, 283] width 20 height 10
type input "https://rspsupply.com/p-417099-abb-xt5vu440afff000xxx-xt5-400-amp-4p-600-vac.as…"
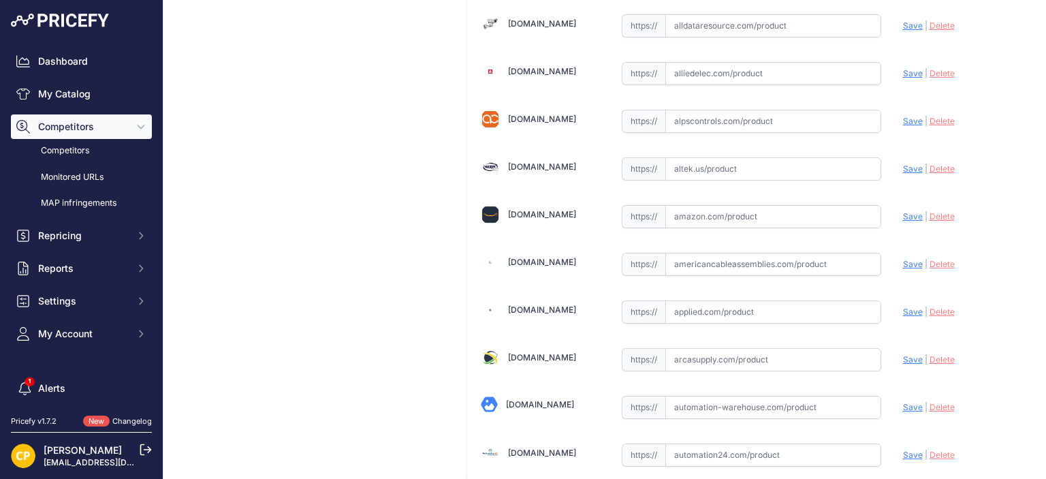
scroll to position [426, 0]
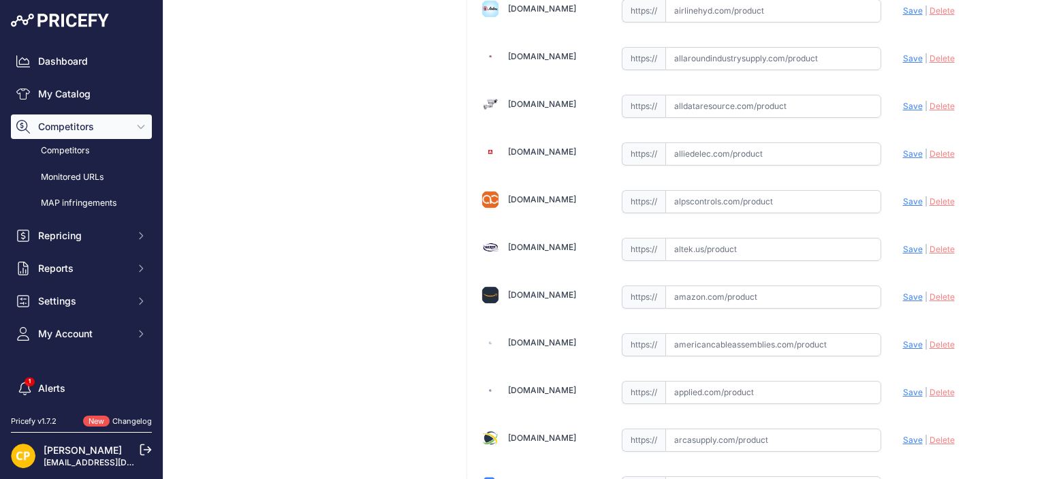
paste input "https://www.alldataresource.com/ABB-XT5VU440AFFF000XXX-Xt5V-400-Breaking-Part-4…"
click at [903, 101] on span "Save" at bounding box center [913, 106] width 20 height 10
type input "https://www.alldataresource.com/ABB-XT5VU440AFFF000XXX-Xt5V-400-Breaking-Part-4…"
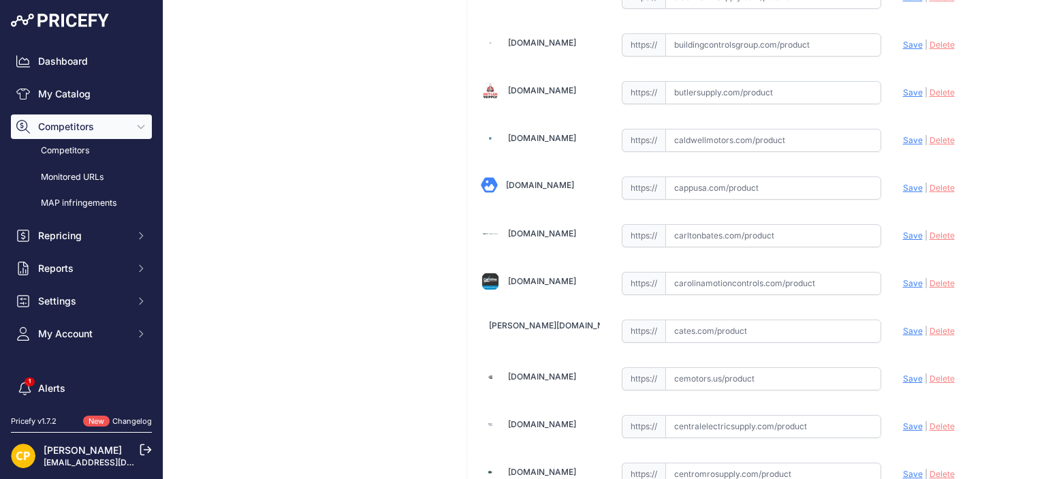
scroll to position [1380, 0]
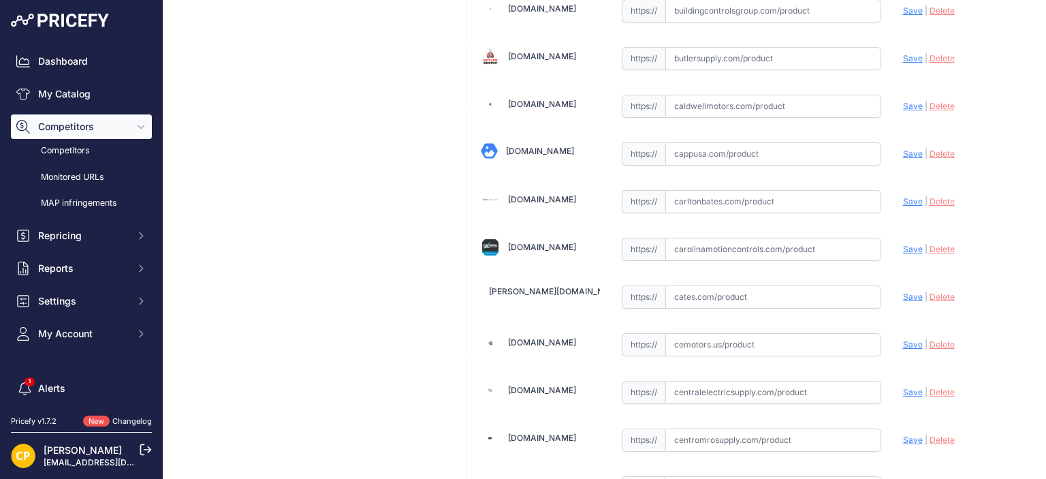
paste input "https://carolinamotioncontrols.com/buy/abb-electrification/XT5VU440AFFF000XXX/"
click at [903, 244] on span "Save" at bounding box center [913, 249] width 20 height 10
type input "https://carolinamotioncontrols.com/buy/abb-electrification/XT5VU440AFFF000XXX/?…"
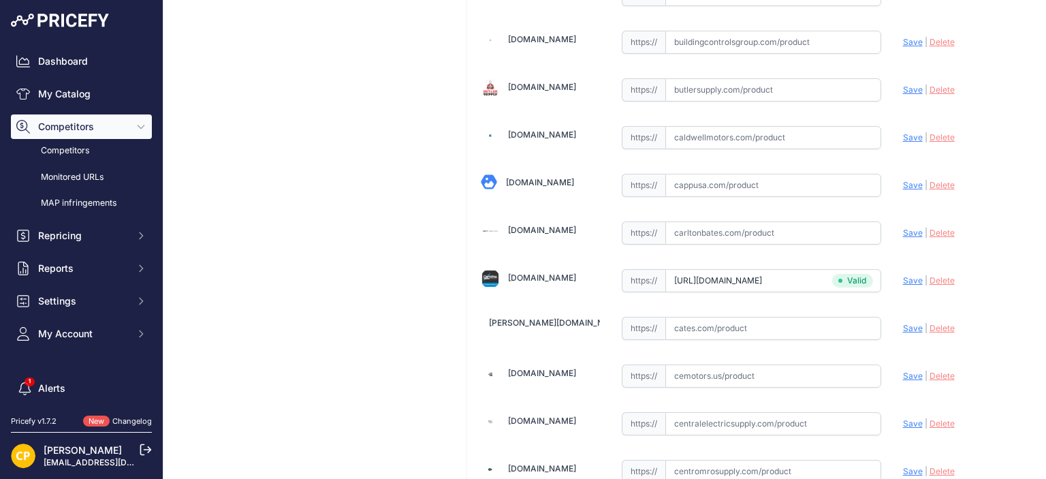
scroll to position [1380, 0]
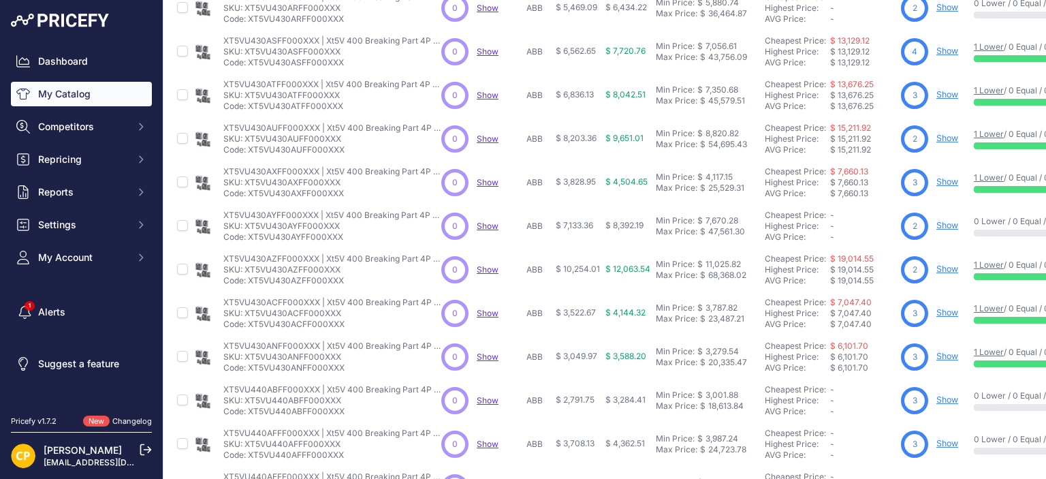
scroll to position [411, 0]
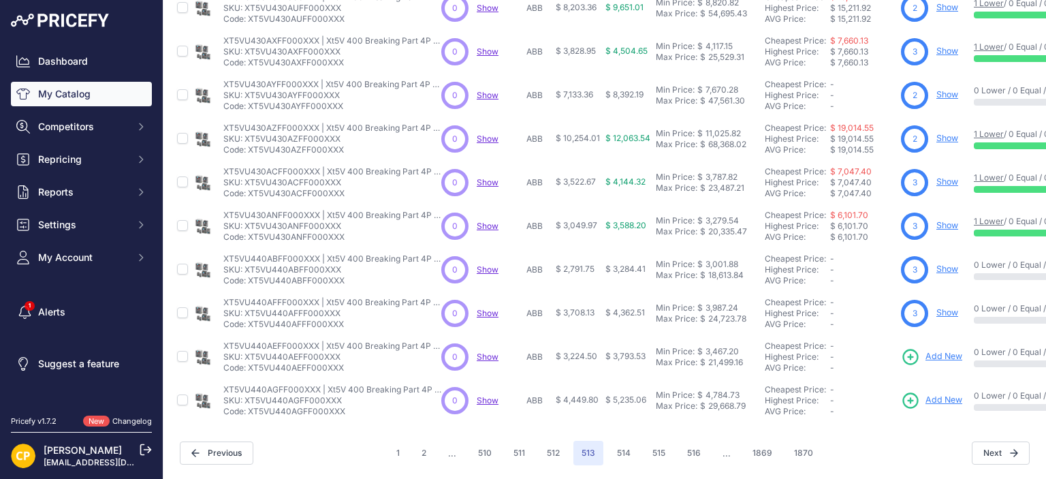
click at [934, 350] on span "Add New" at bounding box center [943, 356] width 37 height 13
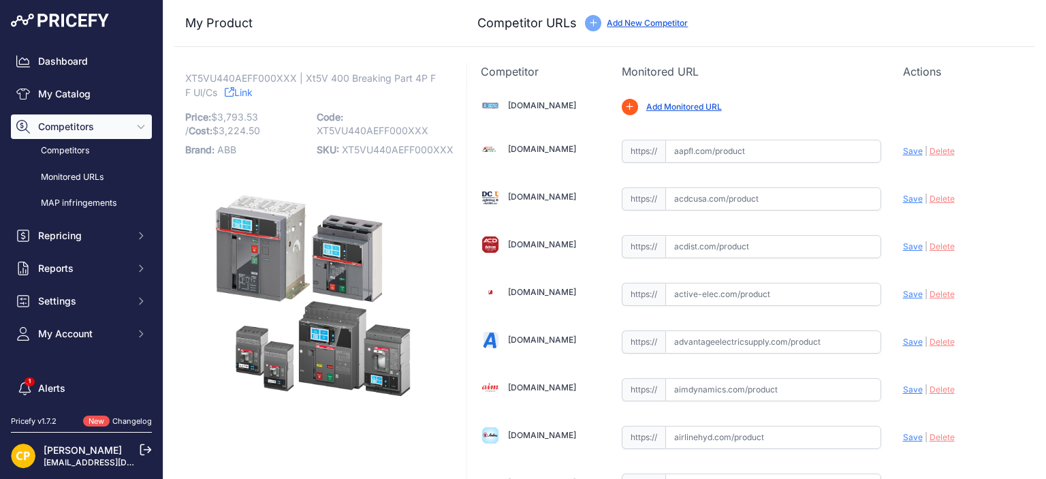
click at [389, 149] on span "XT5VU440AEFF000XXX" at bounding box center [398, 150] width 112 height 12
copy span "XT5VU440AEFF000XXX"
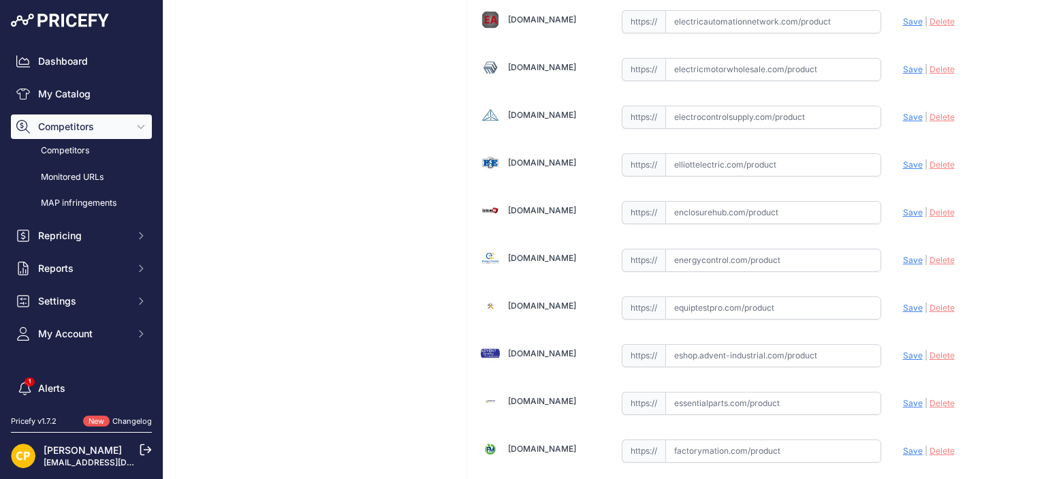
scroll to position [2928, 0]
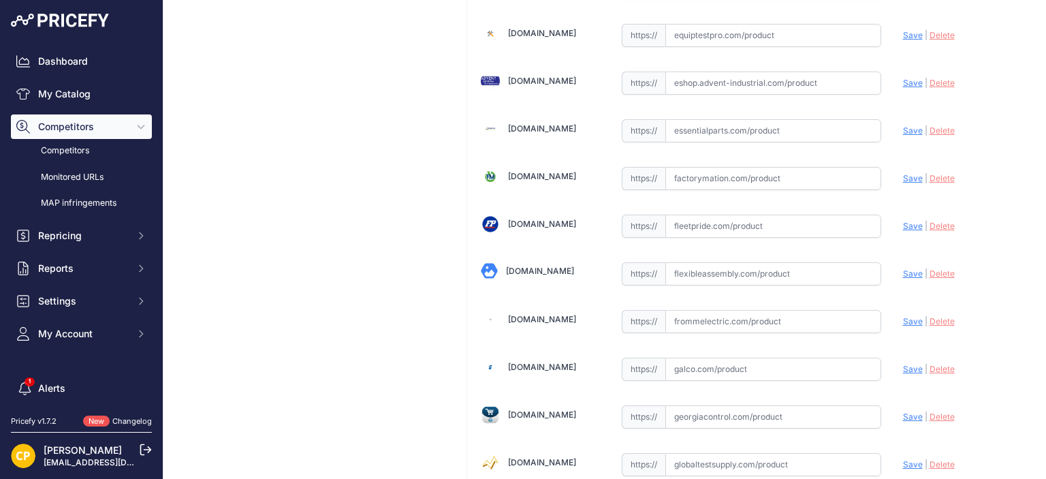
paste input "https://www.galco.com/xt5vu440aeff000xxx-abbg.html?queryID=8f5e77f197e416793cf9…"
click at [904, 364] on span "Save" at bounding box center [913, 369] width 20 height 10
type input "https://www.galco.com/xt5vu440aeff000xxx-abbg.html?queryID=8f5e77f197e416793cf9…"
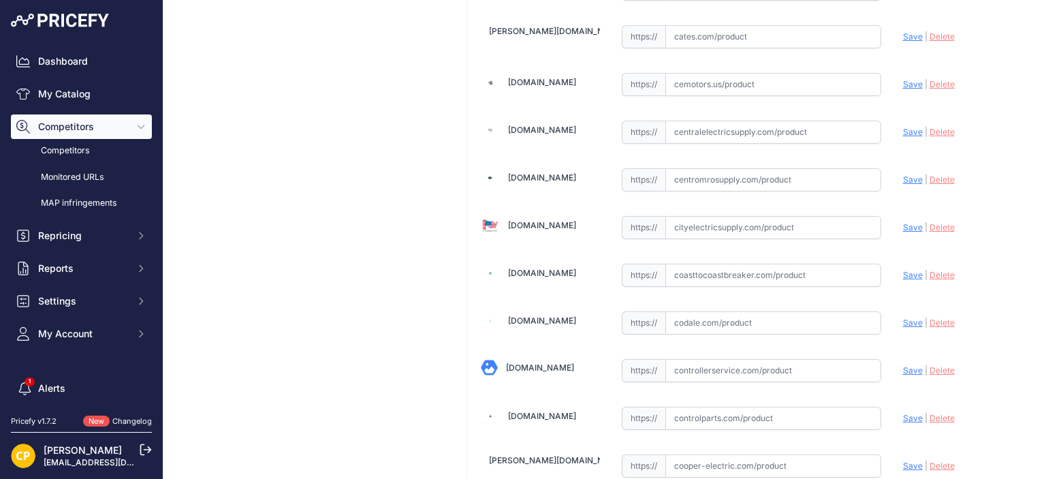
scroll to position [1566, 0]
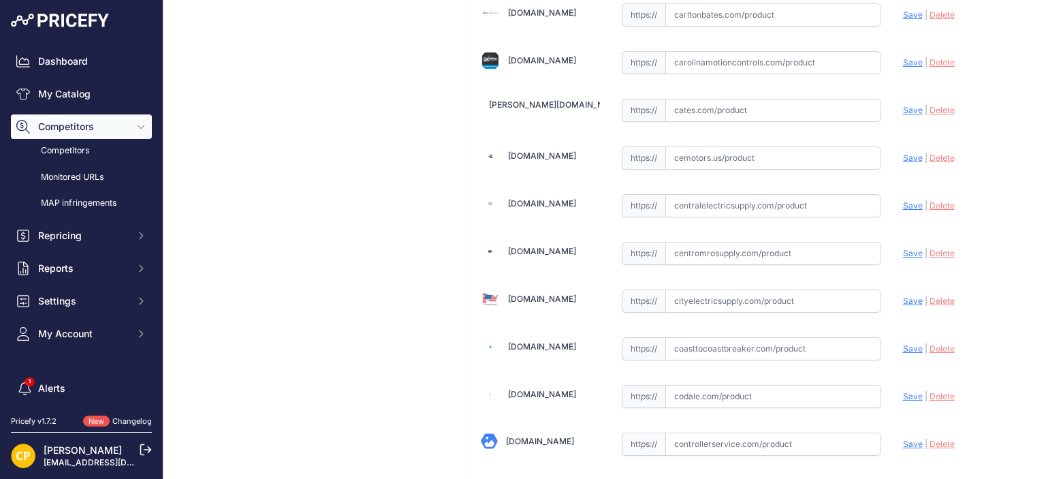
paste input "https://carolinamotioncontrols.com/buy/abb-electrification/XT5VU440AEFF000XXX/"
click at [903, 57] on span "Save" at bounding box center [913, 62] width 20 height 10
type input "https://carolinamotioncontrols.com/buy/abb-electrification/XT5VU440AEFF000XXX/?…"
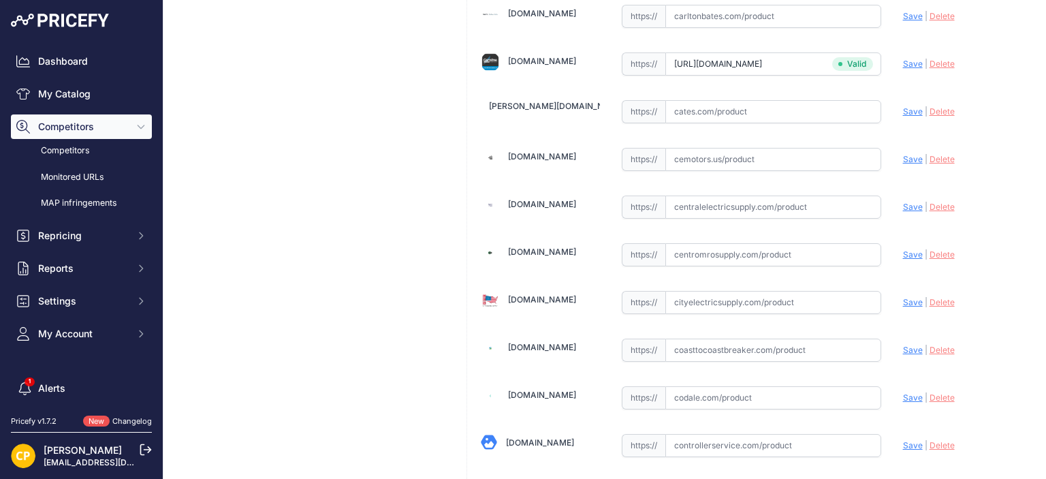
scroll to position [1566, 0]
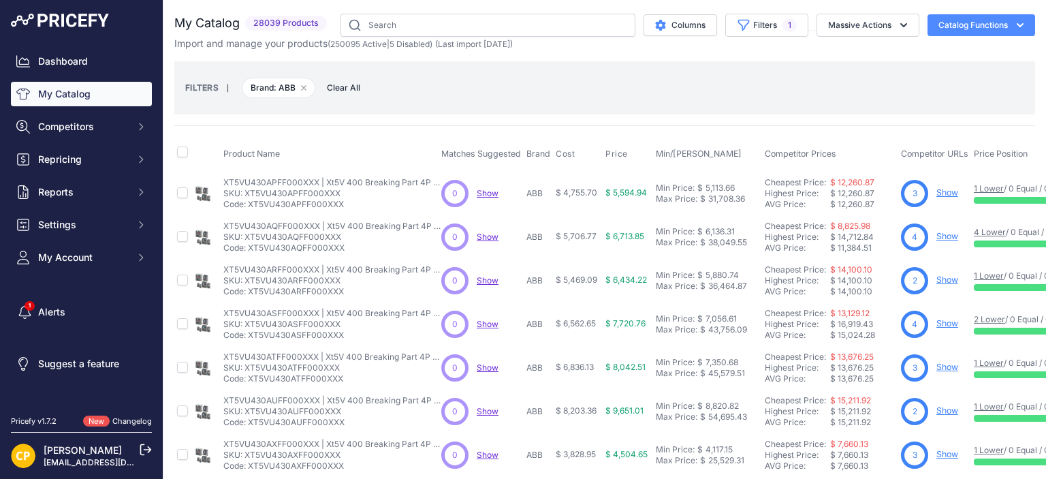
scroll to position [411, 0]
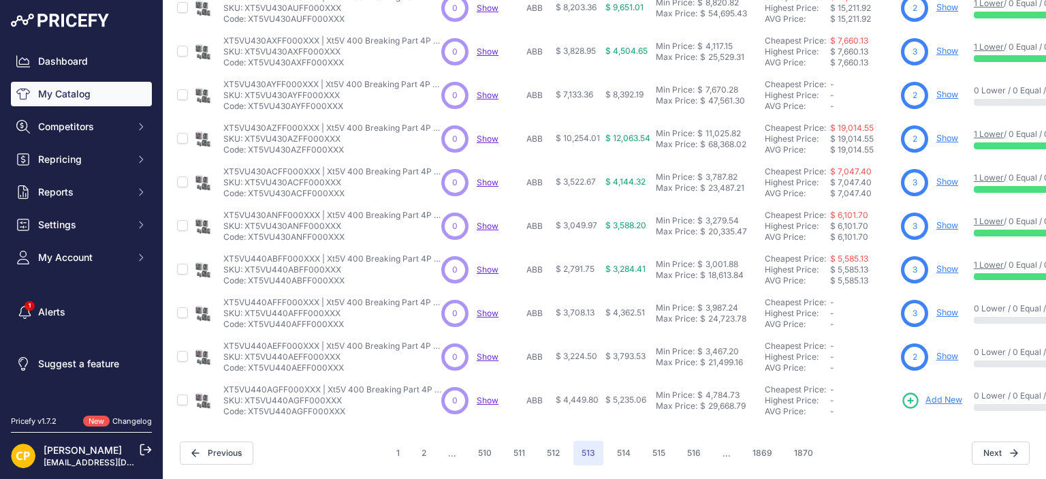
click at [942, 394] on span "Add New" at bounding box center [943, 400] width 37 height 13
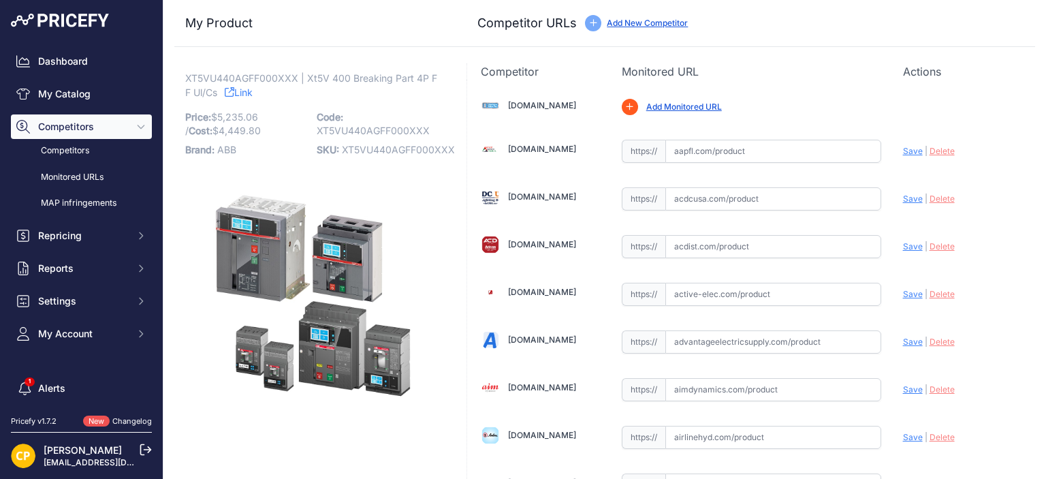
click at [387, 149] on span "XT5VU440AGFF000XXX" at bounding box center [398, 150] width 113 height 12
copy span "XT5VU440AGFF000XXX"
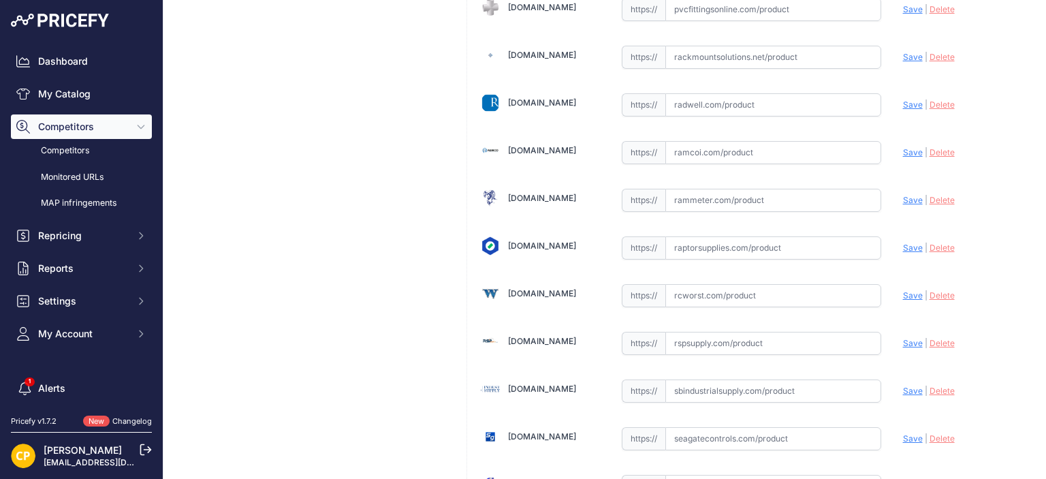
scroll to position [7371, 0]
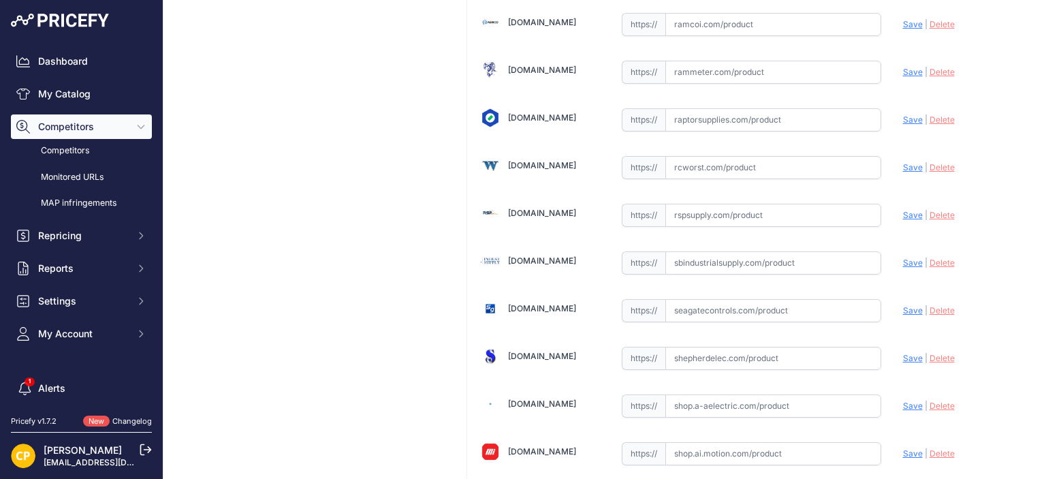
paste input "https://rspsupply.com/p-417282-abb-xt5vu440agff000xxx-xt5-400-amp-4p-600-vac.as…"
click at [903, 210] on span "Save" at bounding box center [913, 215] width 20 height 10
type input "https://rspsupply.com/p-417282-abb-xt5vu440agff000xxx-xt5-400-amp-4p-600-vac.as…"
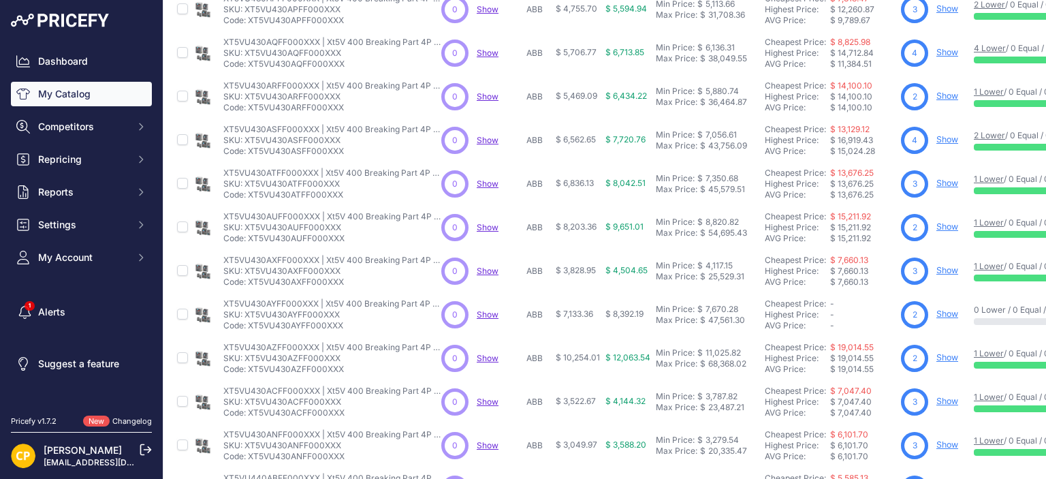
scroll to position [411, 0]
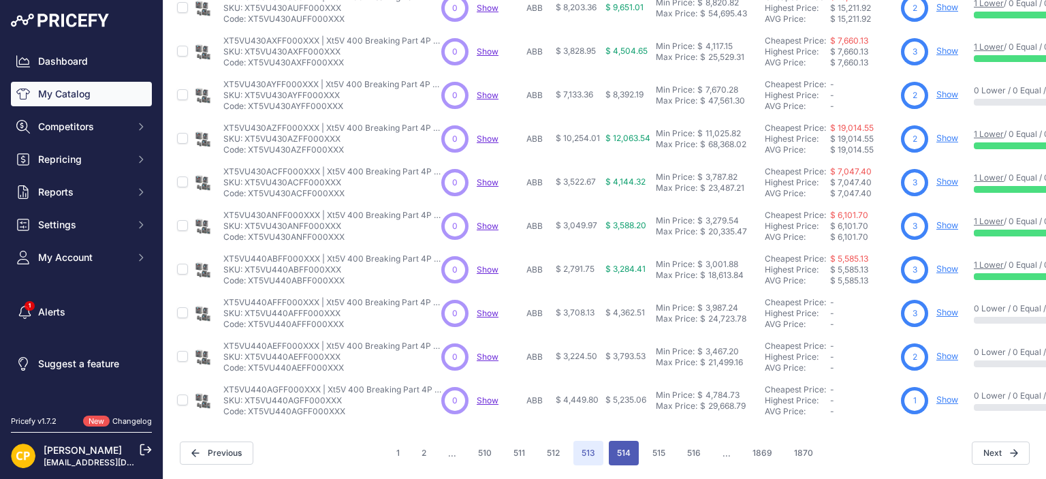
click at [631, 441] on button "514" at bounding box center [624, 453] width 30 height 25
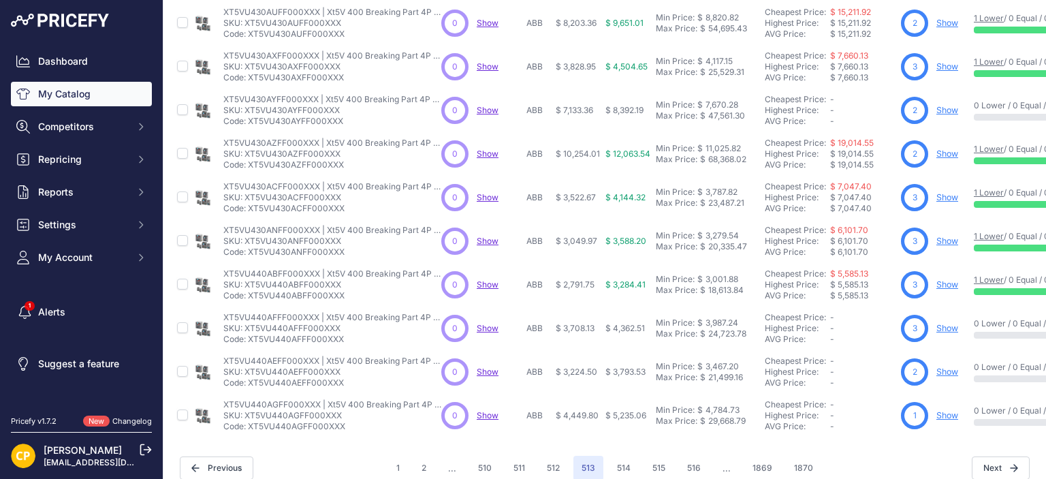
scroll to position [435, 0]
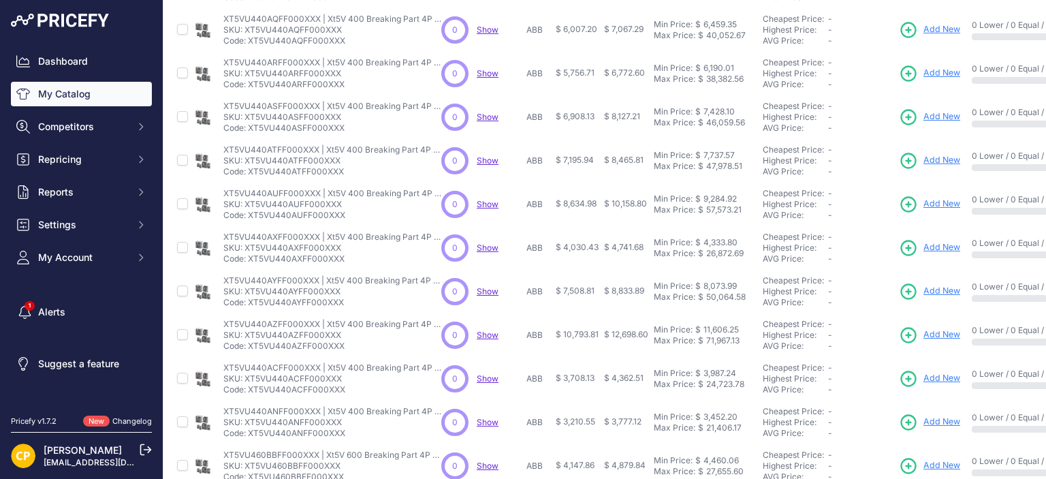
scroll to position [71, 0]
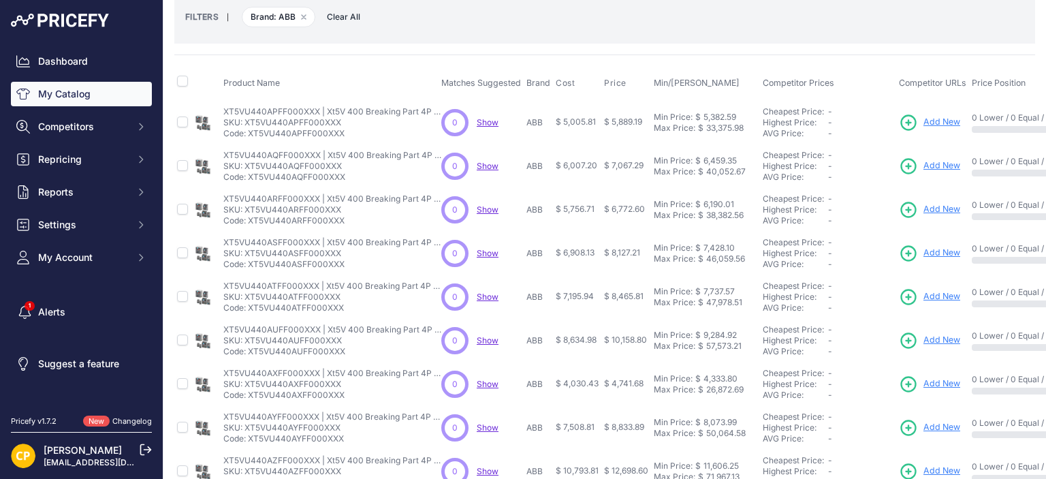
click at [934, 116] on span "Add New" at bounding box center [941, 122] width 37 height 13
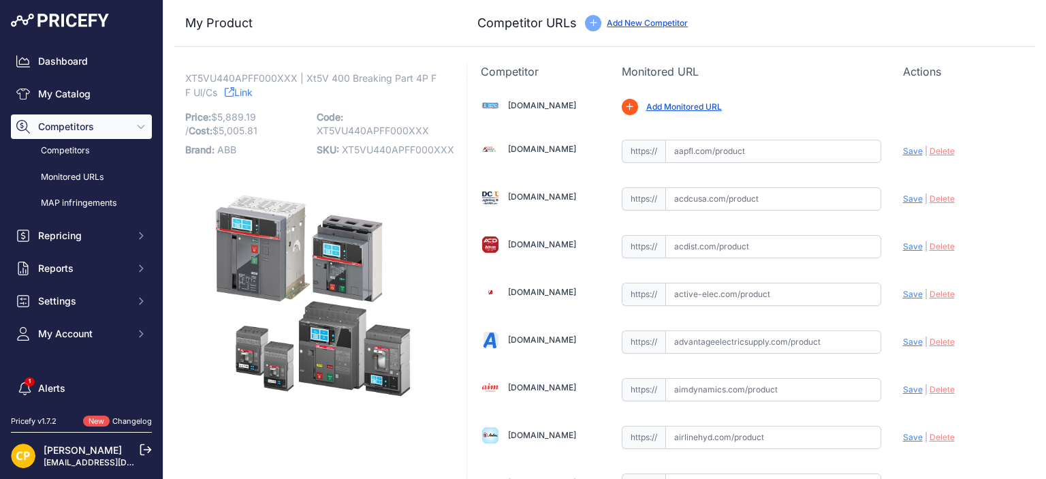
click at [395, 151] on span "XT5VU440APFF000XXX" at bounding box center [398, 150] width 112 height 12
copy span "XT5VU440APFF000XXX"
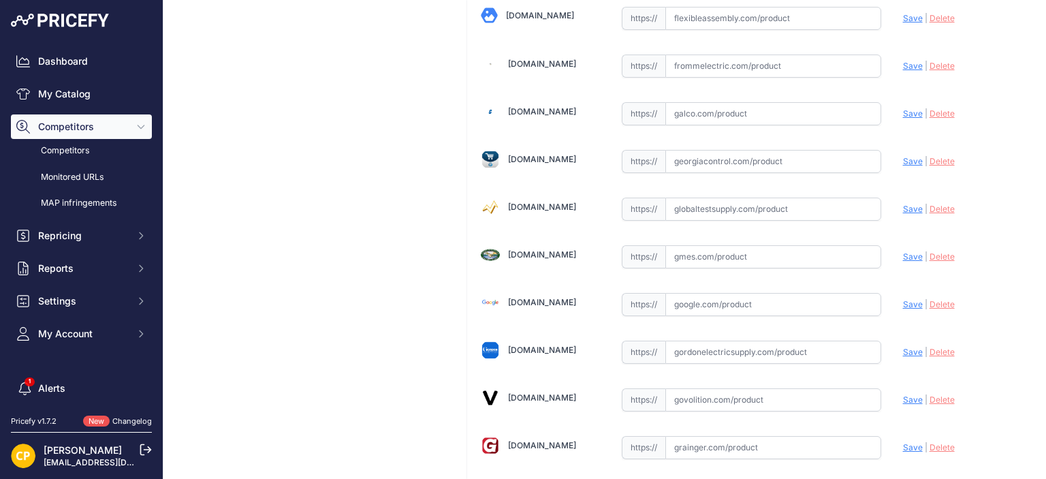
scroll to position [3268, 0]
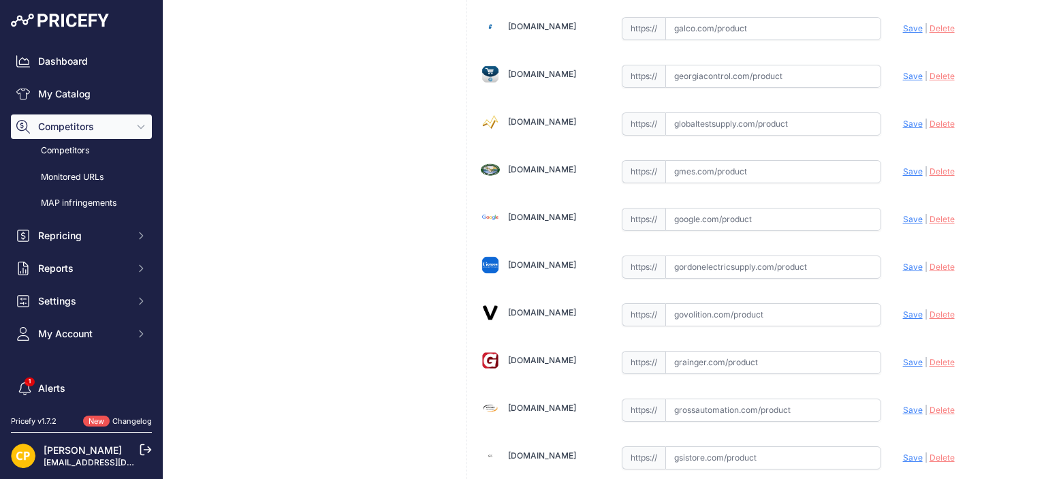
paste input "https://www.galco.com/xt5vu440apff000xxx-abbg.html?utm_brand=ABB%20Control&utm_…"
click at [903, 23] on span "Save" at bounding box center [913, 28] width 20 height 10
type input "https://www.galco.com/xt5vu440apff000xxx-abbg.html?utm_brand=ABB+Control&utm_ca…"
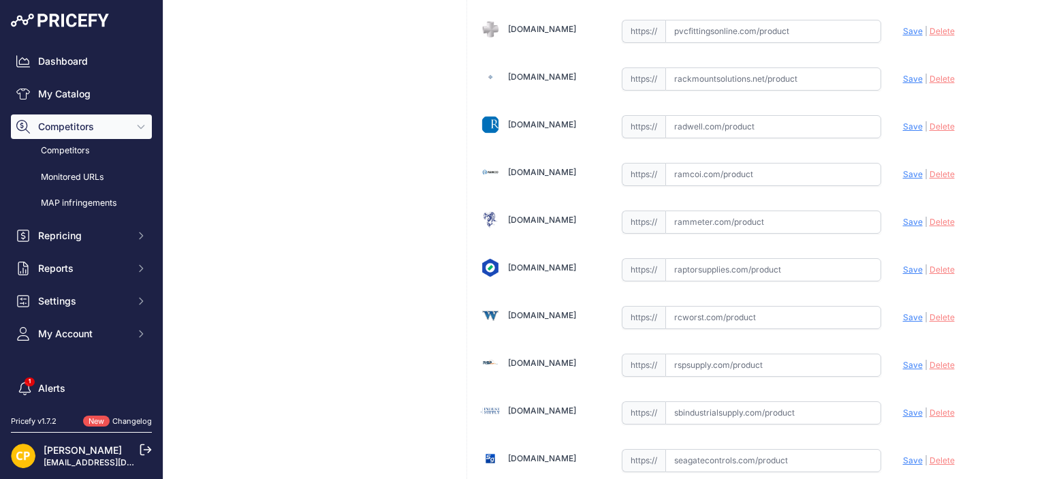
scroll to position [7286, 0]
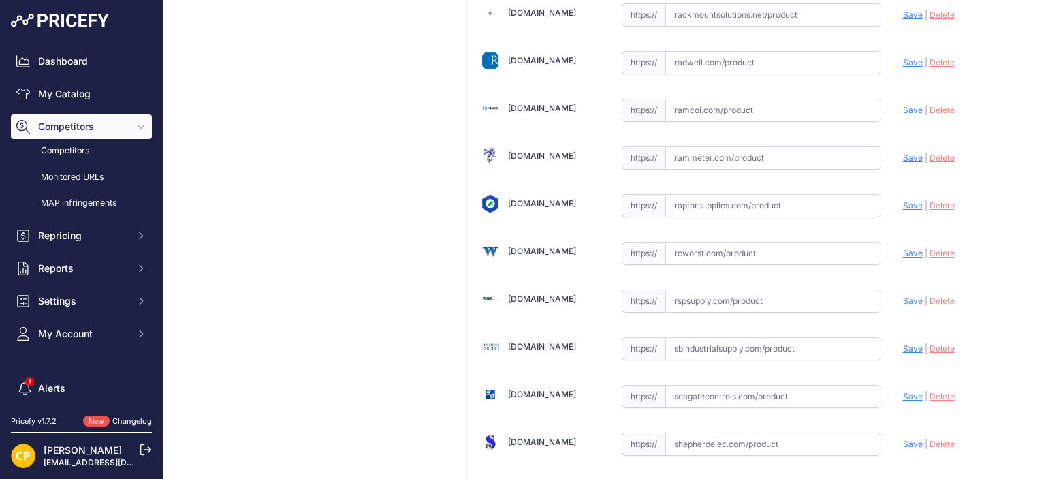
paste input "https://rspsupply.com/p-417450-abb-xt5vu440apff000xxx-xt5-400-amp-4p-600-vac.as…"
click at [903, 296] on span "Save" at bounding box center [913, 301] width 20 height 10
type input "https://rspsupply.com/p-417450-abb-xt5vu440apff000xxx-xt5-400-amp-4p-600-vac.as…"
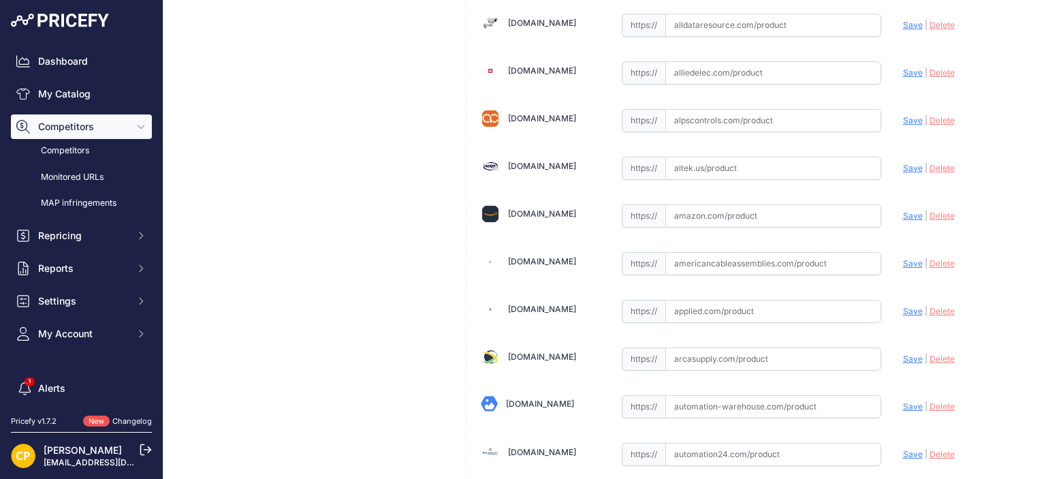
scroll to position [505, 0]
paste input "https://www.alldataresource.com/ABB-XT5VU440APFF000XXX-Xt5V-400-Breaking-Part-4…"
click at [903, 27] on span "Save" at bounding box center [913, 27] width 20 height 10
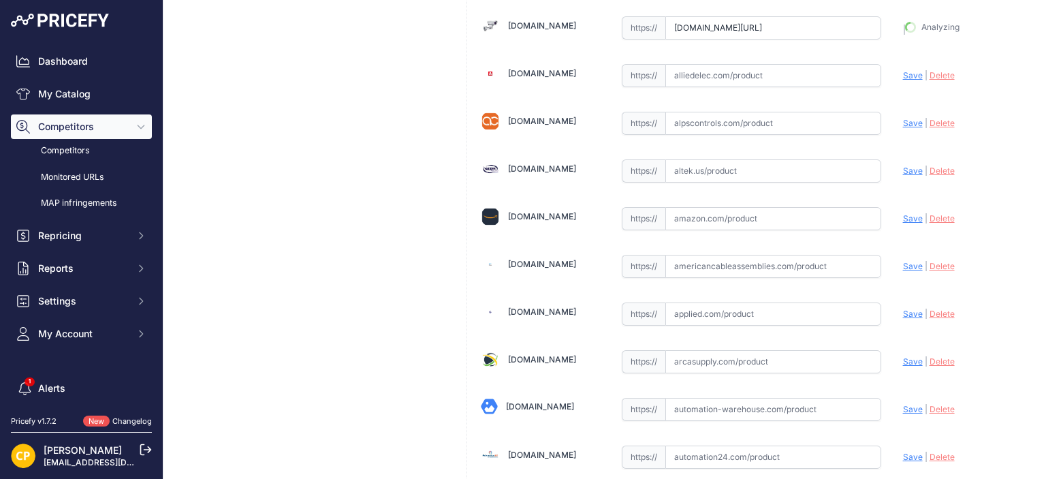
type input "https://www.alldataresource.com/ABB-XT5VU440APFF000XXX-Xt5V-400-Breaking-Part-4…"
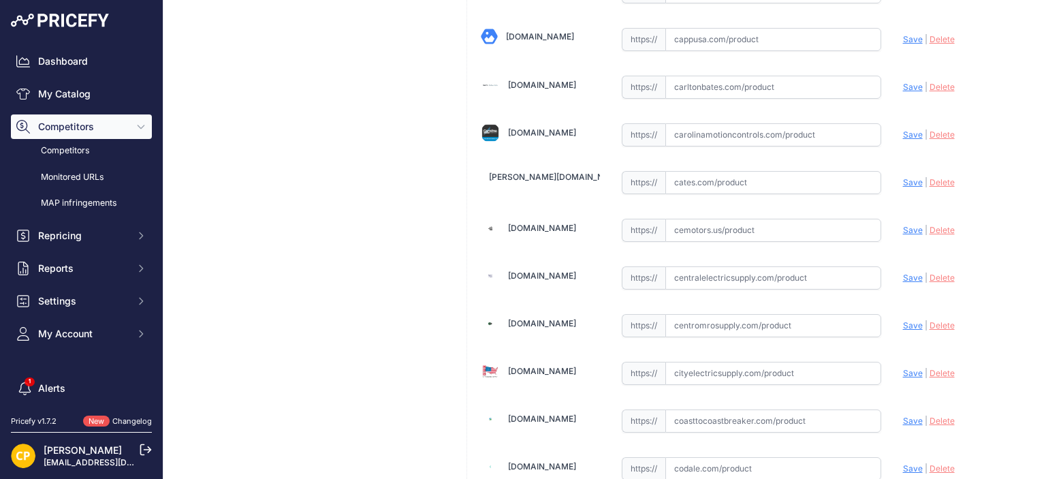
scroll to position [1526, 0]
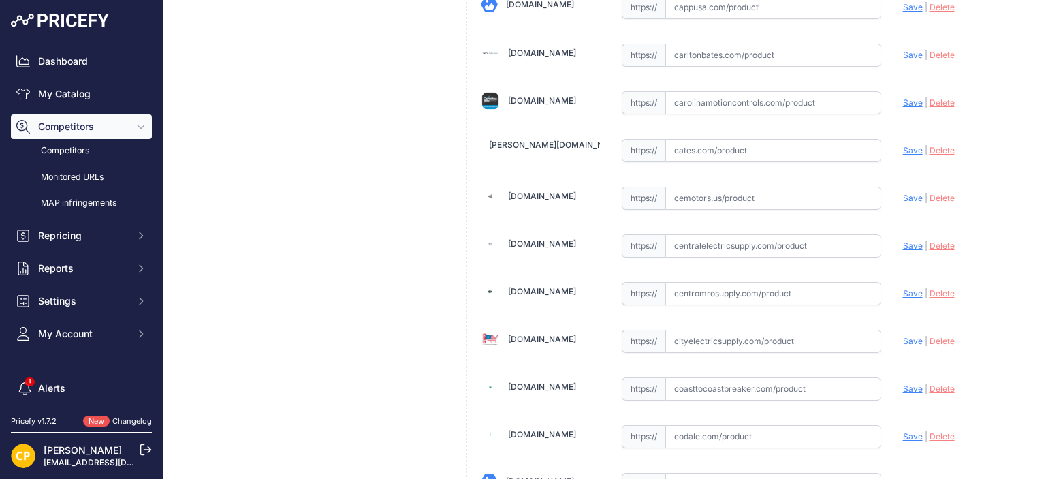
paste input "https://www.centromrosupply.com/product/abb-XT5VU440APFF000XXX?srsltid=AfmBOooZ…"
click at [903, 288] on span "Save" at bounding box center [913, 293] width 20 height 10
type input "https://www.centromrosupply.com/product/abb-XT5VU440APFF000XXX?prirule_jdsnikfk…"
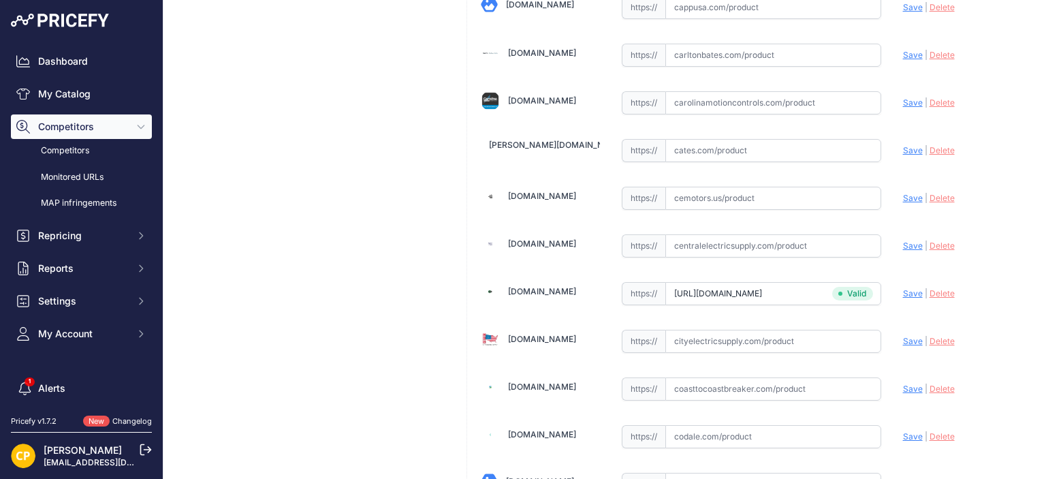
paste input "https://carolinamotioncontrols.com/buy/abb-electrification/XT5VU440APFF000XXX/"
drag, startPoint x: 901, startPoint y: 96, endPoint x: 855, endPoint y: 96, distance: 45.6
click at [903, 97] on span "Save" at bounding box center [913, 102] width 20 height 10
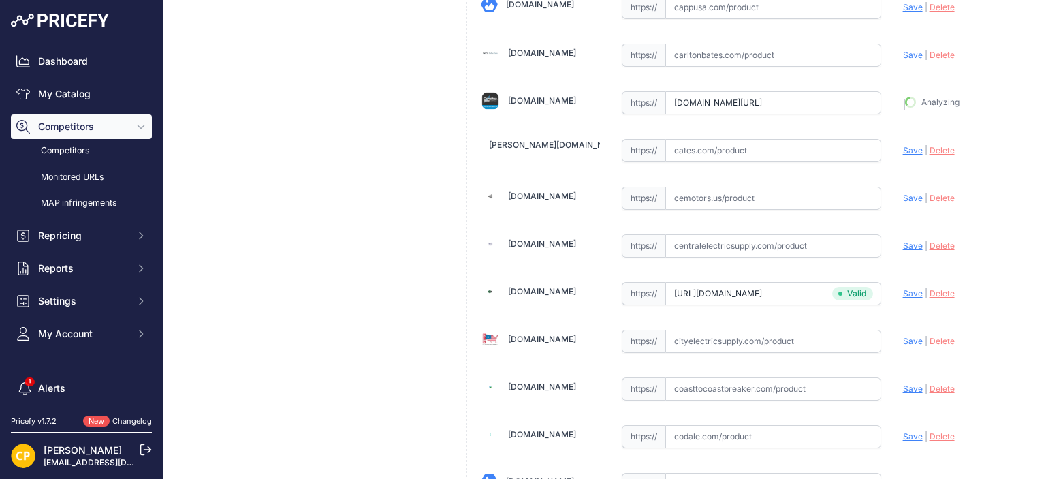
type input "https://carolinamotioncontrols.com/buy/abb-electrification/XT5VU440APFF000XXX/?…"
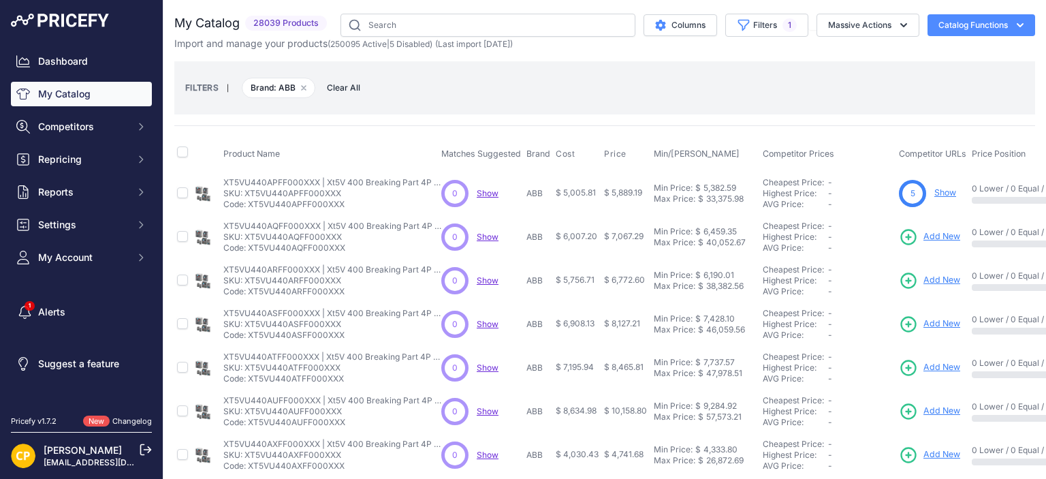
click at [934, 238] on span "Add New" at bounding box center [941, 236] width 37 height 13
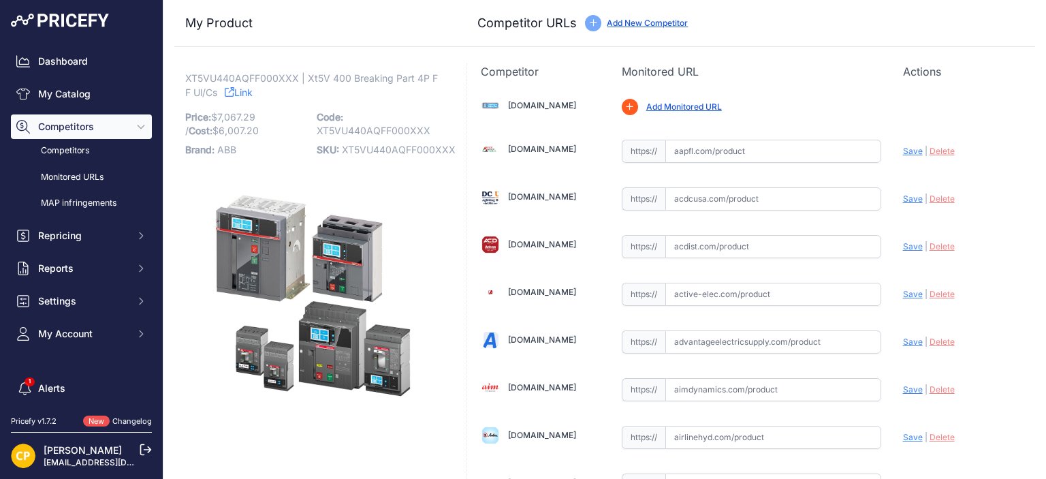
click at [401, 148] on span "XT5VU440AQFF000XXX" at bounding box center [399, 150] width 114 height 12
copy span "XT5VU440AQFF000XXX"
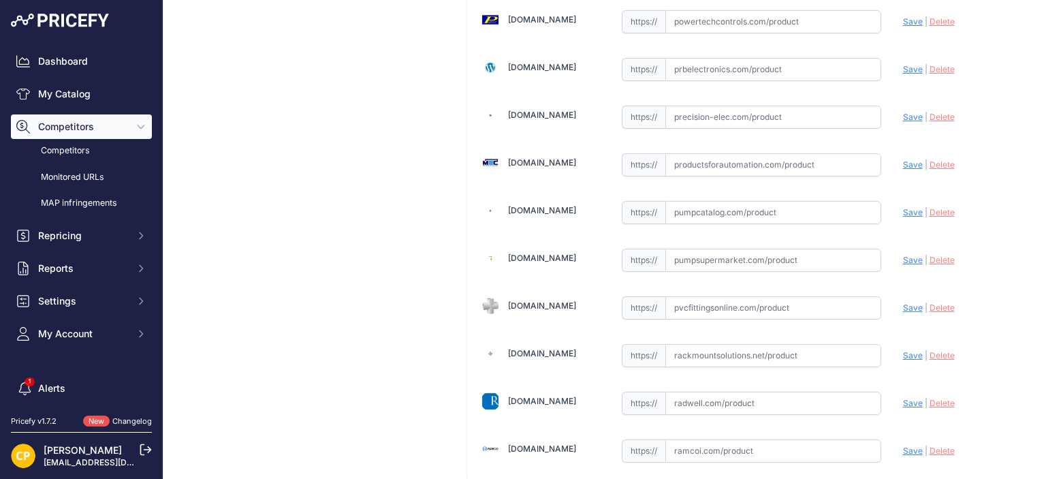
scroll to position [7218, 0]
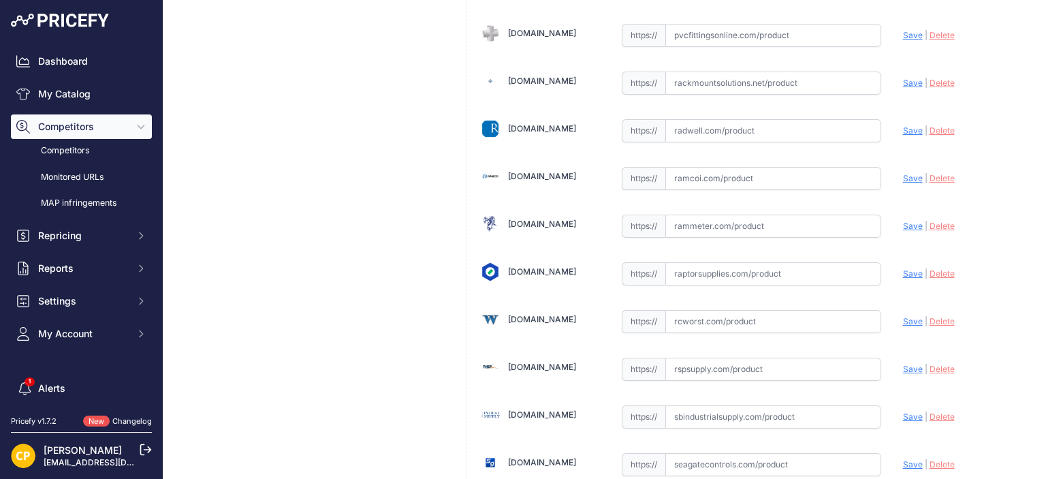
paste input "https://rspsupply.com/p-417612-abb-xt5vu440aqff000xxx-xt5-400-amp-4p-600-vac.as…"
click at [908, 364] on span "Save" at bounding box center [913, 369] width 20 height 10
type input "https://rspsupply.com/p-417612-abb-xt5vu440aqff000xxx-xt5-400-amp-4p-600-vac.as…"
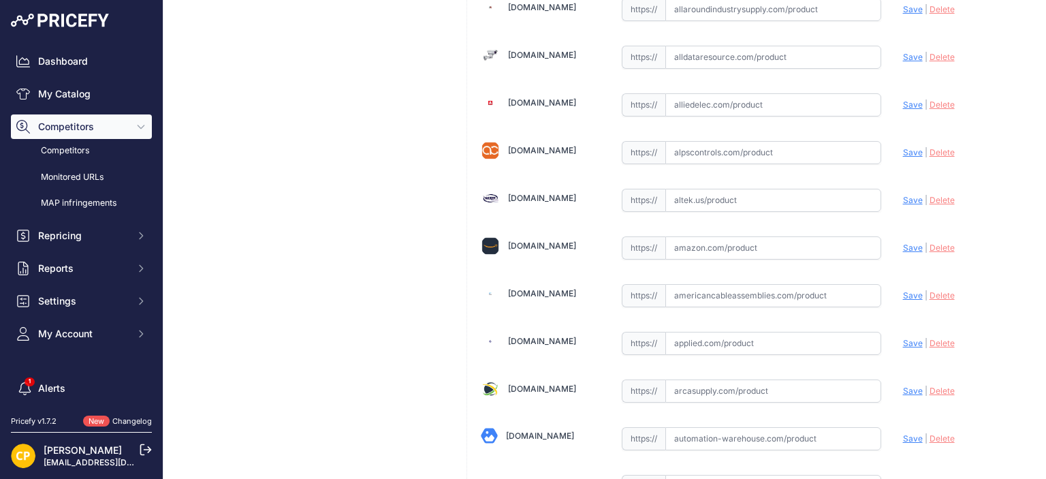
scroll to position [407, 0]
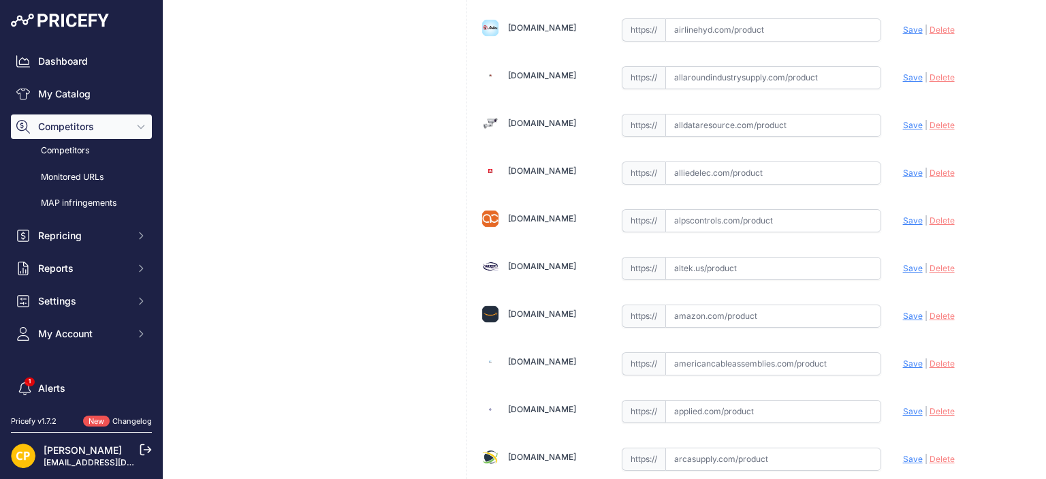
paste input "https://www.alldataresource.com/ABB-XT5VU440AQFF000XXX-Xt5V-400-Breaking-Part-4…"
drag, startPoint x: 902, startPoint y: 119, endPoint x: 875, endPoint y: 118, distance: 27.2
click at [903, 120] on span "Save" at bounding box center [913, 125] width 20 height 10
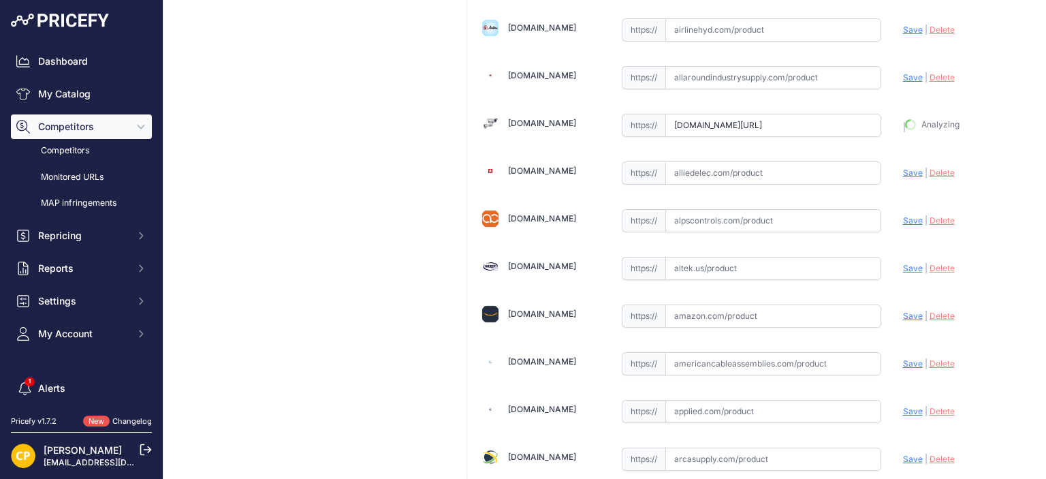
type input "https://www.alldataresource.com/ABB-XT5VU440AQFF000XXX-Xt5V-400-Breaking-Part-4…"
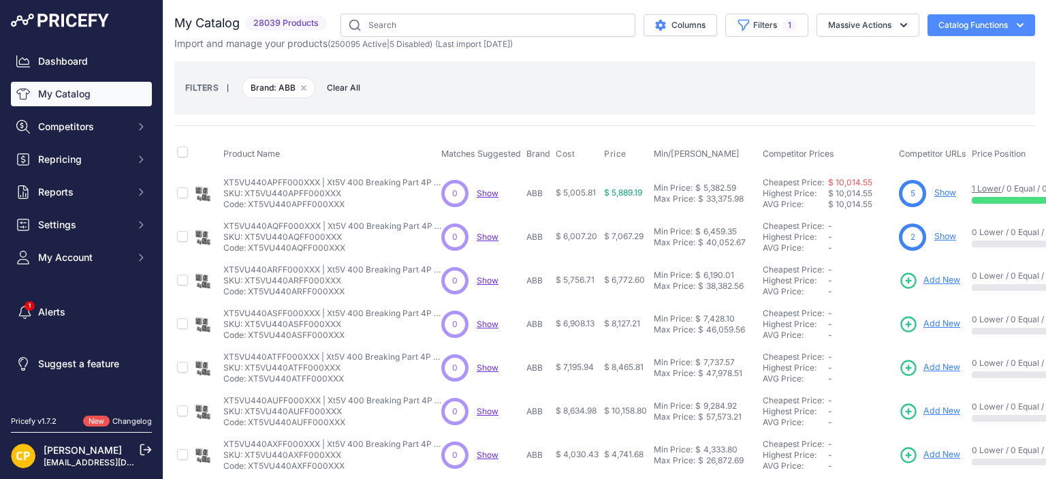
click at [949, 279] on span "Add New" at bounding box center [941, 280] width 37 height 13
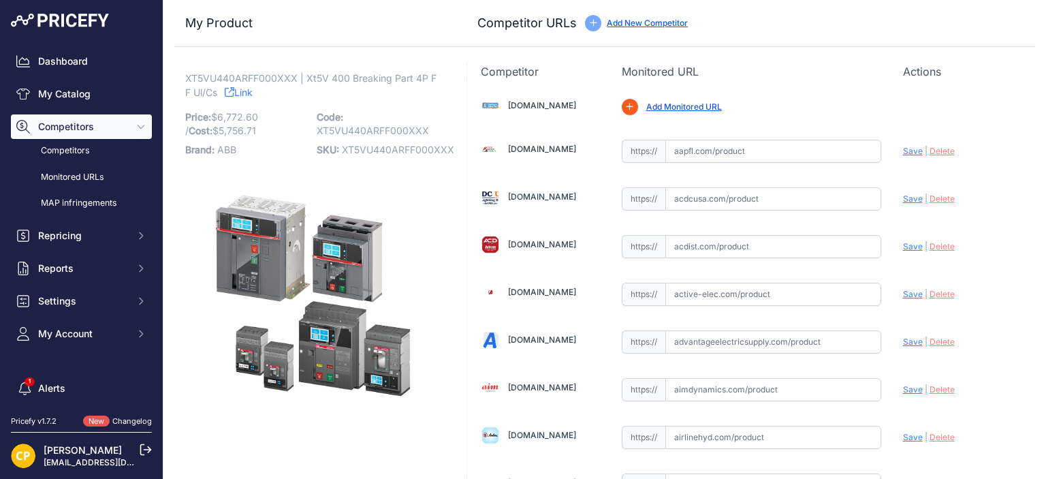
click at [404, 148] on span "XT5VU440ARFF000XXX" at bounding box center [398, 150] width 112 height 12
click at [403, 148] on span "XT5VU440ARFF000XXX" at bounding box center [398, 150] width 112 height 12
copy span "XT5VU440ARFF000XXX"
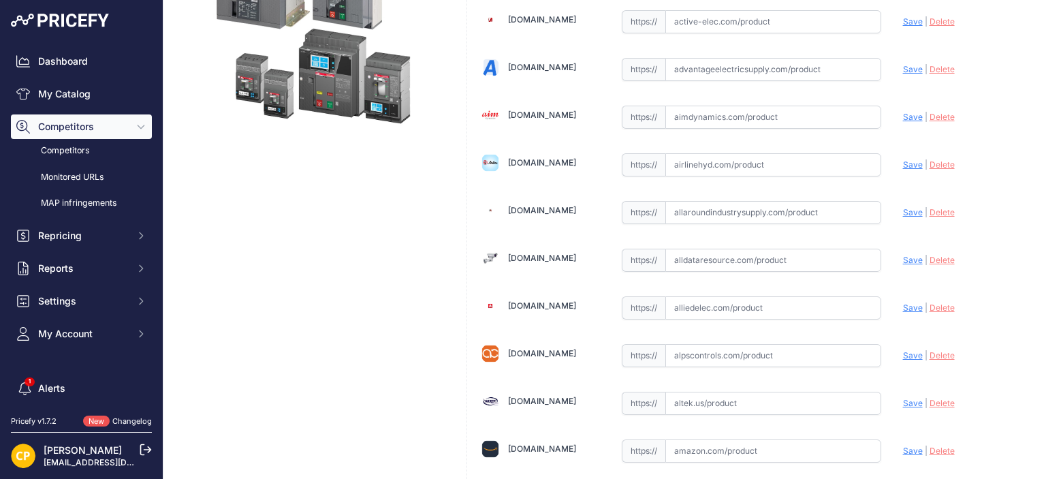
scroll to position [409, 0]
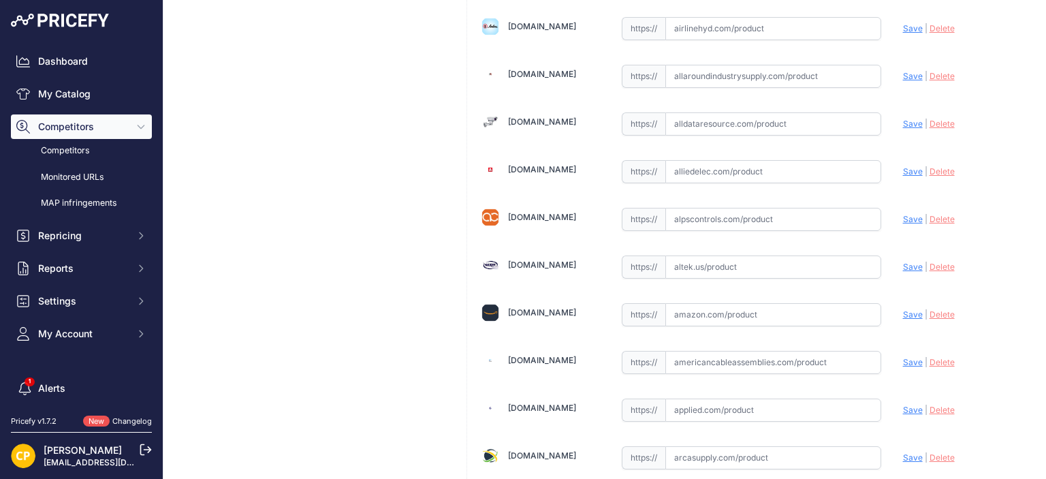
paste input "https://www.alldataresource.com/ABB-XT5VU440ARFF000XXX-Xt5V-400-Breaking-Part-4…"
click at [903, 122] on span "Save" at bounding box center [913, 123] width 20 height 10
type input "https://www.alldataresource.com/ABB-XT5VU440ARFF000XXX-Xt5V-400-Breaking-Part-4…"
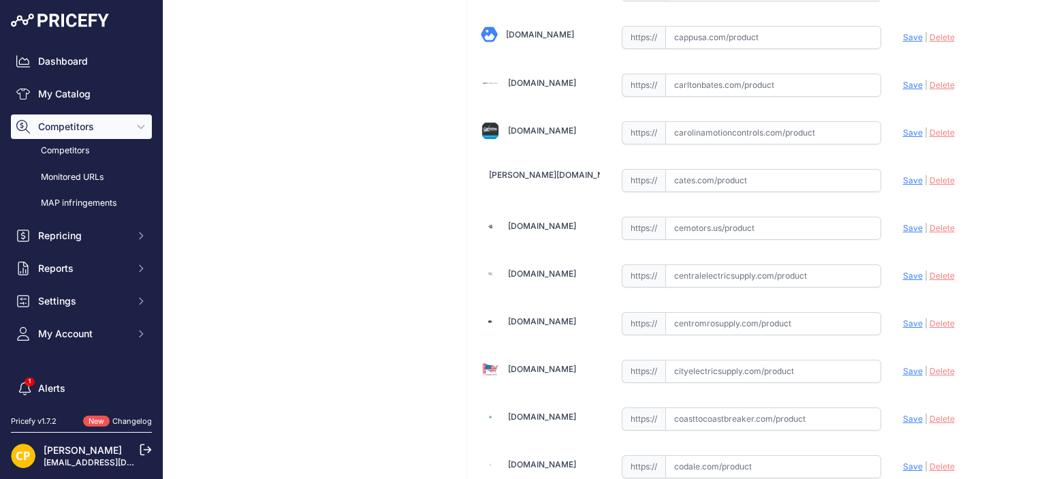
scroll to position [1498, 0]
paste input "https://carolinamotioncontrols.com/buy/abb-electrification/XT5VU440ARFF000XXX/"
click at [906, 125] on span "Save" at bounding box center [913, 130] width 20 height 10
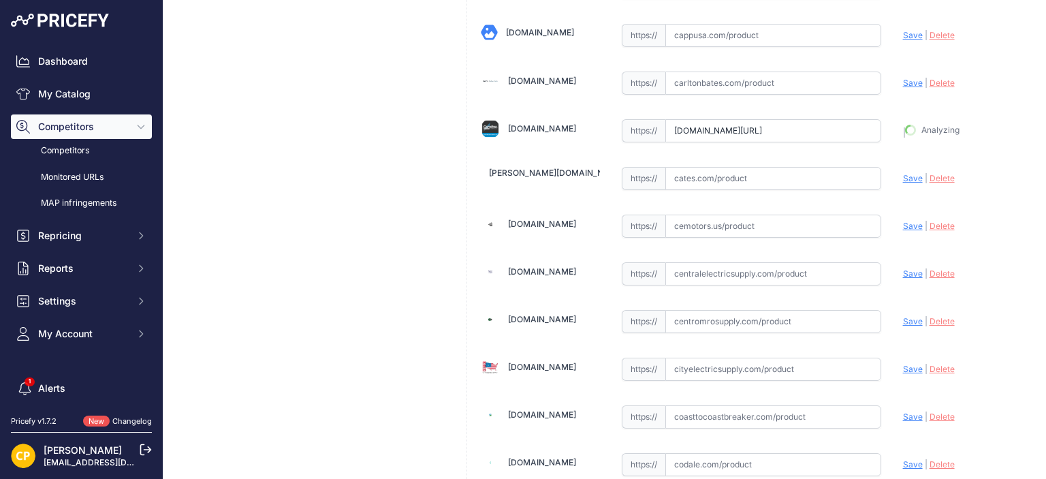
type input "https://carolinamotioncontrols.com/buy/abb-electrification/XT5VU440ARFF000XXX/?…"
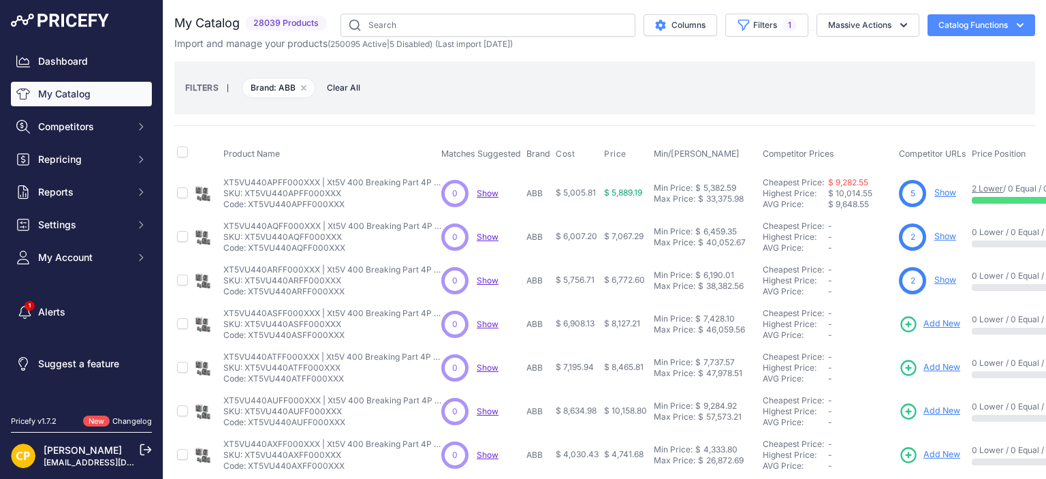
click at [931, 322] on span "Add New" at bounding box center [941, 323] width 37 height 13
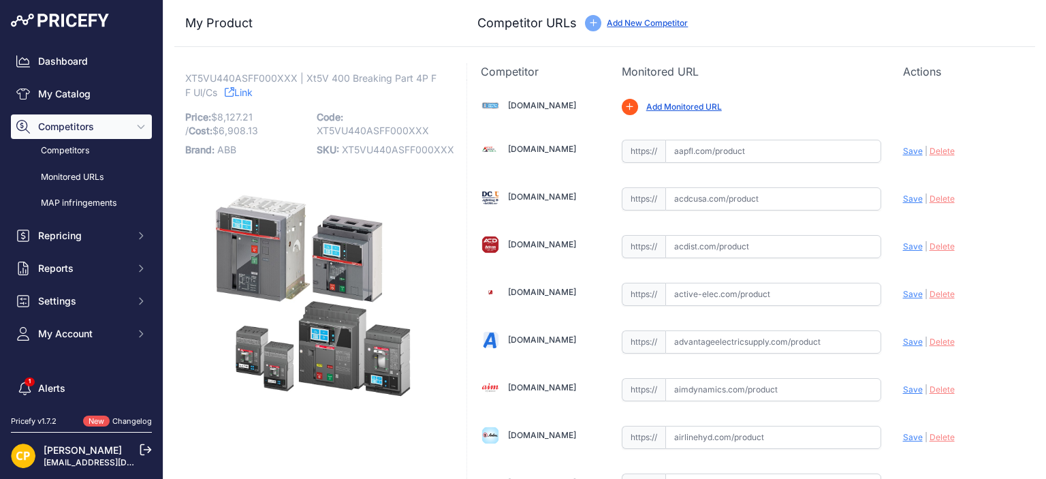
click at [382, 149] on span "XT5VU440ASFF000XXX" at bounding box center [398, 150] width 112 height 12
copy span "XT5VU440ASFF000XXX"
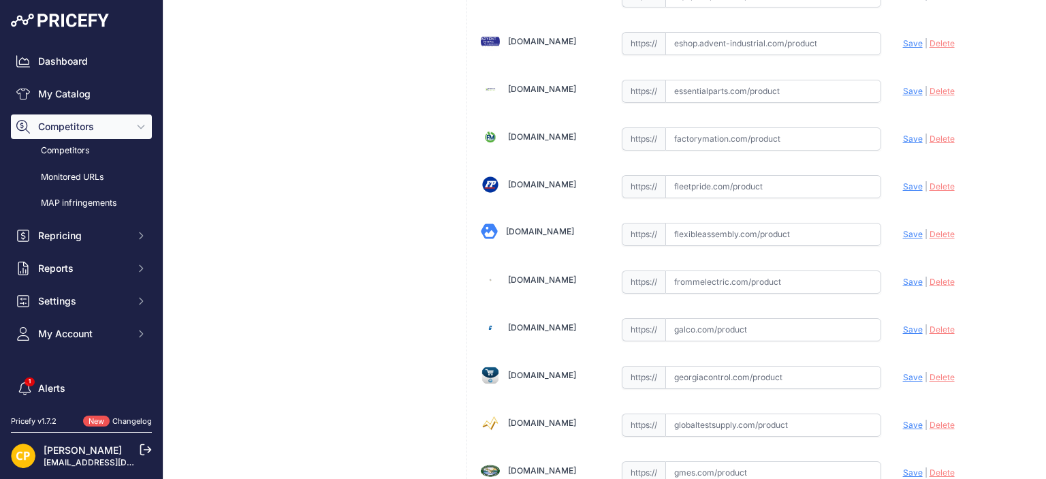
scroll to position [2996, 0]
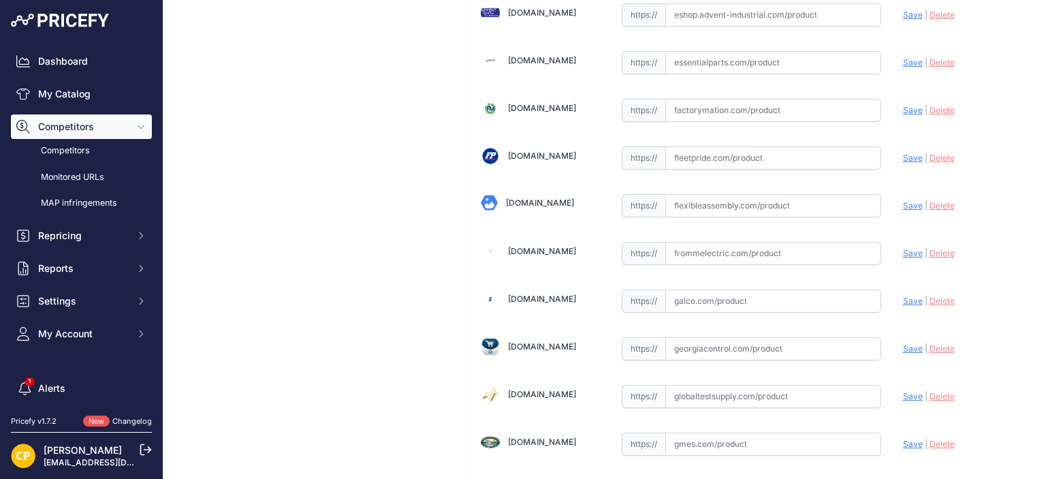
paste input "https://www.galco.com/xt5vu440asff000xxx-abbg.html?srsltid=AfmBOoru8LdFxxWVUbe_…"
click at [904, 296] on span "Save" at bounding box center [913, 301] width 20 height 10
type input "https://www.galco.com/xt5vu440asff000xxx-abbg.html?prirule_jdsnikfkfjsd=1137"
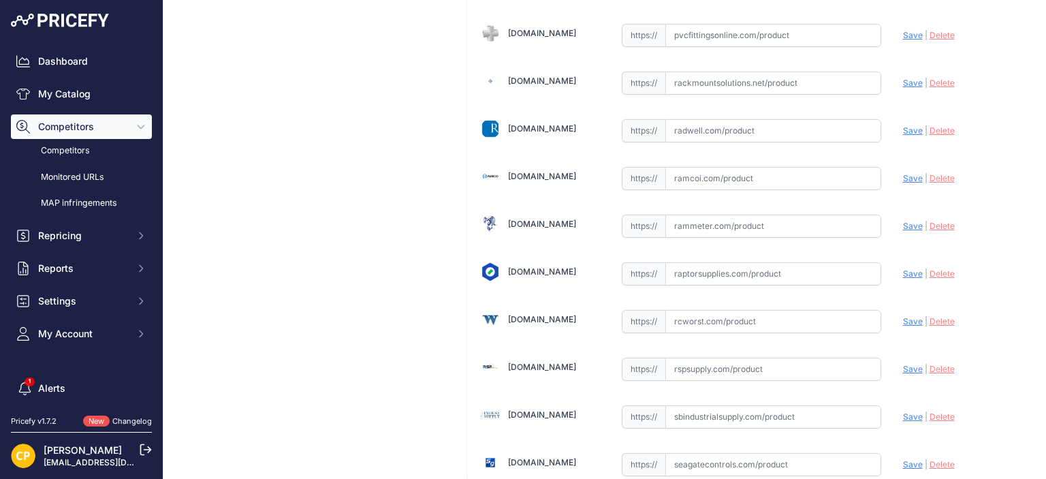
scroll to position [7286, 0]
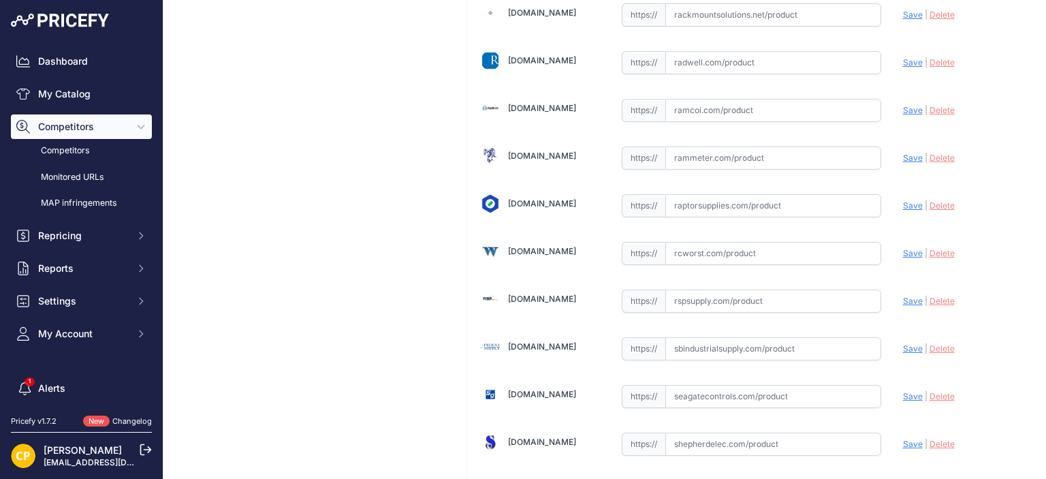
paste input "https://rspsupply.com/p-418307-abb-xt5vu440asff000xxx-xt5-400-amp-4p-600-vac.as…"
click at [905, 296] on span "Save" at bounding box center [913, 301] width 20 height 10
type input "https://rspsupply.com/p-418307-abb-xt5vu440asff000xxx-xt5-400-amp-4p-600-vac.as…"
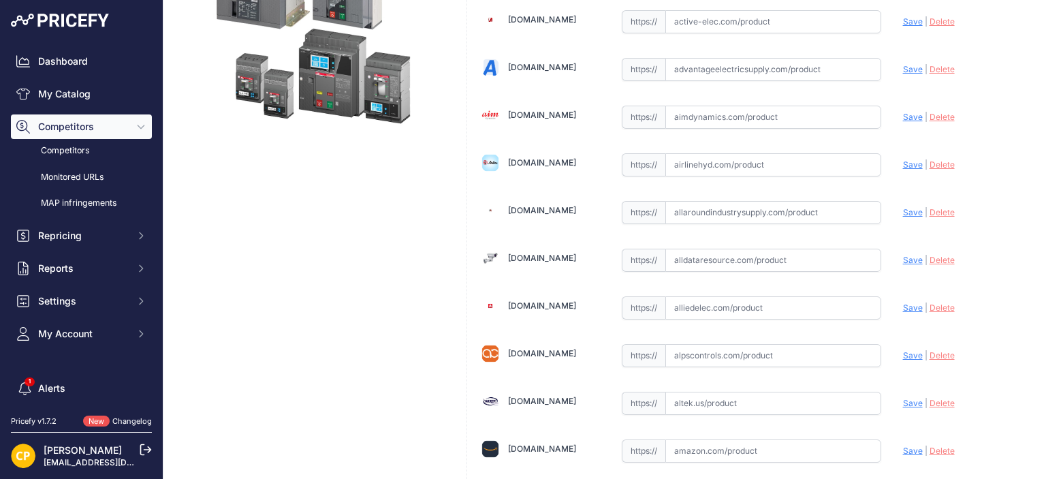
scroll to position [340, 0]
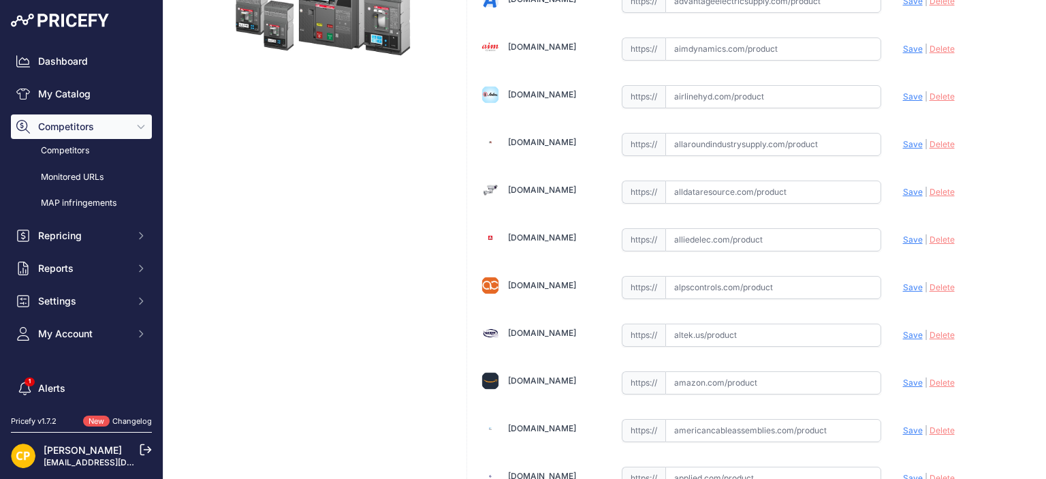
paste input "https://www.alldataresource.com/ABB-XT5VU440ASFF000XXX-Xt5V-400-Breaking-Part-4…"
click at [903, 191] on span "Save" at bounding box center [913, 192] width 20 height 10
type input "https://www.alldataresource.com/ABB-XT5VU440ASFF000XXX-Xt5V-400-Breaking-Part-4…"
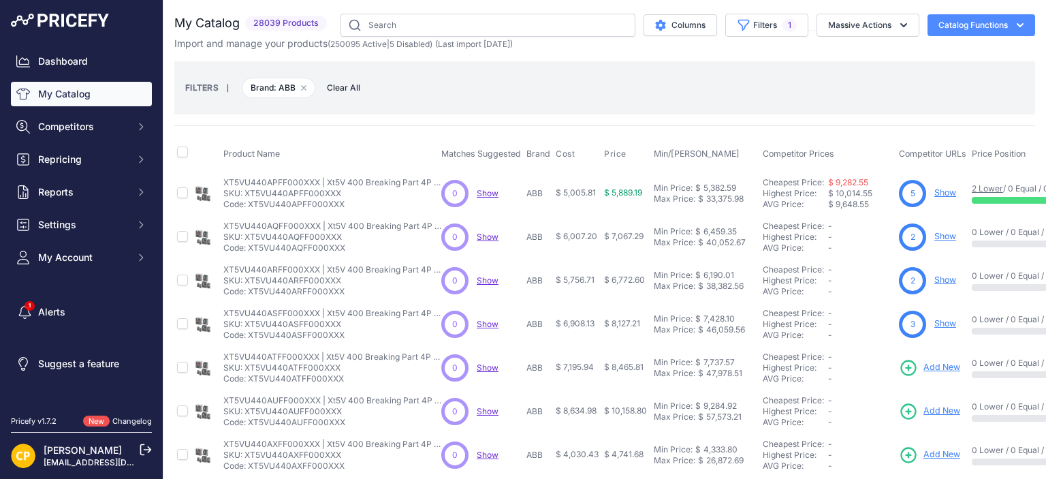
click at [944, 368] on span "Add New" at bounding box center [941, 367] width 37 height 13
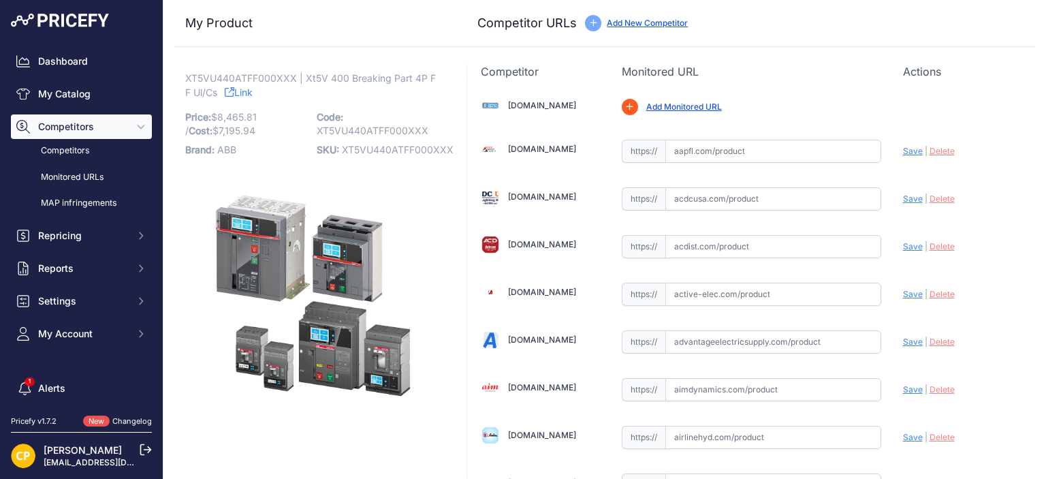
click at [384, 150] on span "XT5VU440ATFF000XXX" at bounding box center [398, 150] width 112 height 12
copy span "XT5VU440ATFF000XXX"
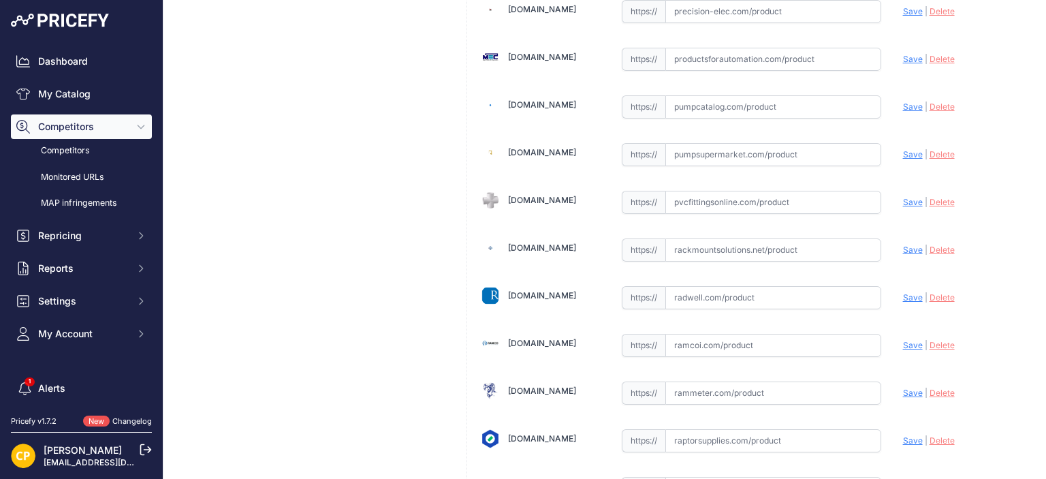
scroll to position [7323, 0]
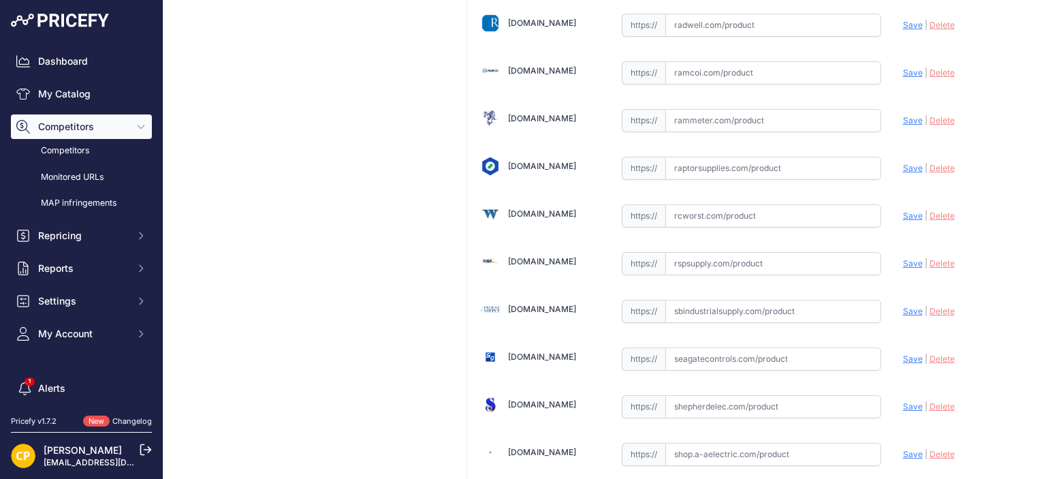
paste input "https://rspsupply.com/p-417827-abb-xt5vu440atff000xxx-xt5-400-amp-4p-600-vac.as…"
click at [903, 258] on span "Save" at bounding box center [913, 263] width 20 height 10
type input "https://rspsupply.com/p-417827-abb-xt5vu440atff000xxx-xt5-400-amp-4p-600-vac.as…"
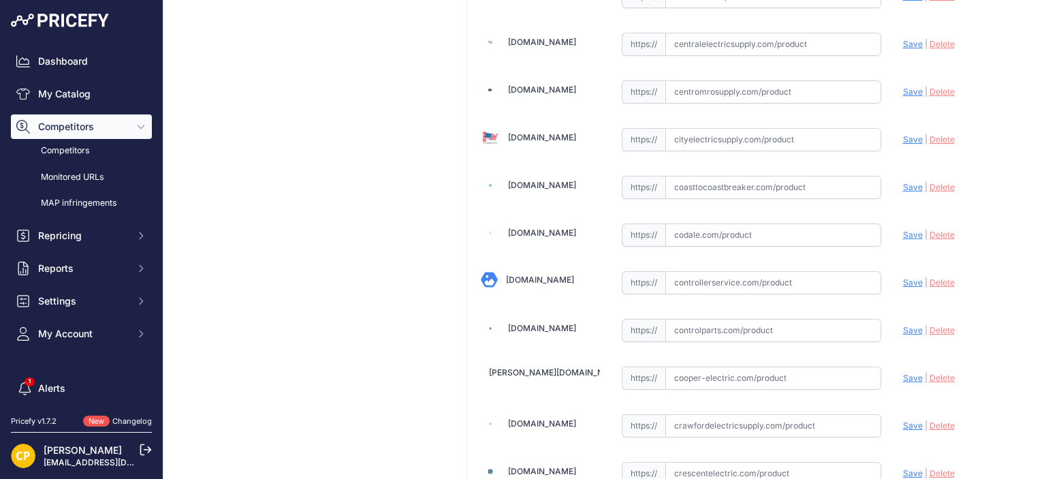
scroll to position [1740, 0]
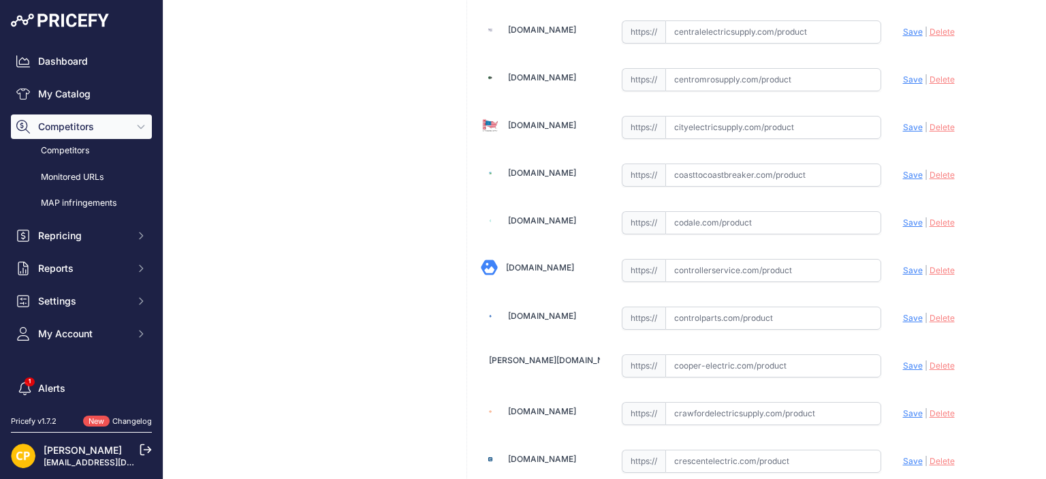
paste input "https://www.centromrosupply.com/product/abb-XT5VU440ATFF000XXX?srsltid=AfmBOore…"
click at [903, 74] on span "Save" at bounding box center [913, 79] width 20 height 10
type input "https://www.centromrosupply.com/product/abb-XT5VU440ATFF000XXX?prirule_jdsnikfk…"
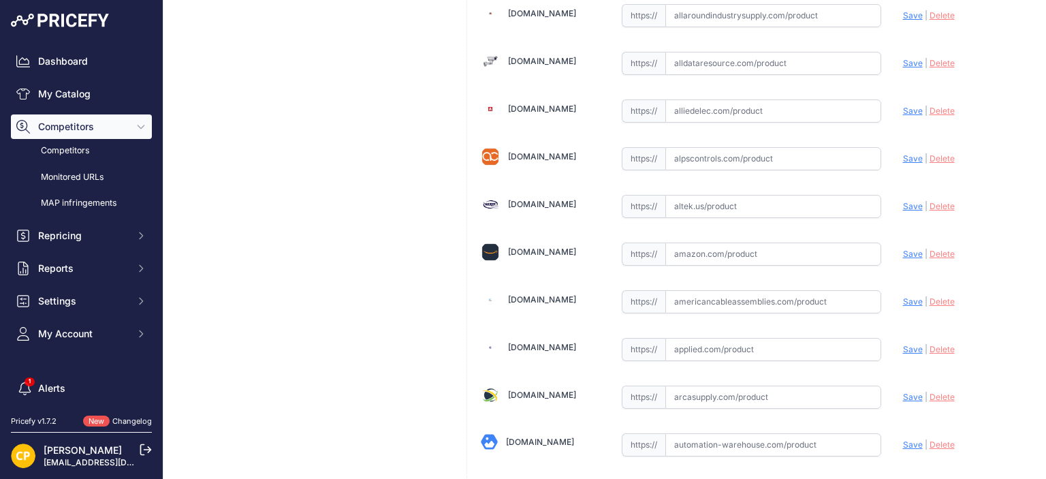
scroll to position [446, 0]
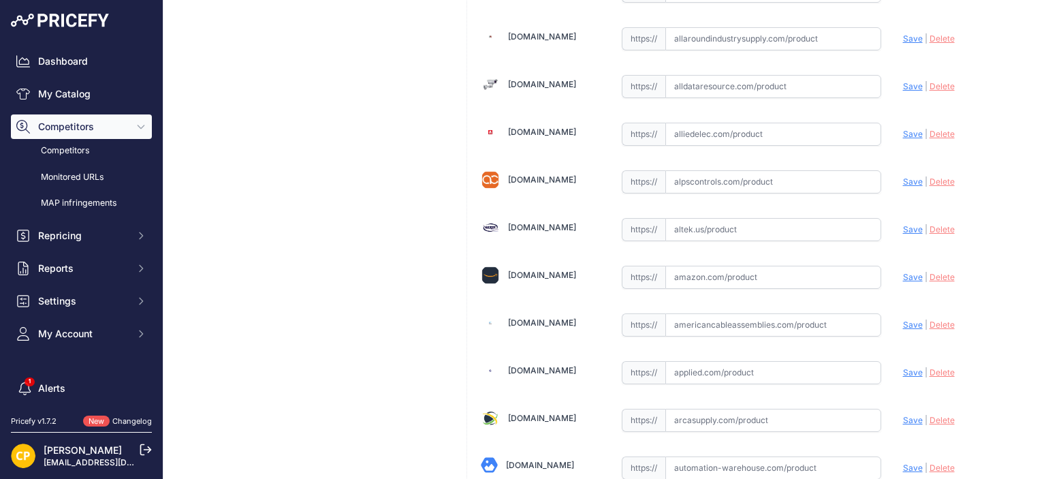
paste input "https://www.alldataresource.com/ABB-XT5VU440ATFF000XXX-Xt5V-400-Breaking-Part-4…"
click at [904, 82] on span "Save" at bounding box center [913, 86] width 20 height 10
type input "https://www.alldataresource.com/ABB-XT5VU440ATFF000XXX-Xt5V-400-Breaking-Part-4…"
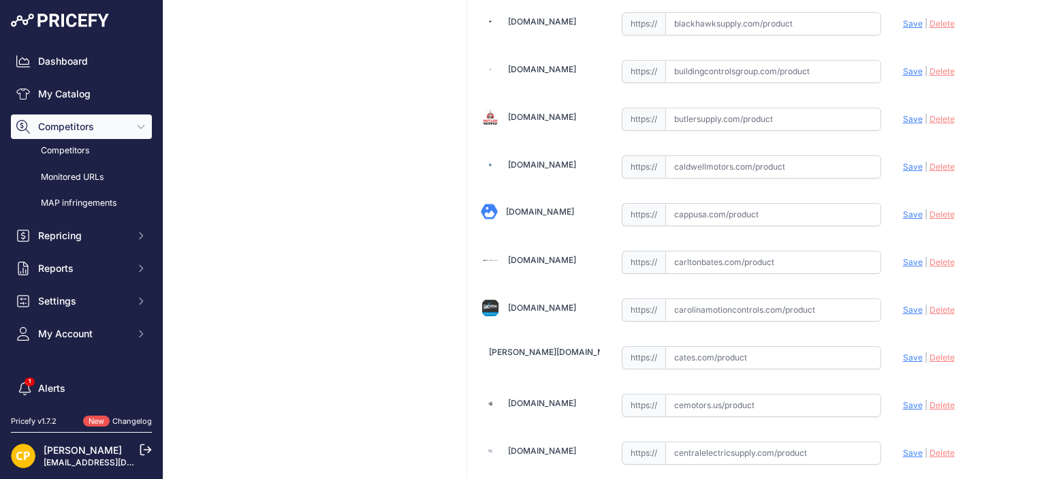
scroll to position [1399, 0]
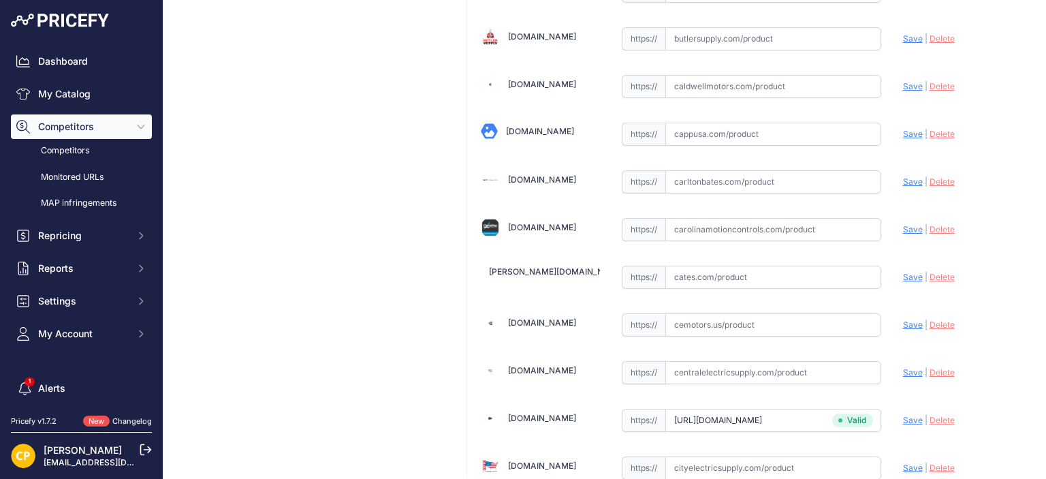
paste input "https://carolinamotioncontrols.com/buy/abb-electrification/XT5VU440ATFF000XXX/?…"
drag, startPoint x: 900, startPoint y: 220, endPoint x: 785, endPoint y: 185, distance: 120.2
click at [903, 224] on span "Save" at bounding box center [913, 229] width 20 height 10
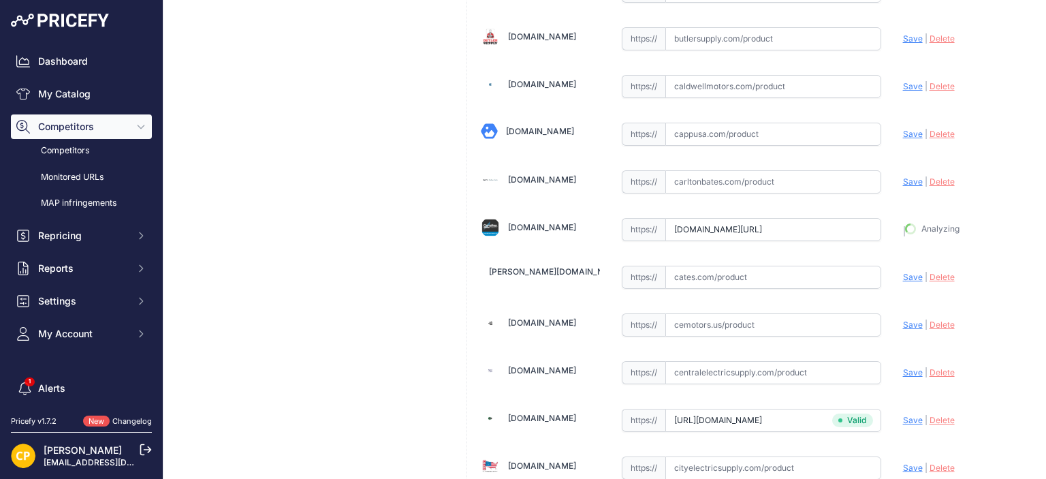
type input "https://carolinamotioncontrols.com/buy/abb-electrification/XT5VU440ATFF000XXX/?…"
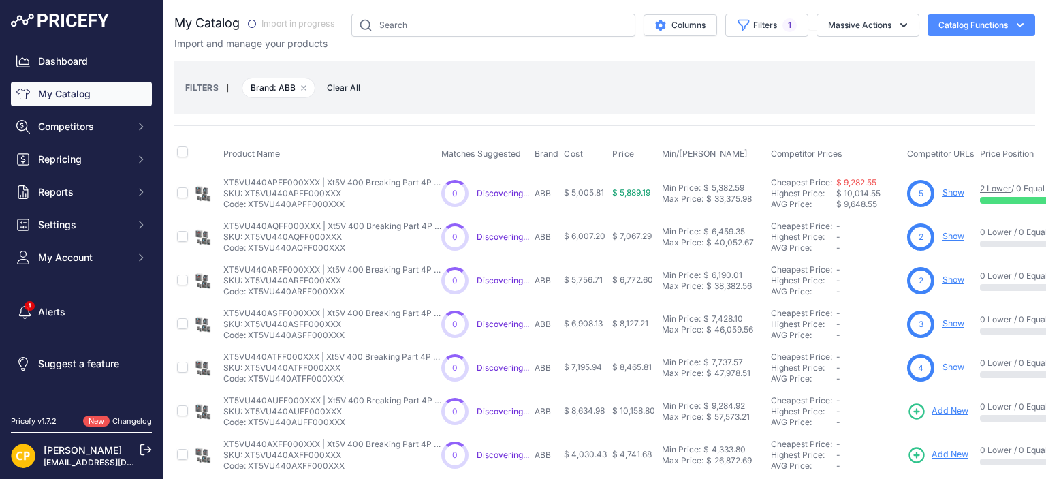
scroll to position [204, 0]
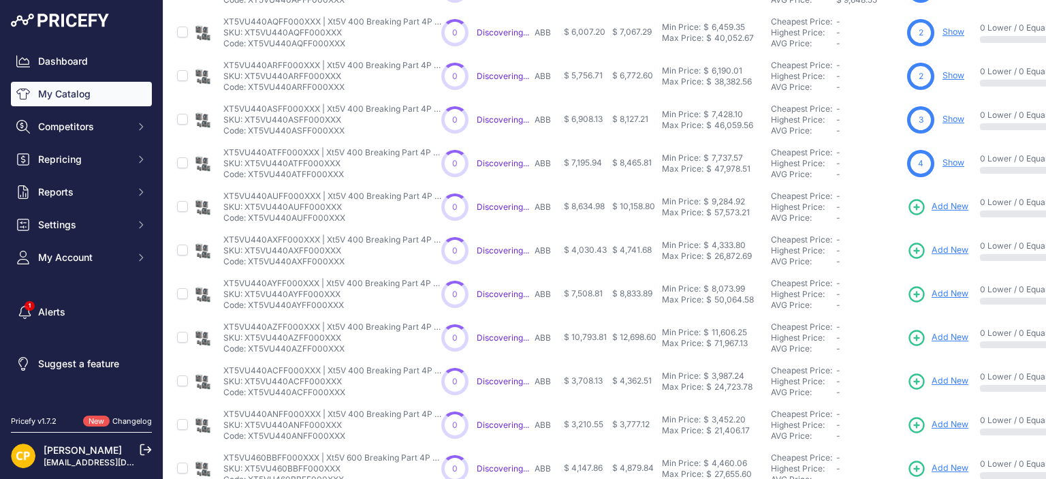
click at [946, 197] on link "Add New" at bounding box center [937, 206] width 61 height 19
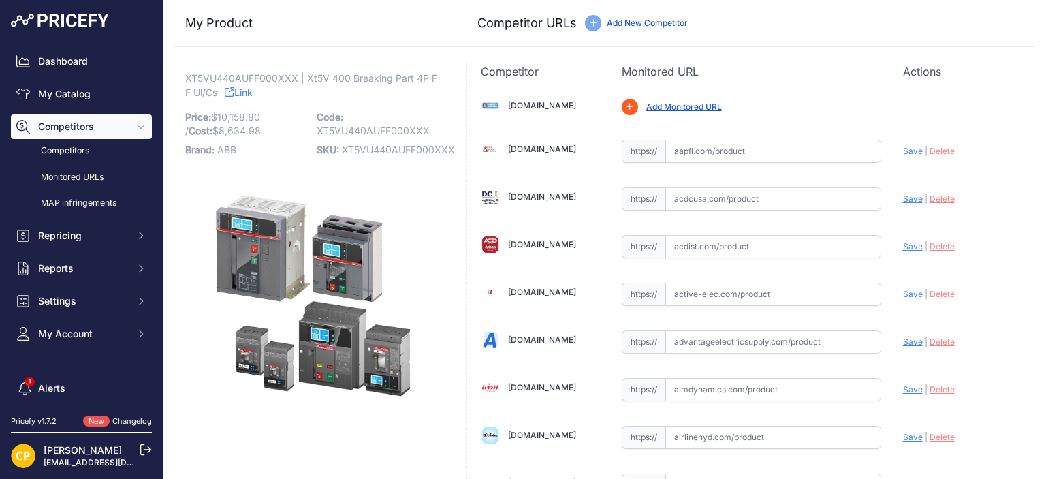
click at [421, 146] on span "XT5VU440AUFF000XXX" at bounding box center [398, 150] width 113 height 12
copy span "XT5VU440AUFF000XXX"
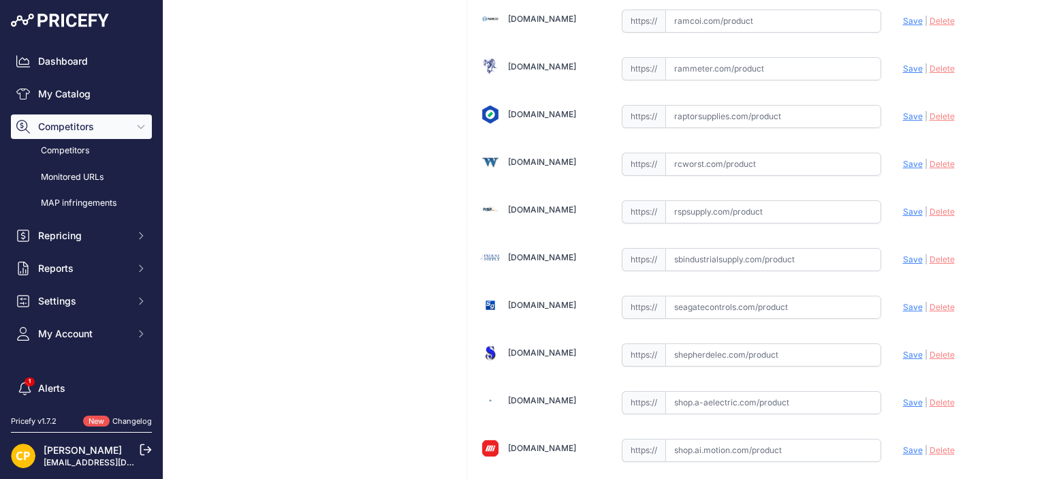
scroll to position [7390, 0]
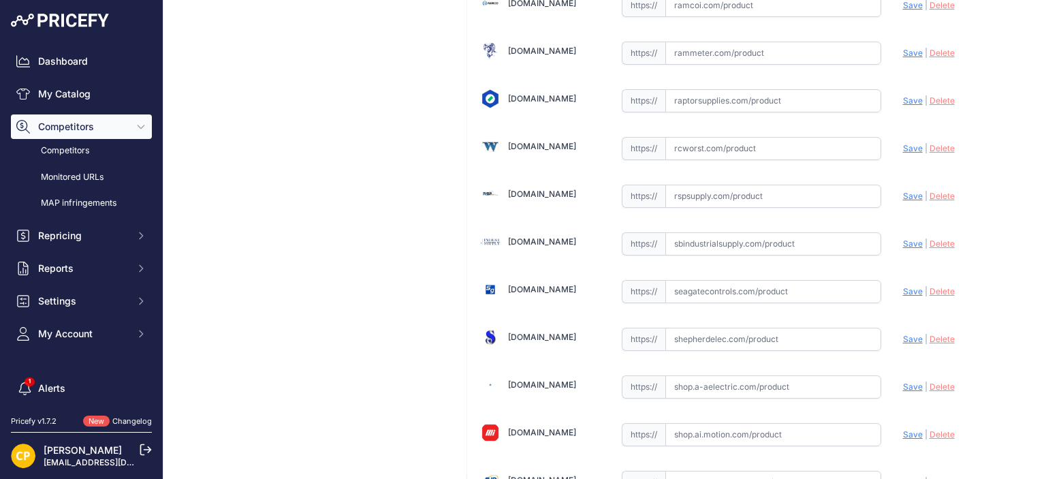
paste input "https://rspsupply.com/p-418003-abb-xt5vu440auff000xxx-xt5-400-amp-4p-600-vac.as…"
click at [903, 191] on span "Save" at bounding box center [913, 196] width 20 height 10
type input "https://rspsupply.com/p-418003-abb-xt5vu440auff000xxx-xt5-400-amp-4p-600-vac.as…"
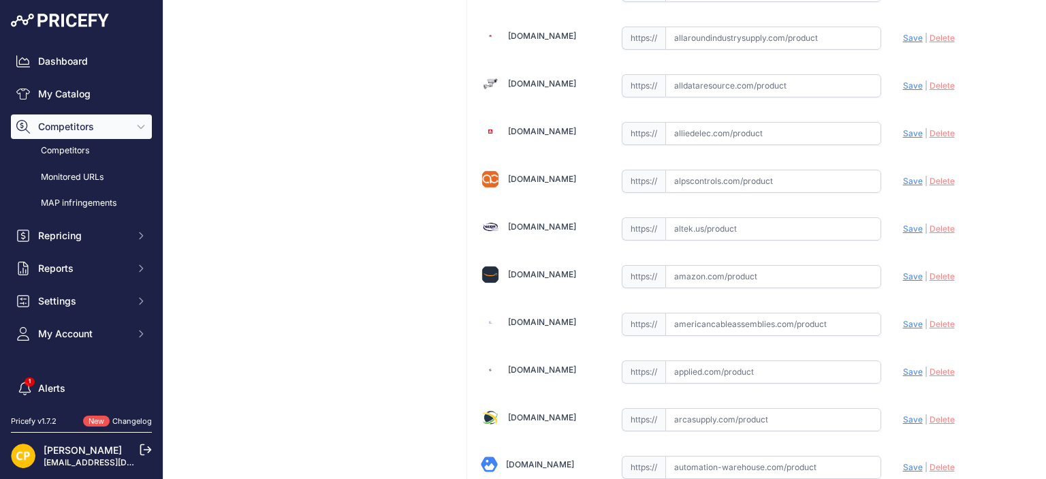
scroll to position [445, 0]
paste input "https://www.alldataresource.com/ABB-XT5VU440AUFF000XXX-Xt5V-400-Breaking-Part-4…"
click at [908, 84] on span "Save" at bounding box center [913, 87] width 20 height 10
type input "https://www.alldataresource.com/ABB-XT5VU440AUFF000XXX-Xt5V-400-Breaking-Part-4…"
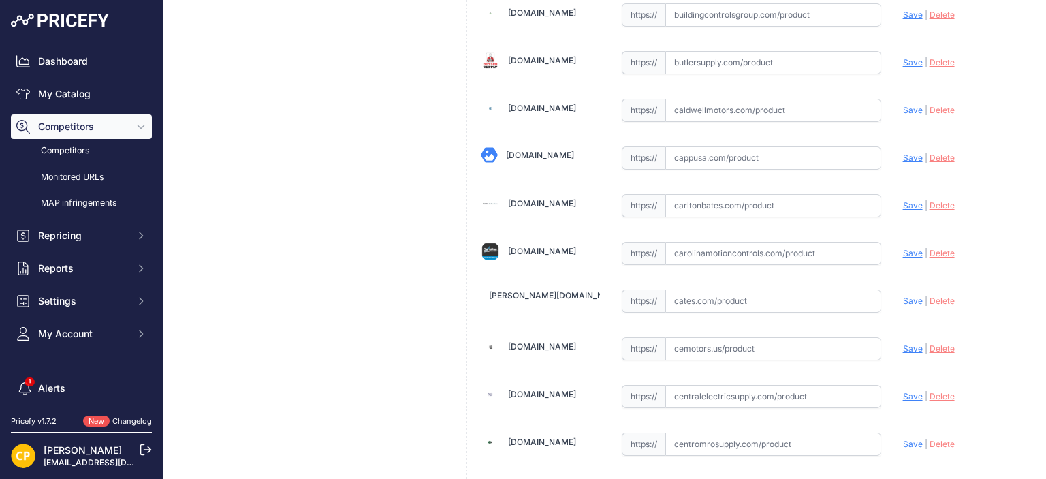
scroll to position [1535, 0]
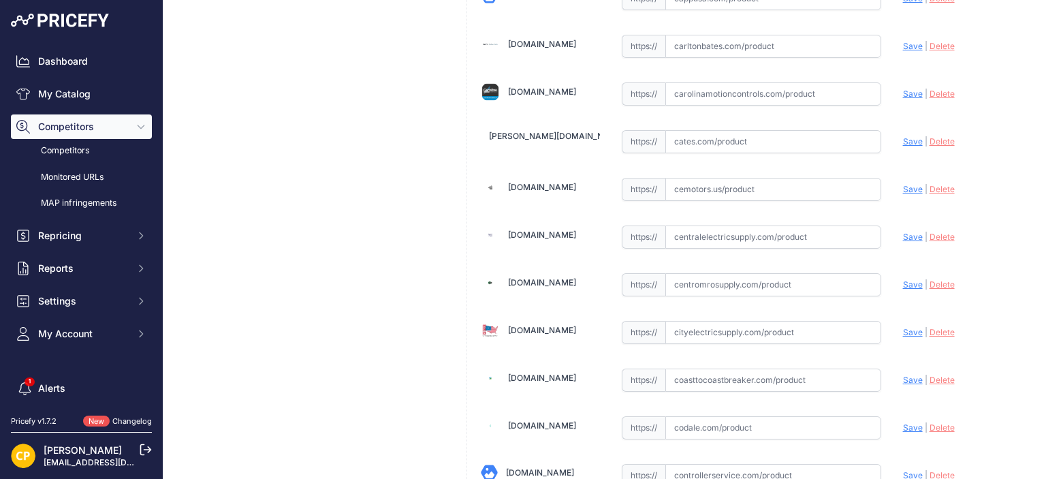
paste input "https://carolinamotioncontrols.com/buy/abb-electrification/XT5VU440AUFF000XXX/"
click at [904, 89] on span "Save" at bounding box center [913, 94] width 20 height 10
type input "https://carolinamotioncontrols.com/buy/abb-electrification/XT5VU440AUFF000XXX/?…"
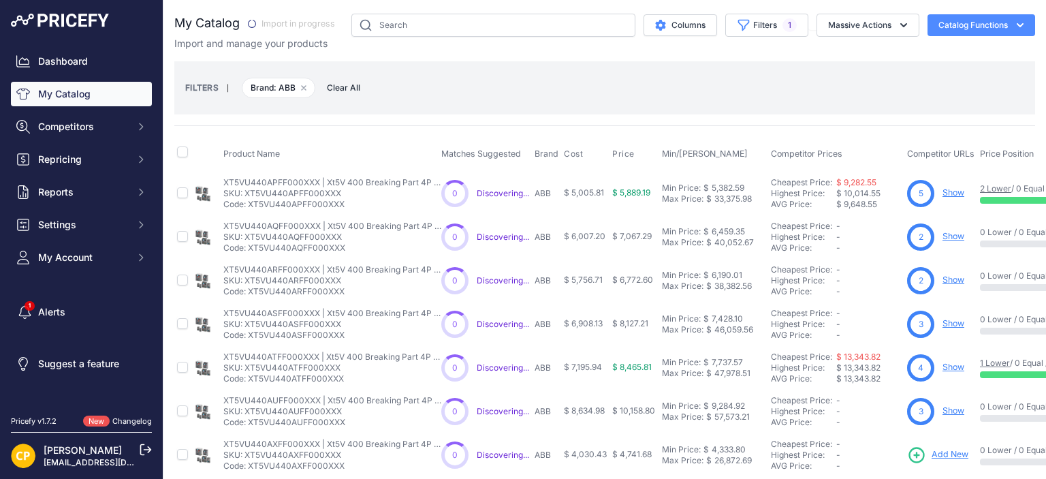
click at [940, 449] on span "Add New" at bounding box center [949, 454] width 37 height 13
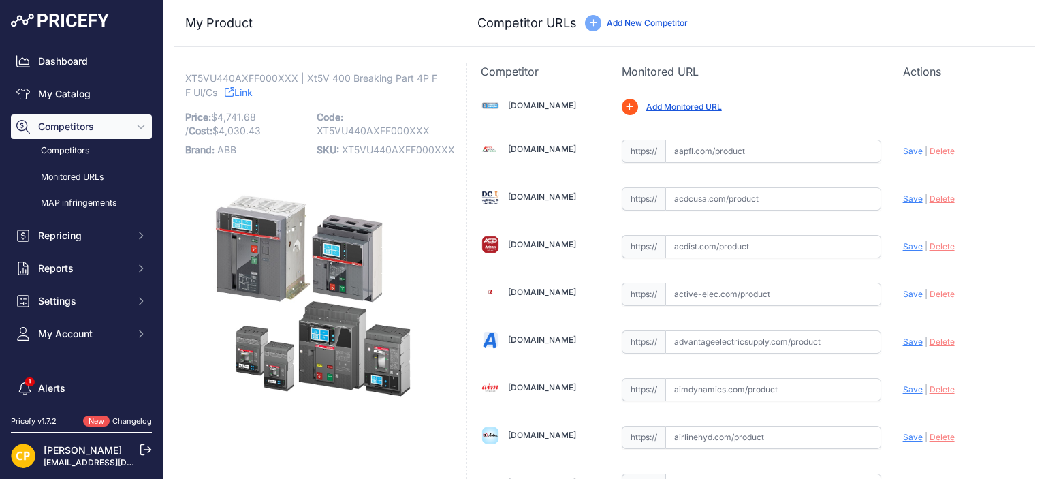
click at [370, 149] on span "XT5VU440AXFF000XXX" at bounding box center [398, 150] width 113 height 12
copy span "XT5VU440AXFF000XXX"
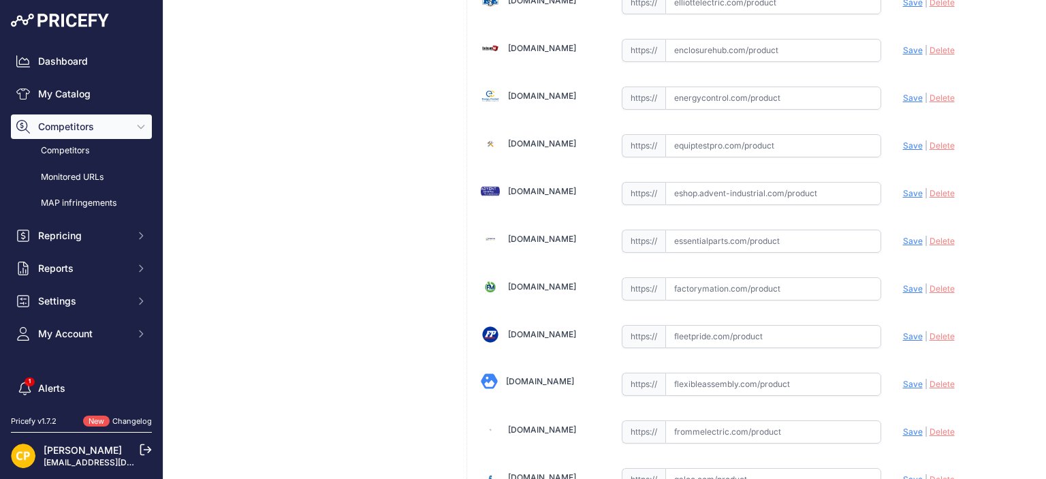
scroll to position [2928, 0]
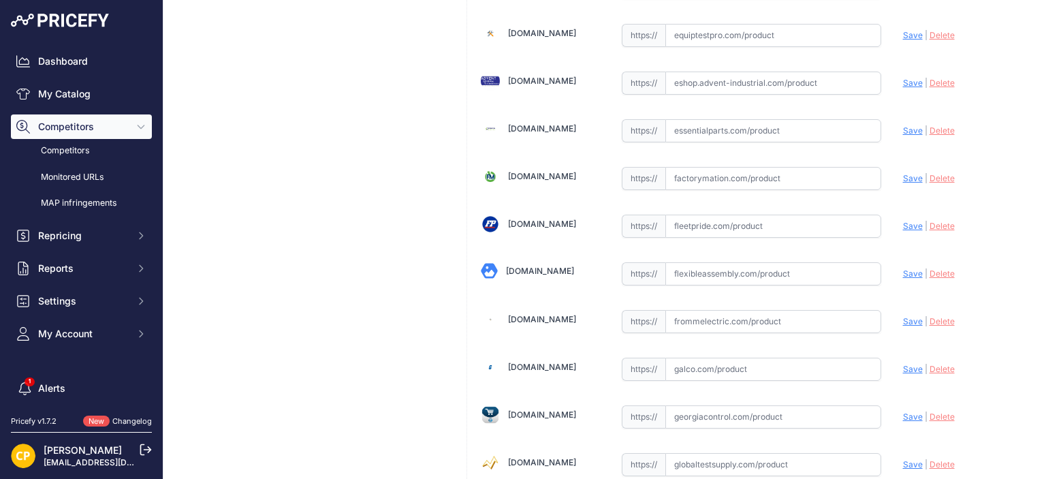
paste input "https://www.galco.com/xt5vu440axff000xxx-abbg.html?utm_brand=ABB%20Control&utm_…"
click at [905, 364] on span "Save" at bounding box center [913, 369] width 20 height 10
type input "https://www.galco.com/xt5vu440axff000xxx-abbg.html?utm_brand=ABB+Control&utm_ca…"
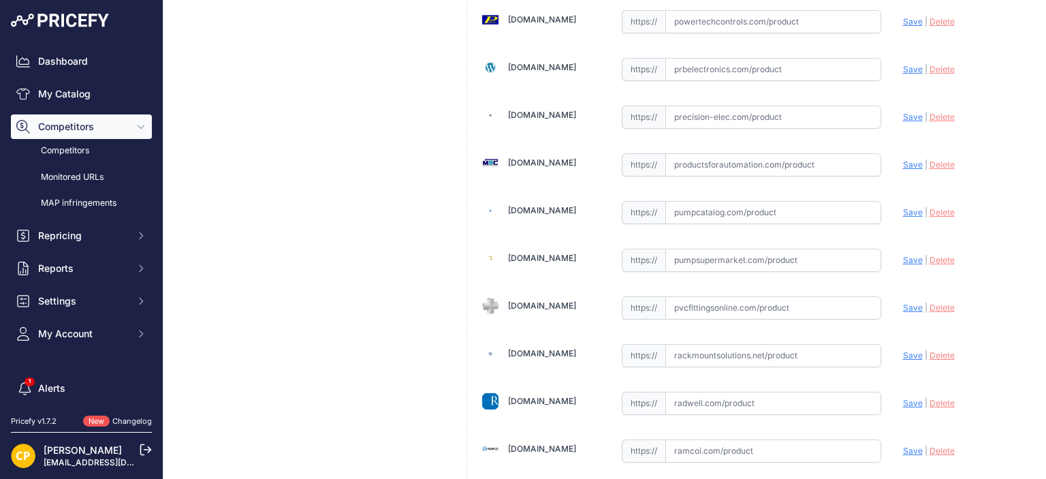
scroll to position [7218, 0]
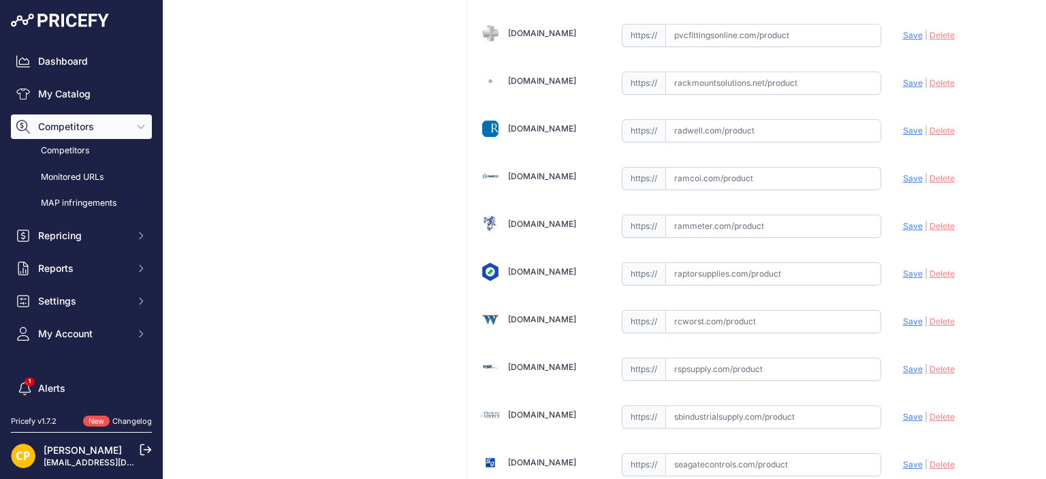
paste input "https://rspsupply.com/p-417613-abb-xt5vu440axff000xxx-xt5-400-amp-4p-600-vac.as…"
click at [906, 364] on span "Save" at bounding box center [913, 369] width 20 height 10
type input "https://rspsupply.com/p-417613-abb-xt5vu440axff000xxx-xt5-400-amp-4p-600-vac.as…"
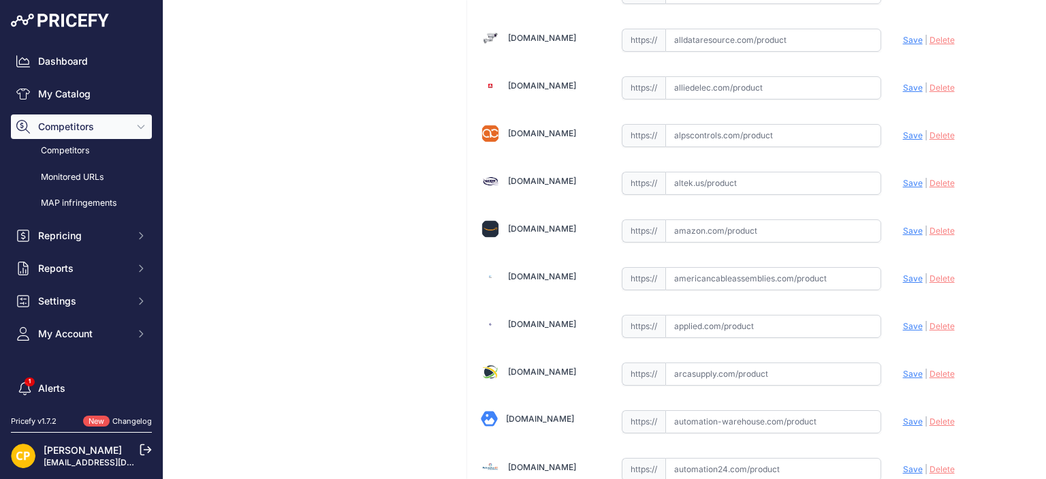
scroll to position [477, 0]
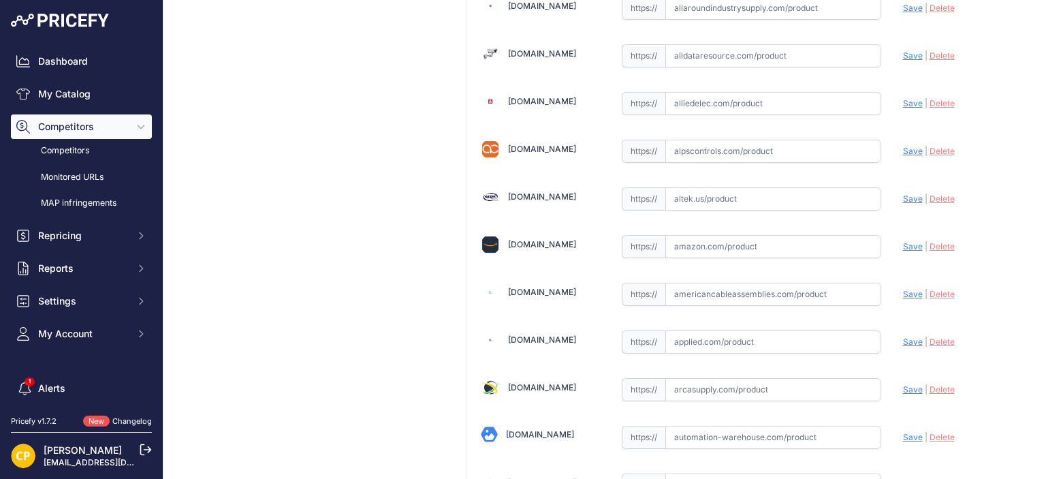
drag, startPoint x: 686, startPoint y: 37, endPoint x: 672, endPoint y: 51, distance: 19.7
paste input "https://www.alldataresource.com/ABB-XT5VU440AXFF000XXX-Xt5V-400-Breaking-Part-4…"
drag, startPoint x: 906, startPoint y: 48, endPoint x: 878, endPoint y: 47, distance: 28.0
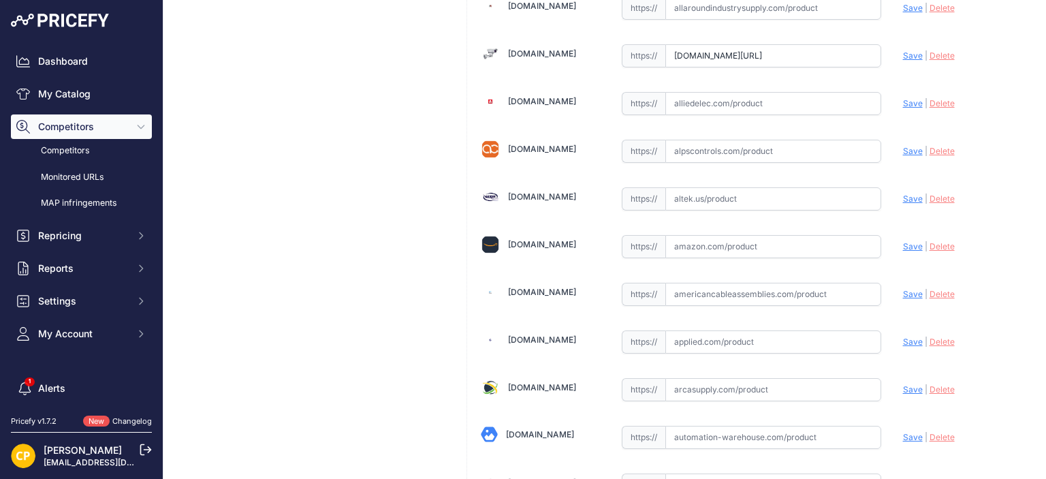
scroll to position [0, 0]
click at [906, 54] on span "Save" at bounding box center [913, 55] width 20 height 10
type input "https://www.alldataresource.com/ABB-XT5VU440AXFF000XXX-Xt5V-400-Breaking-Part-4…"
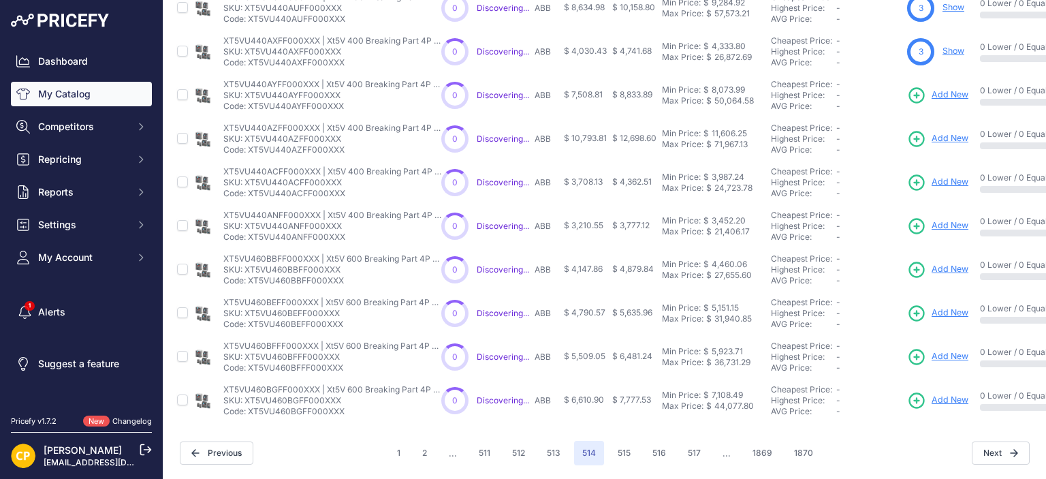
scroll to position [409, 0]
click at [951, 93] on span "Add New" at bounding box center [949, 95] width 37 height 13
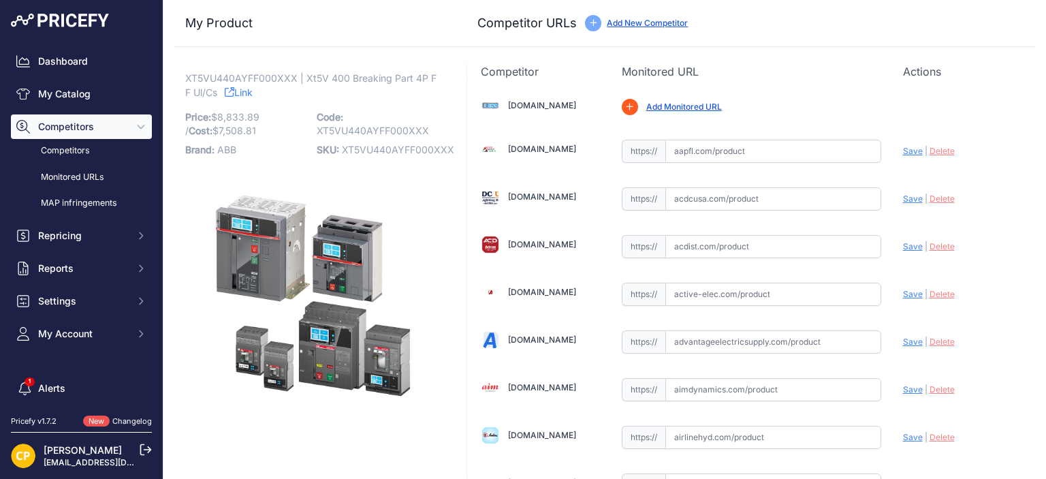
click at [392, 151] on span "XT5VU440AYFF000XXX" at bounding box center [398, 150] width 112 height 12
copy span "XT5VU440AYFF000XXX"
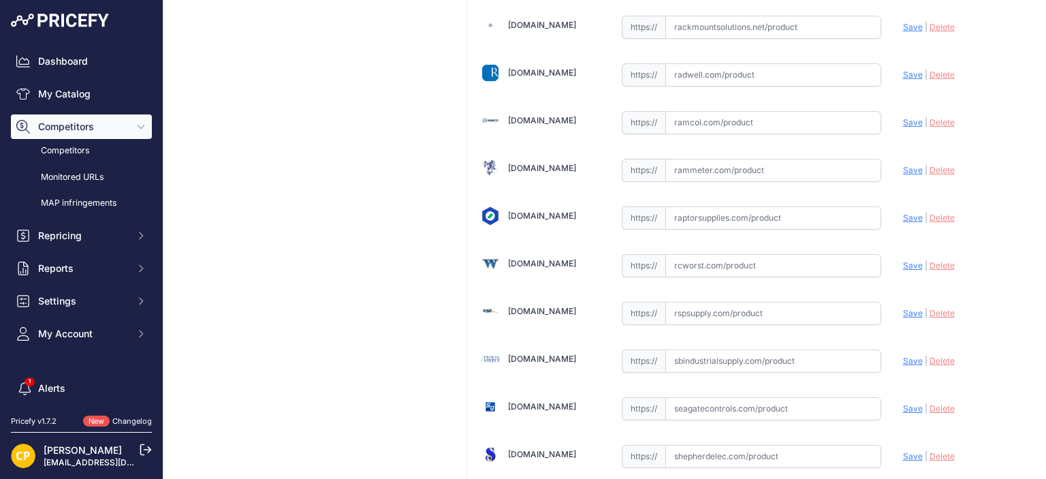
scroll to position [7420, 0]
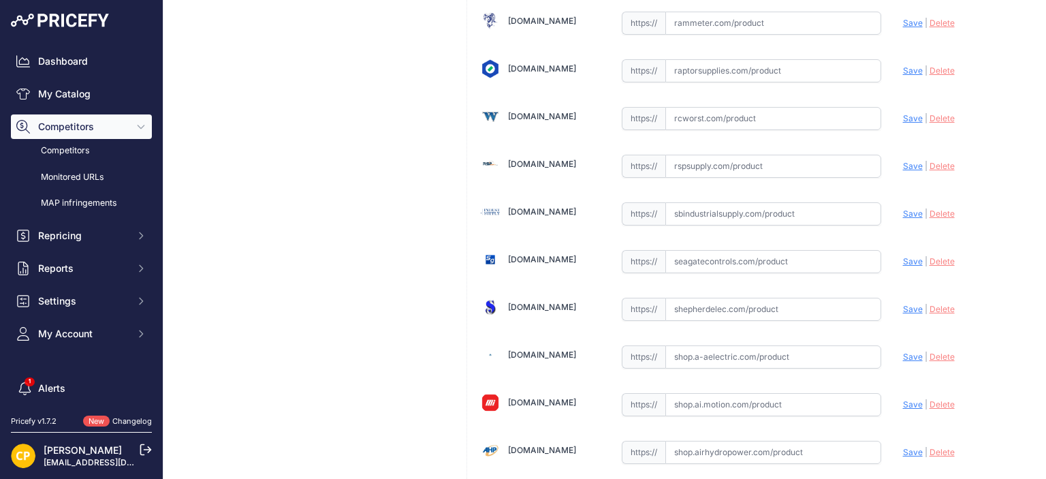
paste input "[URL][DOMAIN_NAME]"
type input "[DOMAIN_NAME][URL]"
drag, startPoint x: 904, startPoint y: 122, endPoint x: 857, endPoint y: 111, distance: 48.2
click at [904, 161] on span "Save" at bounding box center [913, 166] width 20 height 10
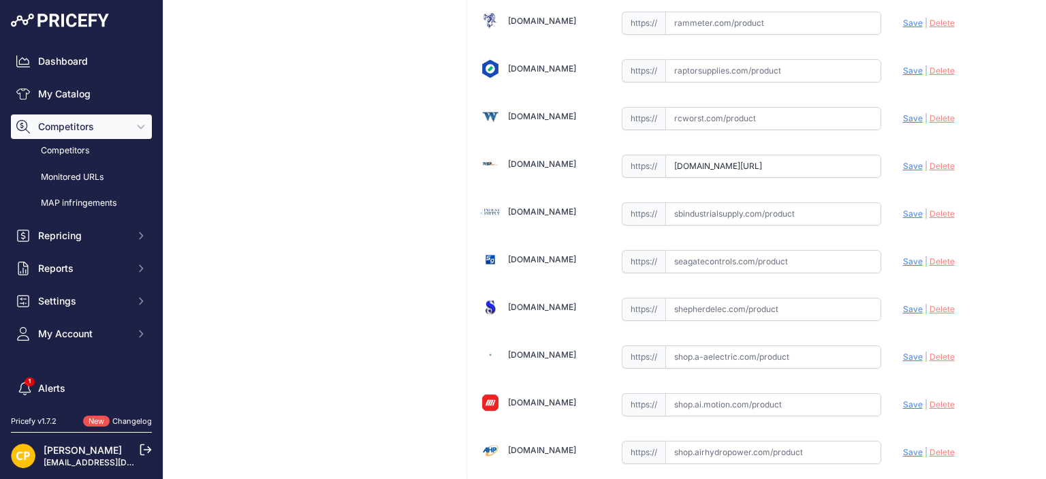
scroll to position [0, 0]
